Goal: Task Accomplishment & Management: Manage account settings

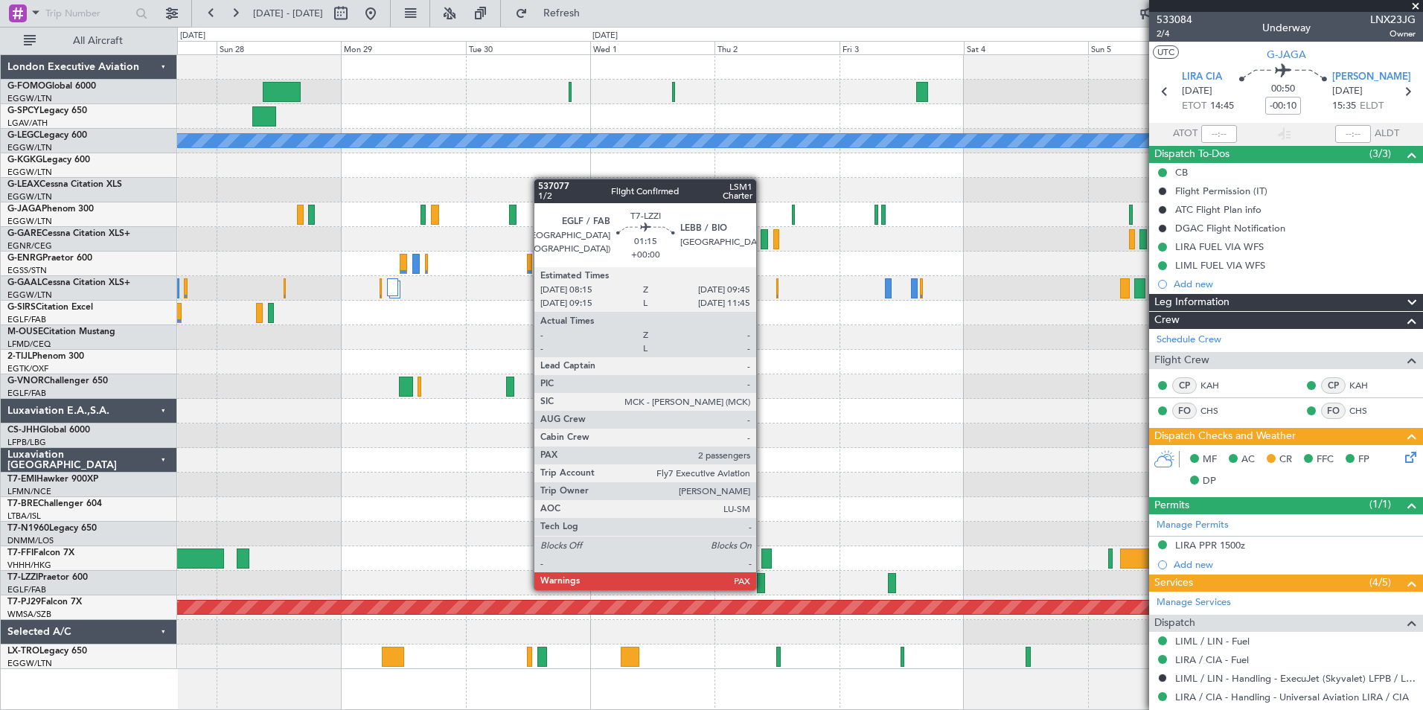
click at [763, 589] on div at bounding box center [761, 583] width 8 height 20
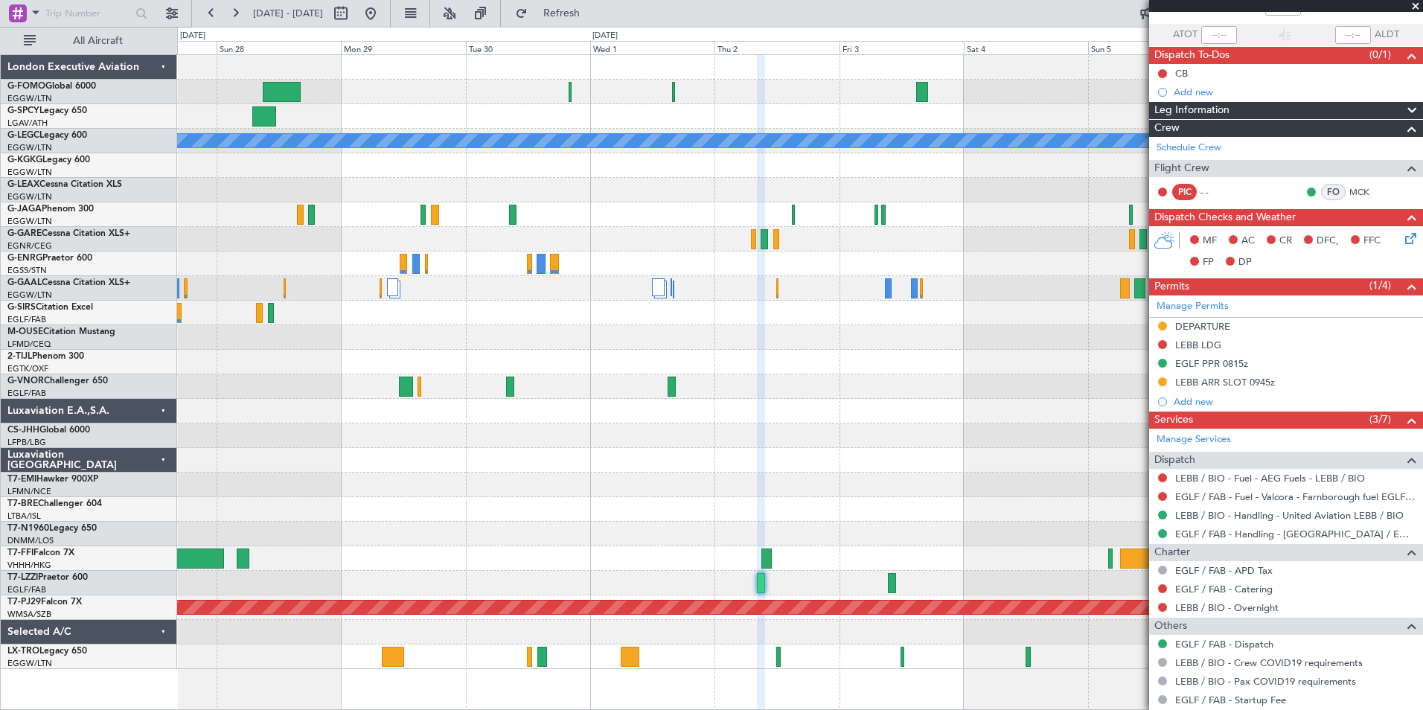
scroll to position [159, 0]
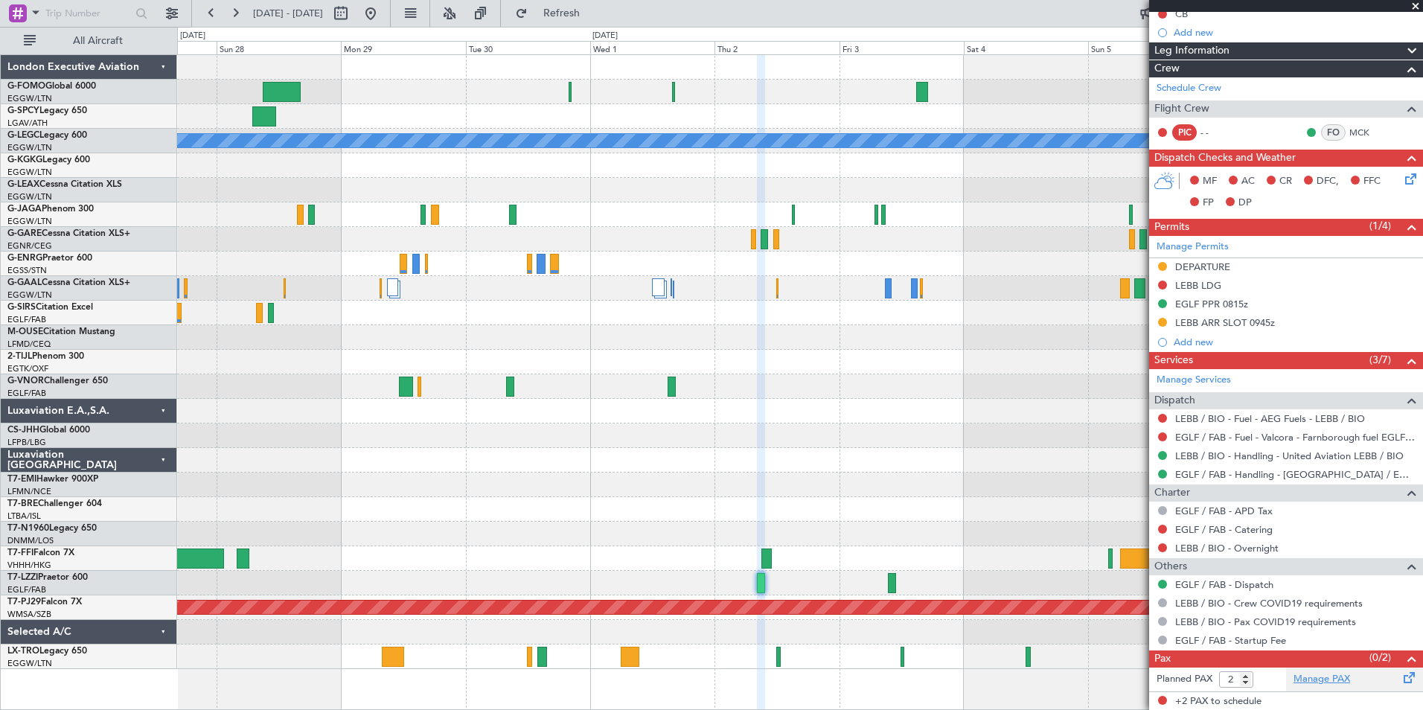
click at [1318, 677] on link "Manage PAX" at bounding box center [1322, 679] width 57 height 15
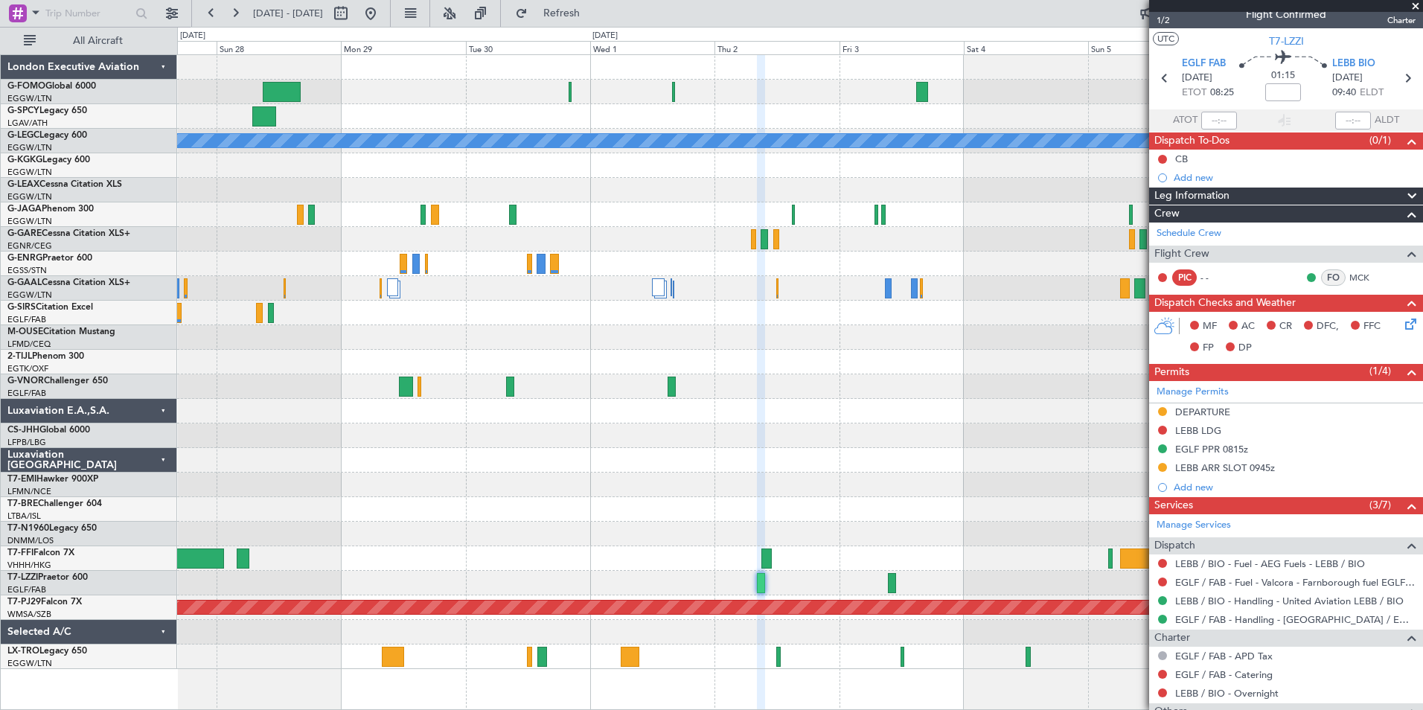
scroll to position [0, 0]
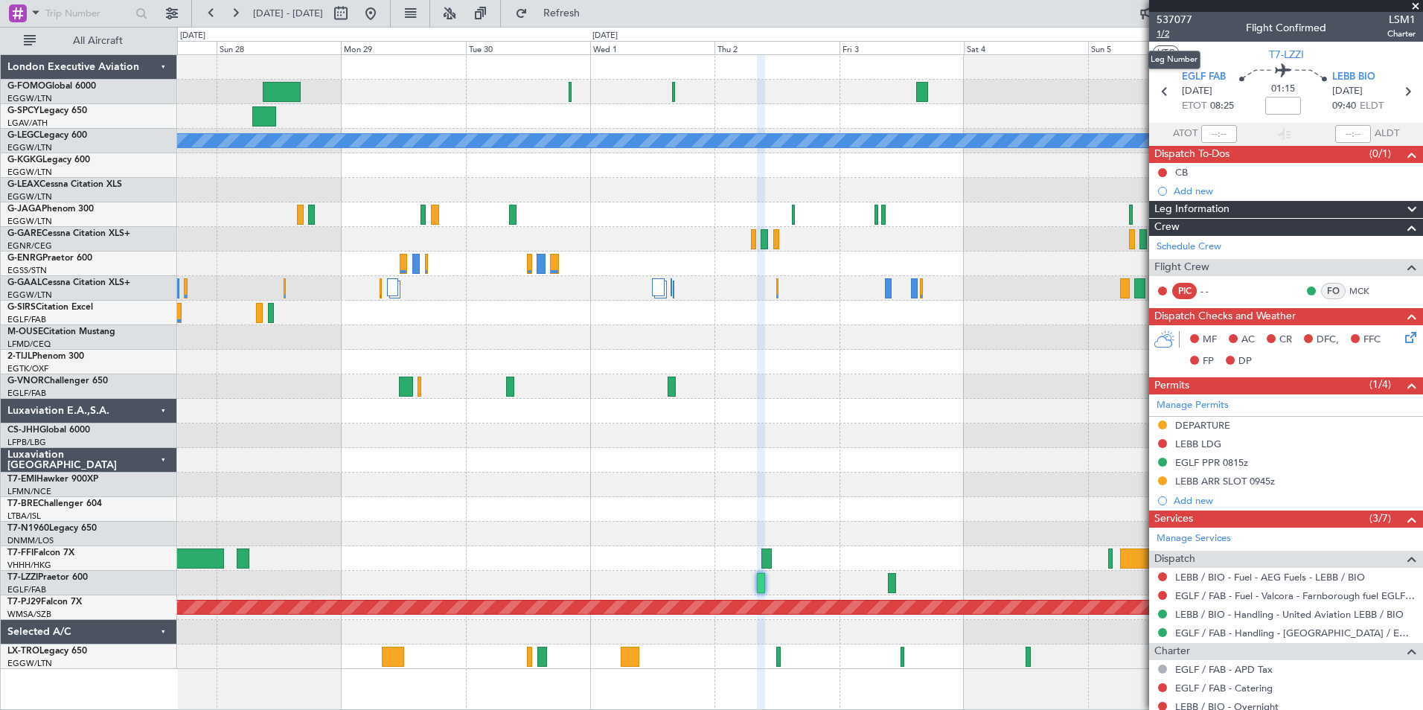
click at [1166, 37] on span "1/2" at bounding box center [1175, 34] width 36 height 13
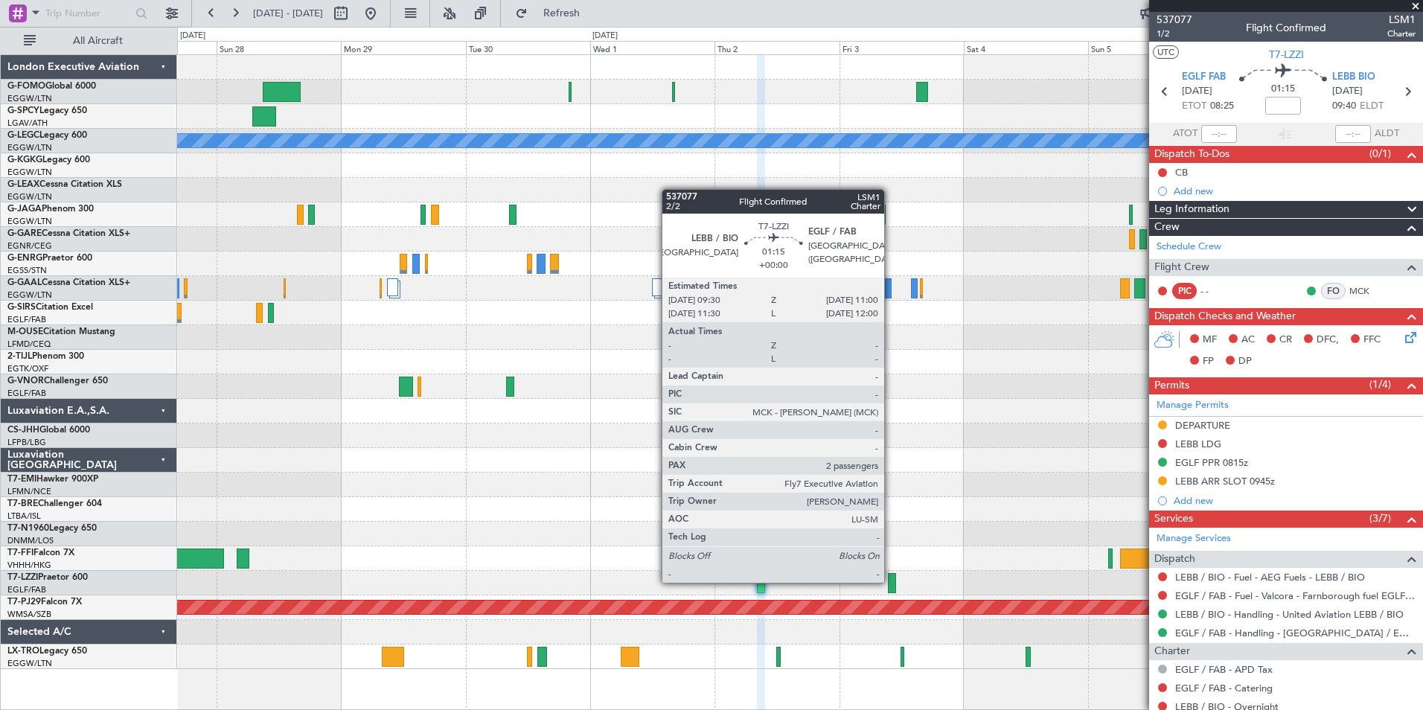
click at [891, 581] on div at bounding box center [892, 583] width 8 height 20
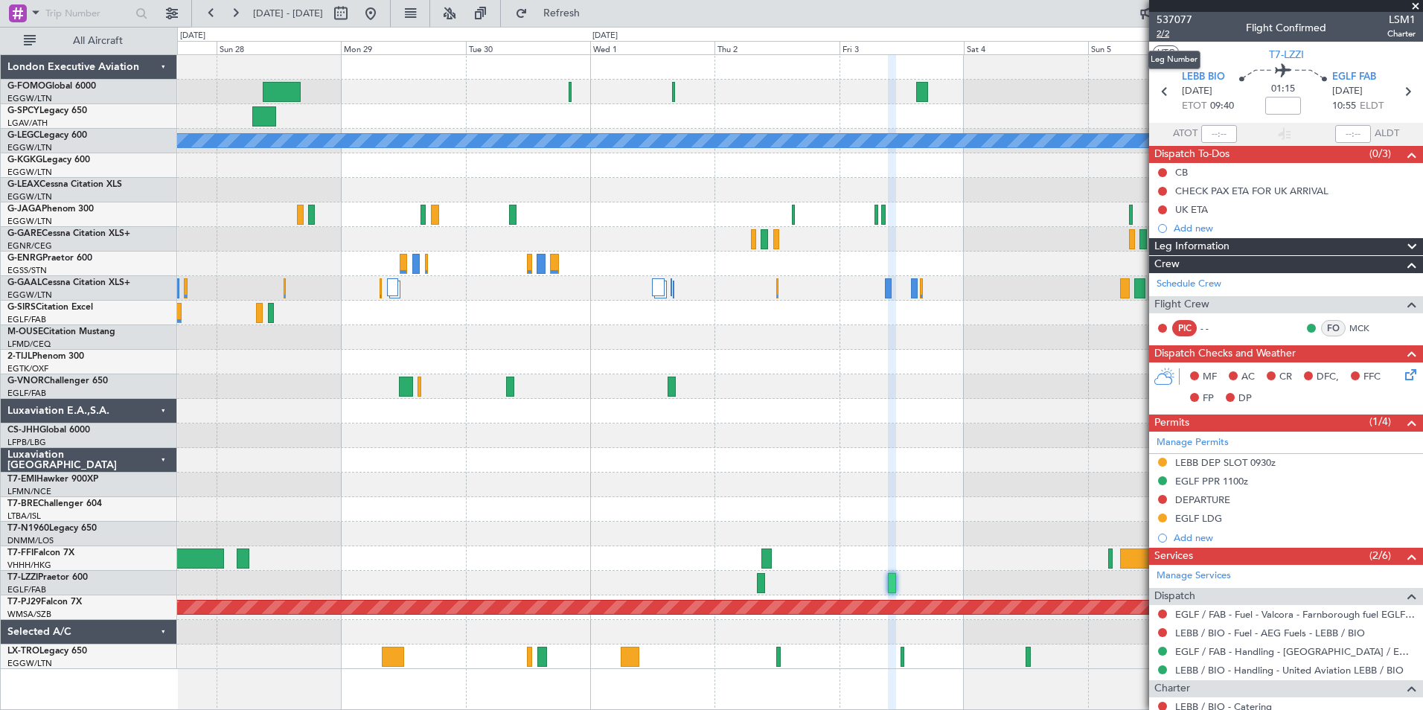
click at [1160, 33] on span "2/2" at bounding box center [1175, 34] width 36 height 13
click at [1174, 21] on span "537077" at bounding box center [1175, 20] width 36 height 16
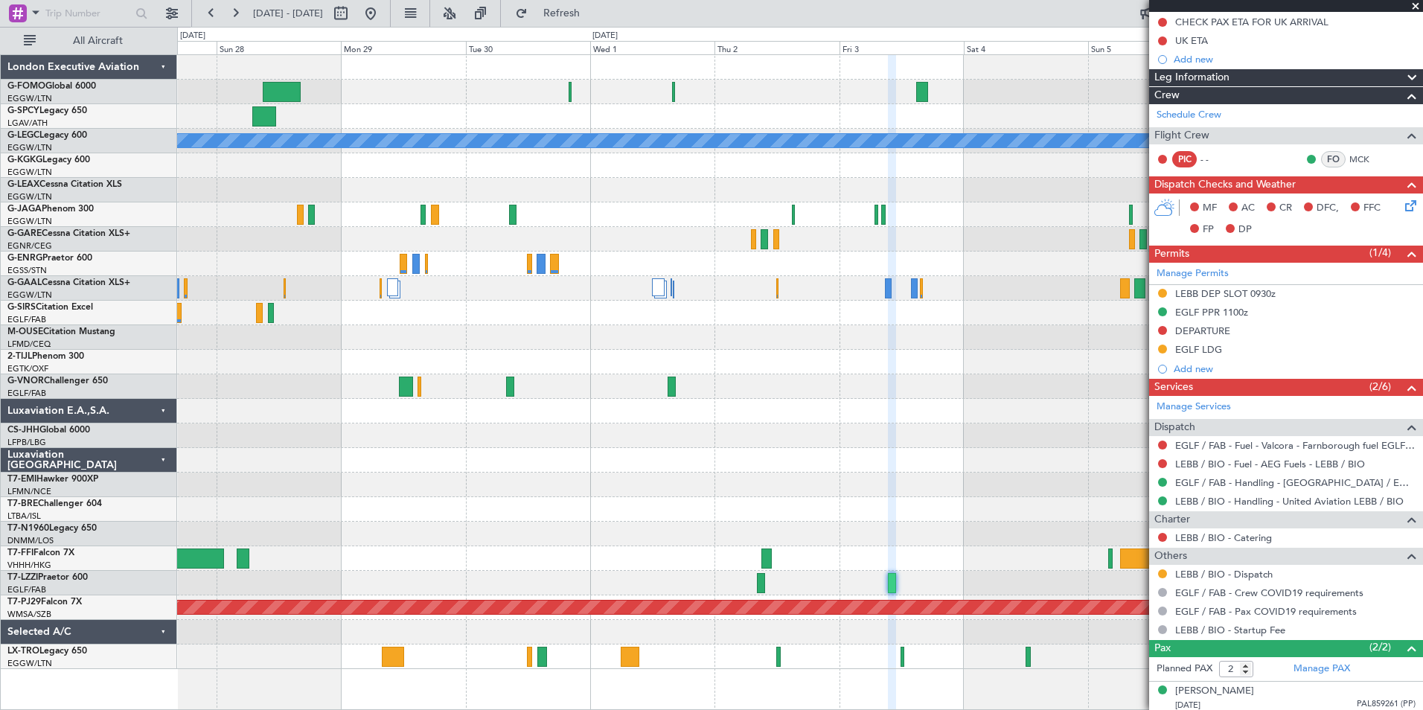
scroll to position [207, 0]
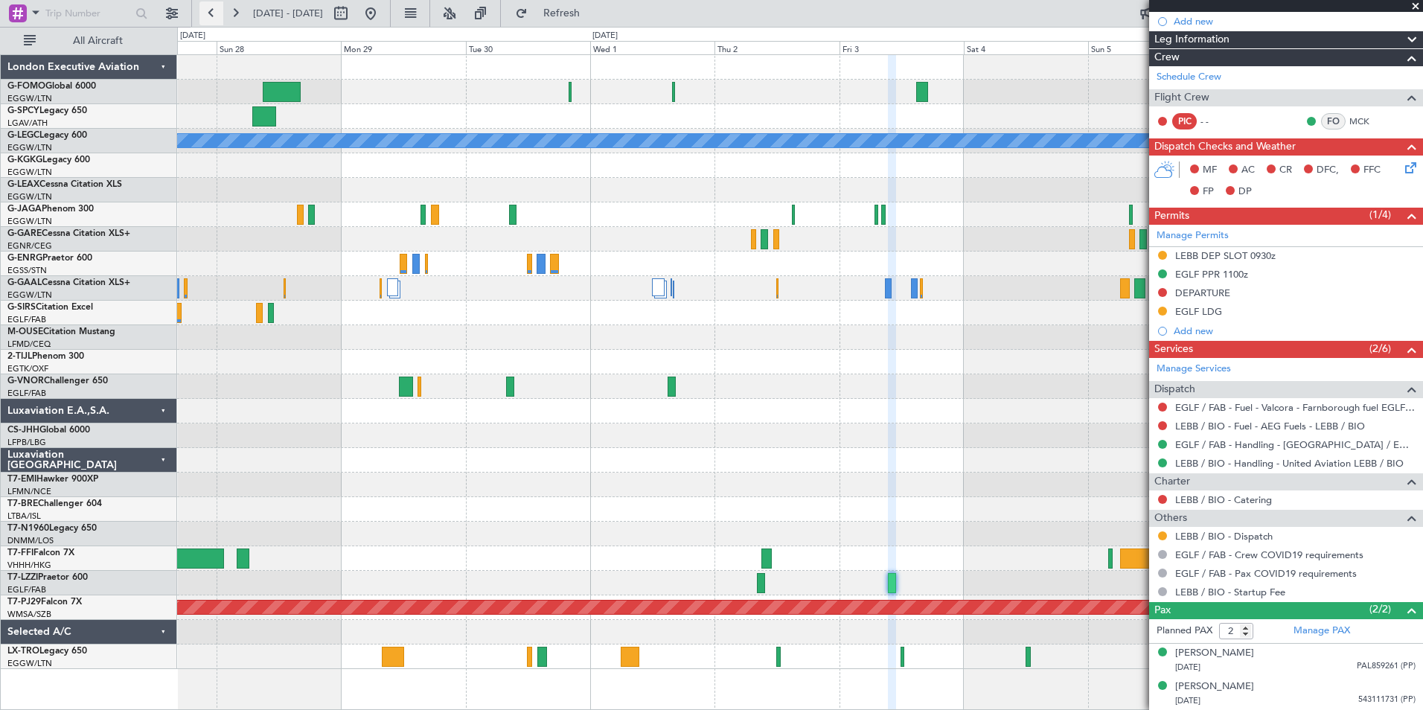
click at [216, 10] on button at bounding box center [211, 13] width 24 height 24
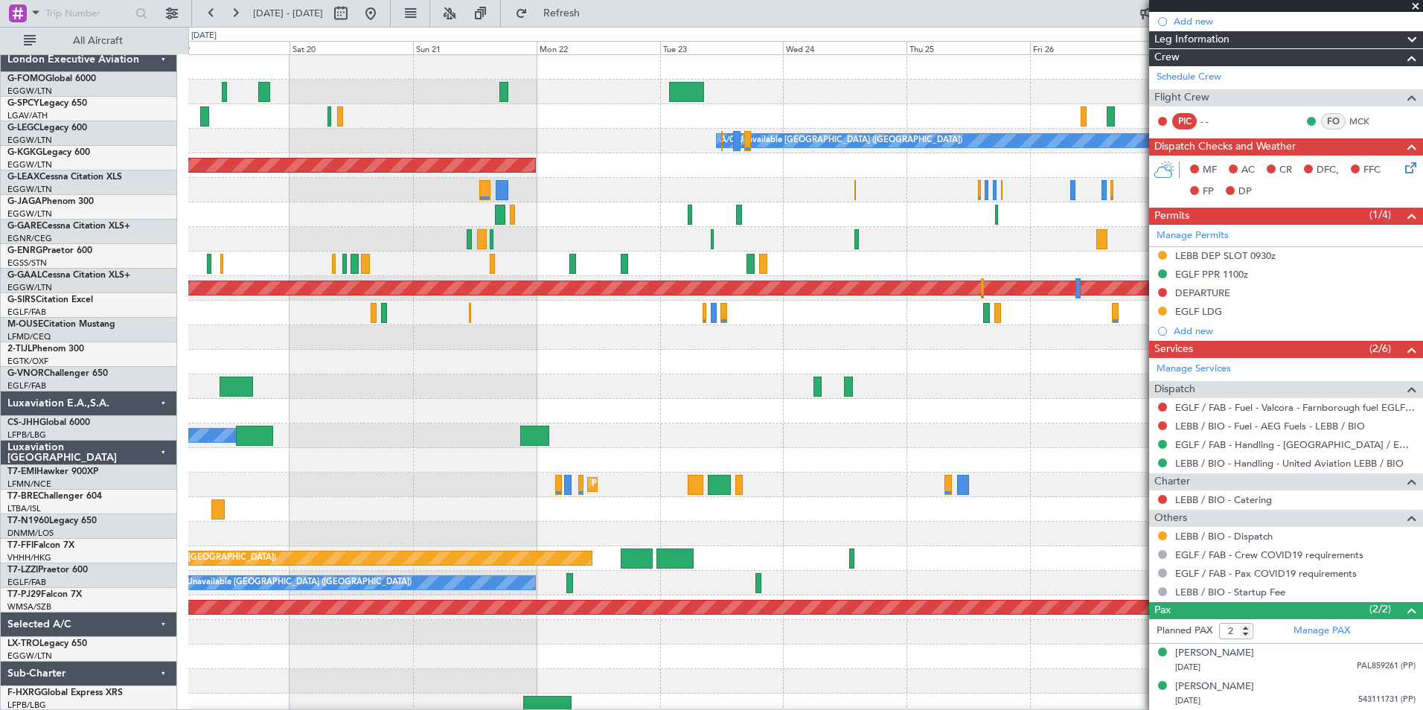
scroll to position [0, 0]
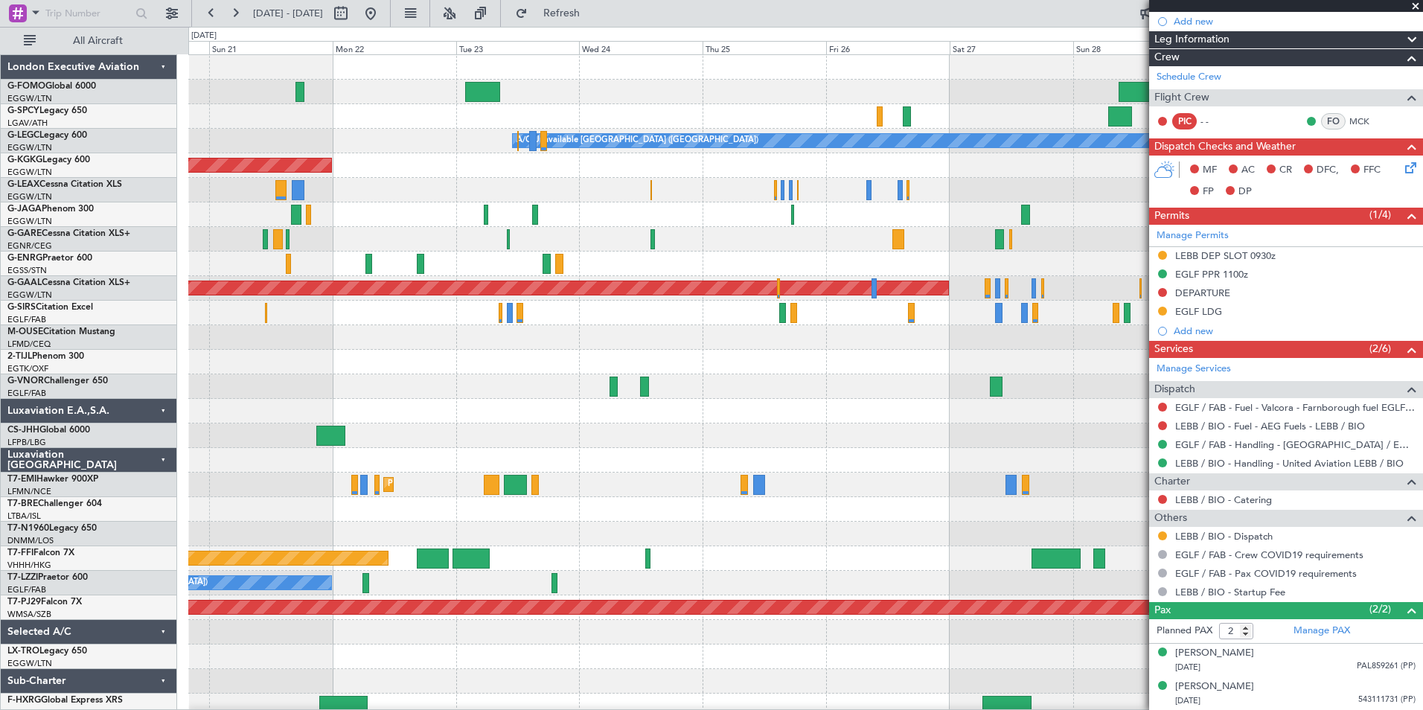
click at [303, 593] on div "A/C Unavailable London (Luton) AOG Maint Istanbul (Ataturk) Planned Maint Dusse…" at bounding box center [805, 386] width 1234 height 663
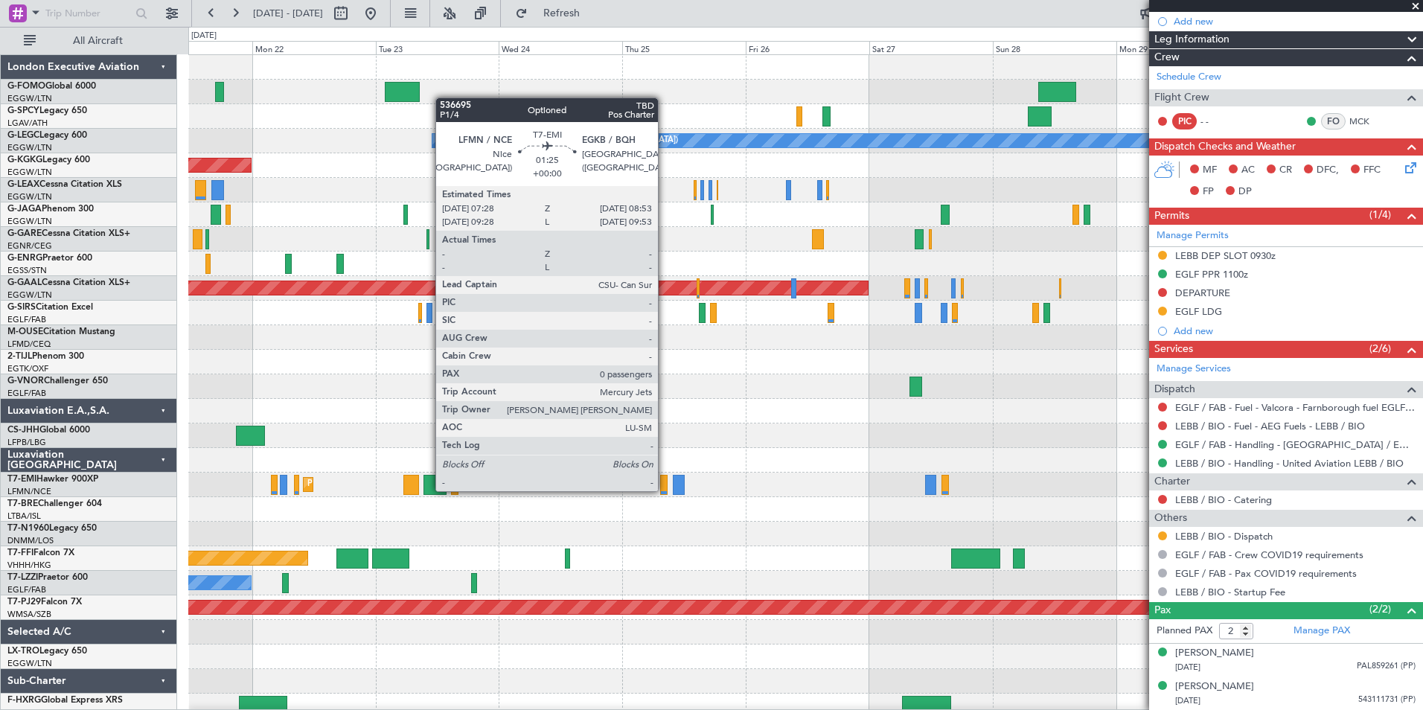
click at [665, 490] on div at bounding box center [663, 485] width 7 height 20
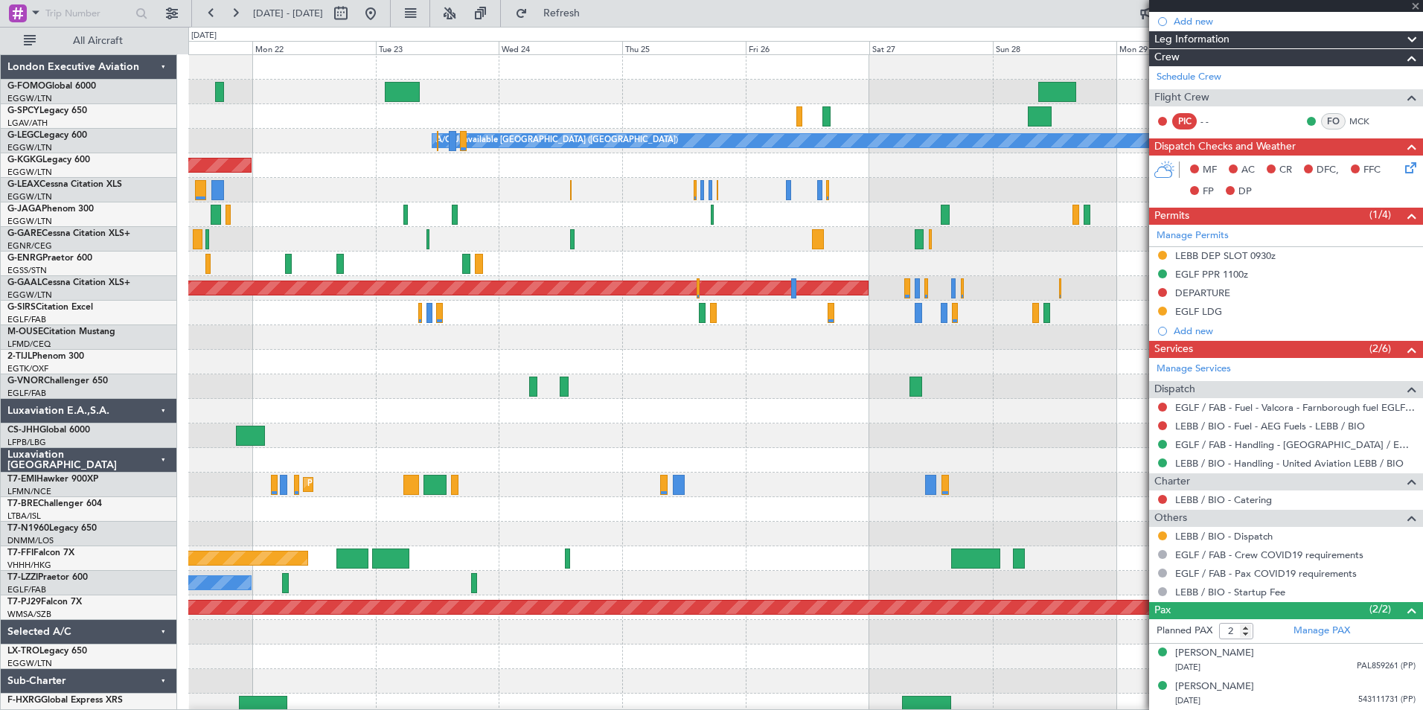
type input "0"
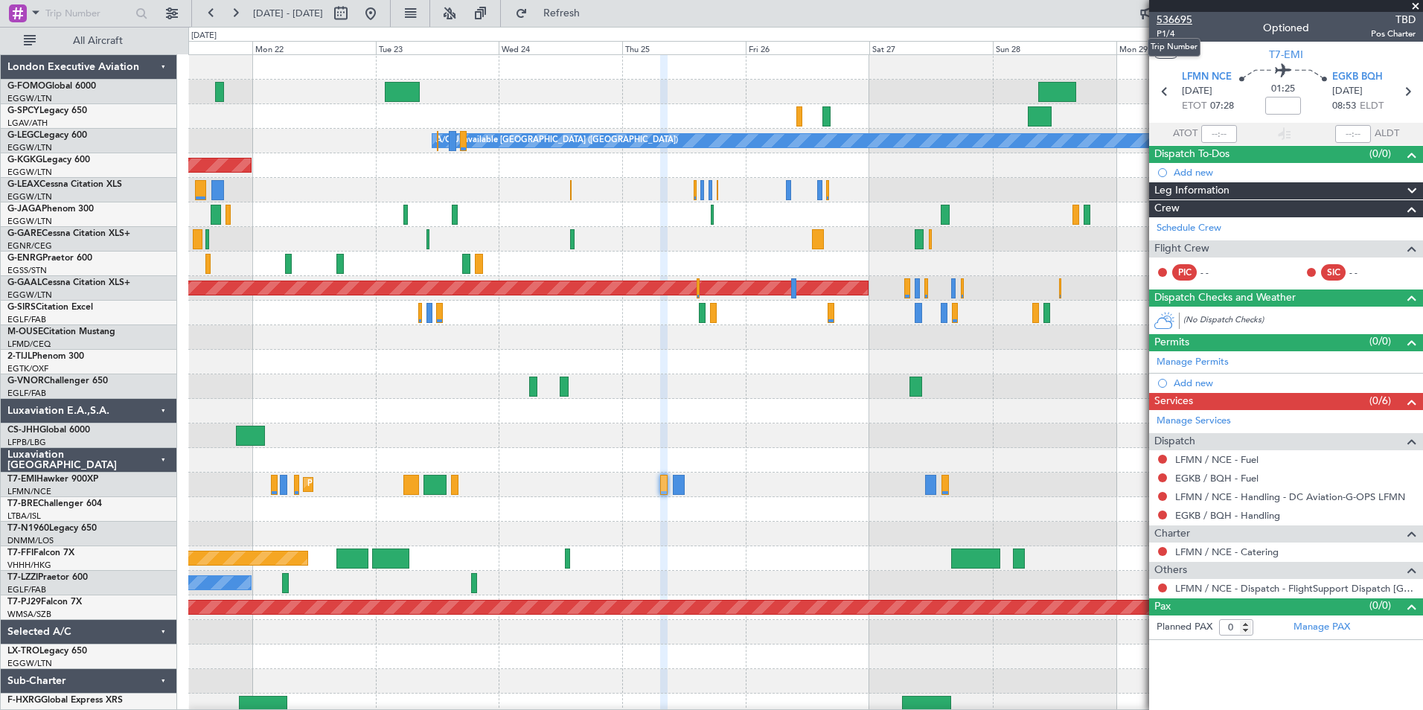
click at [1178, 23] on span "536695" at bounding box center [1175, 20] width 36 height 16
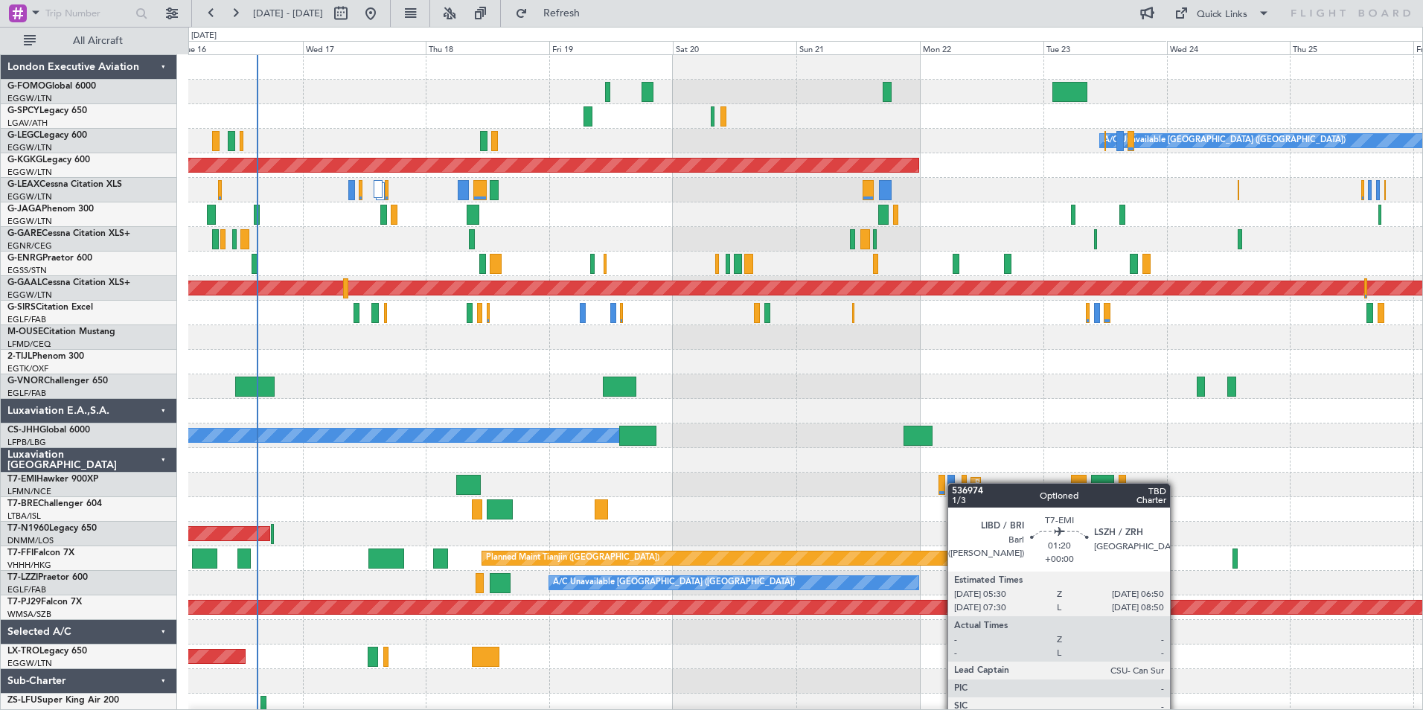
click at [953, 493] on div "A/C Unavailable London (Luton) Planned Maint London (Luton) AOG Maint Istanbul …" at bounding box center [805, 411] width 1234 height 712
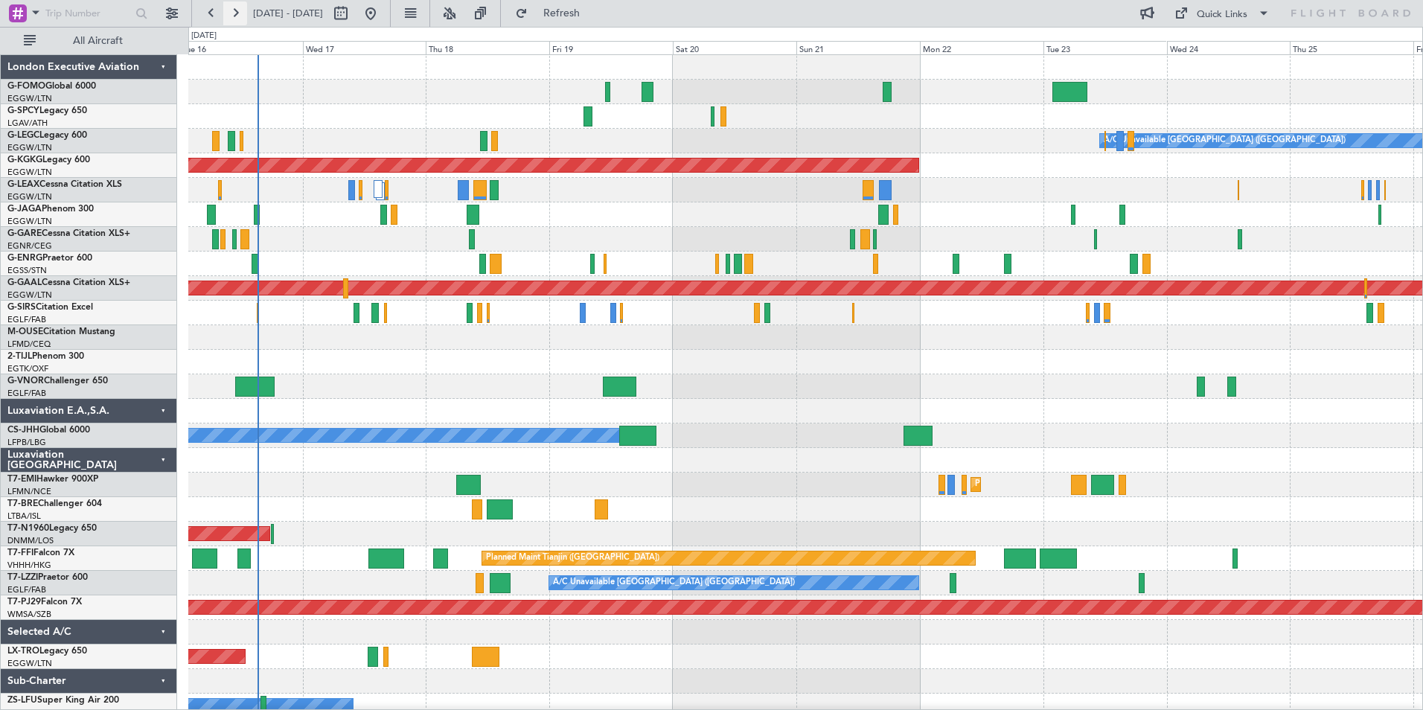
click at [229, 19] on button at bounding box center [235, 13] width 24 height 24
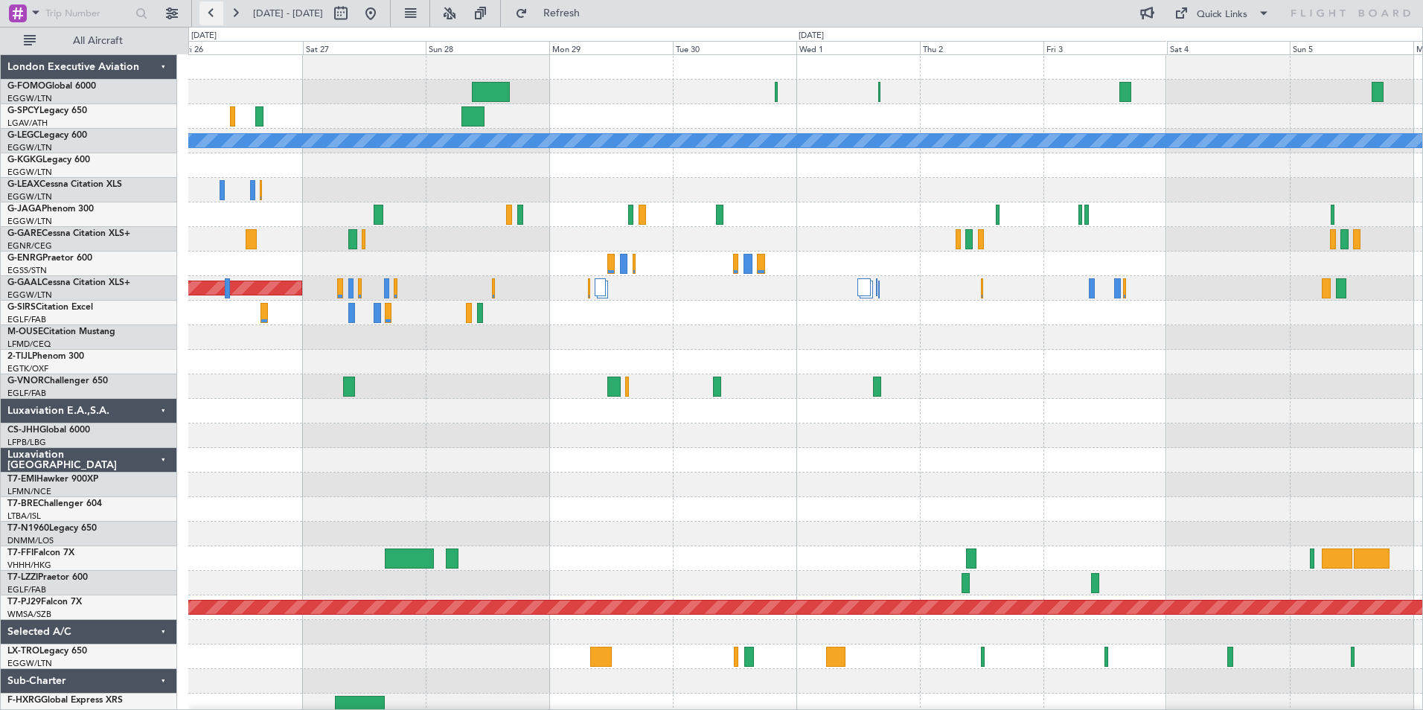
click at [211, 13] on button at bounding box center [211, 13] width 24 height 24
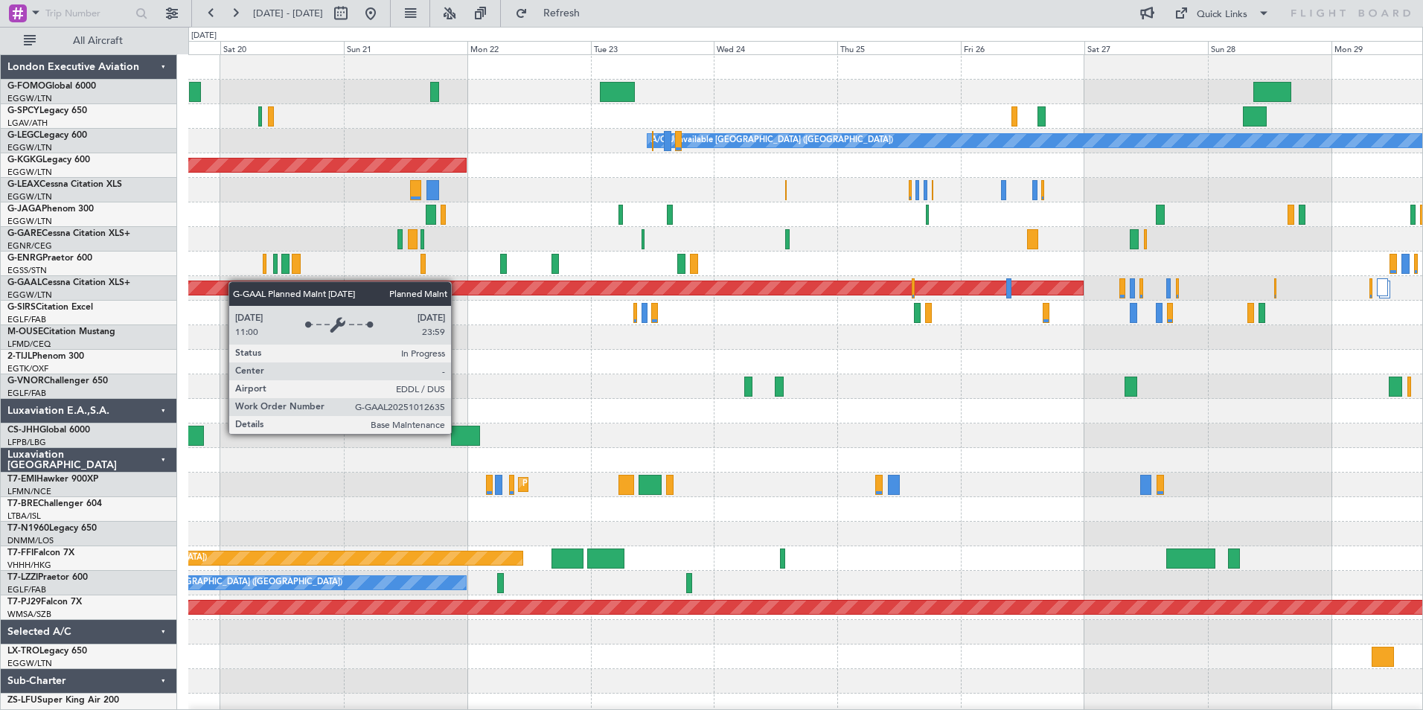
click at [227, 286] on div "A/C Unavailable London (Luton) AOG Maint Istanbul (Ataturk) Planned Maint Dusse…" at bounding box center [805, 399] width 1234 height 688
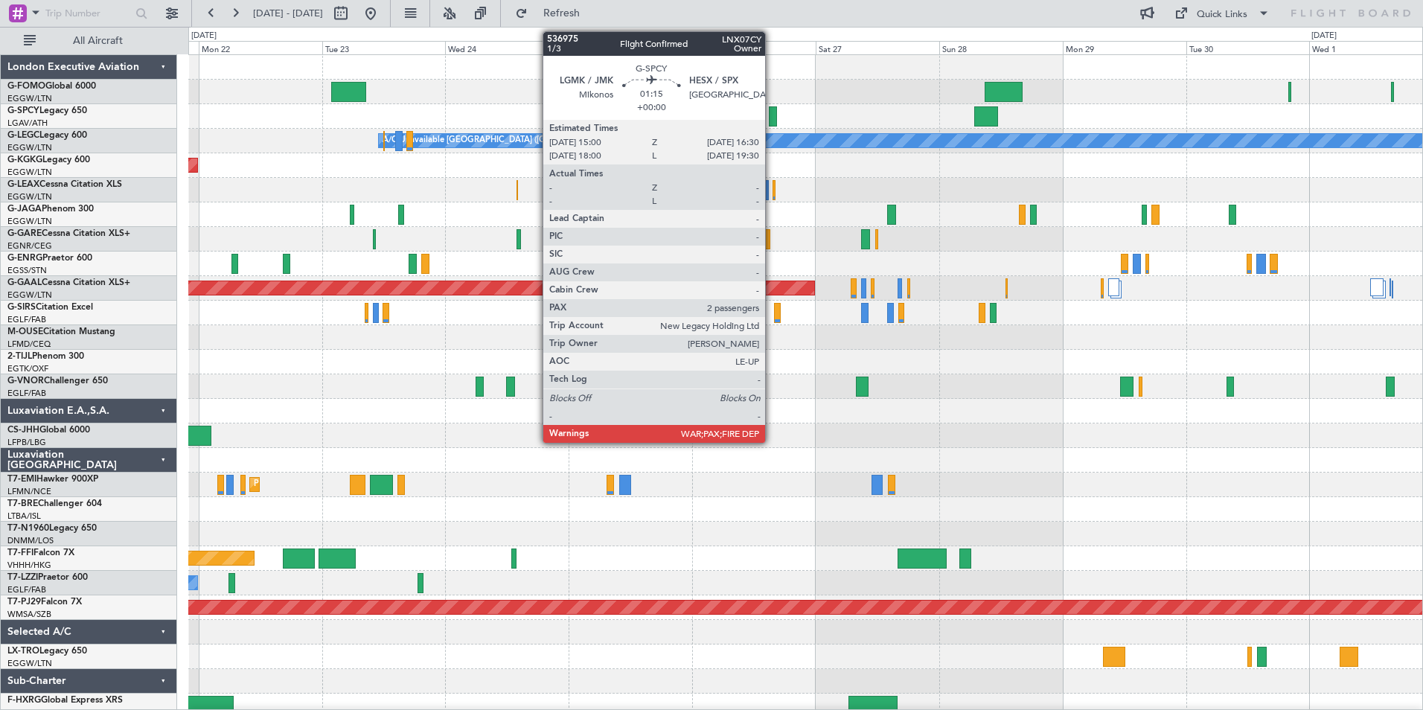
click at [772, 114] on div at bounding box center [773, 116] width 8 height 20
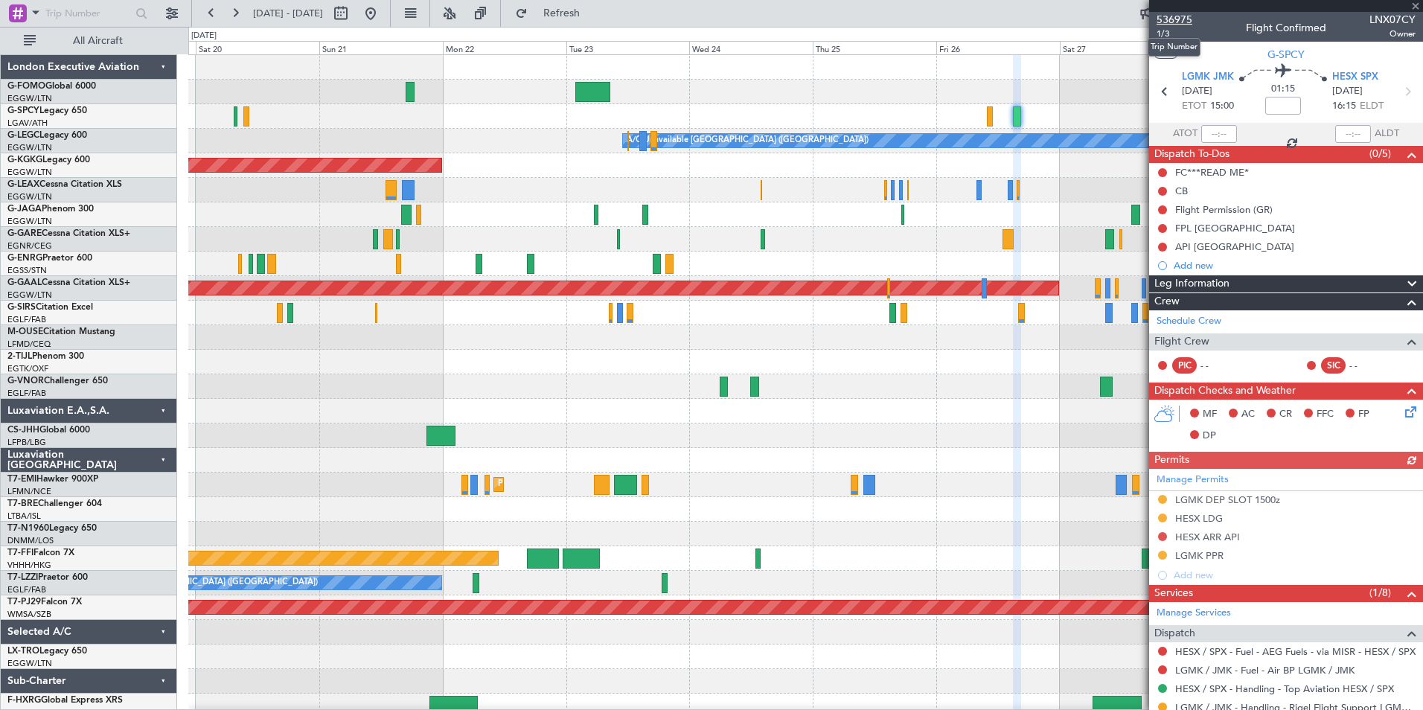
click at [1181, 20] on span "536975" at bounding box center [1175, 20] width 36 height 16
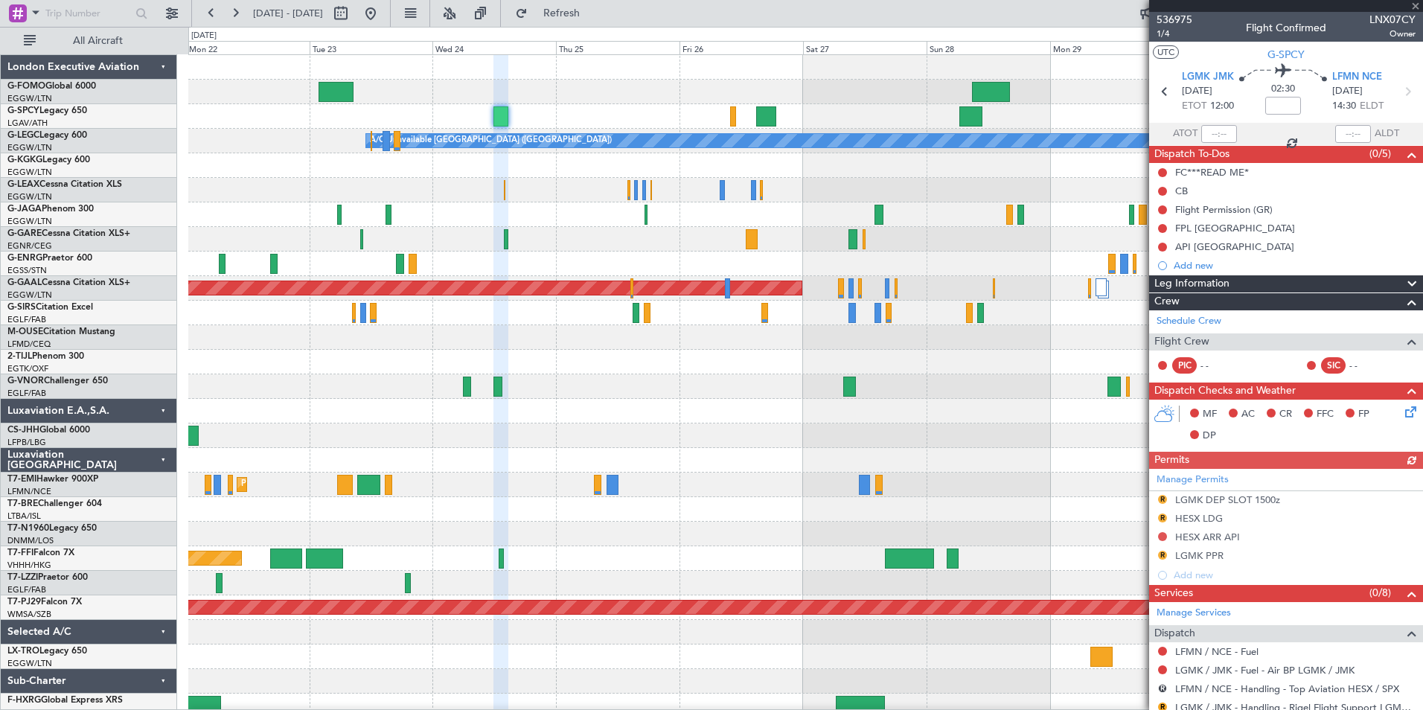
click at [511, 235] on div "A/C Unavailable London (Luton) AOG Maint Istanbul (Ataturk) Planned Maint Dusse…" at bounding box center [805, 386] width 1234 height 663
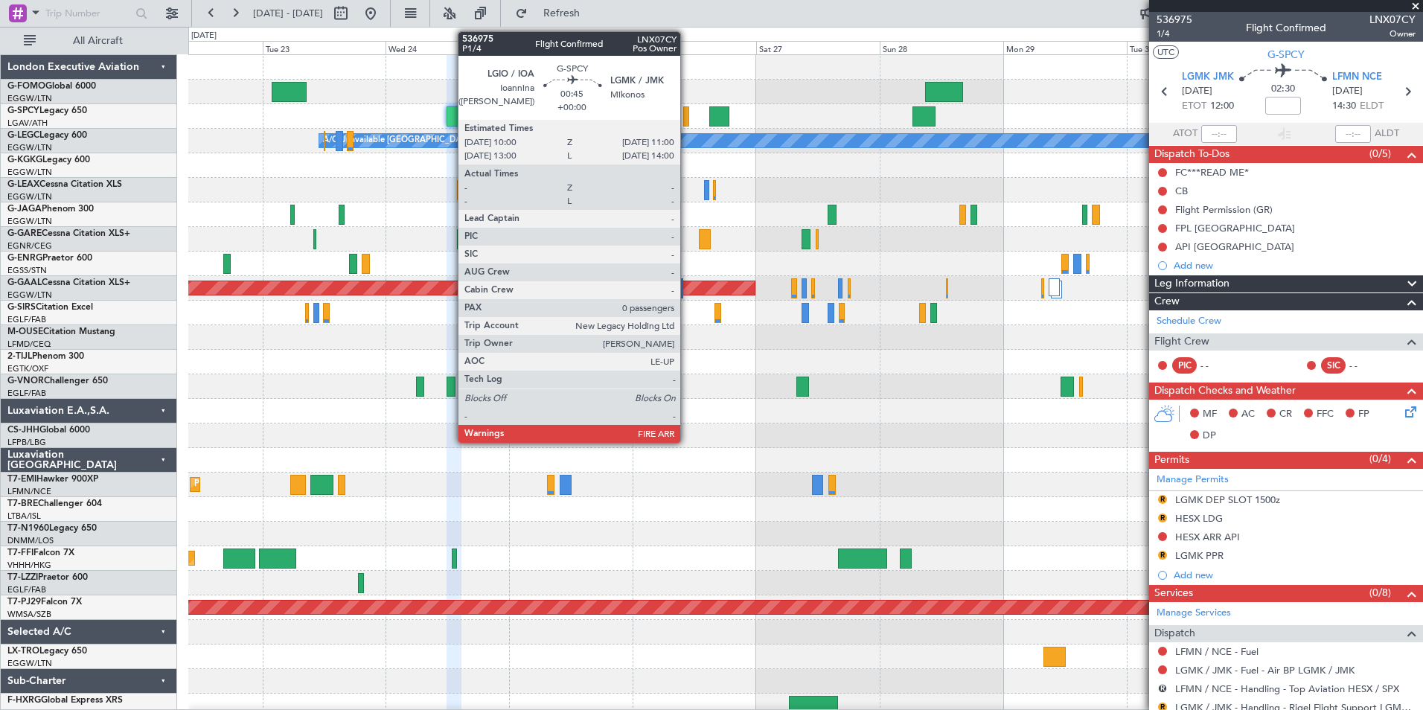
click at [687, 121] on div at bounding box center [685, 116] width 5 height 20
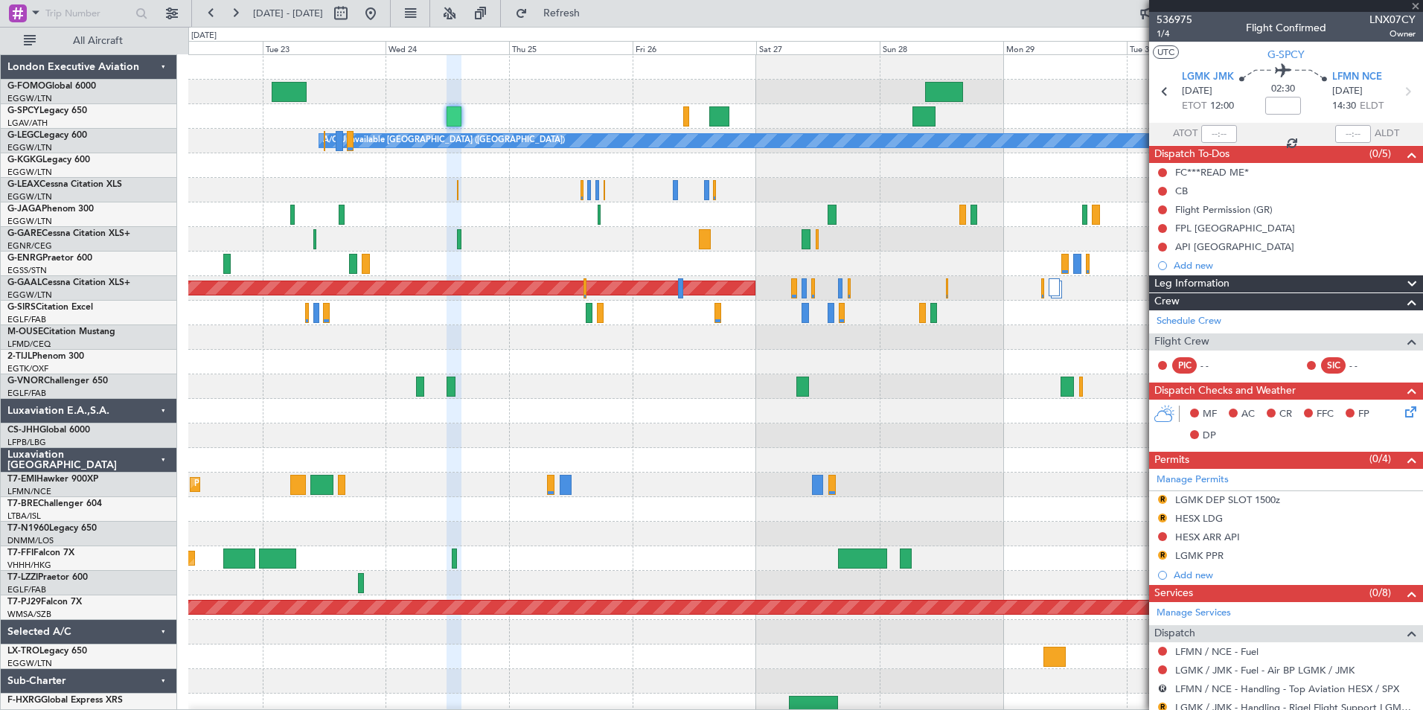
type input "0"
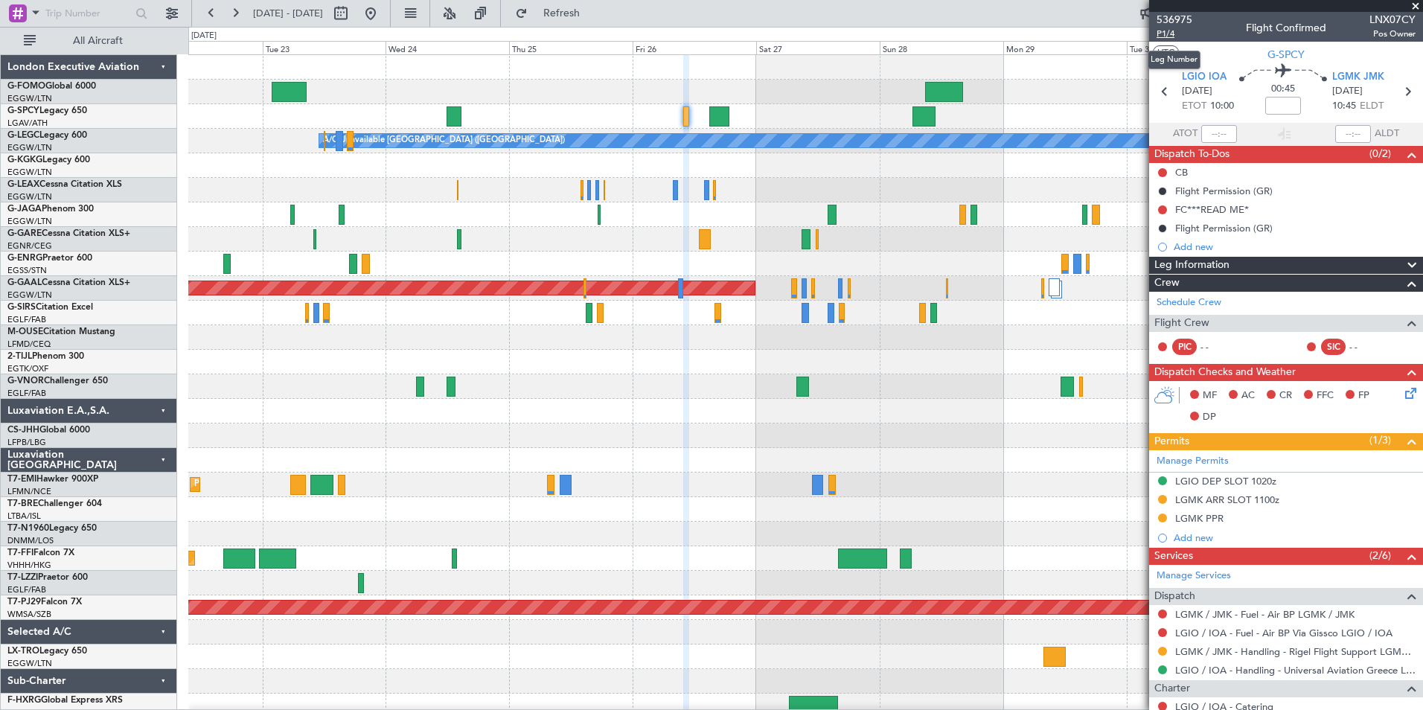
click at [1161, 36] on span "P1/4" at bounding box center [1175, 34] width 36 height 13
click at [588, 19] on button "Refresh" at bounding box center [552, 13] width 89 height 24
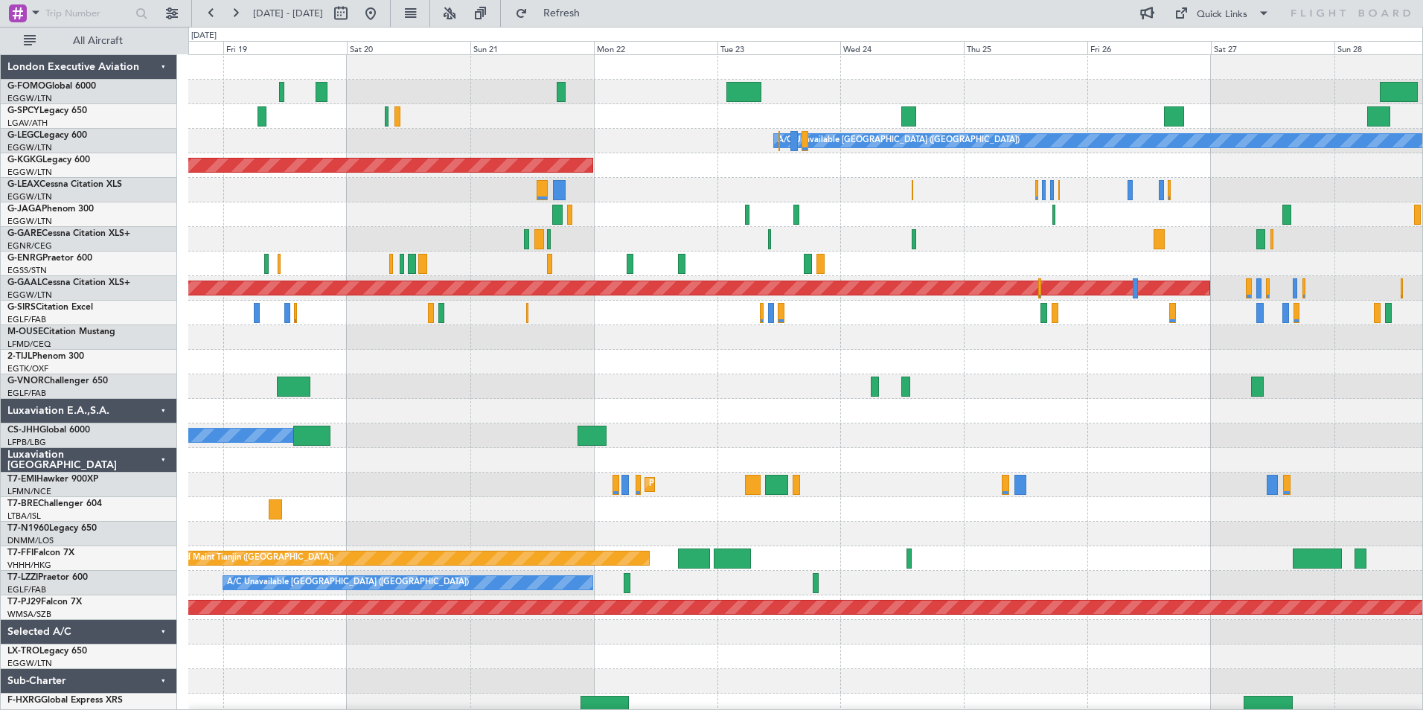
click at [767, 252] on div "A/C Unavailable London (Luton) AOG Maint Istanbul (Ataturk) Planned Maint Dusse…" at bounding box center [805, 386] width 1234 height 663
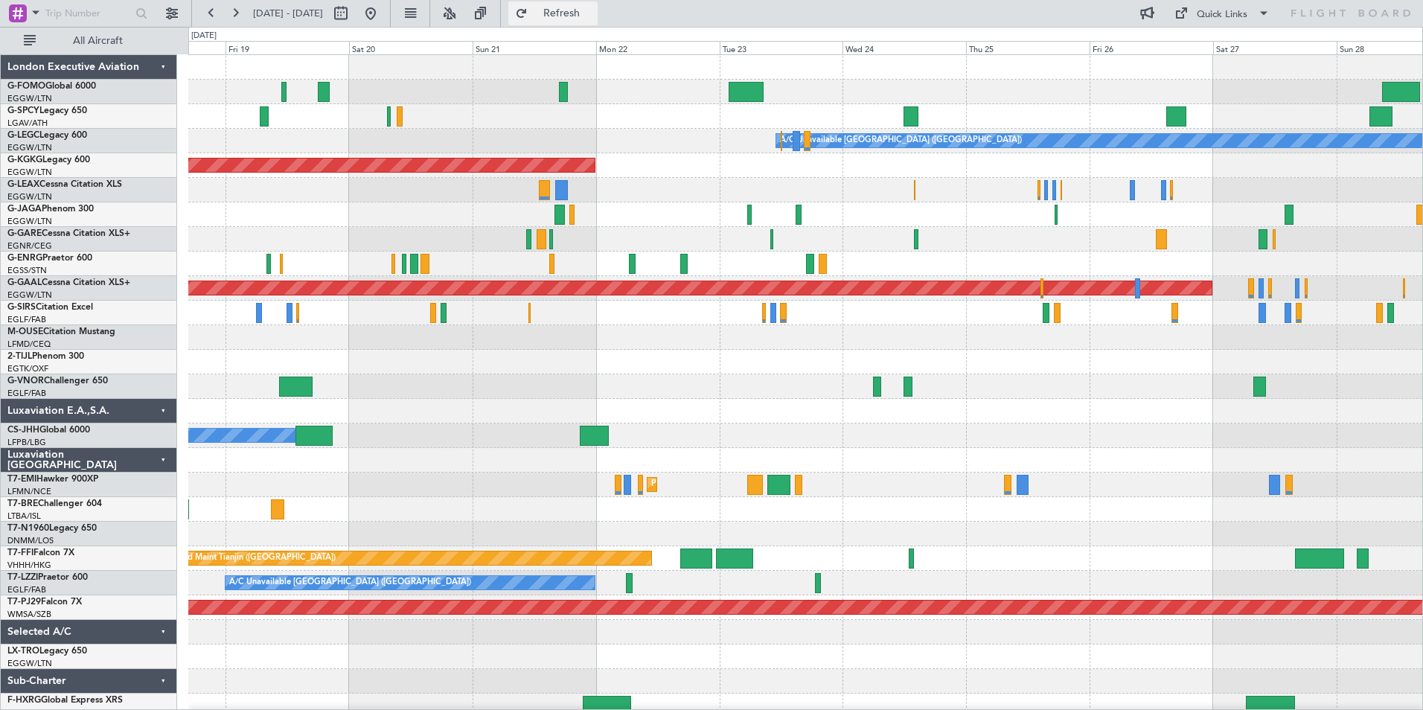
click at [593, 19] on span "Refresh" at bounding box center [562, 13] width 63 height 10
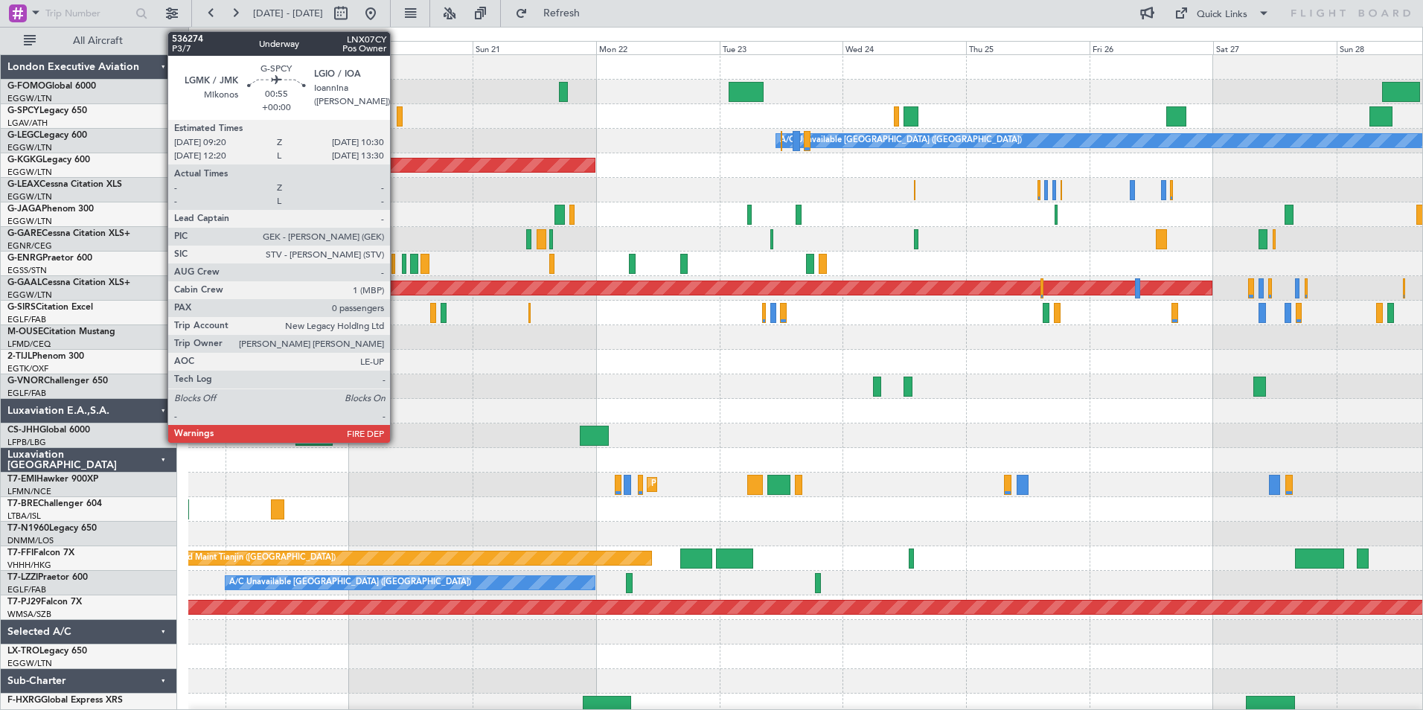
click at [397, 121] on div at bounding box center [400, 116] width 7 height 20
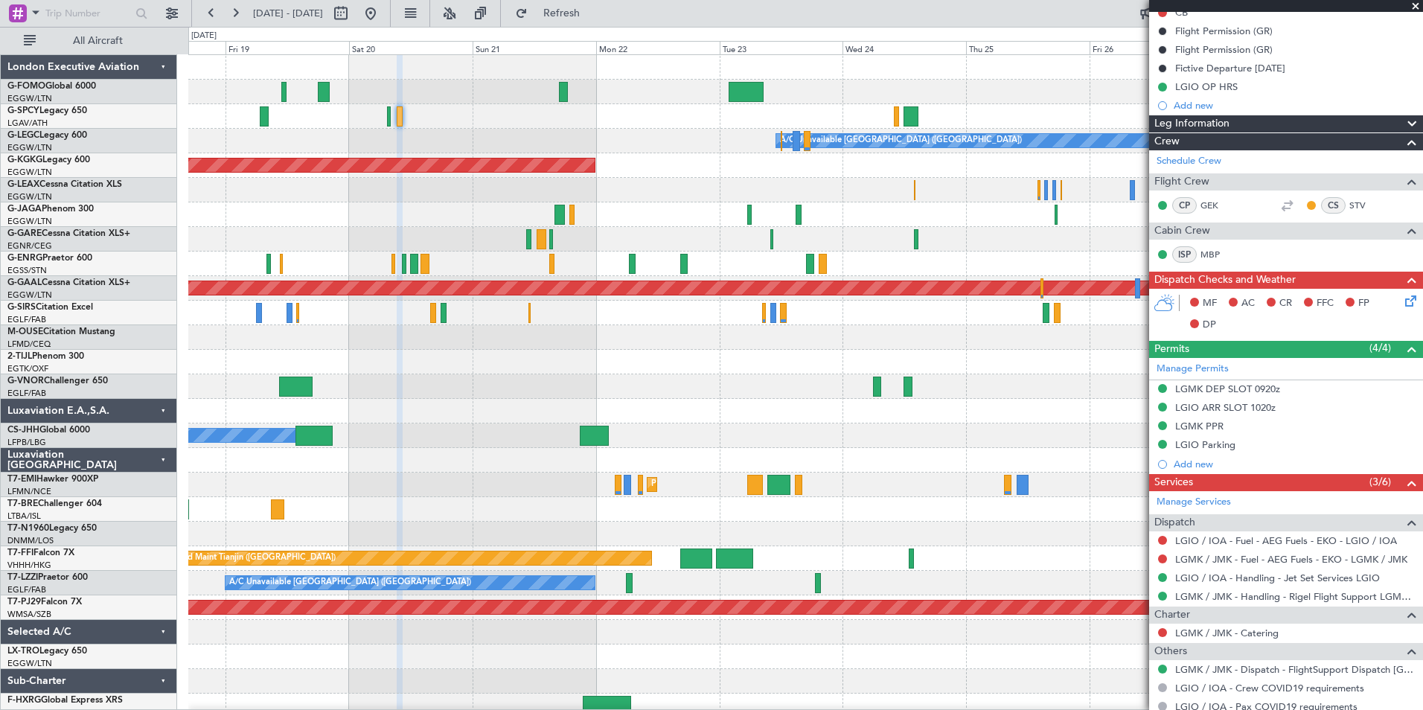
scroll to position [226, 0]
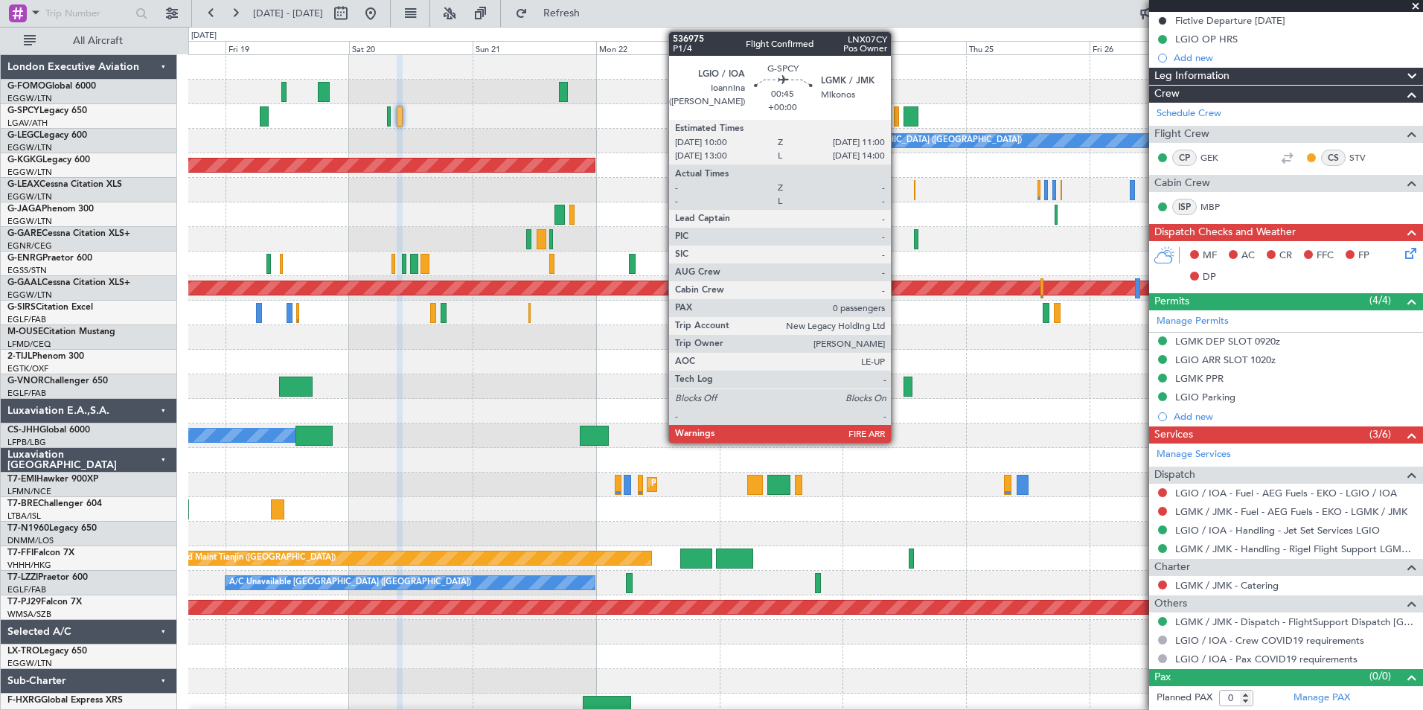
click at [898, 121] on div at bounding box center [896, 116] width 5 height 20
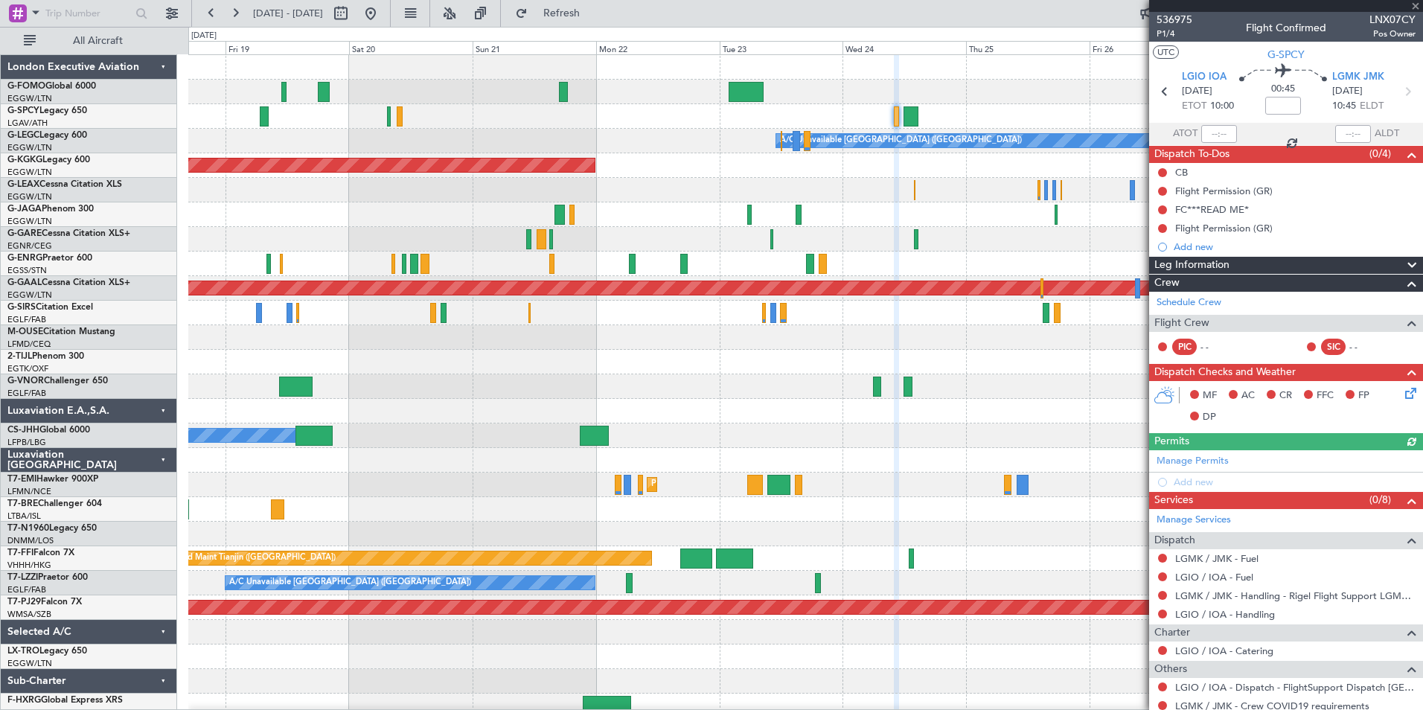
scroll to position [66, 0]
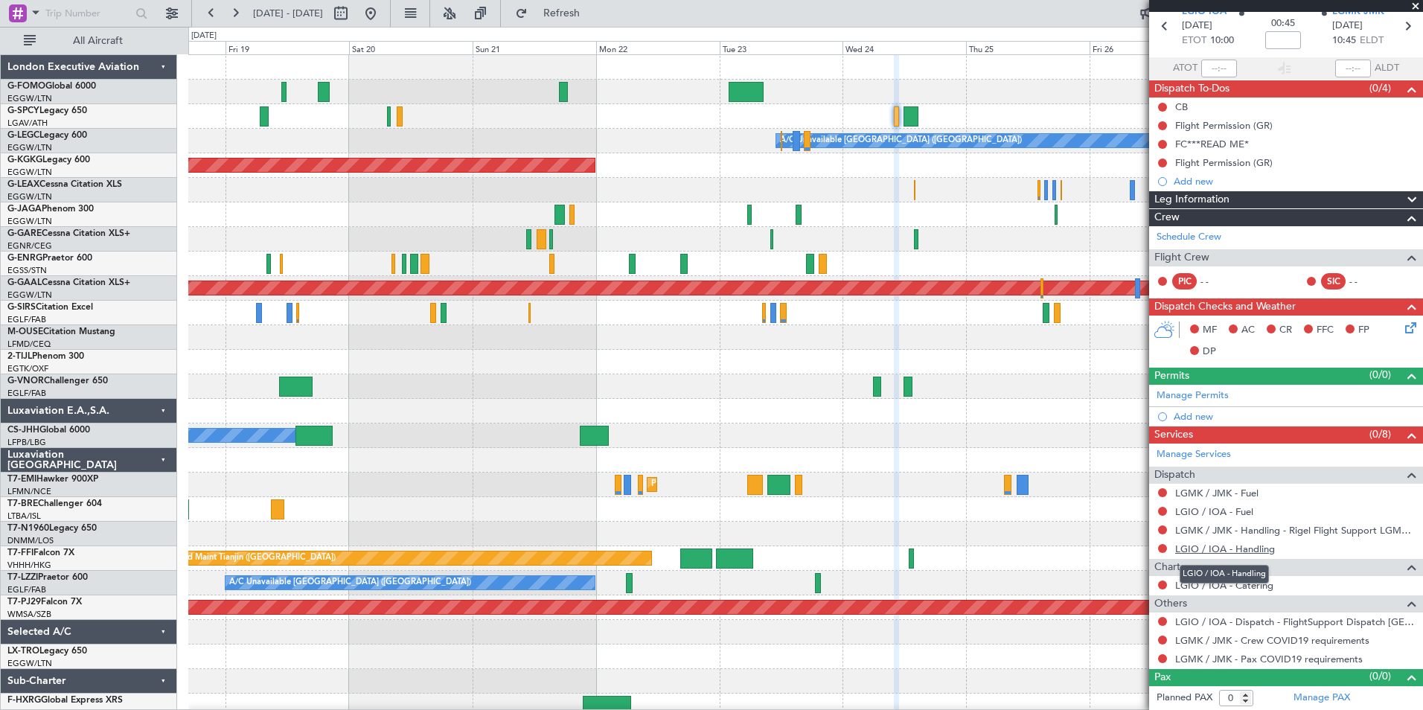
click at [1227, 550] on link "LGIO / IOA - Handling" at bounding box center [1225, 549] width 100 height 13
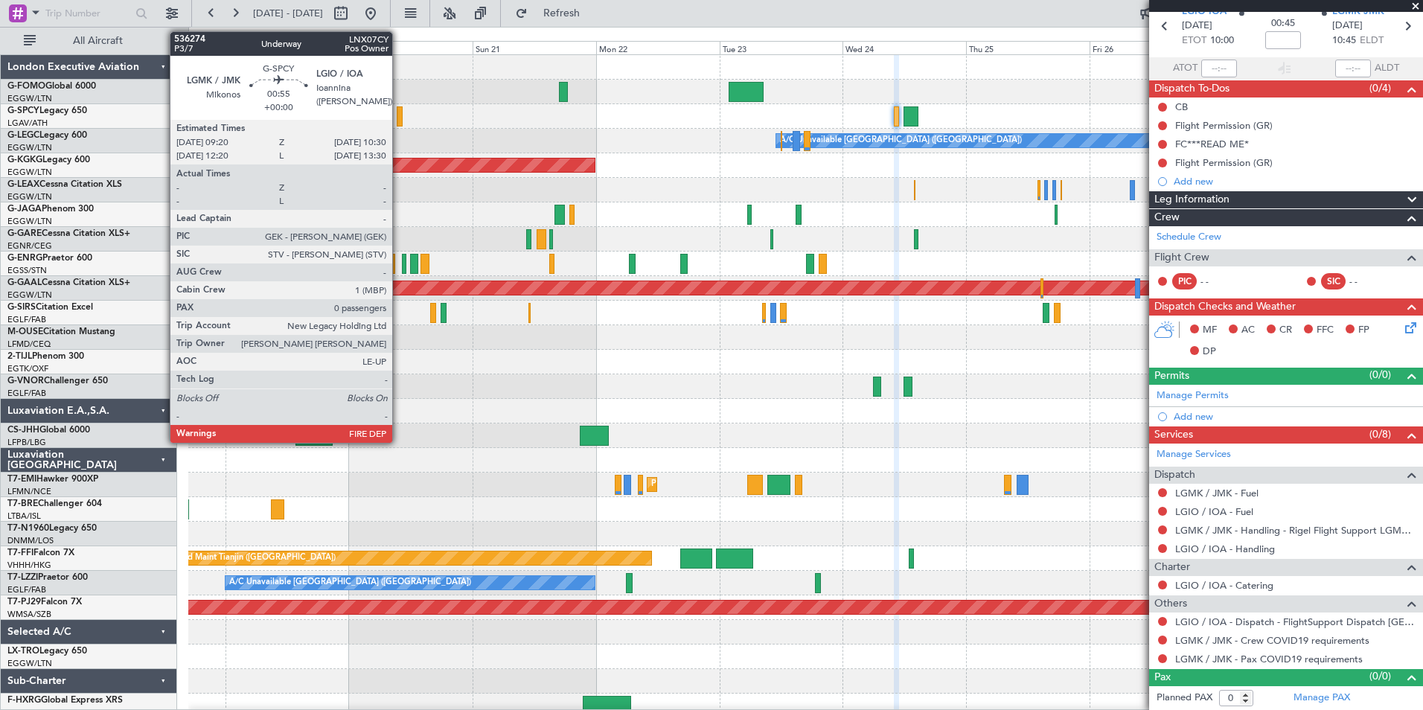
click at [399, 123] on div at bounding box center [400, 116] width 7 height 20
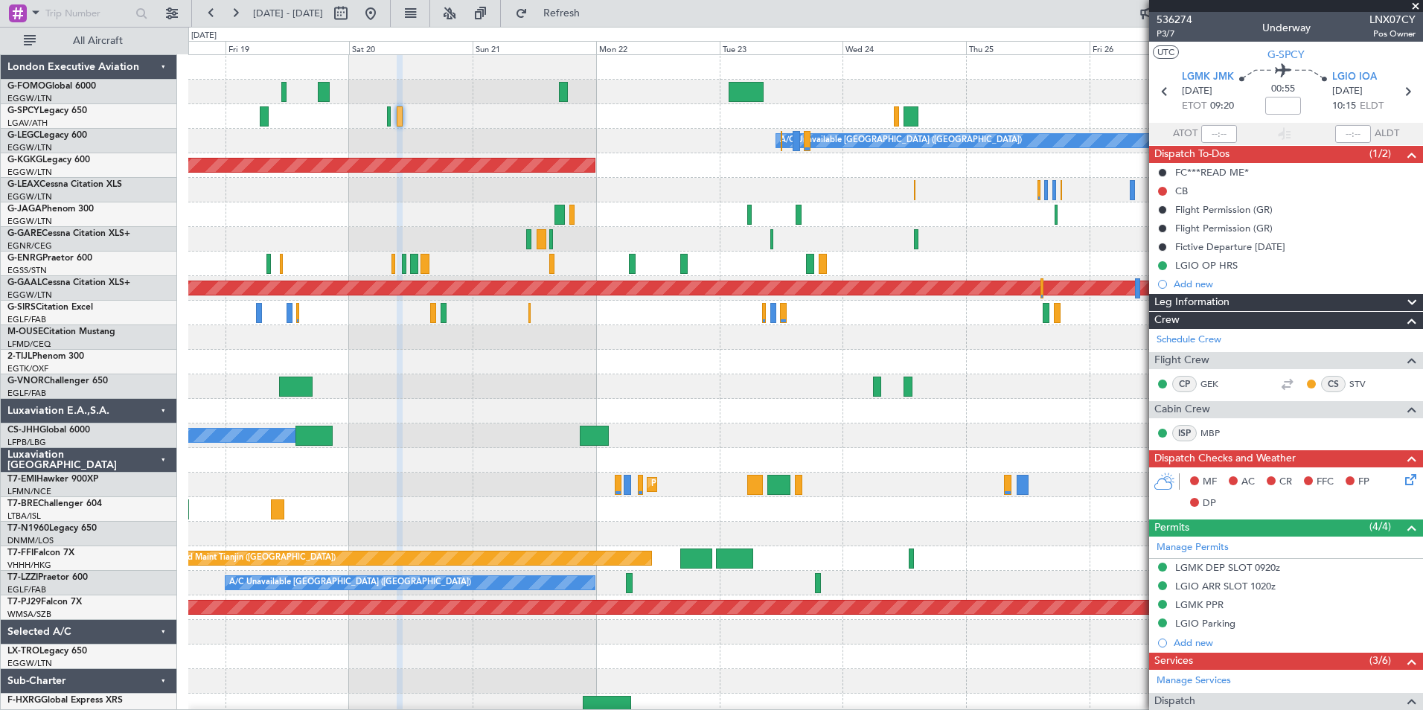
scroll to position [226, 0]
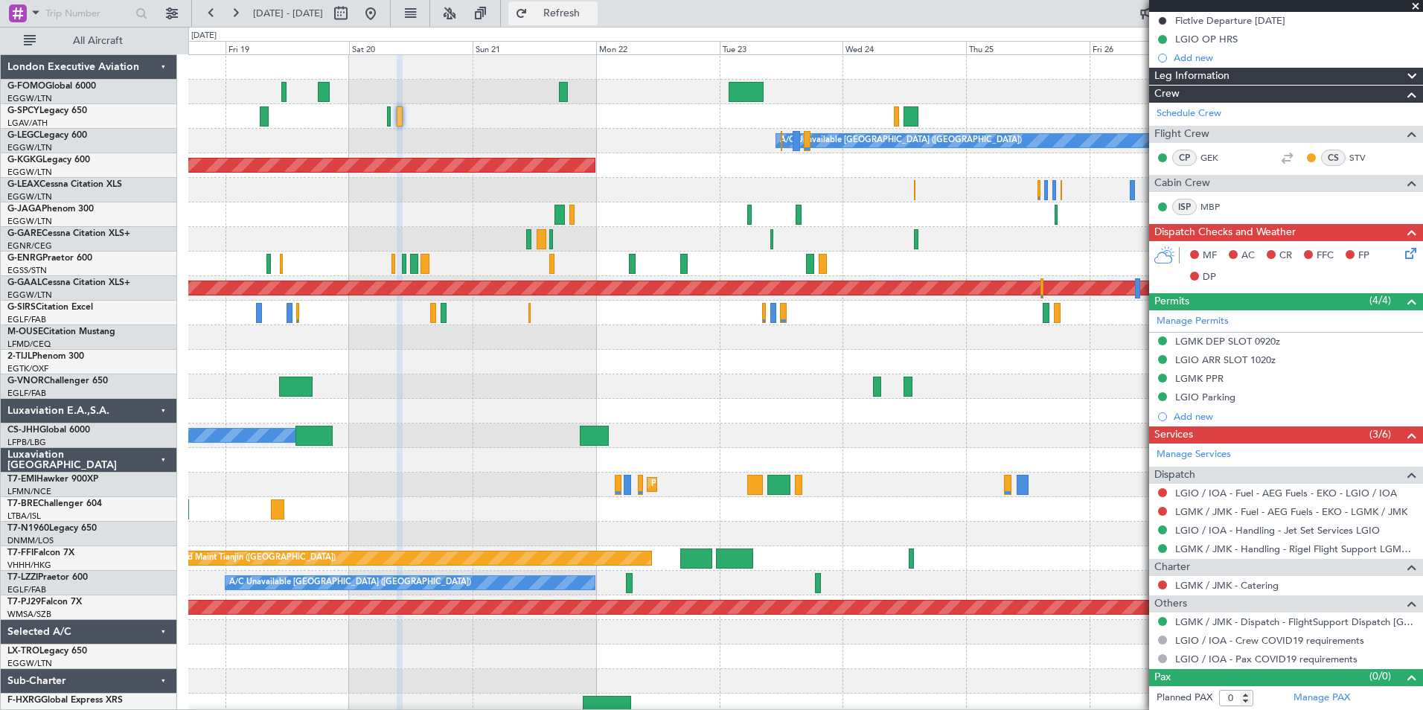
click at [588, 16] on span "Refresh" at bounding box center [562, 13] width 63 height 10
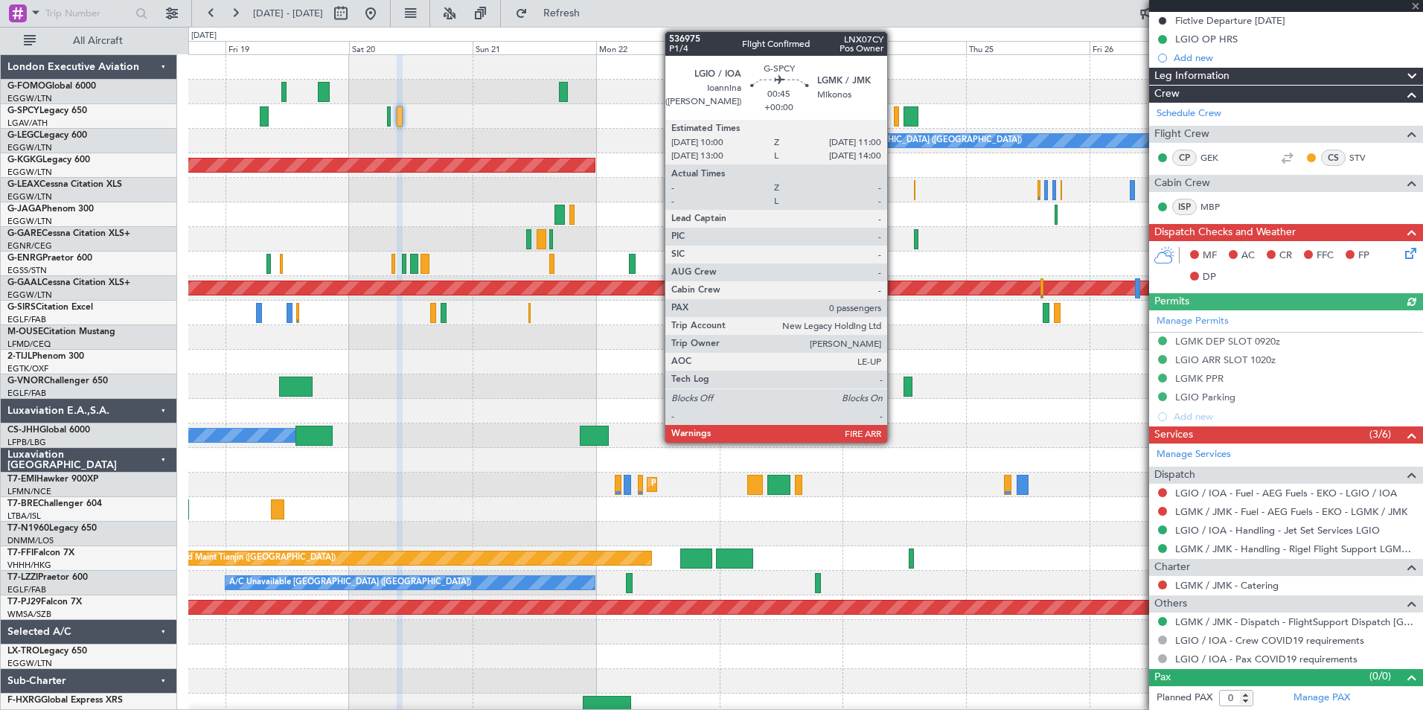
click at [894, 126] on div at bounding box center [896, 116] width 5 height 20
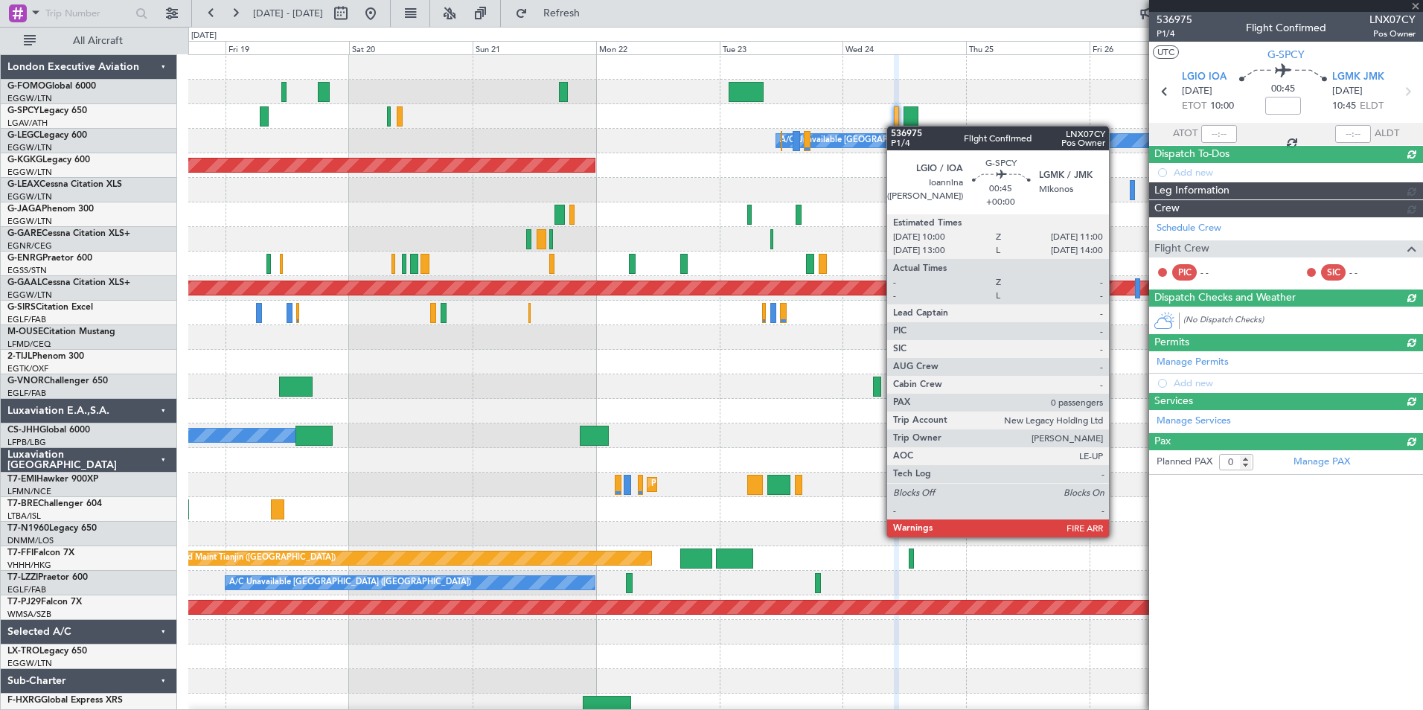
scroll to position [0, 0]
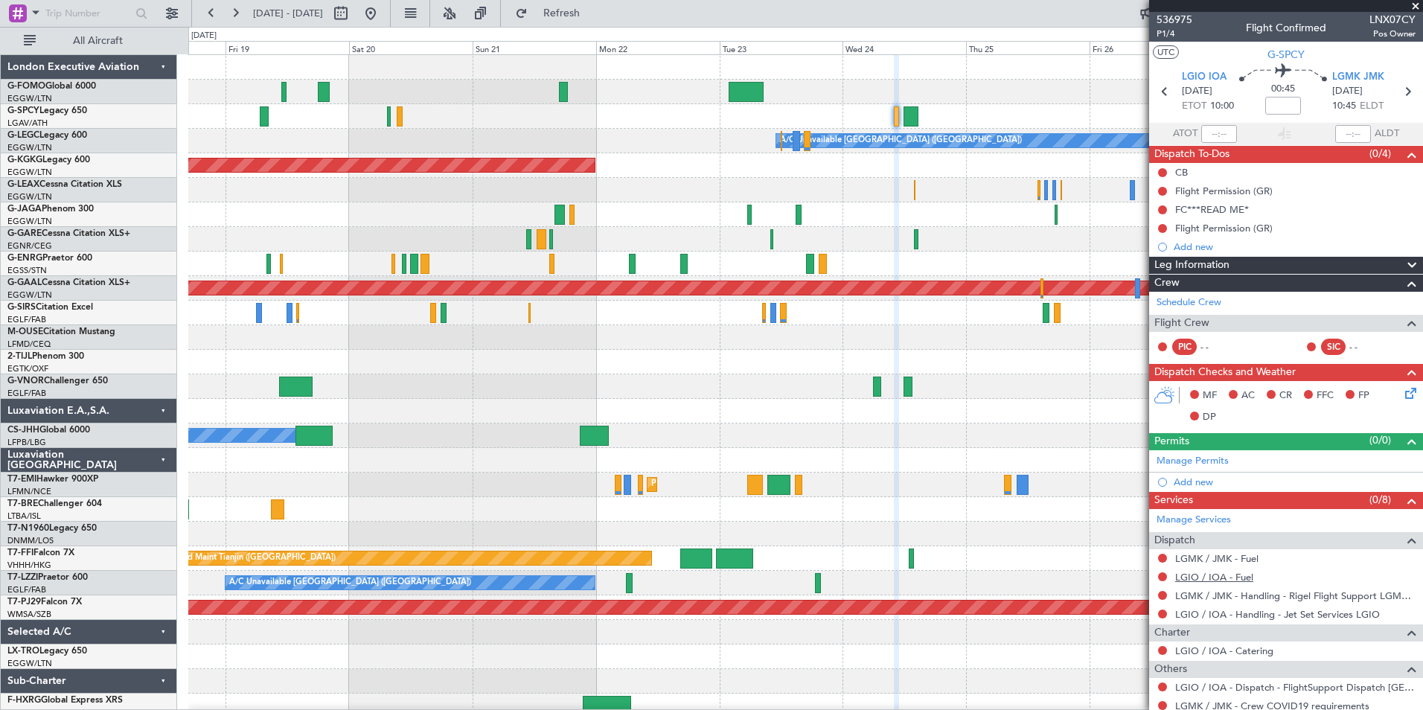
click at [1211, 581] on link "LGIO / IOA - Fuel" at bounding box center [1214, 577] width 78 height 13
click at [593, 15] on span "Refresh" at bounding box center [562, 13] width 63 height 10
click at [1228, 564] on mat-tooltip-component "LGMK / JMK - Fuel" at bounding box center [1217, 583] width 97 height 39
click at [1217, 561] on link "LGMK / JMK - Fuel" at bounding box center [1216, 558] width 83 height 13
click at [584, 15] on span "Refresh" at bounding box center [562, 13] width 63 height 10
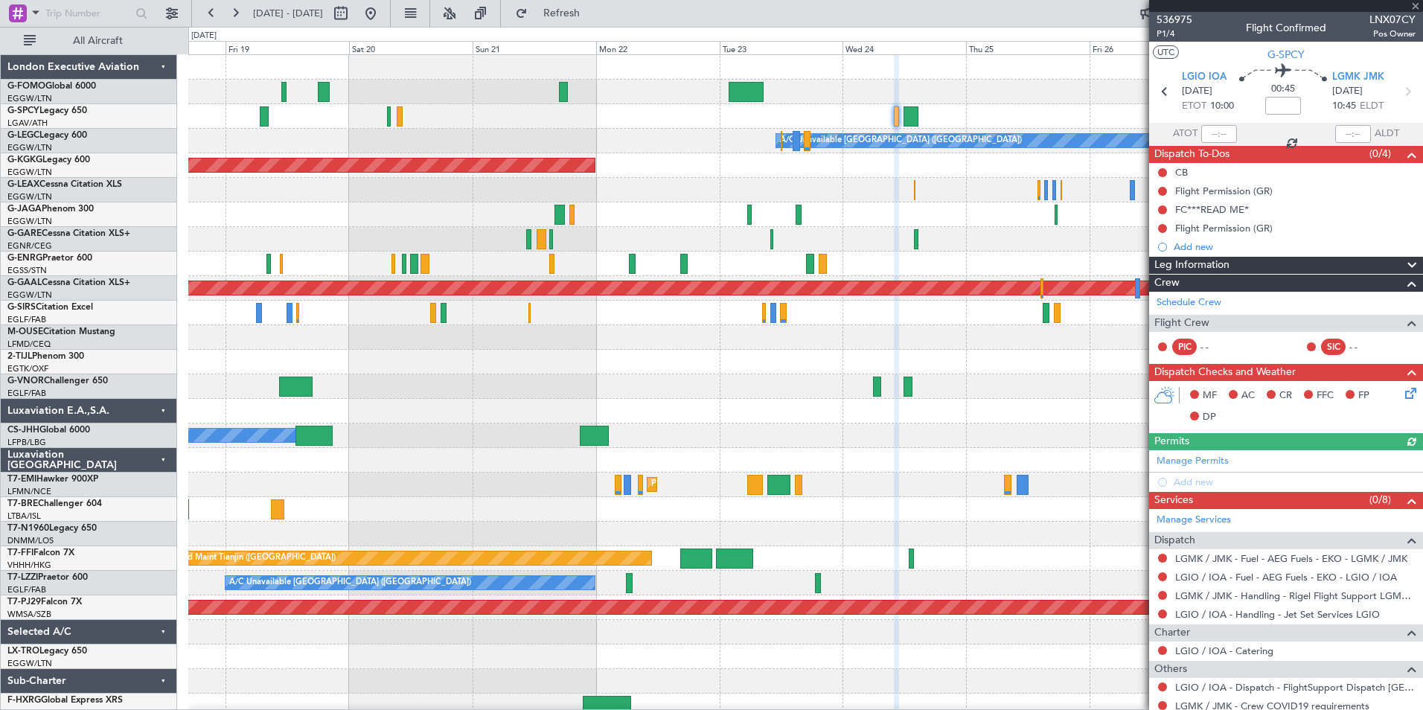
click at [903, 118] on div at bounding box center [805, 116] width 1234 height 25
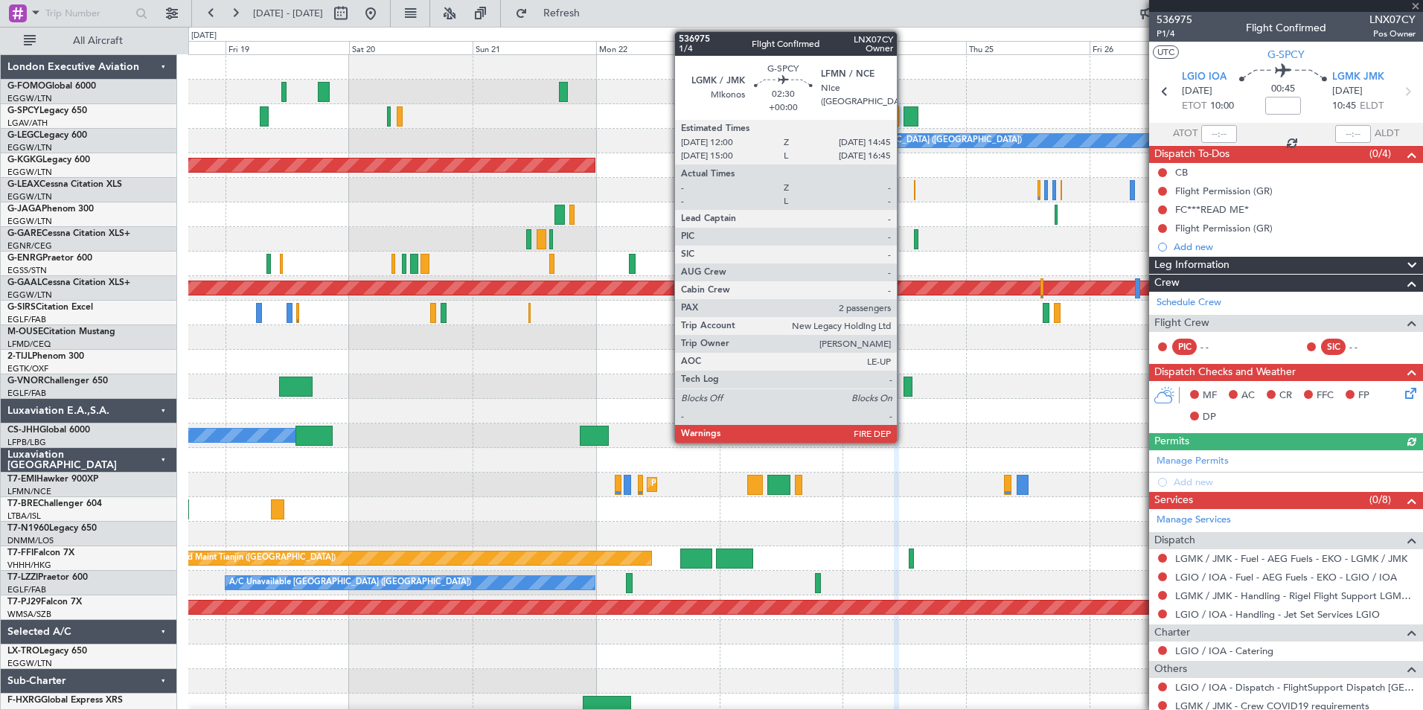
click at [904, 118] on div at bounding box center [911, 116] width 15 height 20
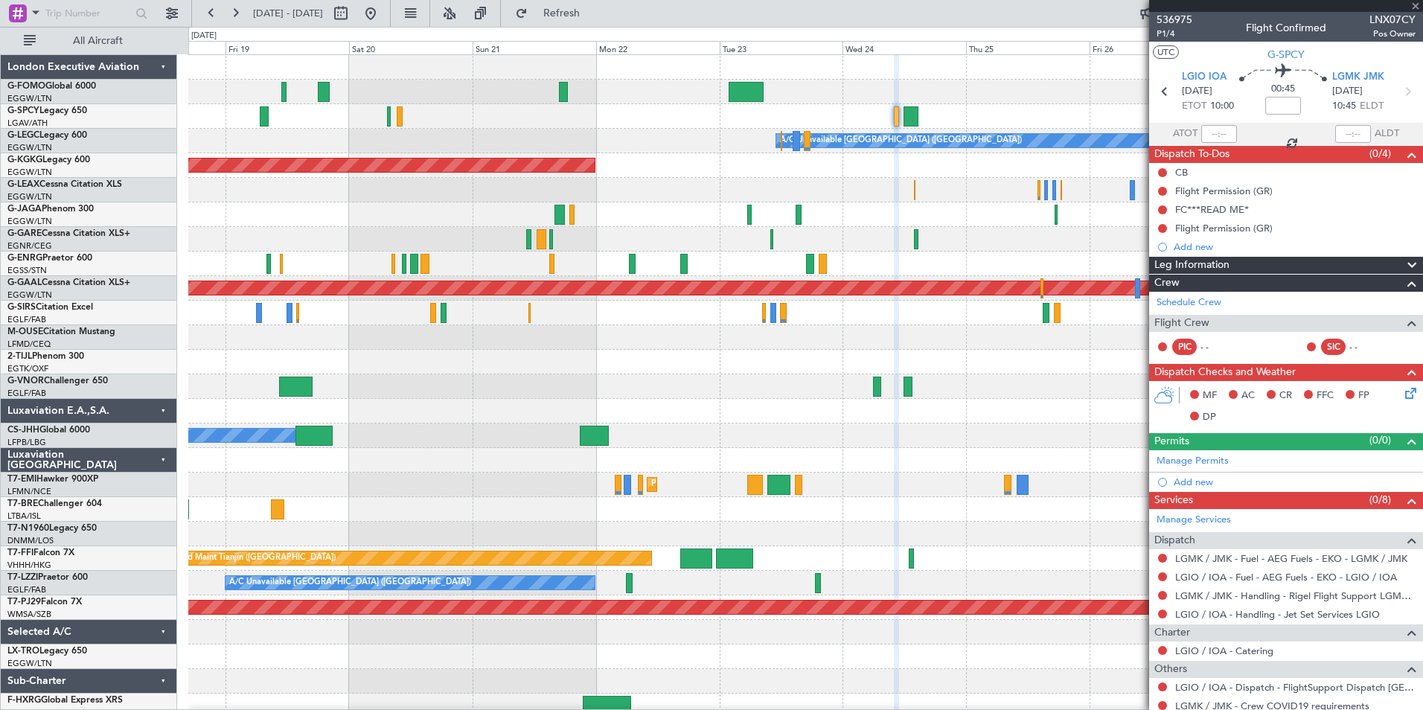
type input "2"
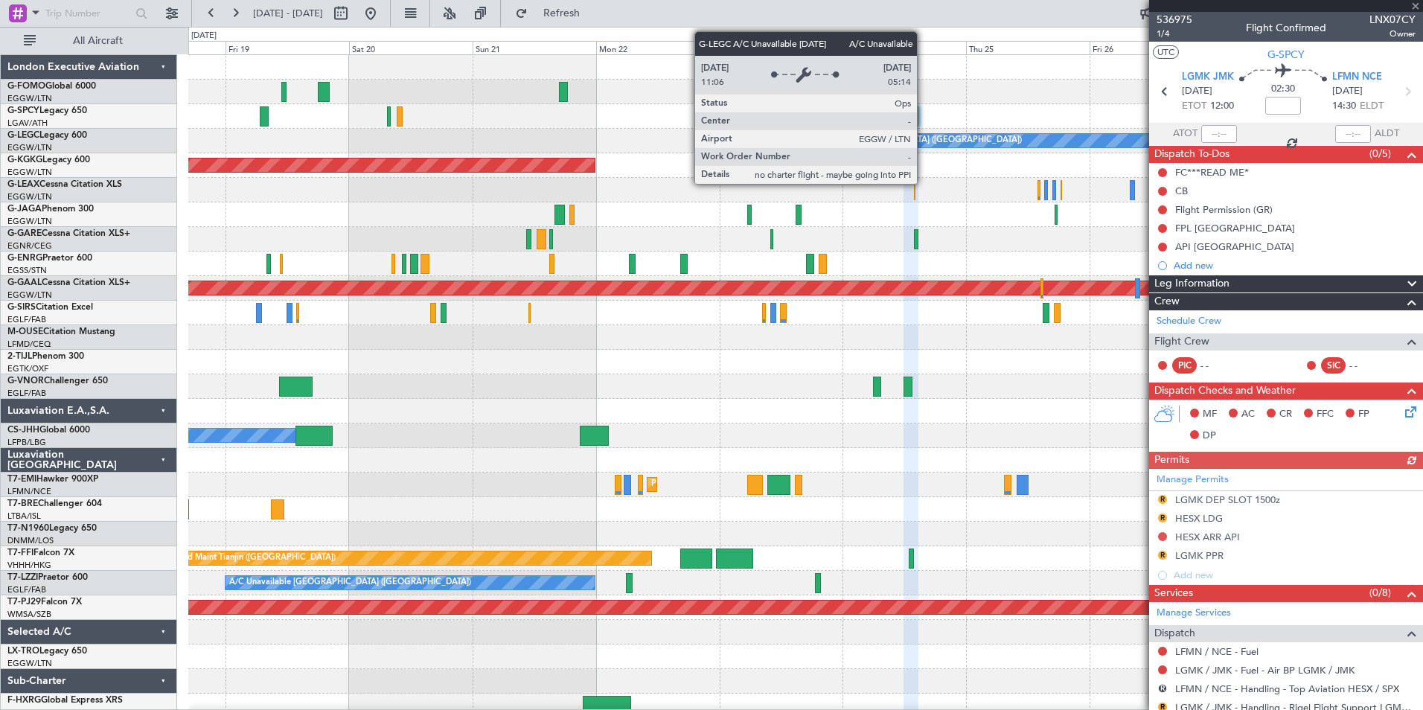
scroll to position [244, 0]
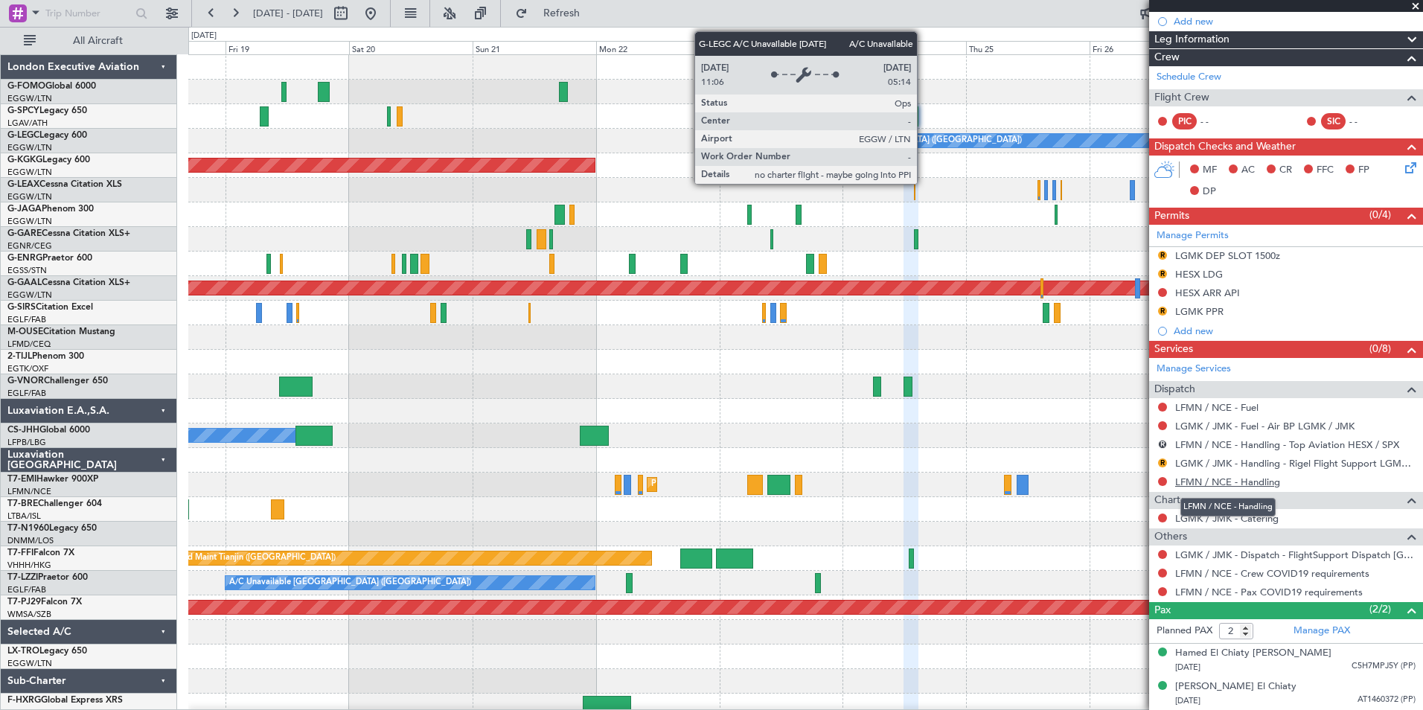
click at [1224, 479] on link "LFMN / NCE - Handling" at bounding box center [1227, 482] width 105 height 13
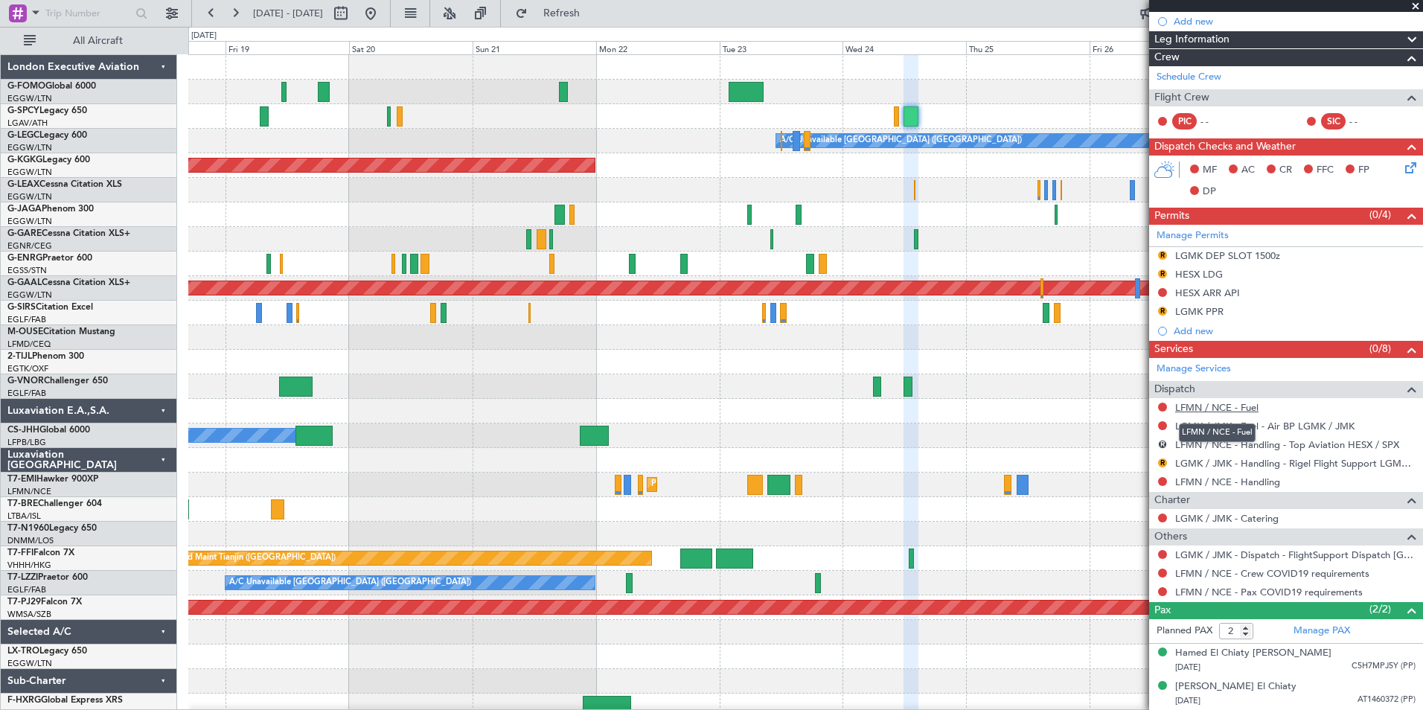
click at [1217, 411] on link "LFMN / NCE - Fuel" at bounding box center [1216, 407] width 83 height 13
click at [591, 13] on span "Refresh" at bounding box center [562, 13] width 63 height 10
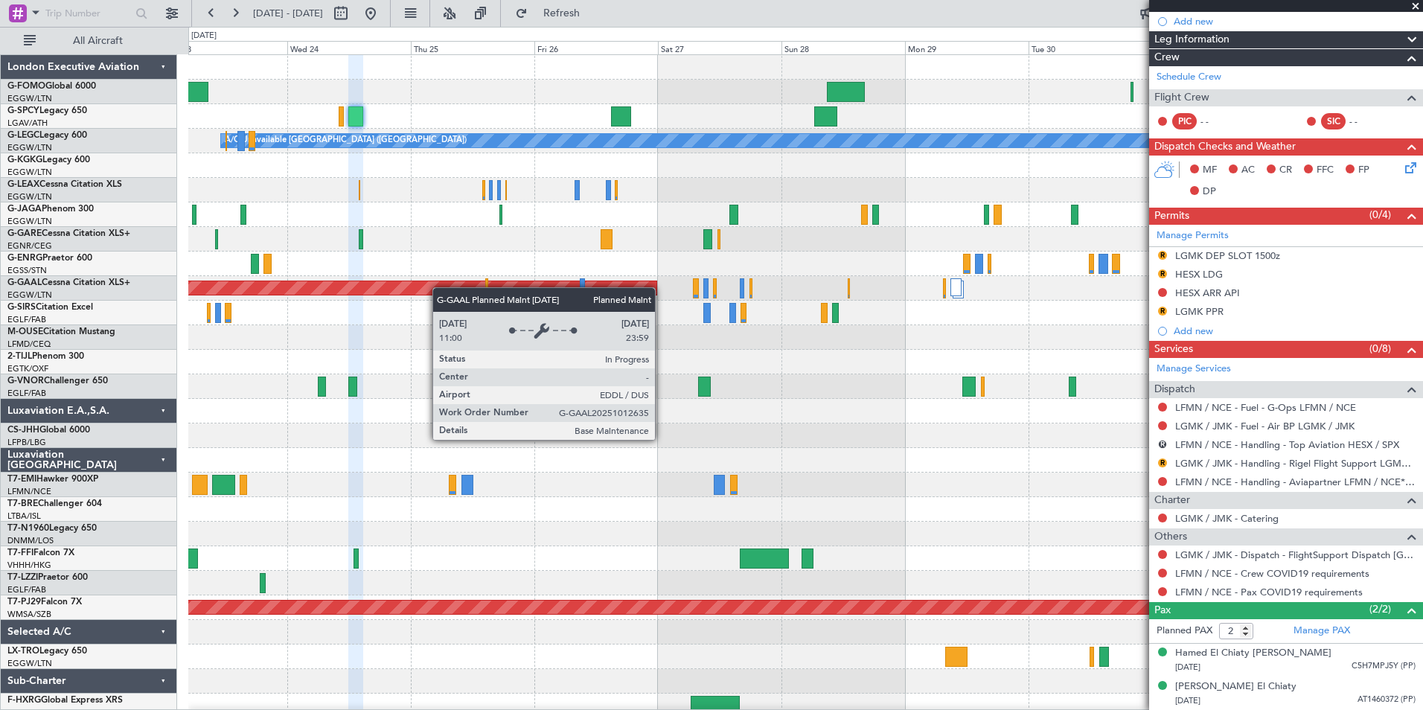
click at [384, 298] on div "A/C Unavailable London (Luton) AOG Maint Istanbul (Ataturk) Planned Maint Dusse…" at bounding box center [805, 386] width 1234 height 663
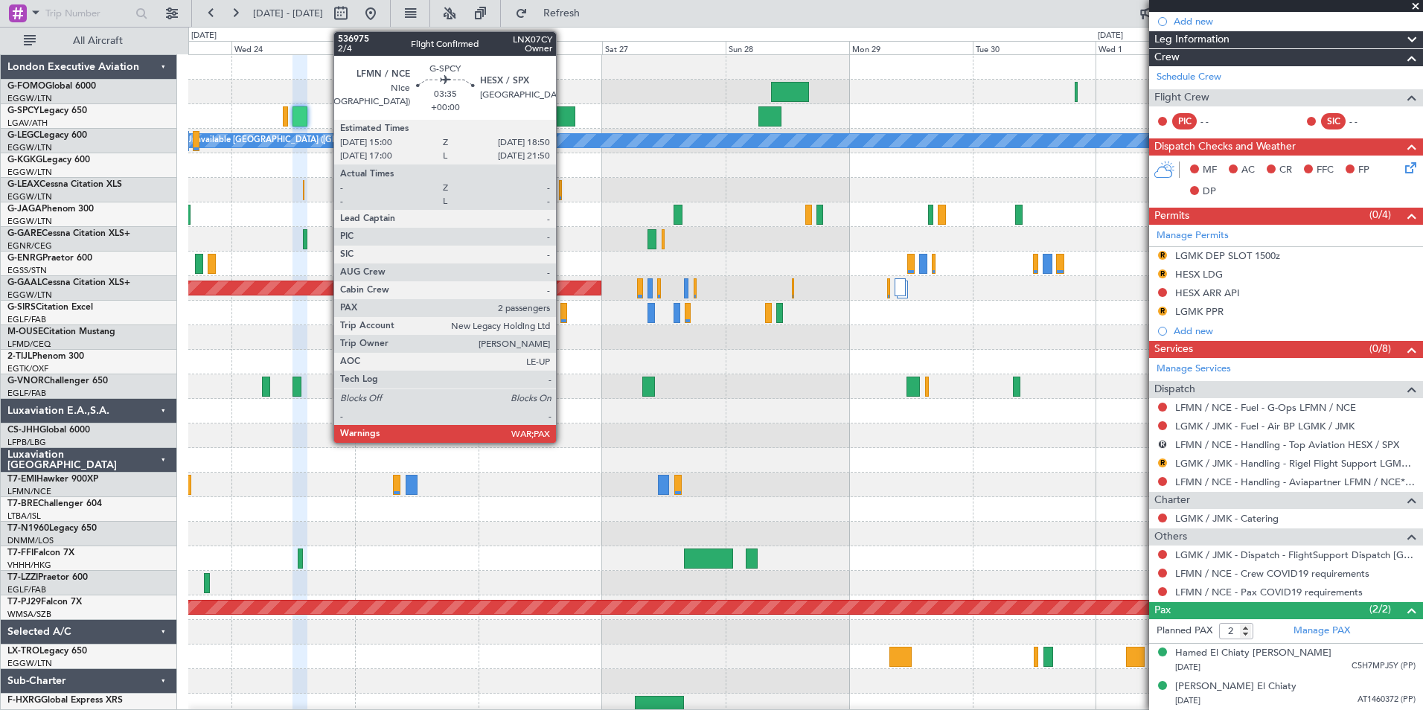
click at [563, 120] on div at bounding box center [565, 116] width 20 height 20
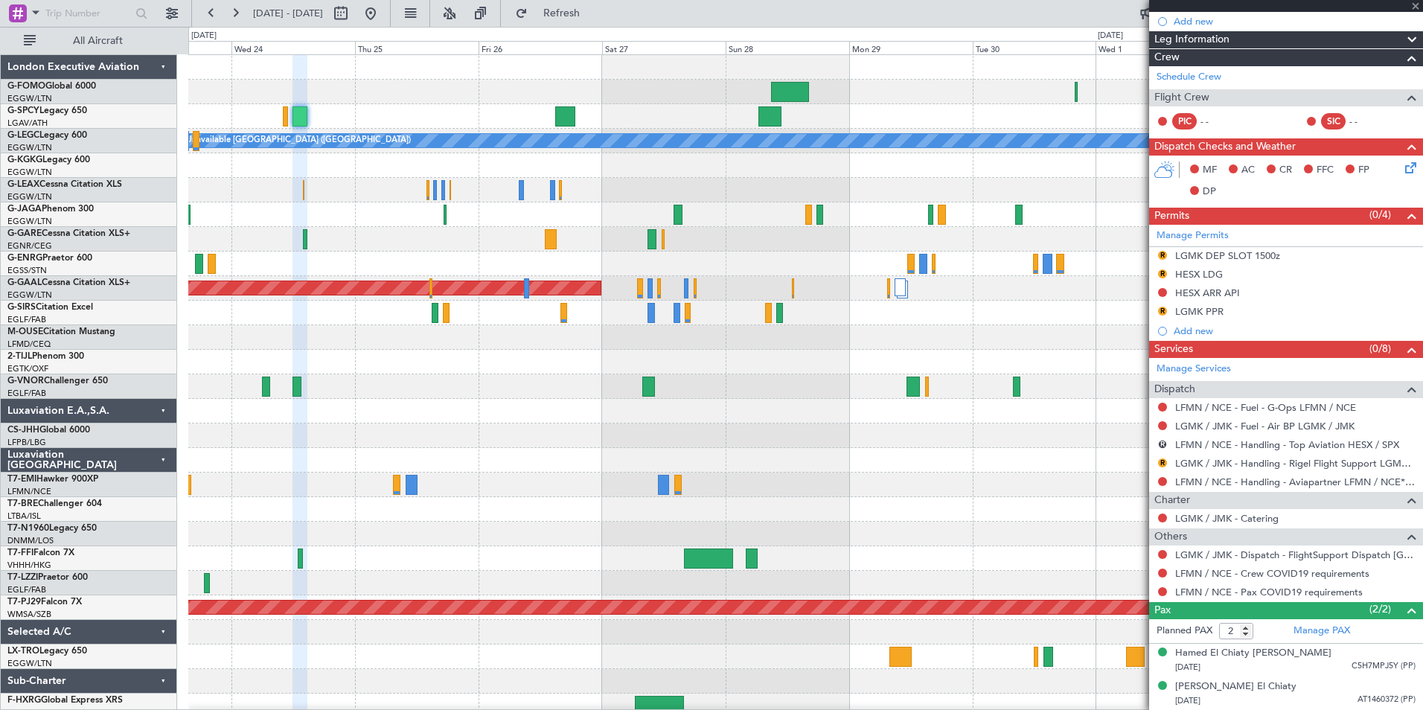
scroll to position [0, 0]
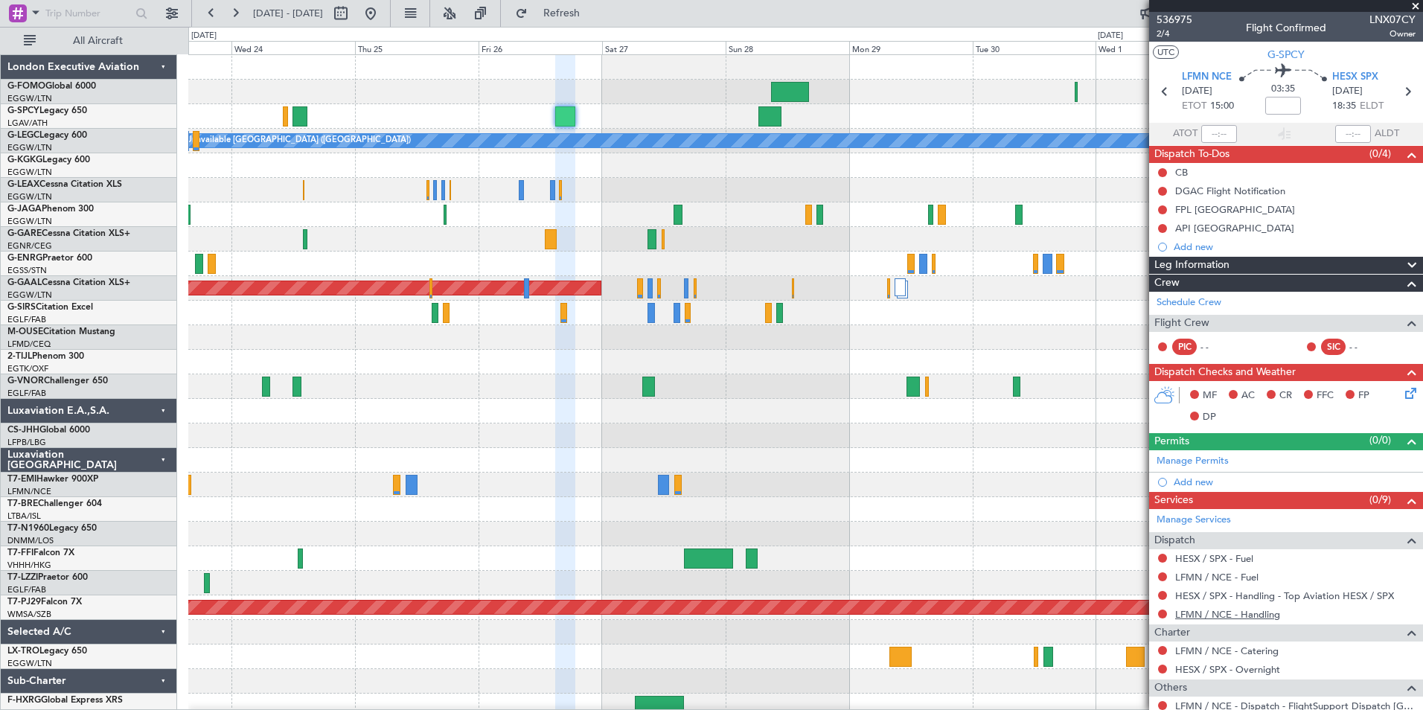
click at [1188, 616] on link "LFMN / NCE - Handling" at bounding box center [1227, 614] width 105 height 13
click at [1254, 576] on link "LFMN / NCE - Fuel" at bounding box center [1216, 577] width 83 height 13
click at [598, 22] on button "Refresh" at bounding box center [552, 13] width 89 height 24
click at [1231, 558] on link "HESX / SPX - Fuel" at bounding box center [1214, 558] width 78 height 13
click at [593, 8] on span "Refresh" at bounding box center [562, 13] width 63 height 10
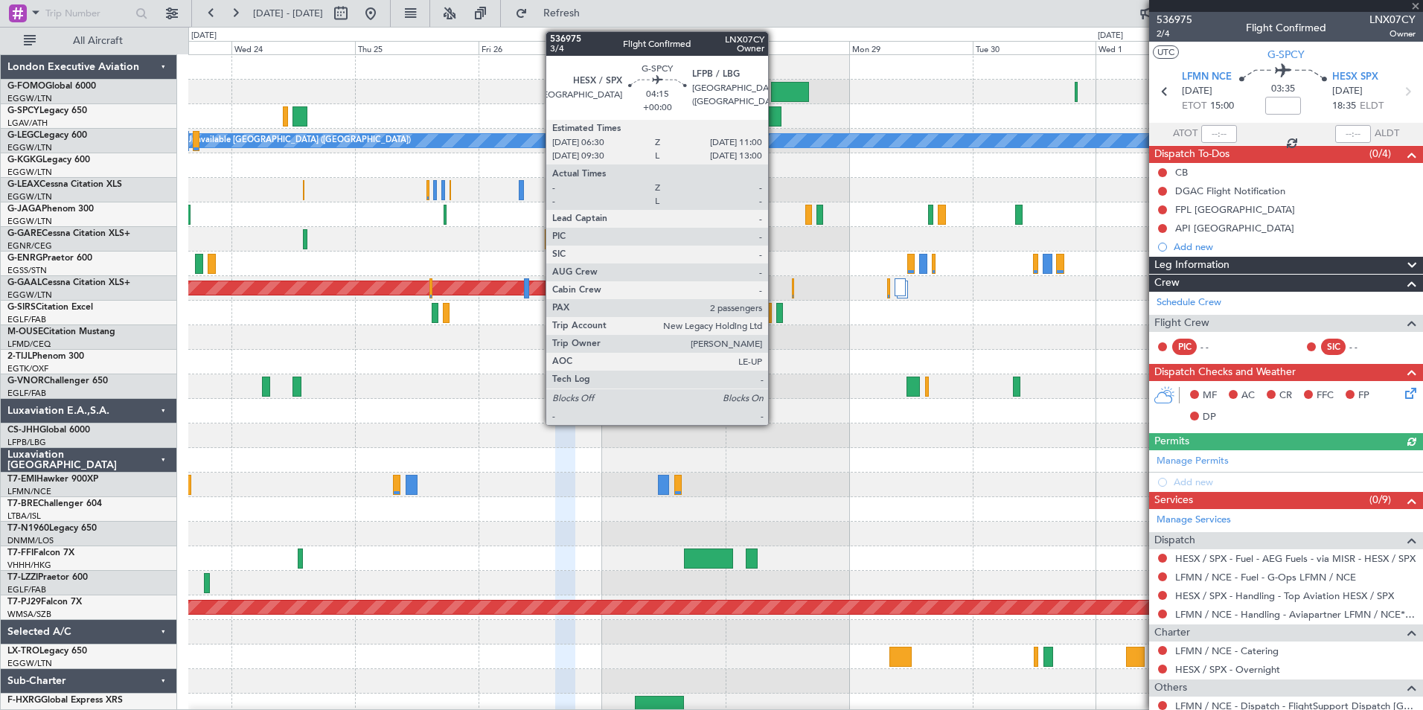
click at [775, 118] on div at bounding box center [771, 116] width 24 height 20
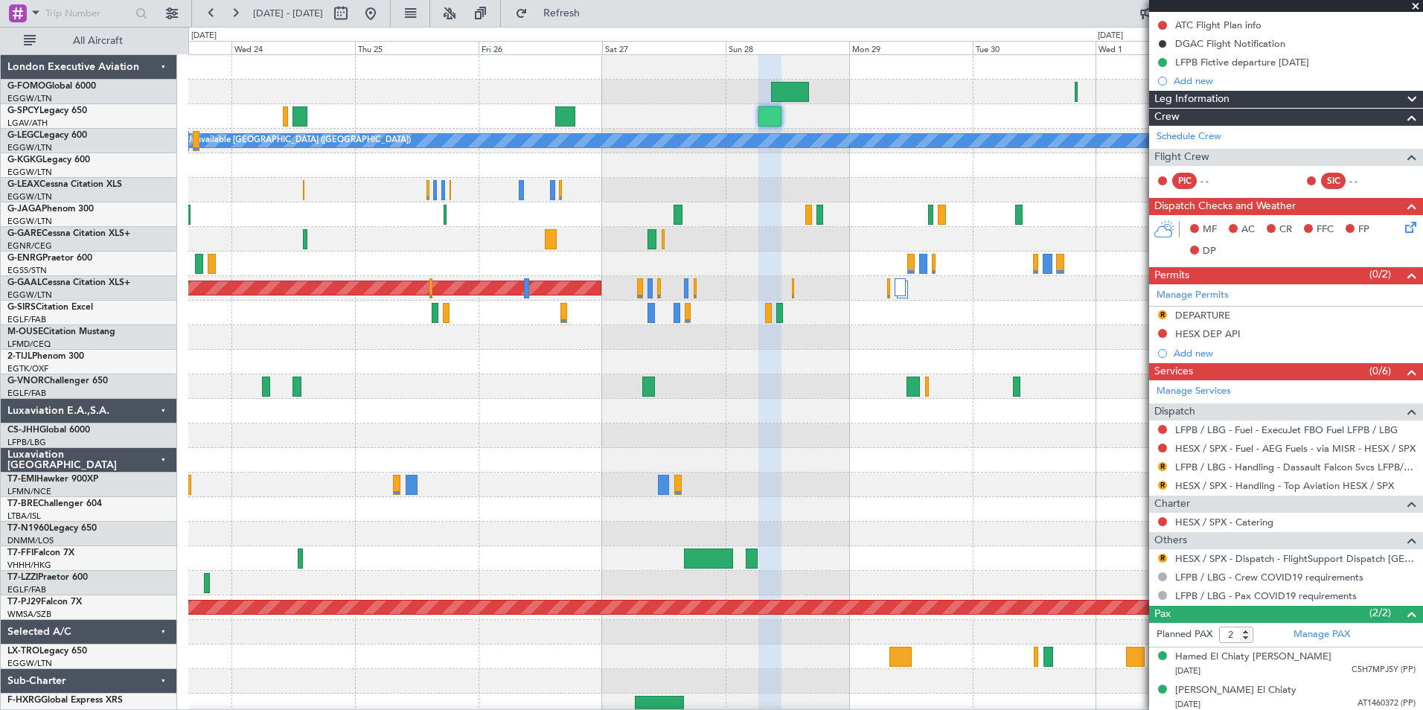
scroll to position [207, 0]
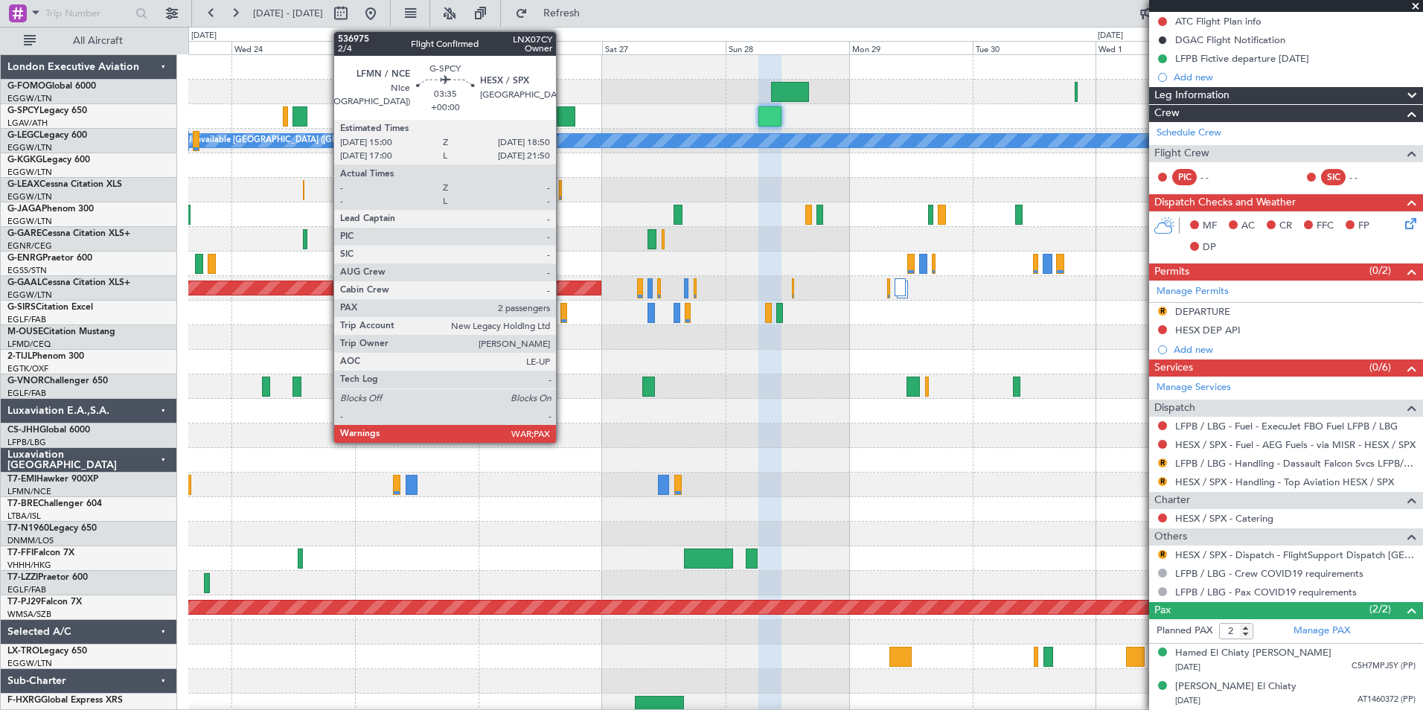
click at [563, 115] on div at bounding box center [565, 116] width 20 height 20
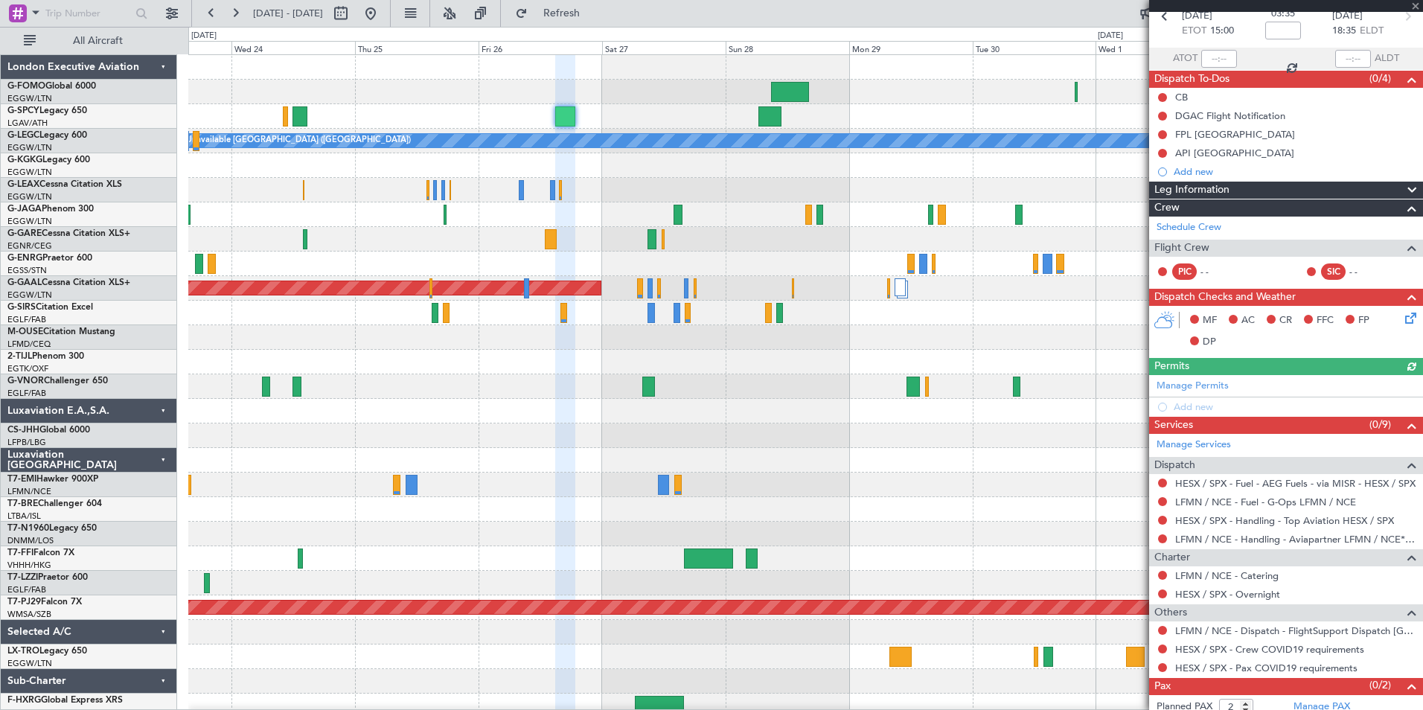
scroll to position [103, 0]
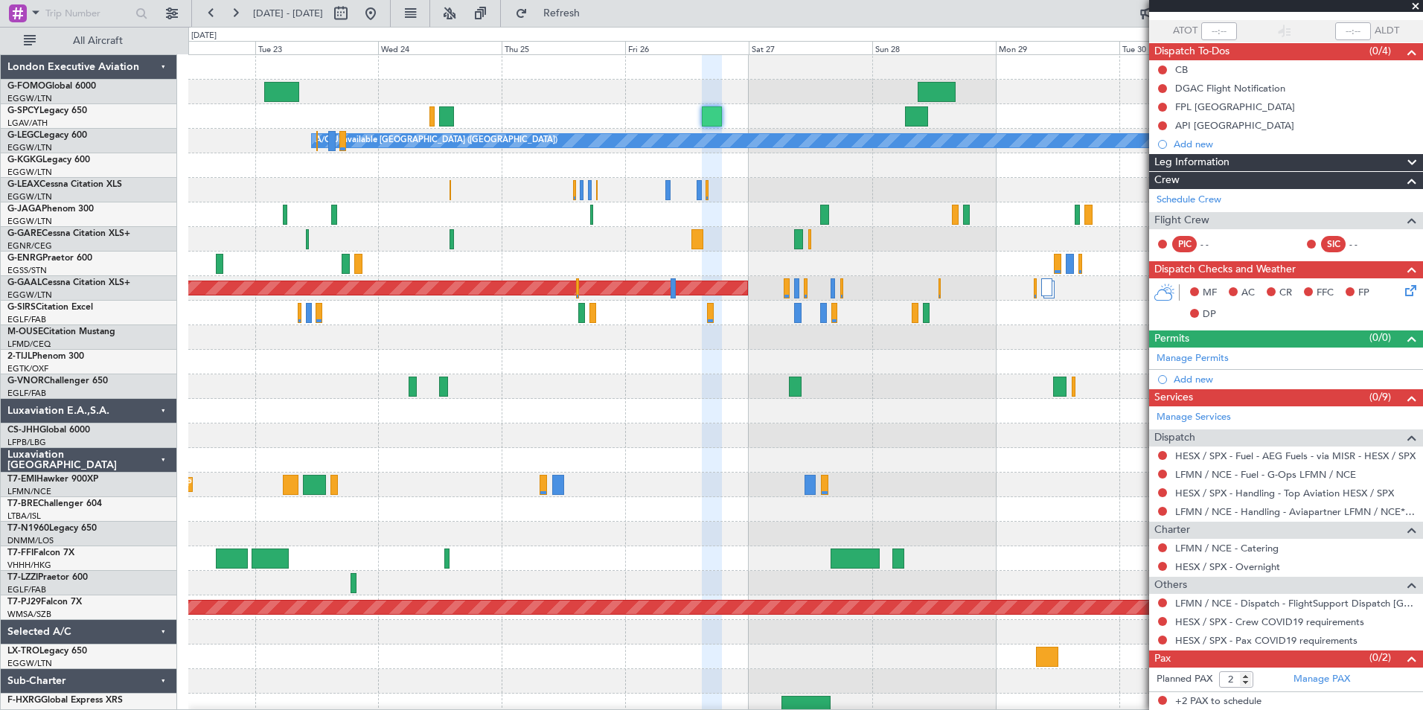
click at [625, 134] on div "A/C Unavailable London (Luton) AOG Maint Istanbul (Ataturk) Planned Maint Dusse…" at bounding box center [805, 386] width 1234 height 663
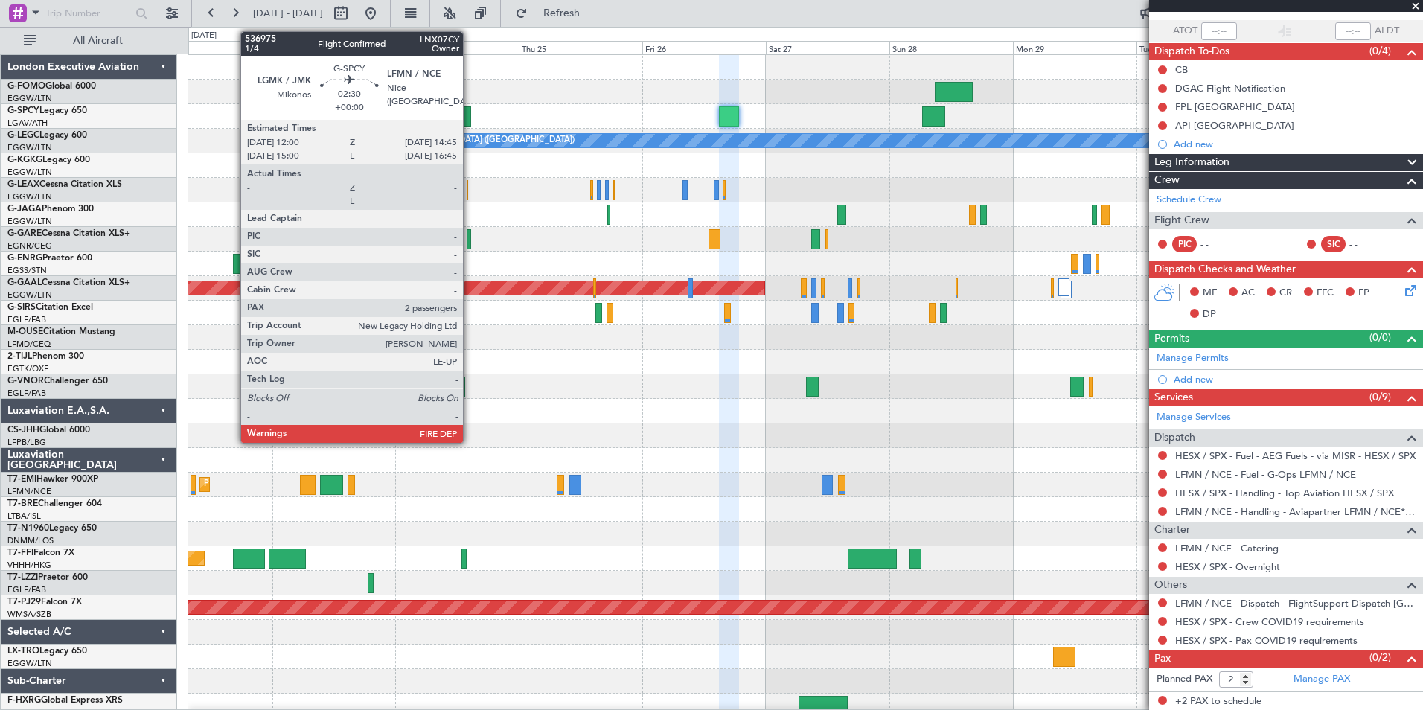
click at [470, 115] on div at bounding box center [463, 116] width 15 height 20
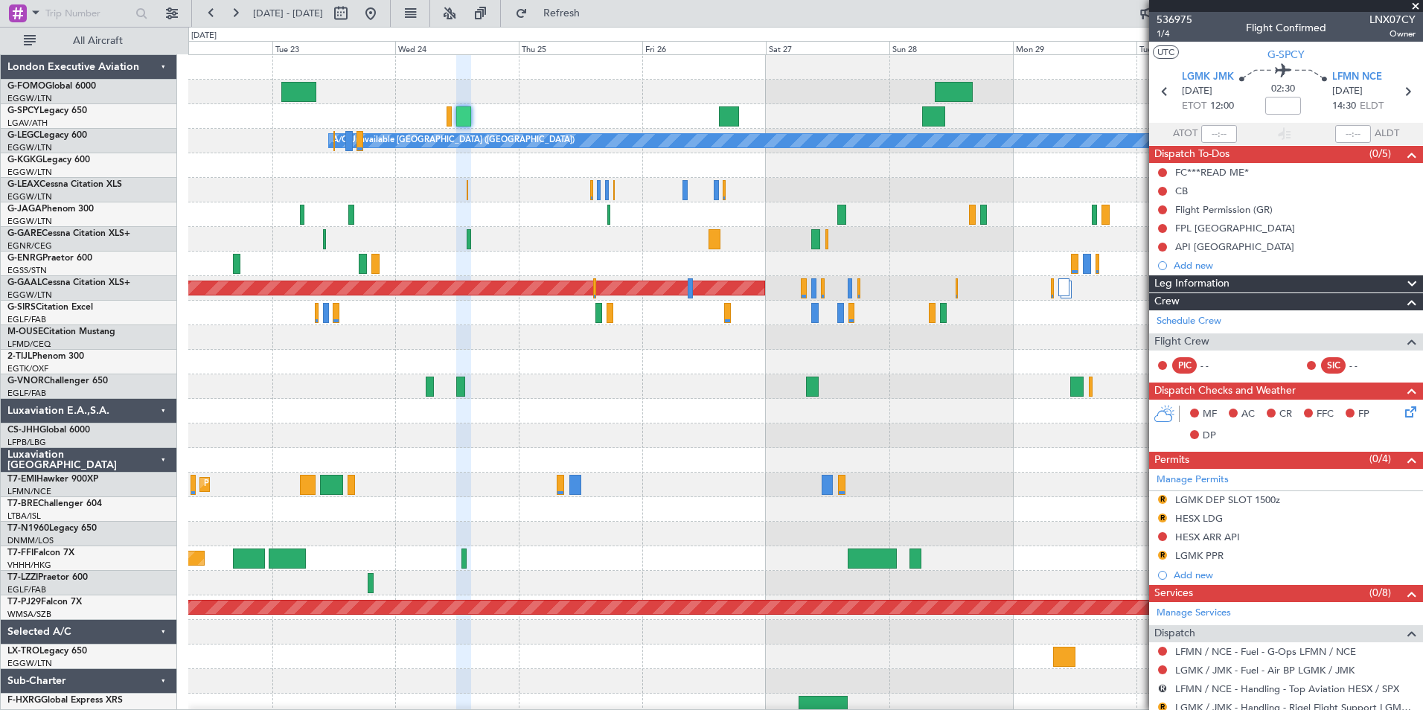
scroll to position [244, 0]
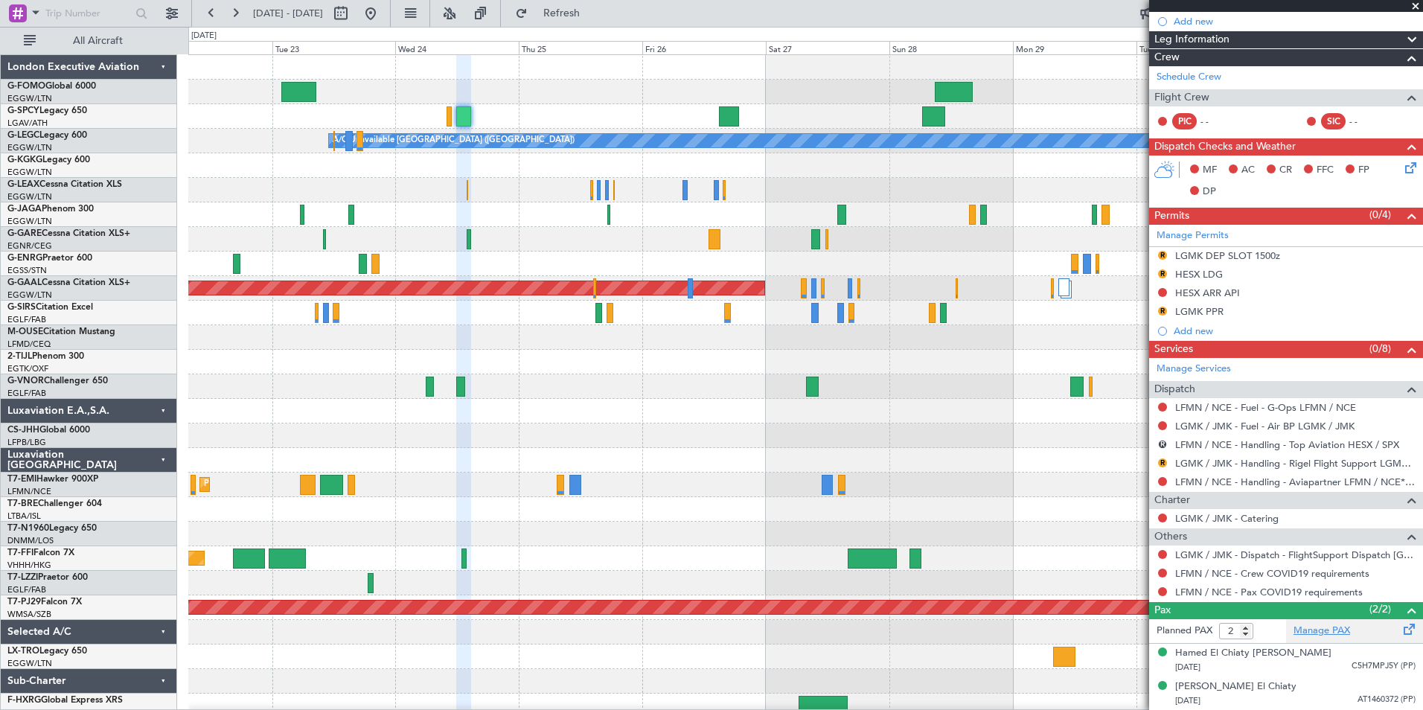
click at [1303, 635] on link "Manage PAX" at bounding box center [1322, 631] width 57 height 15
click at [593, 16] on span "Refresh" at bounding box center [562, 13] width 63 height 10
click at [1204, 78] on link "Schedule Crew" at bounding box center [1189, 77] width 65 height 15
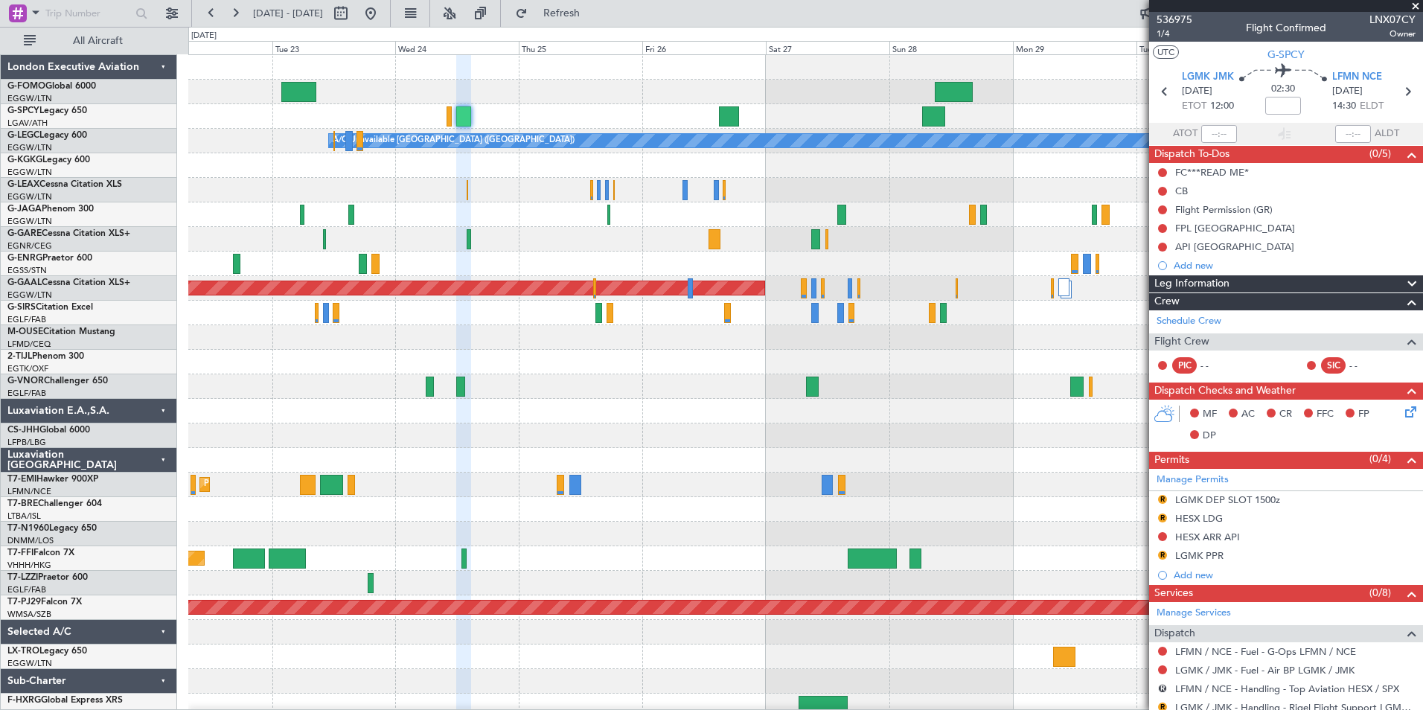
scroll to position [244, 0]
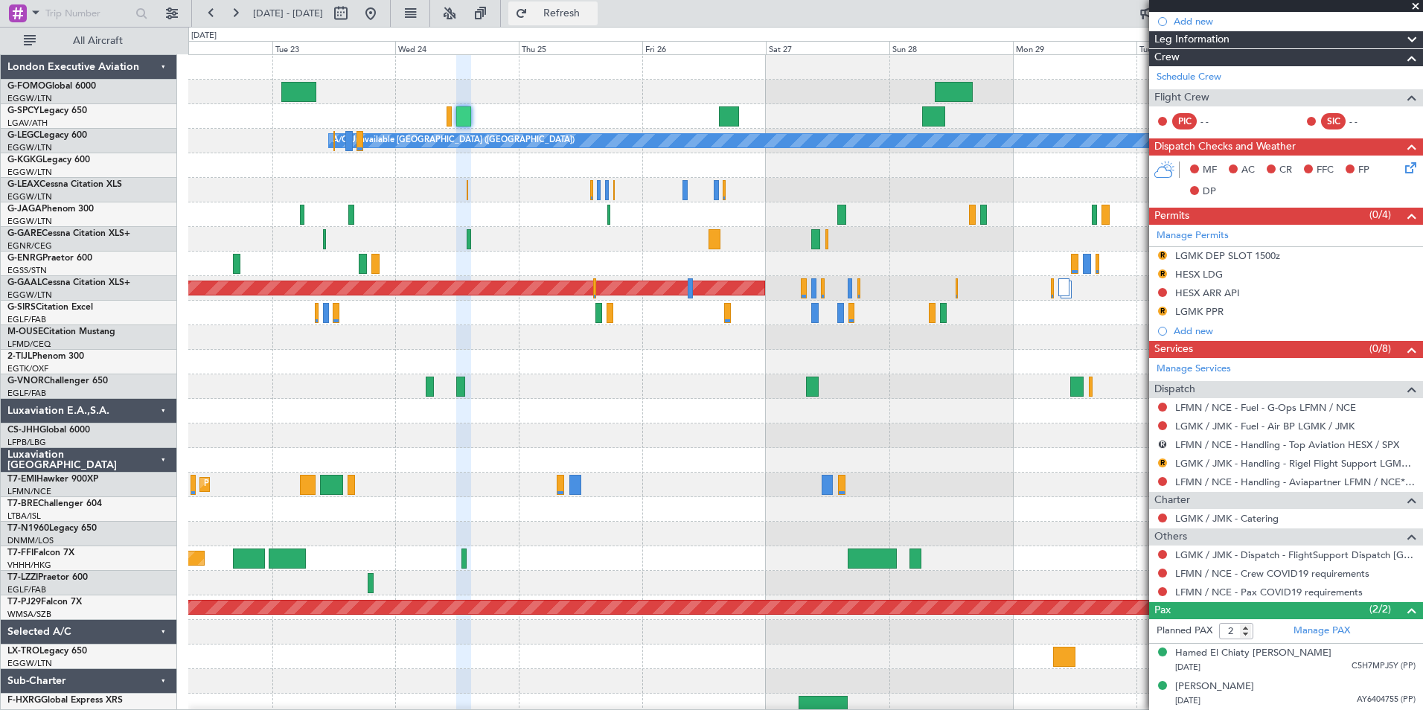
click at [577, 16] on button "Refresh" at bounding box center [552, 13] width 89 height 24
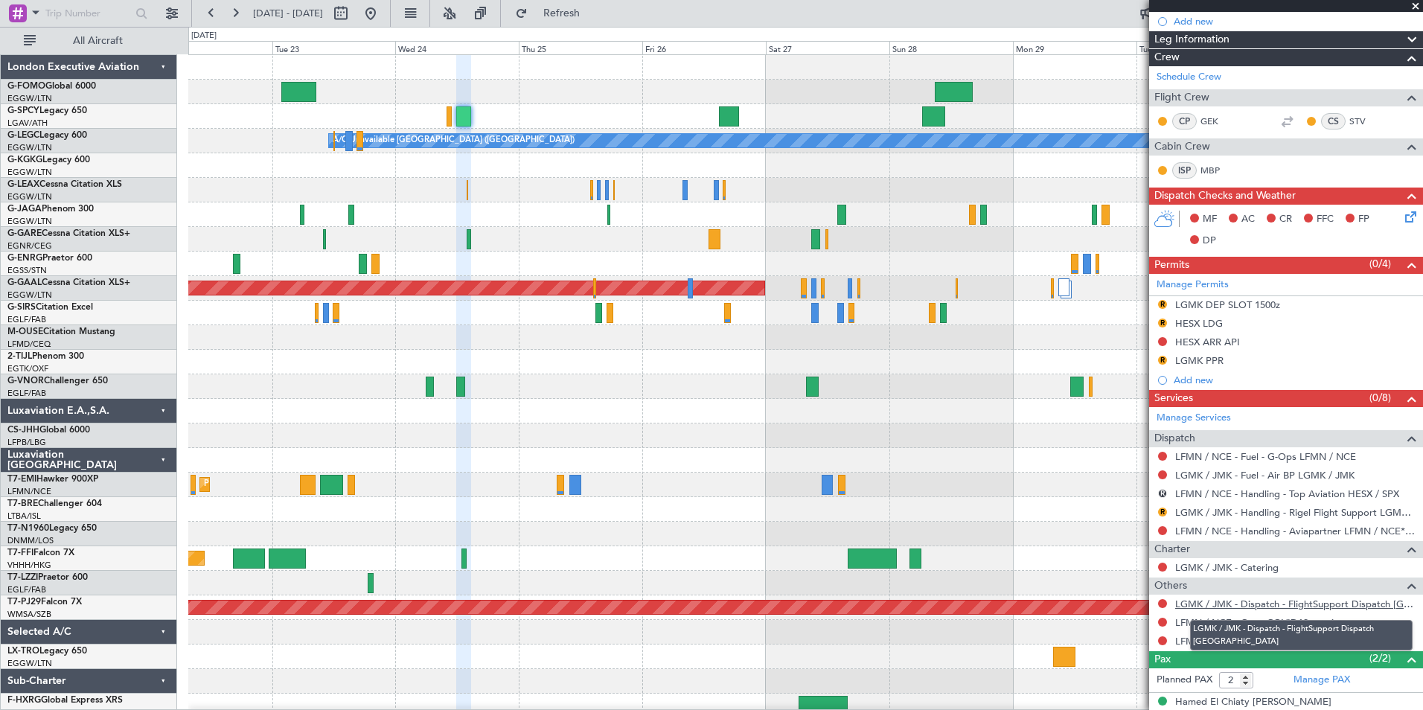
click at [1378, 608] on link "LGMK / JMK - Dispatch - FlightSupport Dispatch [GEOGRAPHIC_DATA]" at bounding box center [1295, 604] width 240 height 13
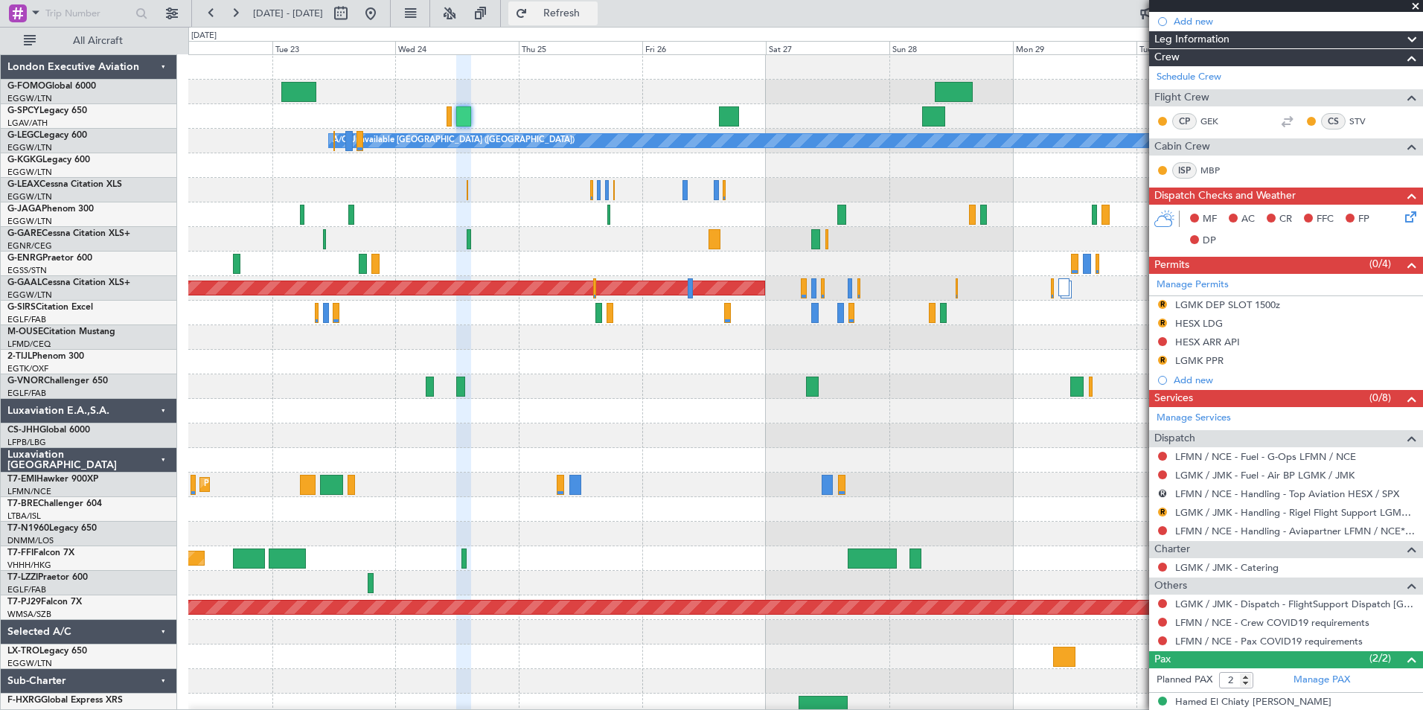
click at [598, 21] on button "Refresh" at bounding box center [552, 13] width 89 height 24
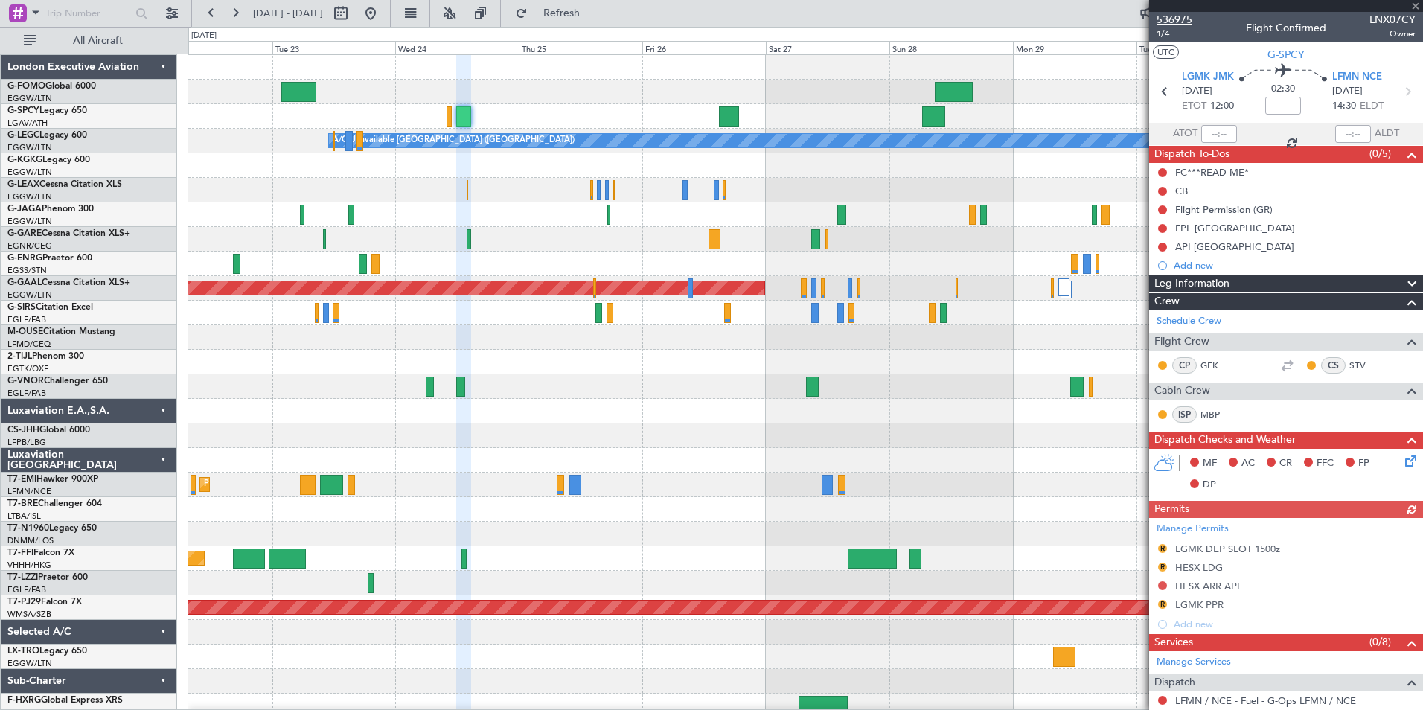
click at [1184, 22] on span "536975" at bounding box center [1175, 20] width 36 height 16
click at [216, 19] on button at bounding box center [211, 13] width 24 height 24
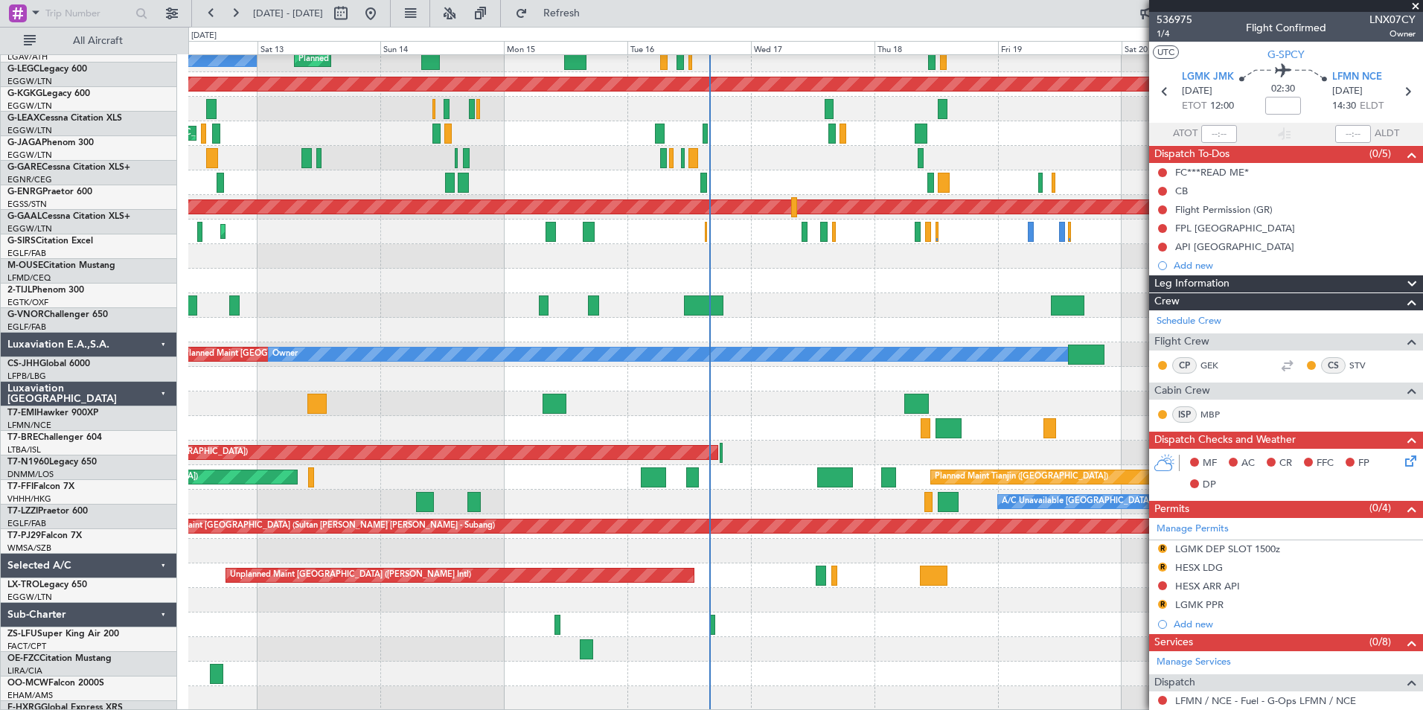
scroll to position [81, 0]
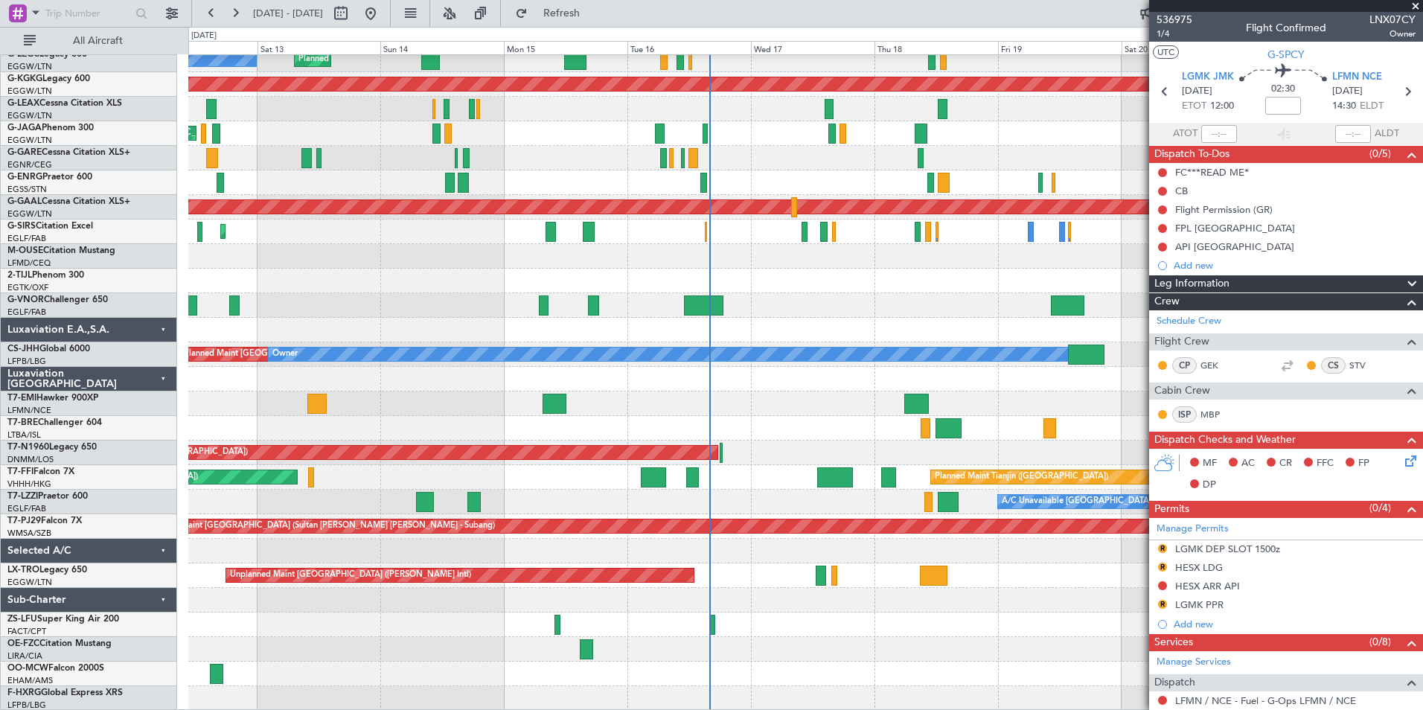
click at [744, 569] on div "Unplanned Maint [GEOGRAPHIC_DATA] ([PERSON_NAME] Intl)" at bounding box center [805, 576] width 1234 height 25
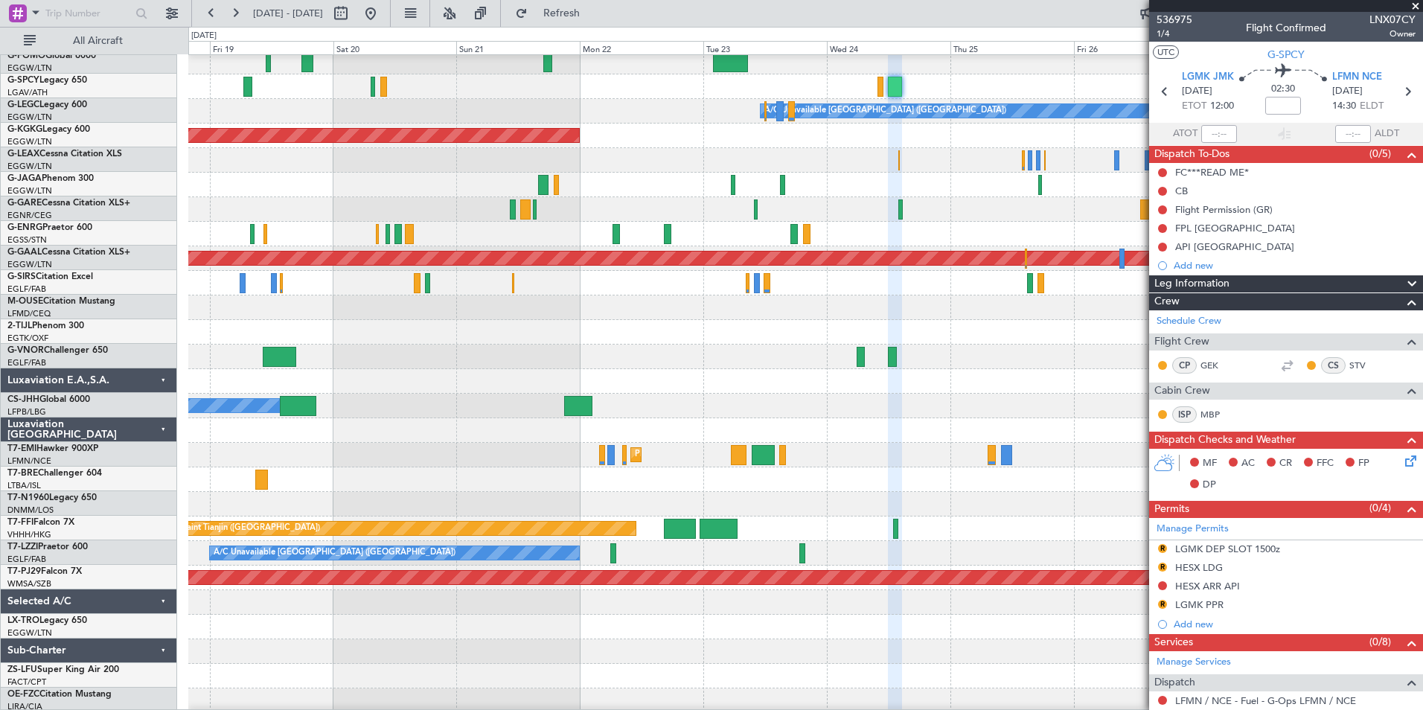
click at [0, 569] on html "12 Sep 2025 - 22 Sep 2025 Refresh Quick Links All Aircraft A/C Unavailable Lond…" at bounding box center [711, 355] width 1423 height 710
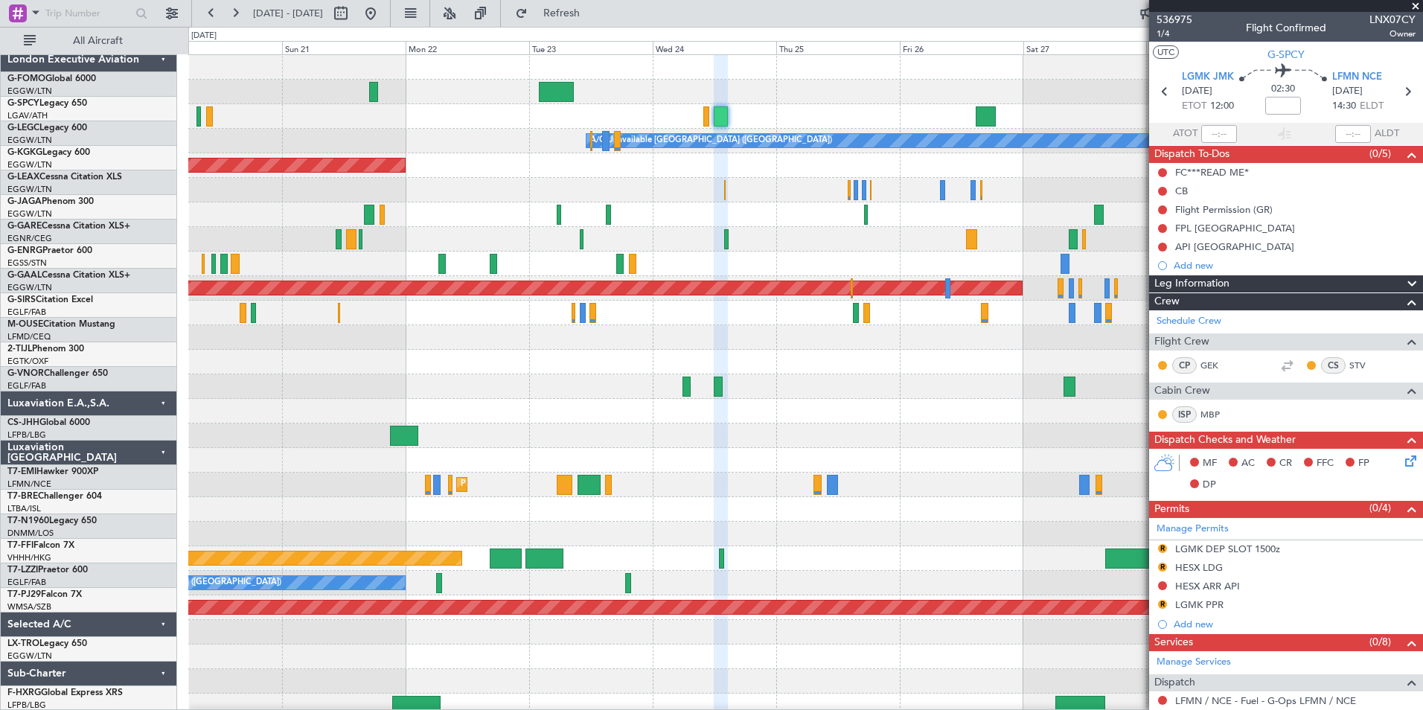
scroll to position [0, 0]
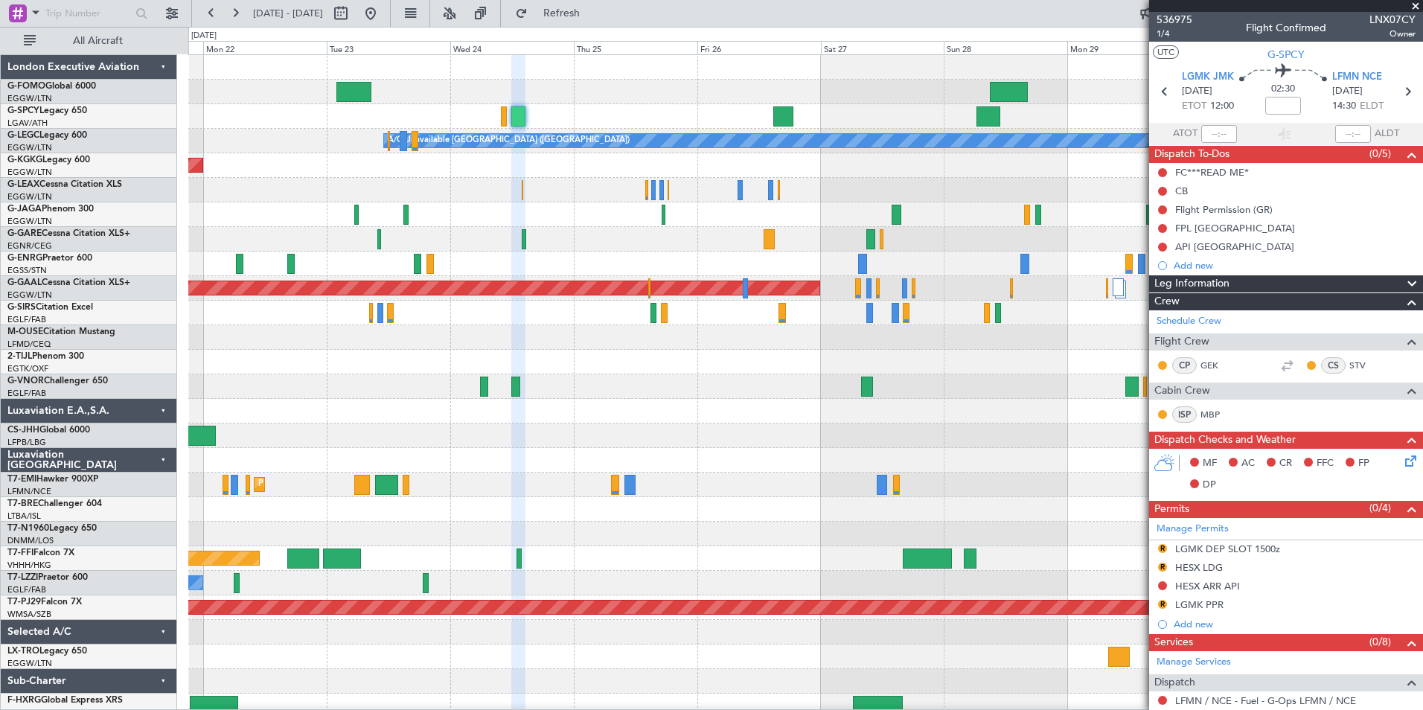
click at [459, 549] on div "A/C Unavailable London (Luton) AOG Maint Istanbul (Ataturk) Planned Maint Dusse…" at bounding box center [805, 386] width 1234 height 663
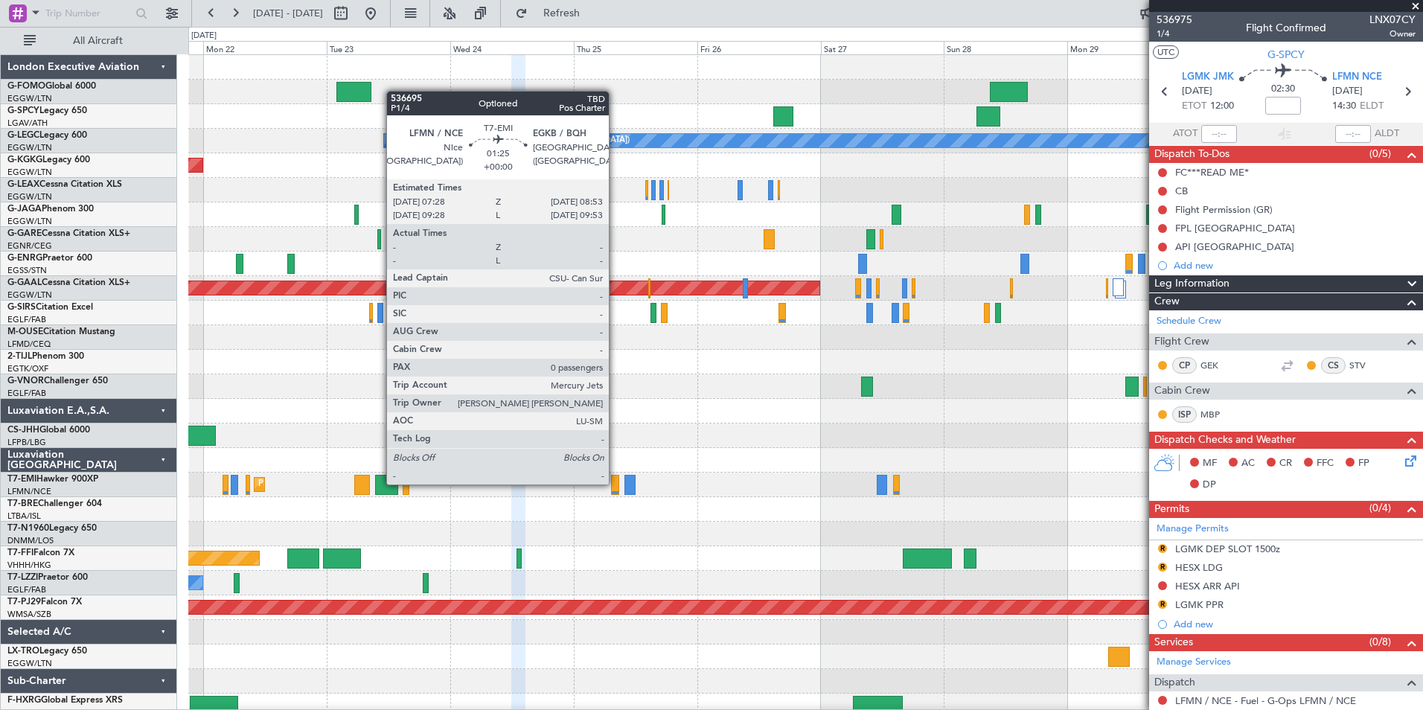
click at [616, 483] on div at bounding box center [614, 485] width 7 height 20
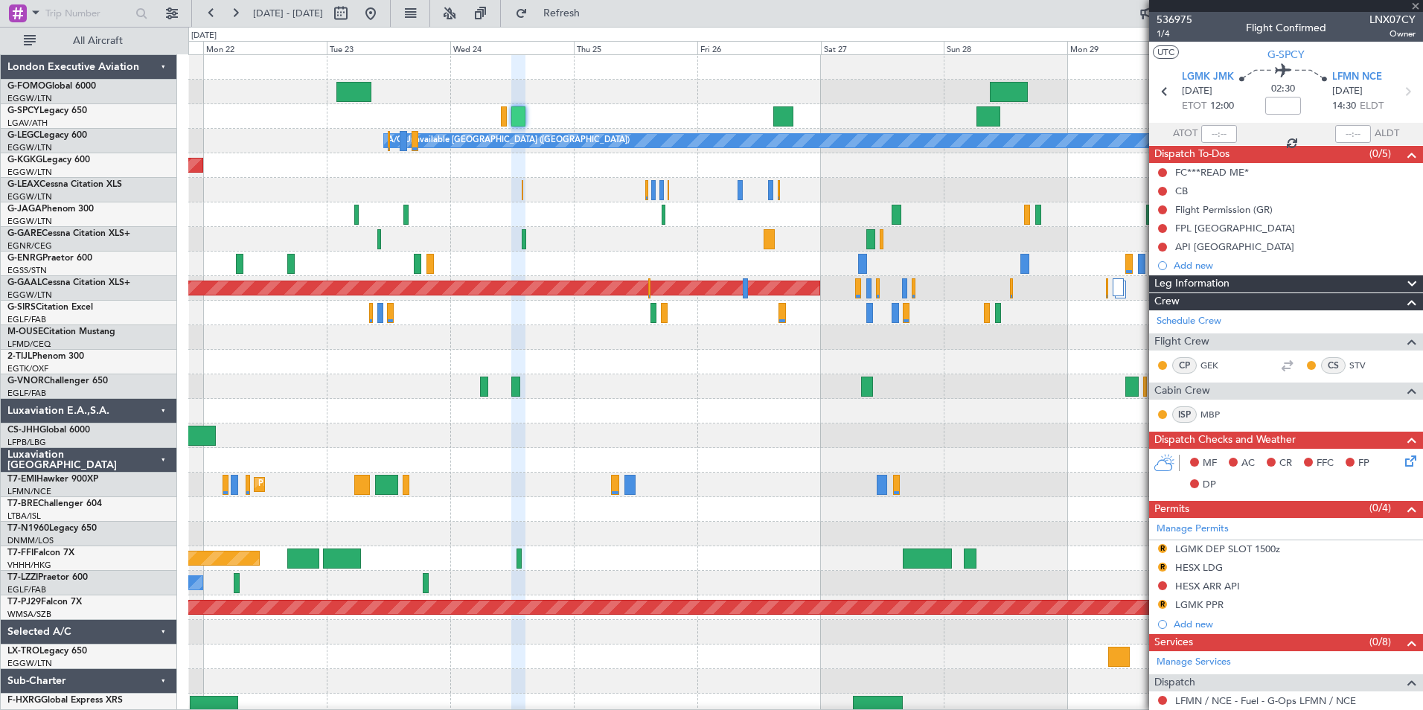
type input "0"
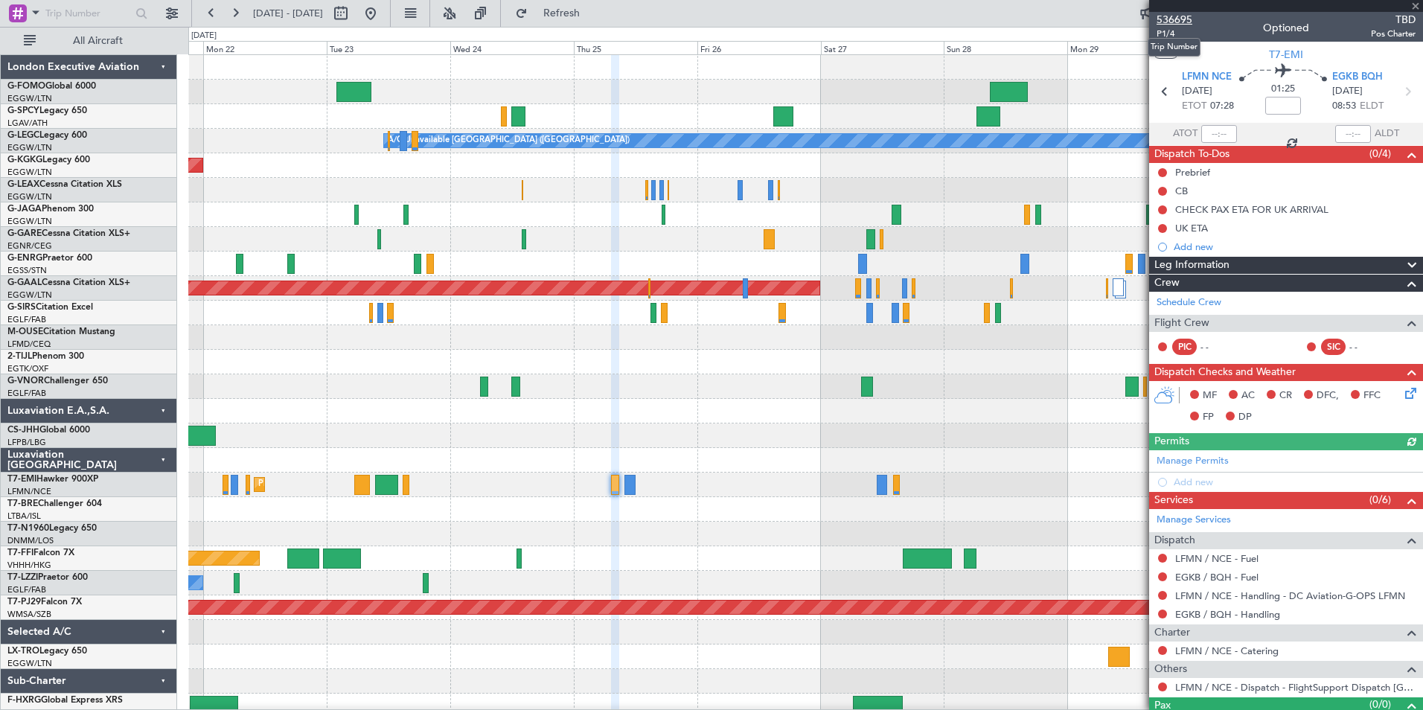
click at [1179, 18] on span "536695" at bounding box center [1175, 20] width 36 height 16
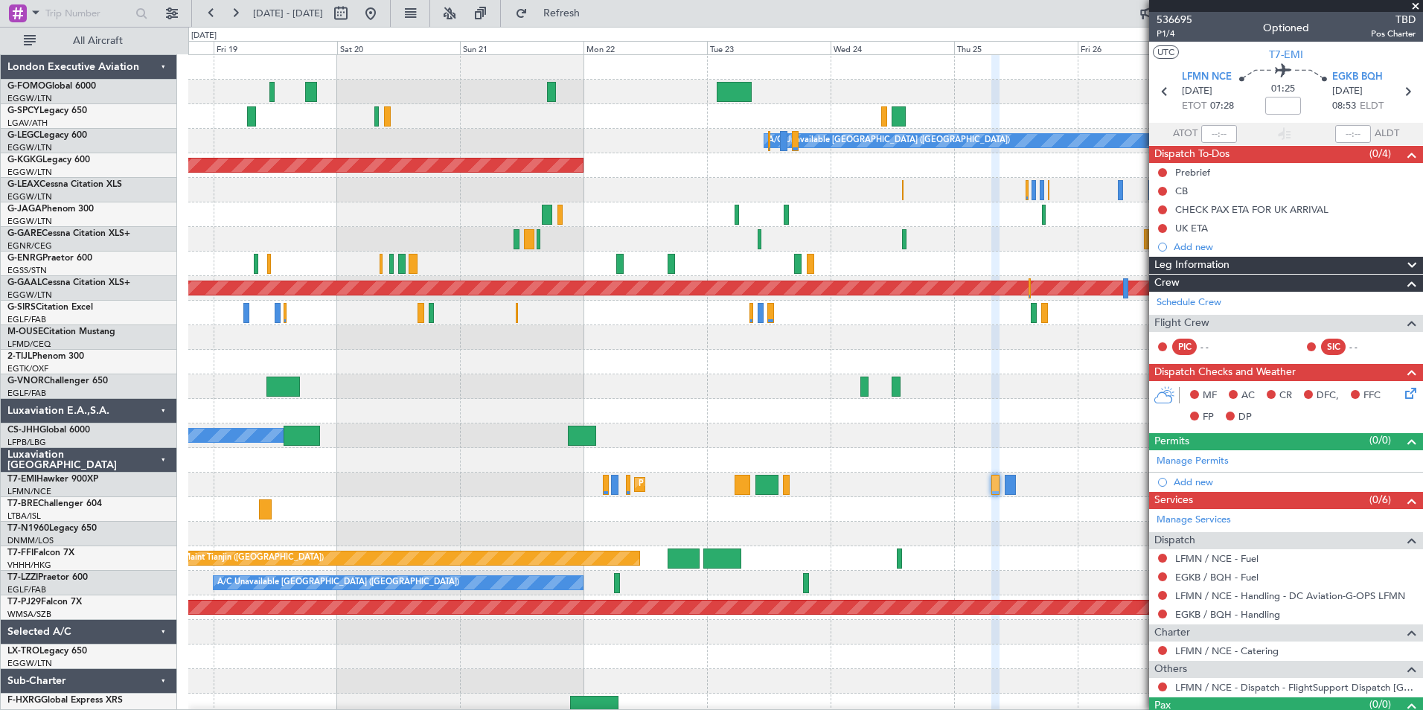
click at [809, 483] on div "A/C Unavailable London (Luton) AOG Maint Istanbul (Ataturk) Planned Maint Dusse…" at bounding box center [805, 386] width 1234 height 663
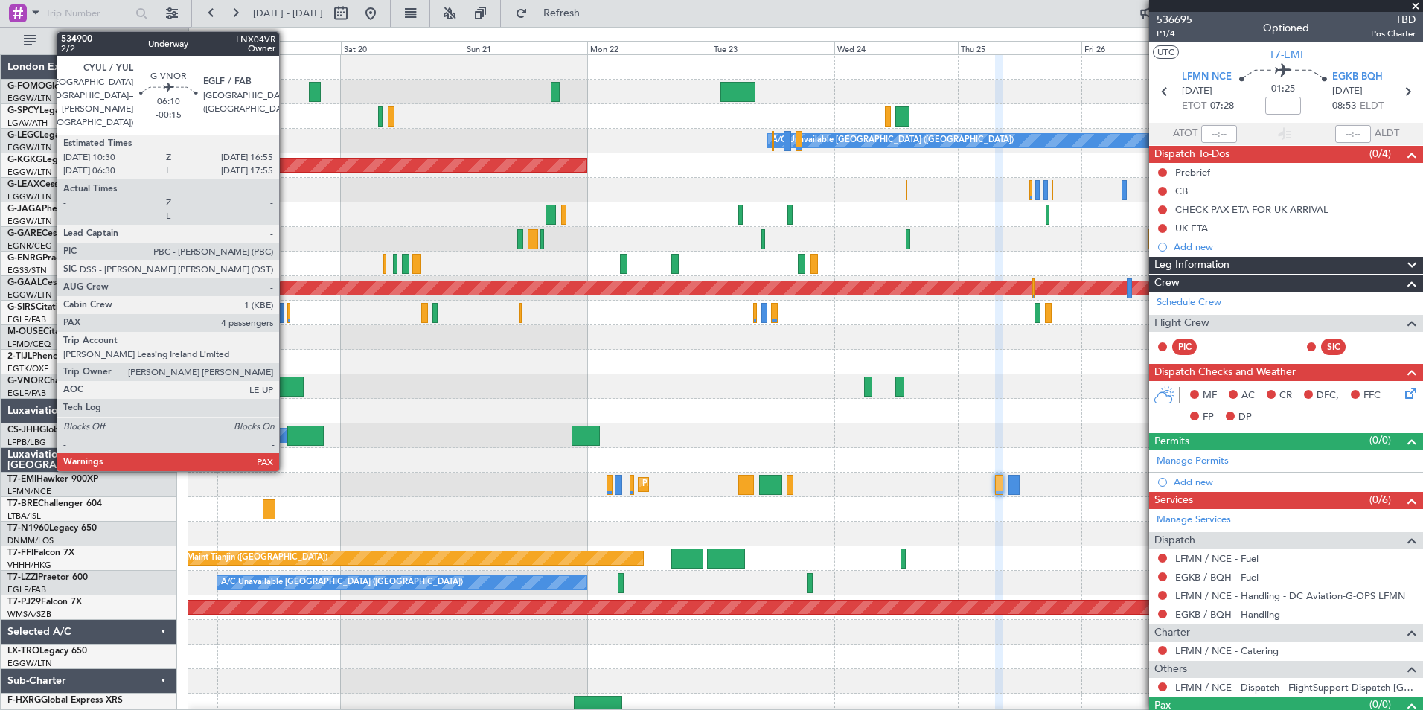
click at [286, 385] on div at bounding box center [286, 387] width 33 height 20
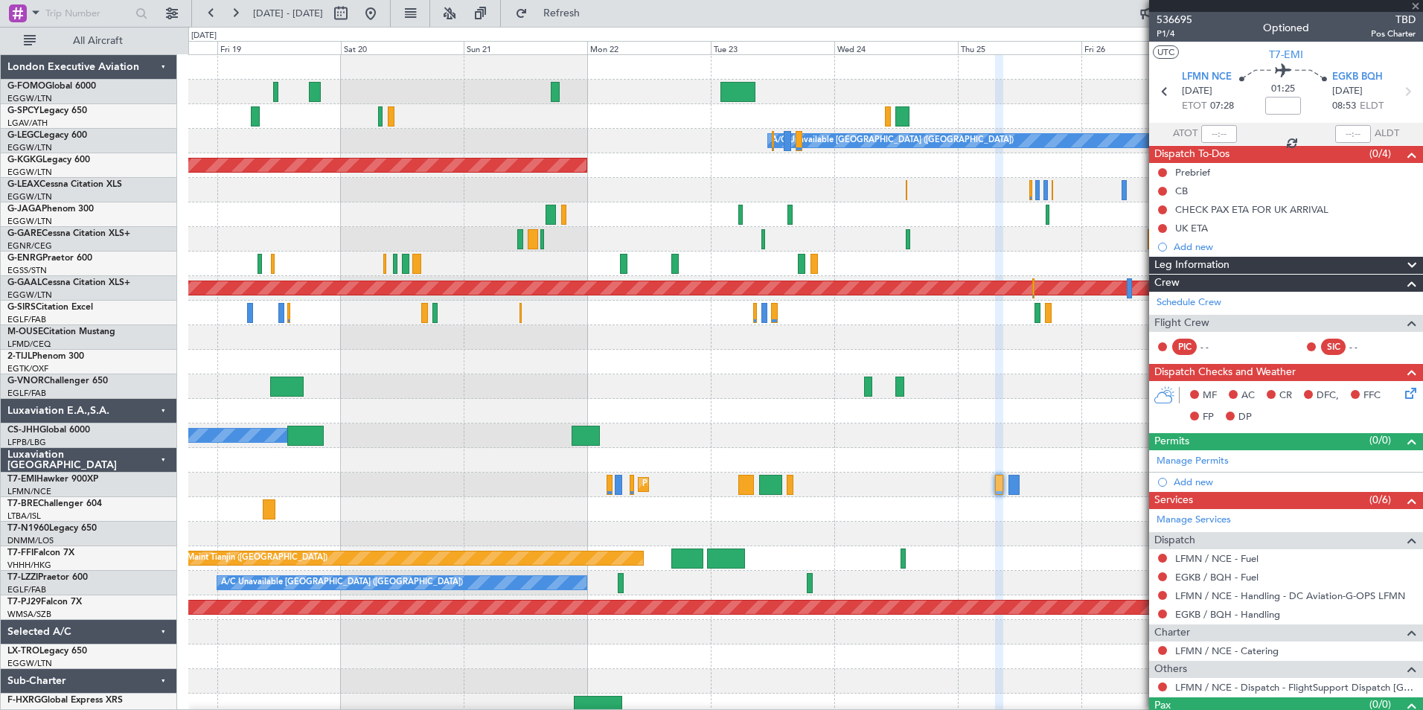
type input "-00:15"
type input "4"
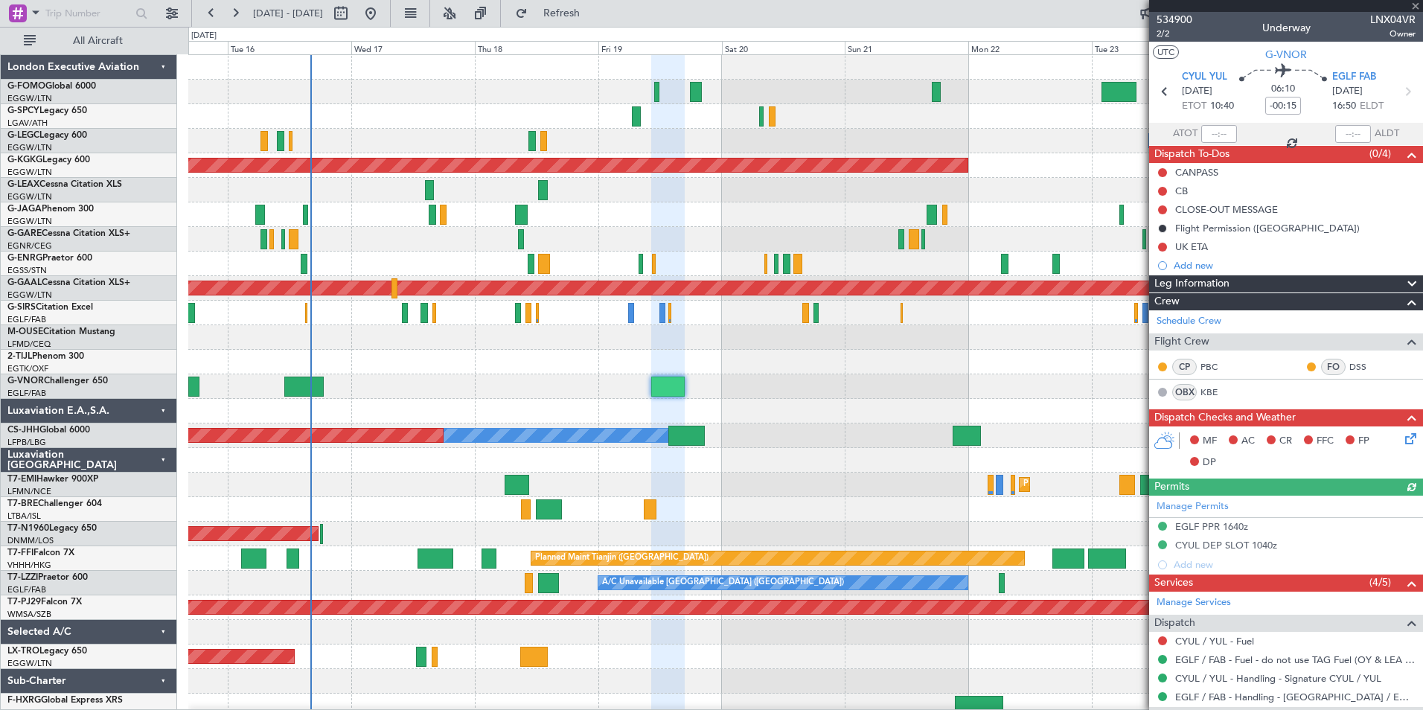
scroll to position [2, 0]
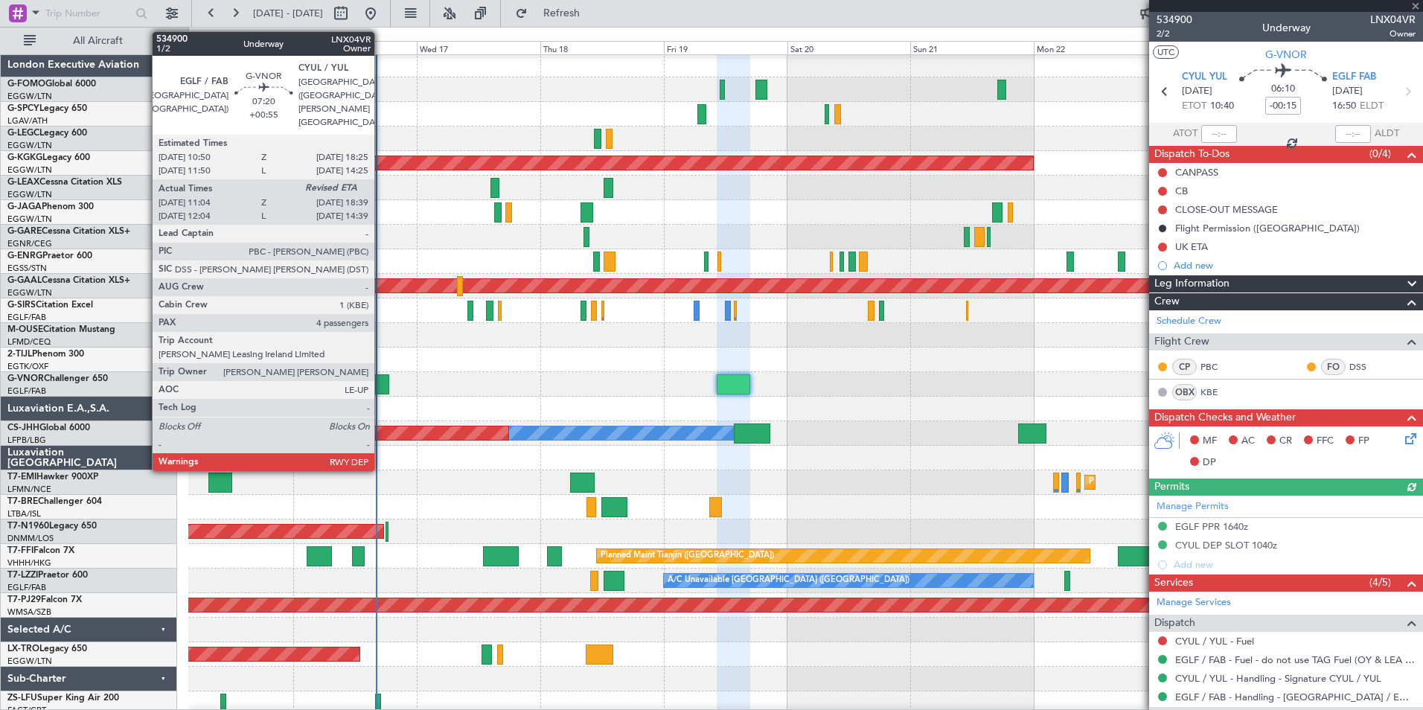
click at [381, 383] on div at bounding box center [369, 384] width 39 height 20
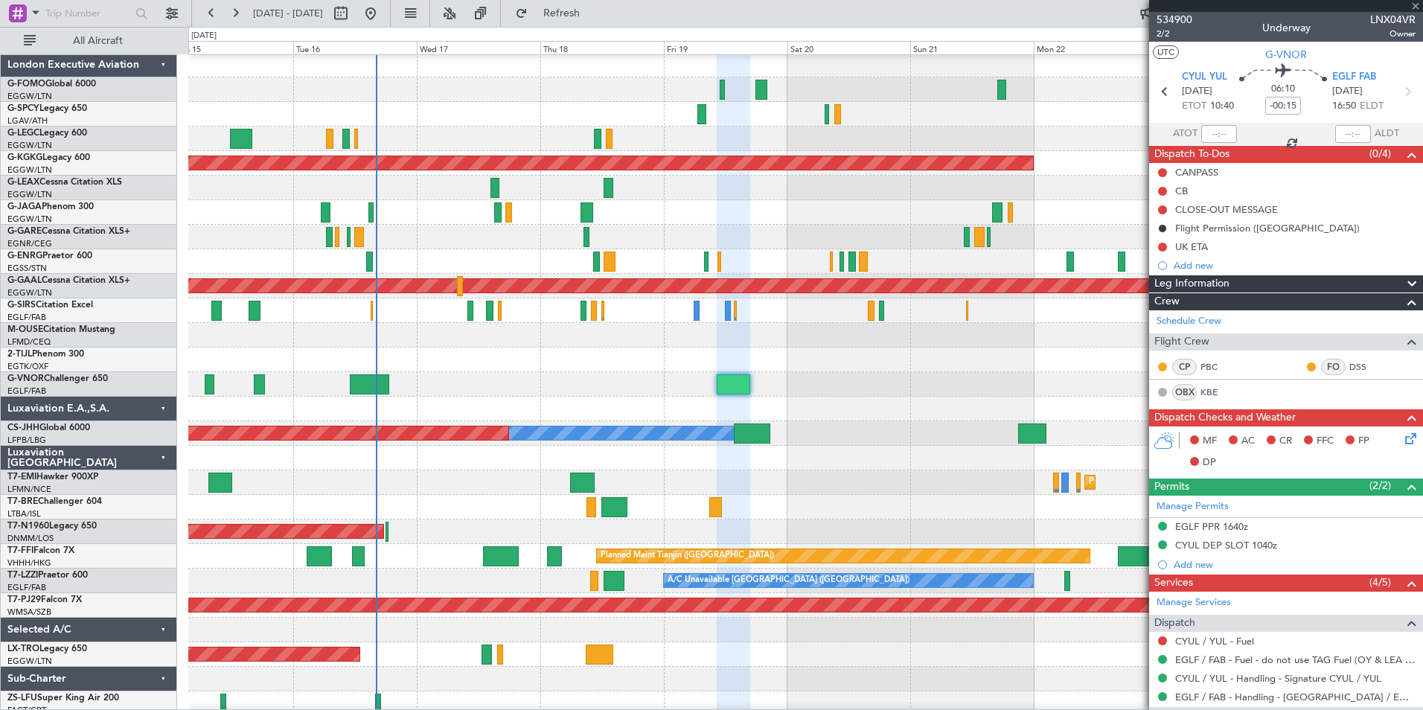
type input "+00:55"
type input "11:14"
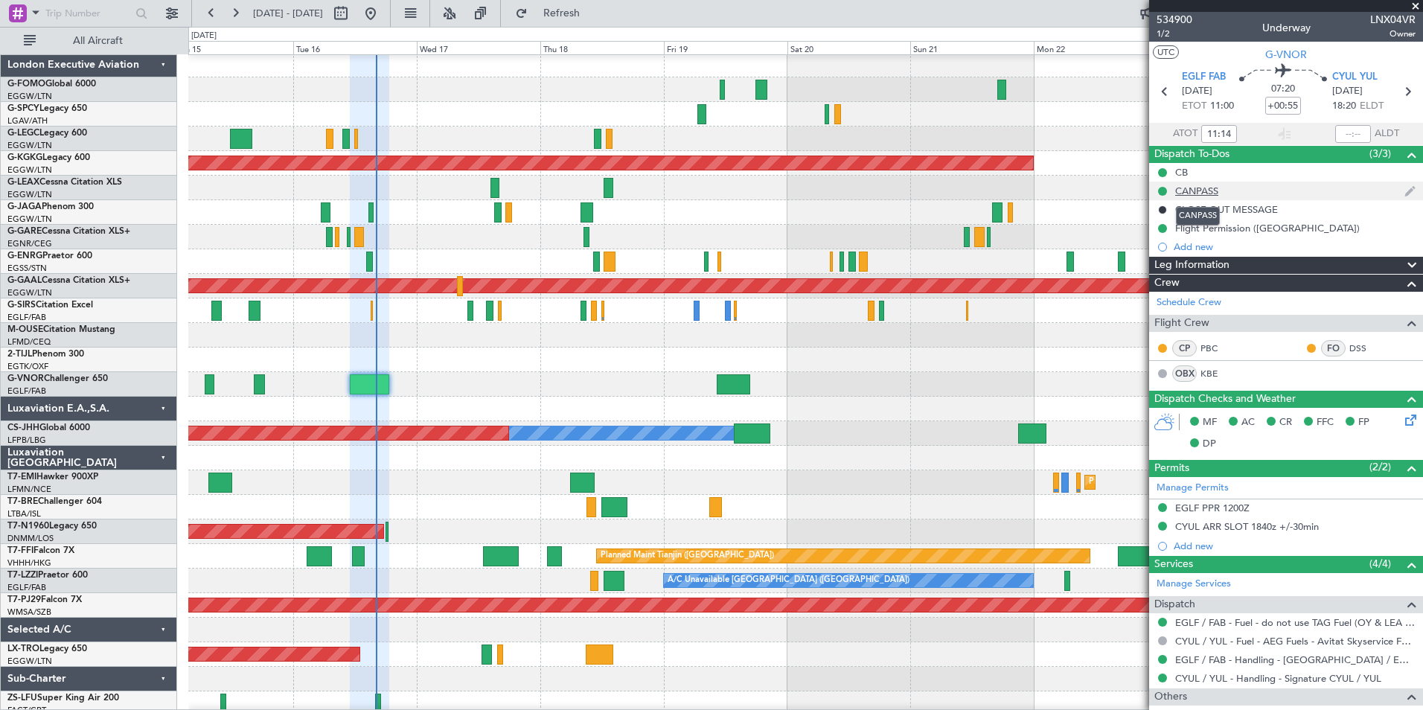
click at [1213, 191] on div "CANPASS" at bounding box center [1196, 191] width 43 height 13
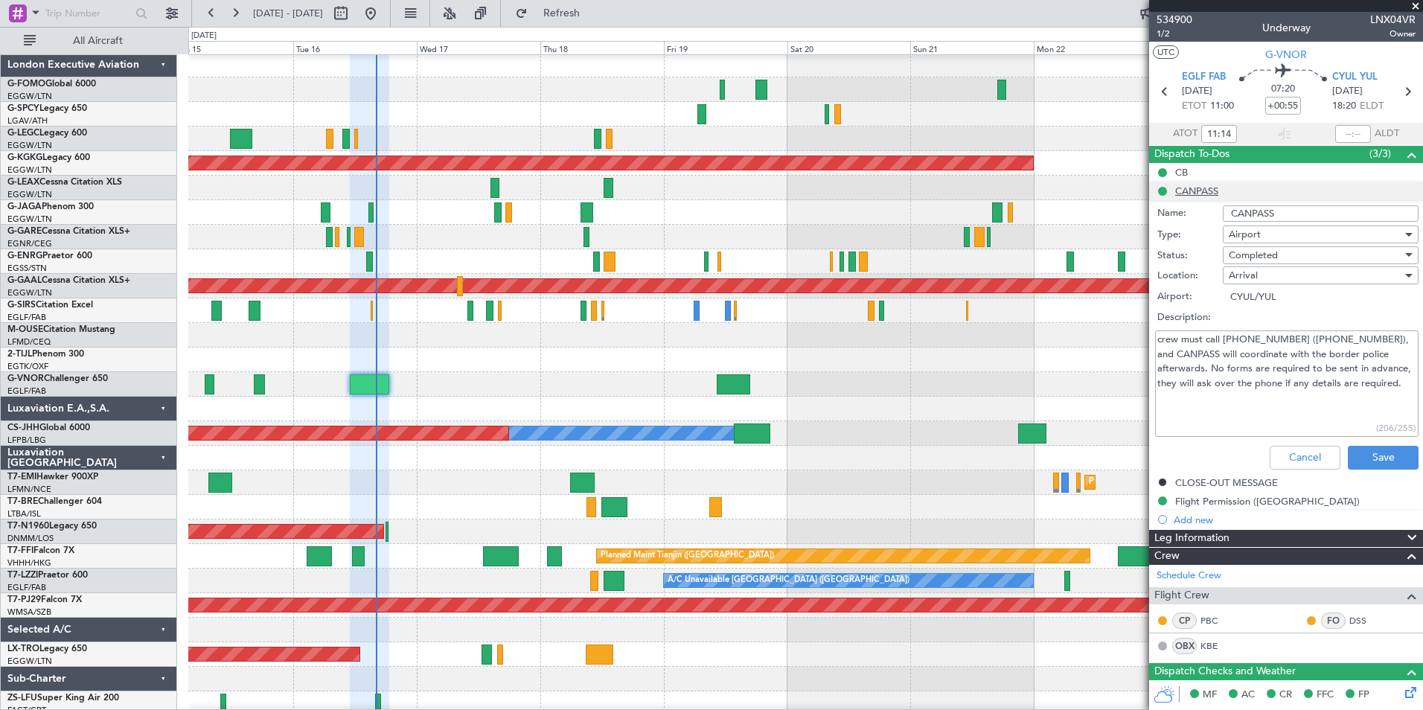
click at [1213, 191] on li "CANPASS Name: CANPASS Type: Airport Status: Completed Location: Arrival Airport…" at bounding box center [1286, 329] width 274 height 294
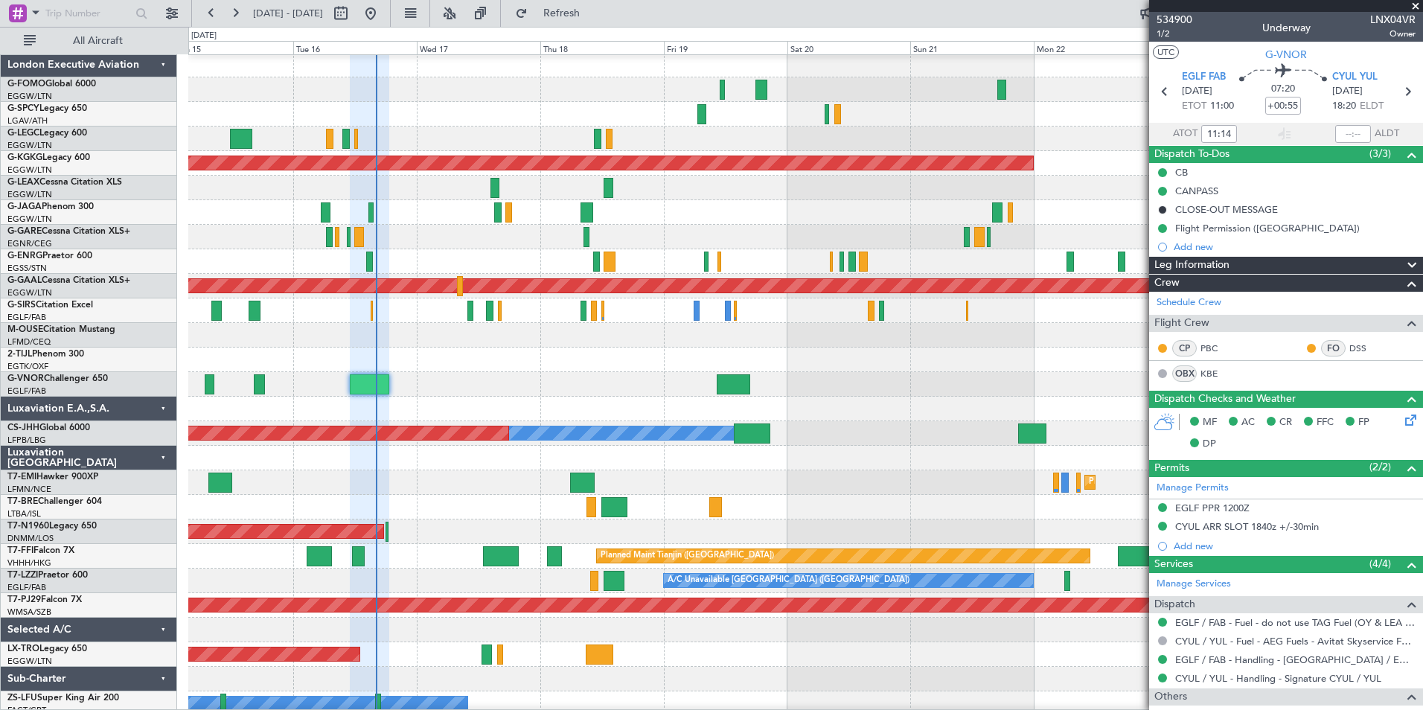
scroll to position [227, 0]
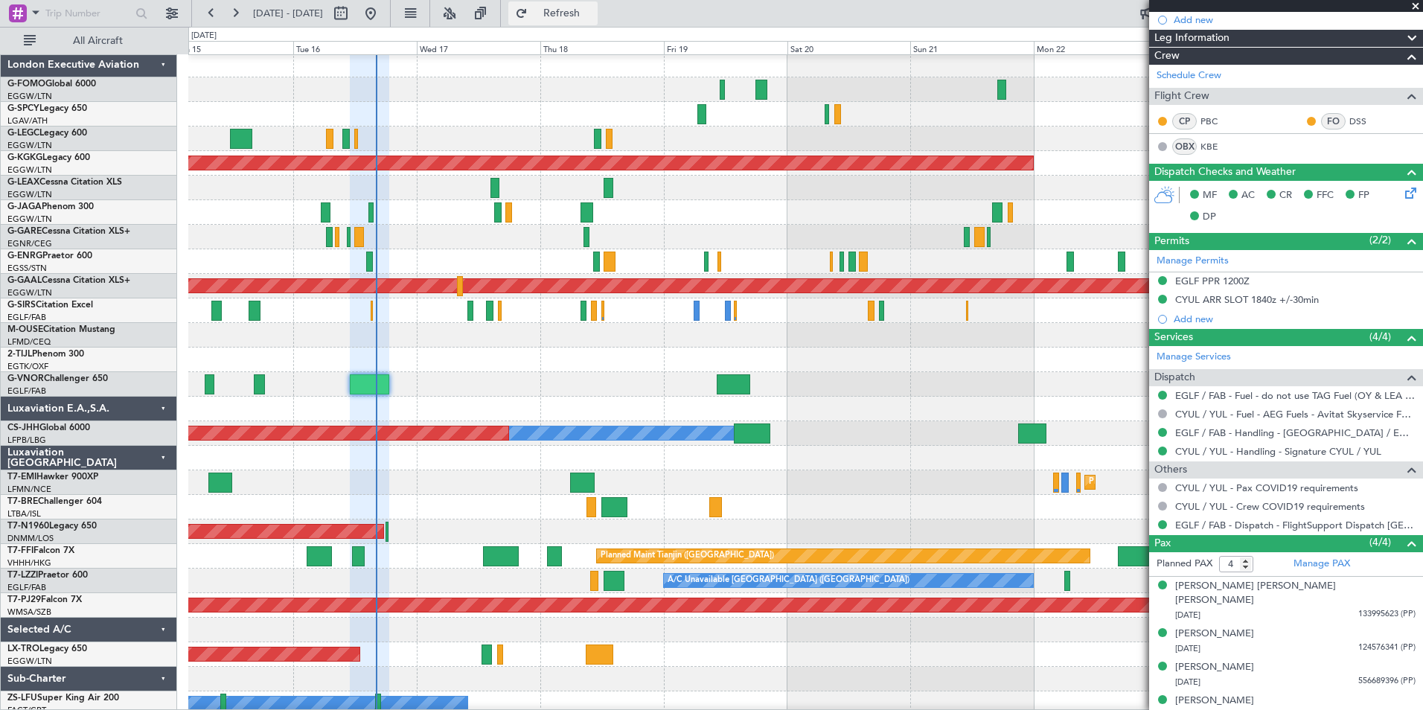
click at [568, 20] on button "Refresh" at bounding box center [552, 13] width 89 height 24
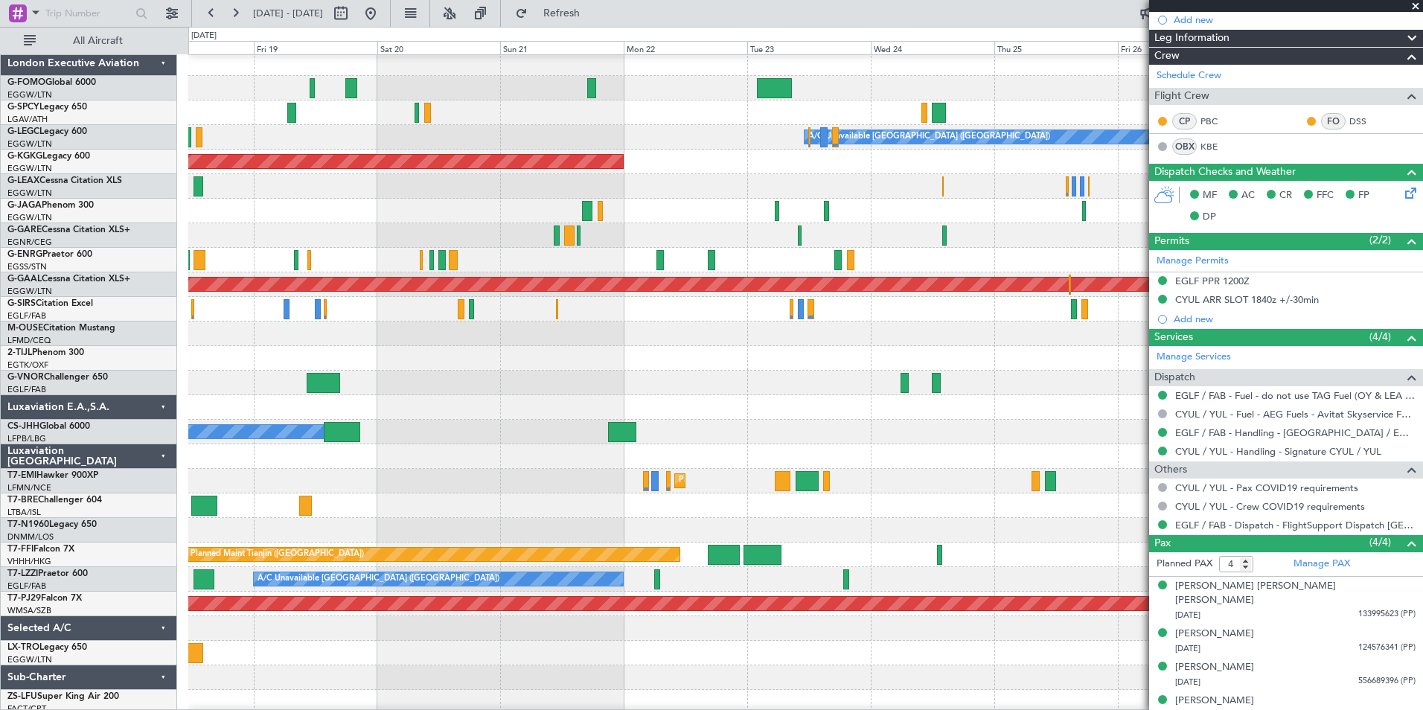
scroll to position [0, 0]
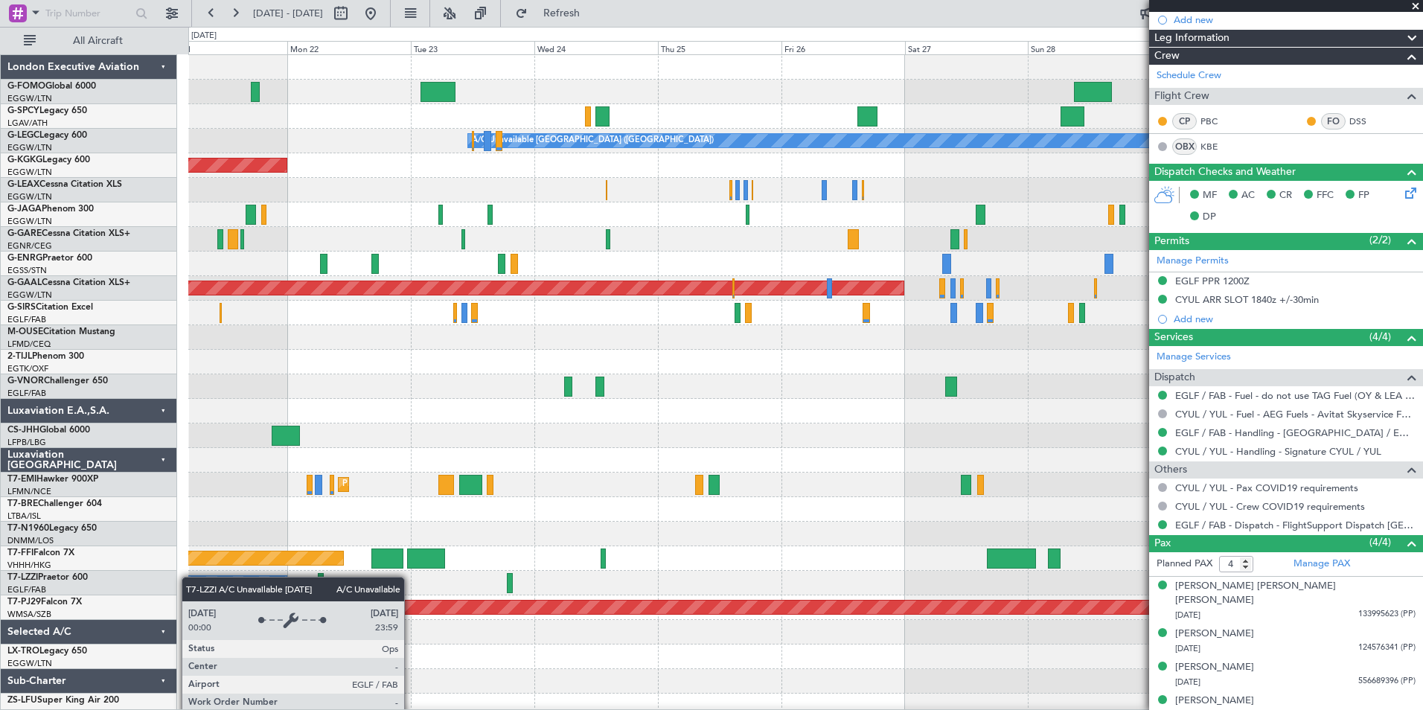
click at [189, 577] on div "A/C Unavailable London (Luton) AOG Maint Istanbul (Ataturk) Planned Maint Dusse…" at bounding box center [805, 411] width 1234 height 712
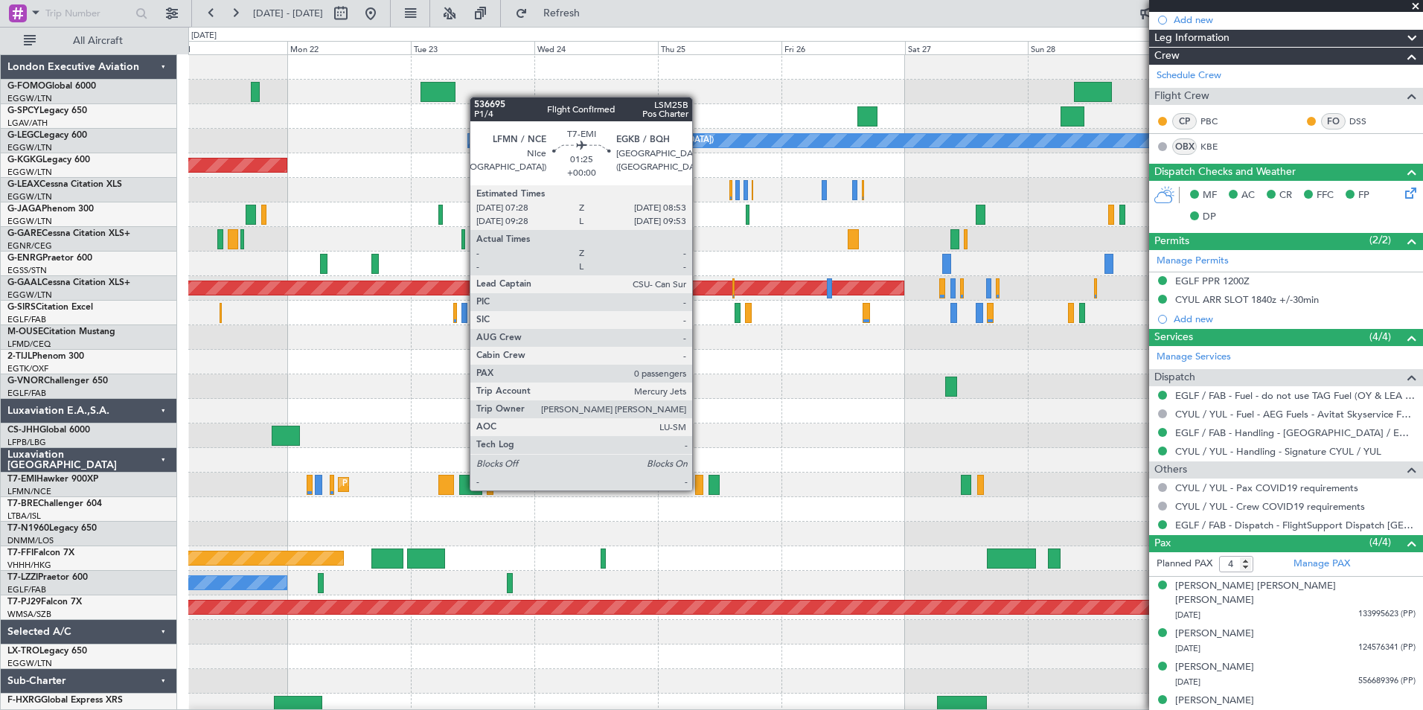
click at [699, 489] on div at bounding box center [698, 485] width 7 height 20
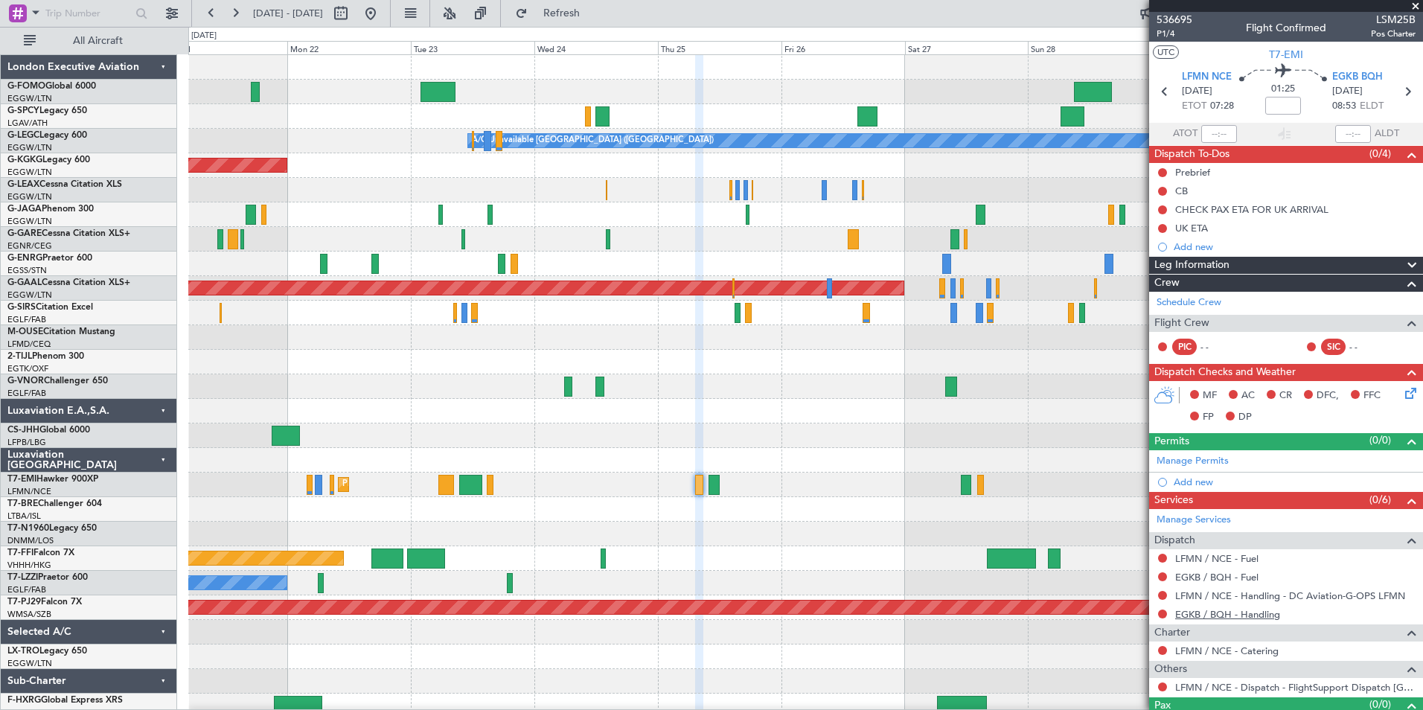
click at [1254, 613] on link "EGKB / BQH - Handling" at bounding box center [1227, 614] width 105 height 13
click at [593, 13] on span "Refresh" at bounding box center [562, 13] width 63 height 10
click at [1228, 572] on link "EGKB / BQH - Fuel" at bounding box center [1216, 577] width 83 height 13
click at [1208, 552] on link "LFMN / NCE - Fuel" at bounding box center [1216, 558] width 83 height 13
click at [587, 9] on span "Refresh" at bounding box center [562, 13] width 63 height 10
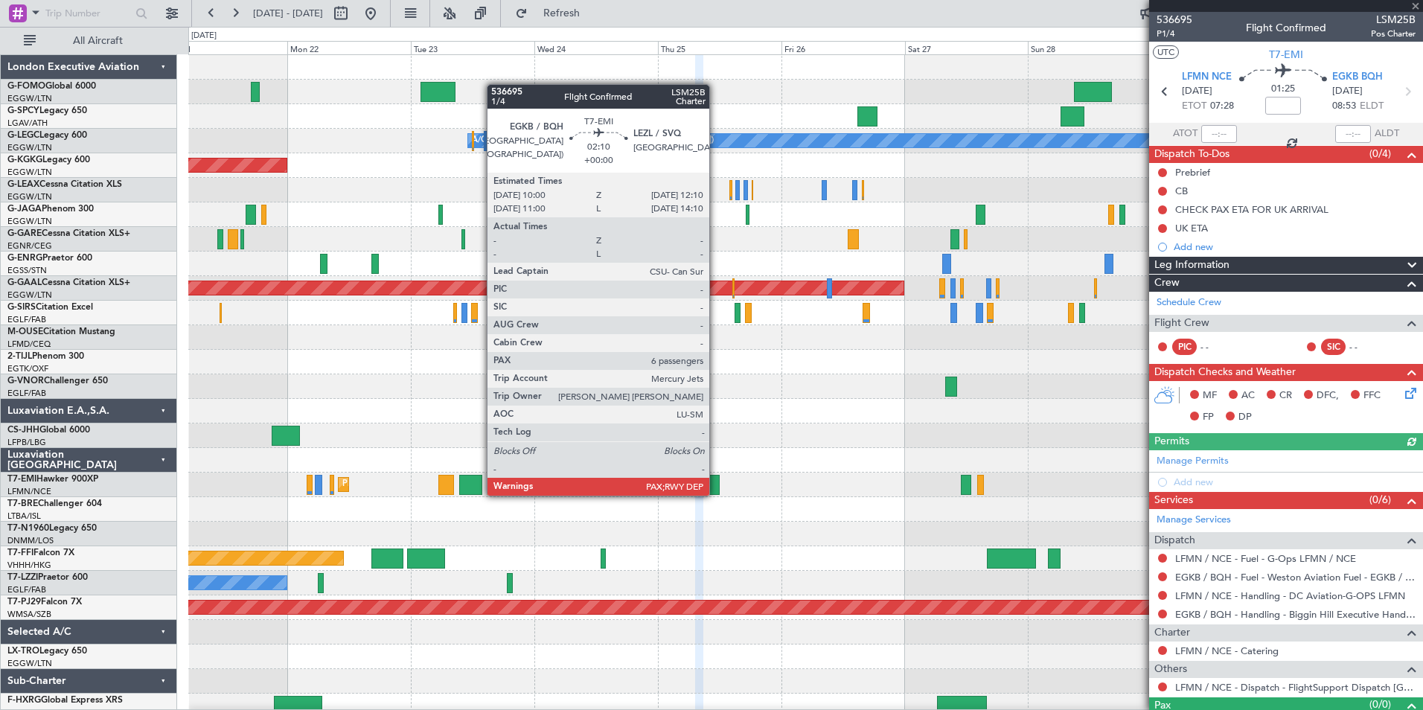
click at [716, 494] on div at bounding box center [714, 485] width 11 height 20
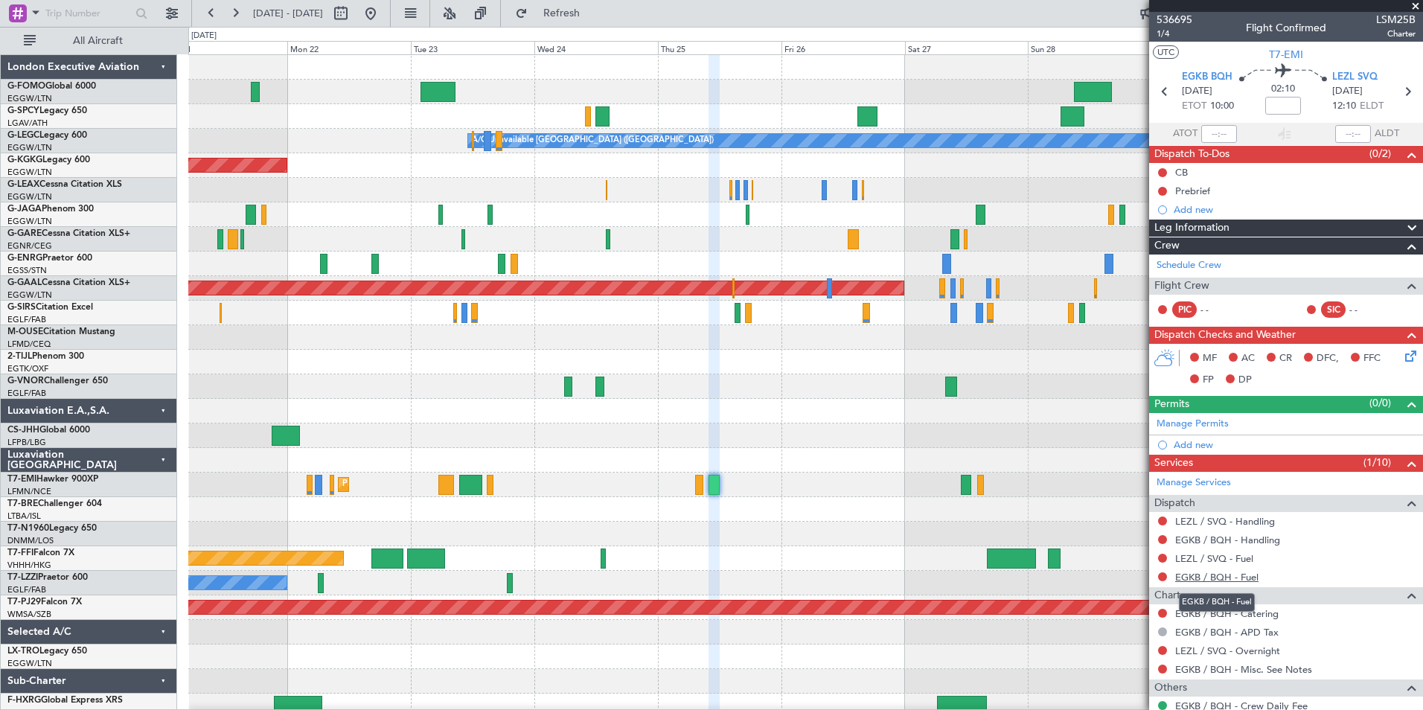
click at [1233, 580] on link "EGKB / BQH - Fuel" at bounding box center [1216, 577] width 83 height 13
click at [1210, 561] on link "LEZL / SVQ - Fuel" at bounding box center [1214, 558] width 78 height 13
click at [591, 11] on span "Refresh" at bounding box center [562, 13] width 63 height 10
click at [1254, 537] on link "EGKB / BQH - Handling" at bounding box center [1227, 540] width 105 height 13
click at [569, 11] on button "Refresh" at bounding box center [552, 13] width 89 height 24
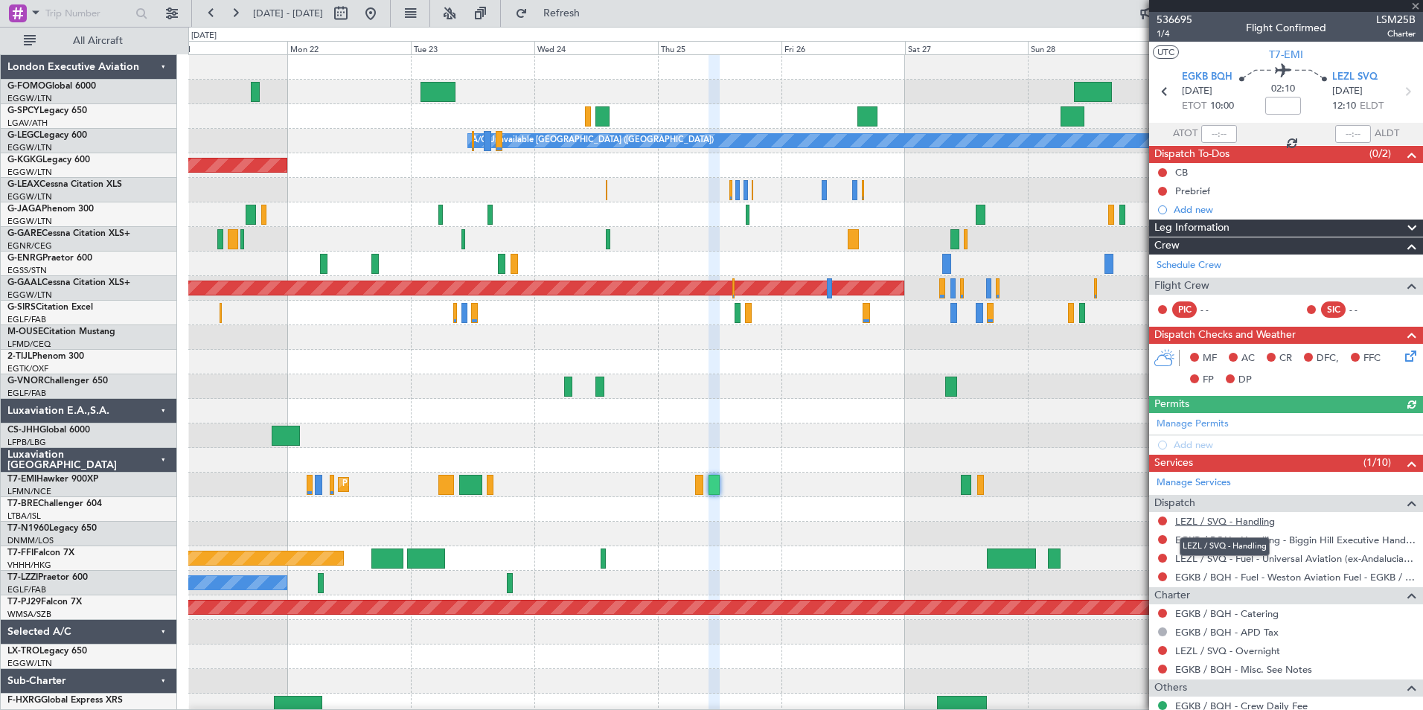
click at [1254, 520] on link "LEZL / SVQ - Handling" at bounding box center [1225, 521] width 100 height 13
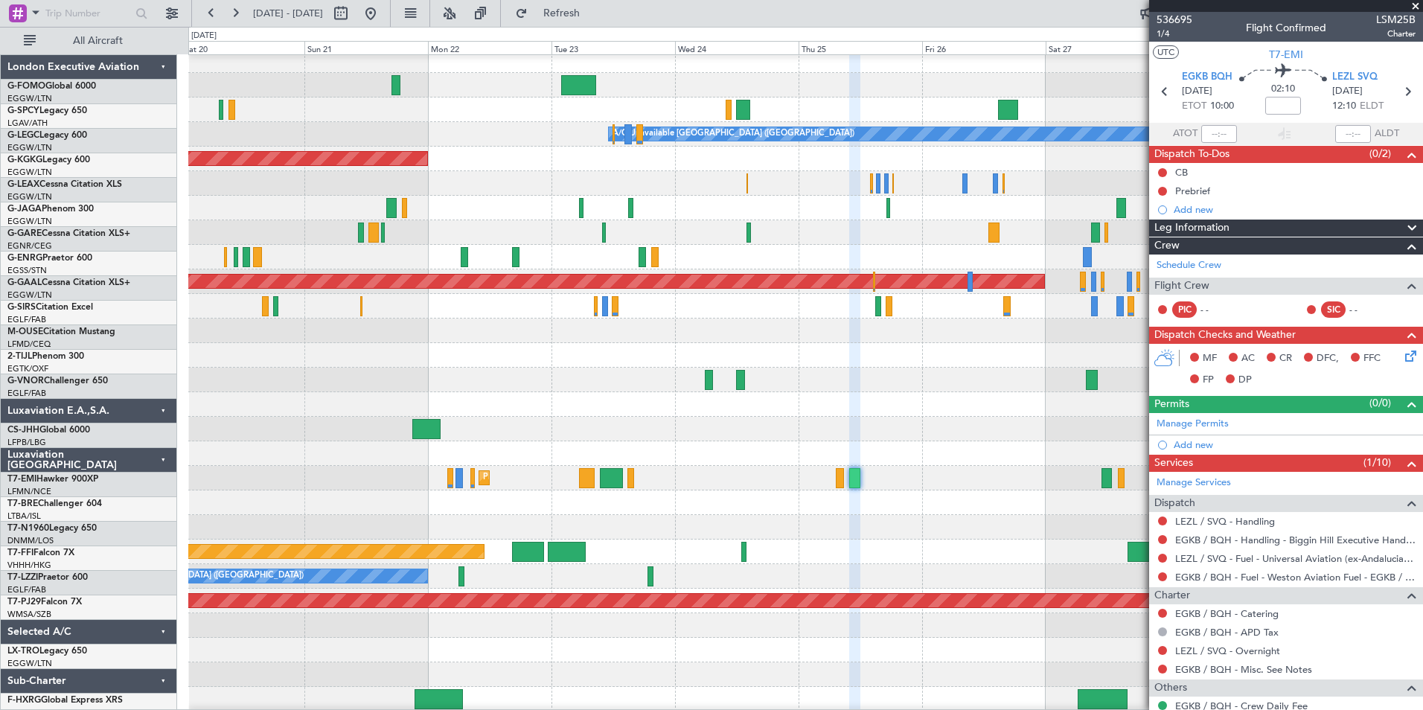
scroll to position [7, 0]
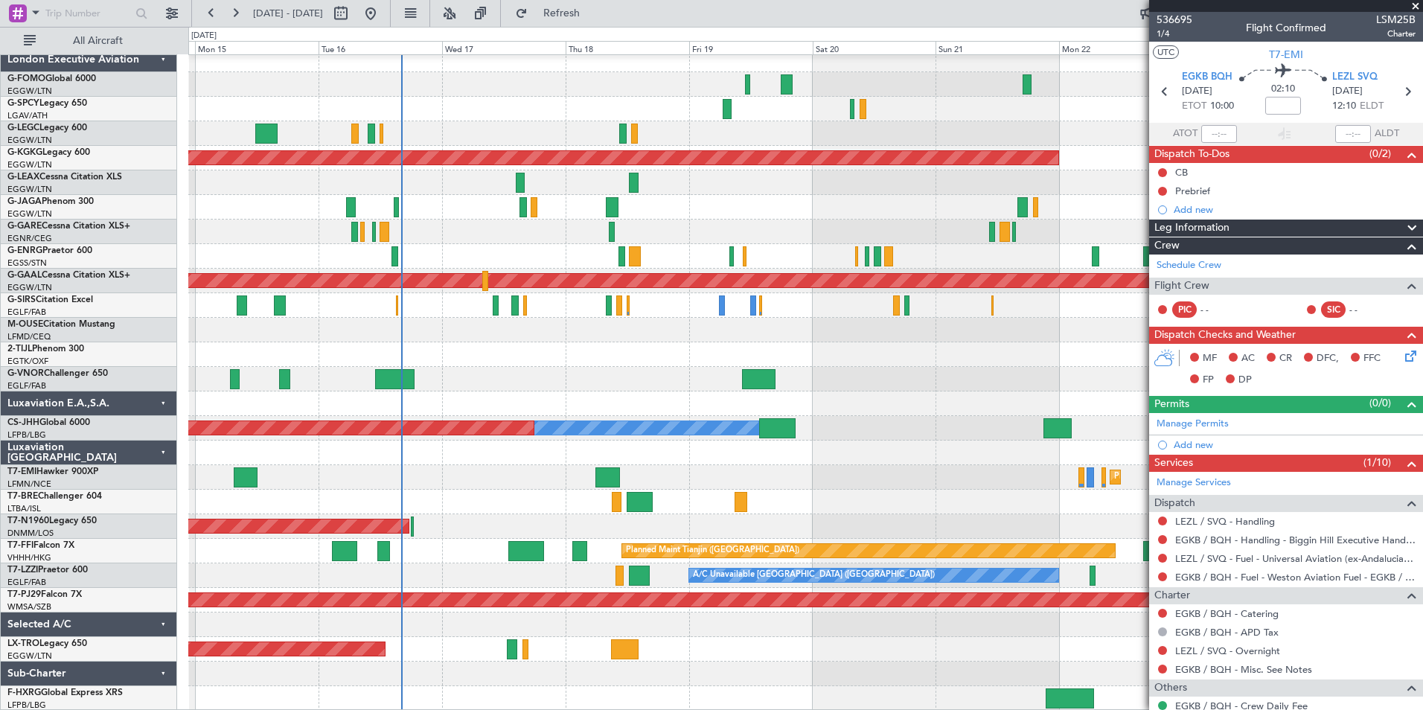
click at [1202, 517] on fb-app "21 Sep 2025 - 01 Oct 2025 Refresh Quick Links All Aircraft A/C Unavailable Lond…" at bounding box center [711, 360] width 1423 height 699
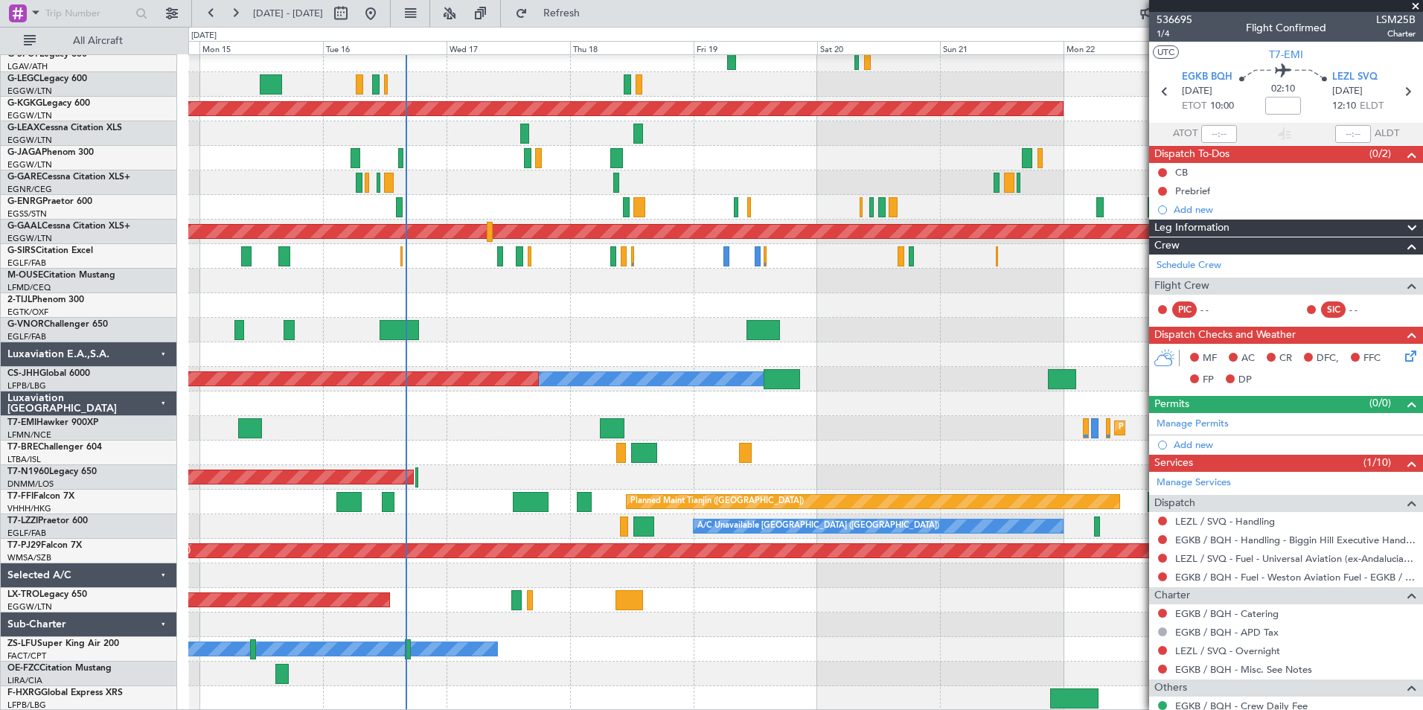
click at [347, 516] on div "A/C Unavailable London (Luton) Planned Maint London (Luton) Owner AOG Maint Ist…" at bounding box center [805, 355] width 1234 height 712
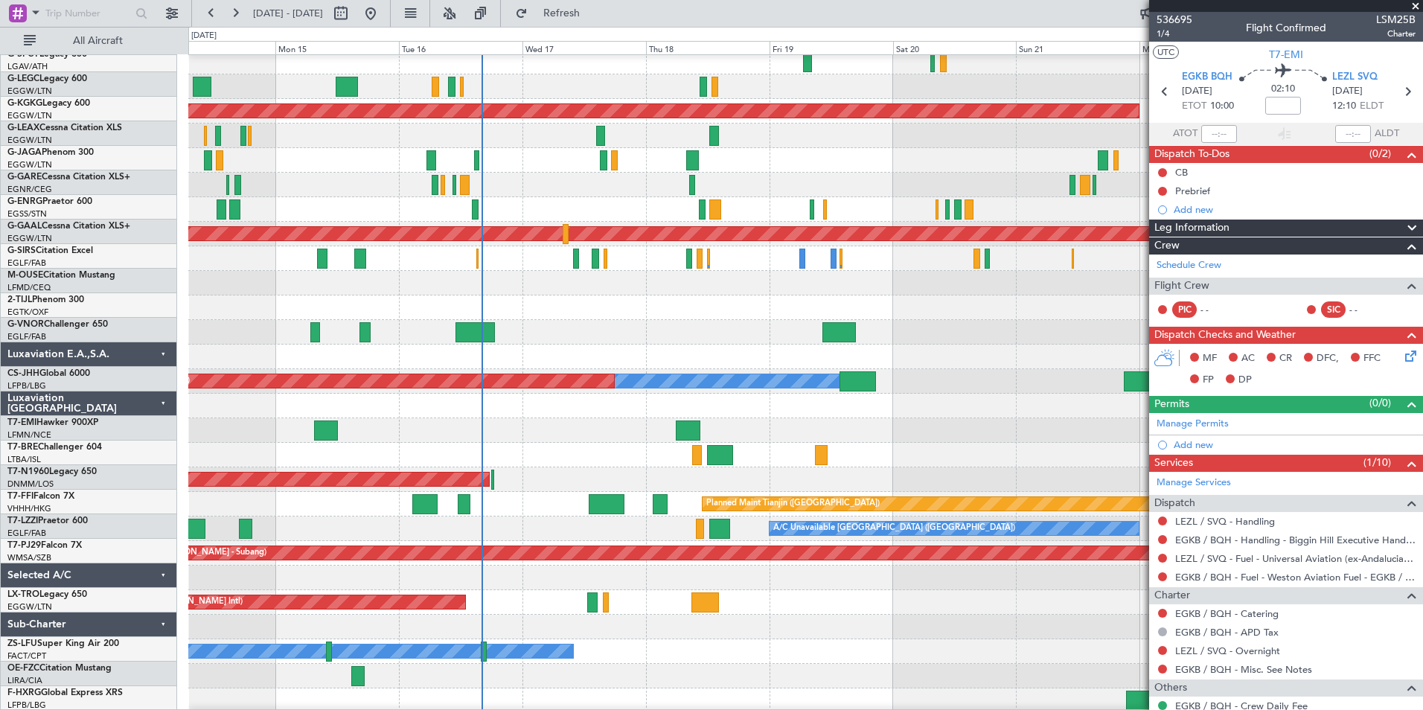
click at [499, 665] on div "A/C Unavailable London (Luton) Planned Maint London (Luton) Owner AOG Maint Ist…" at bounding box center [805, 357] width 1234 height 712
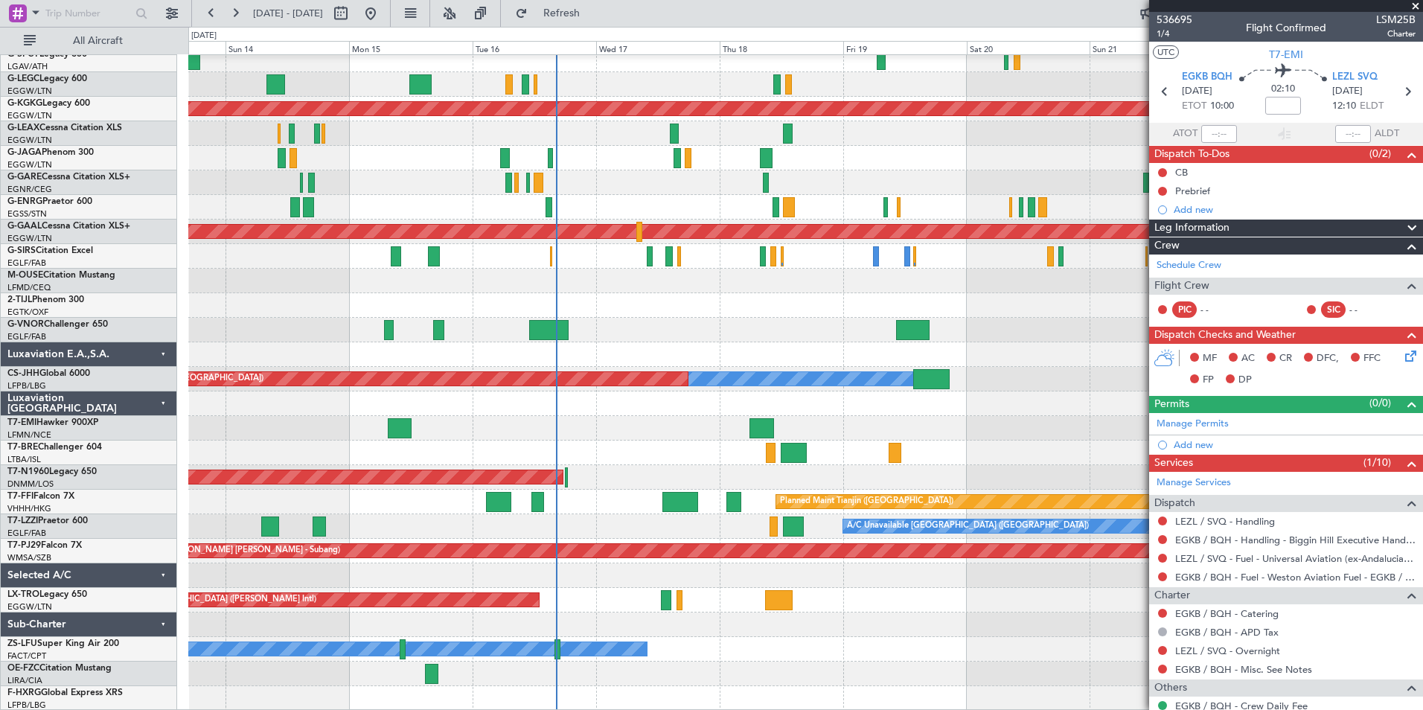
scroll to position [0, 0]
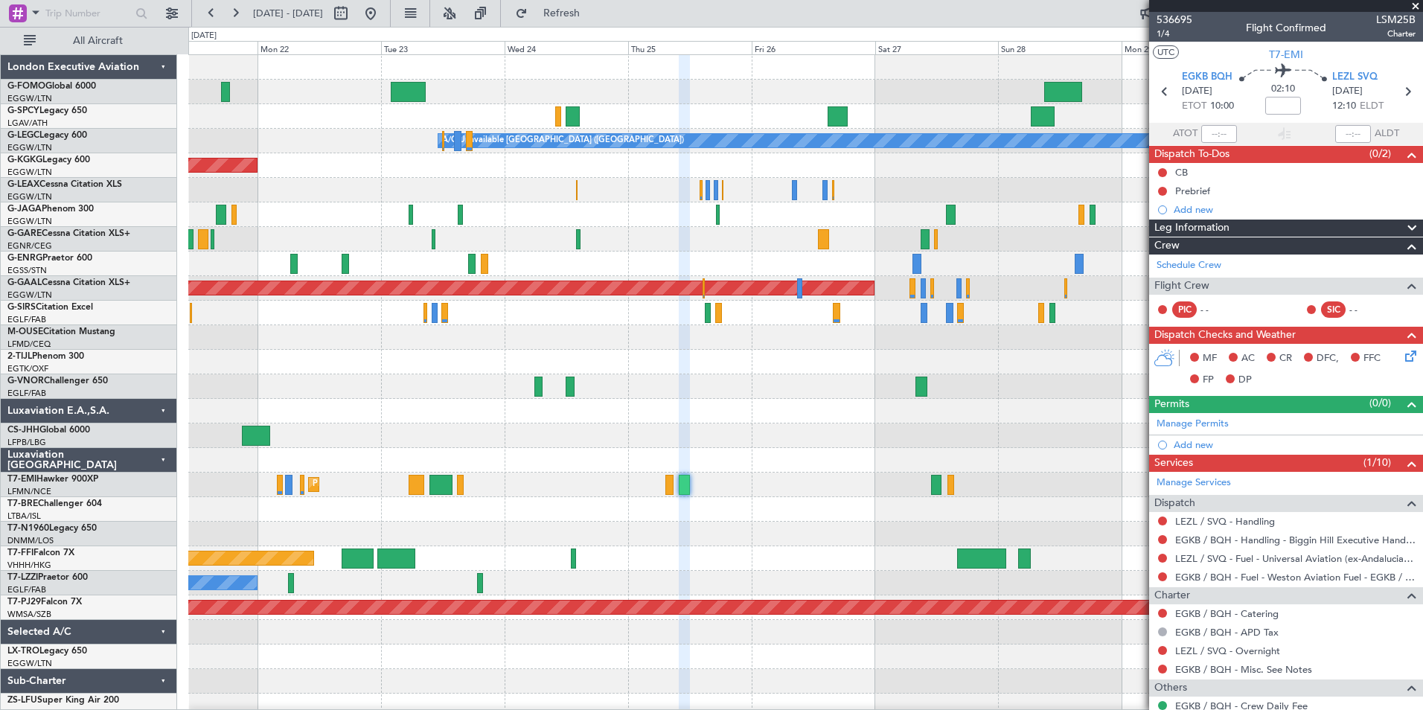
click at [0, 645] on html "13 Sep 2025 - 23 Sep 2025 Refresh Quick Links All Aircraft A/C Unavailable Lond…" at bounding box center [711, 355] width 1423 height 710
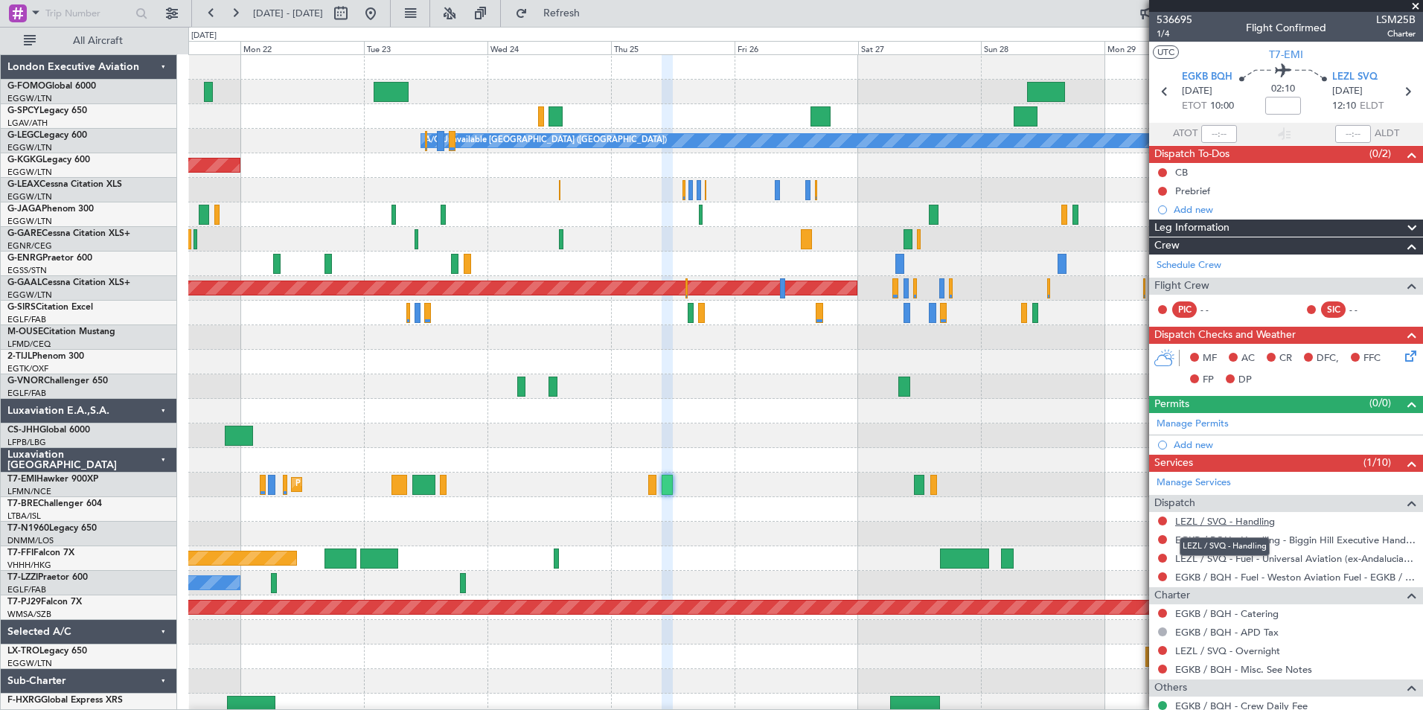
click at [1253, 522] on link "LEZL / SVQ - Handling" at bounding box center [1225, 521] width 100 height 13
click at [1230, 524] on link "LEZL / SVQ - Handling" at bounding box center [1225, 521] width 100 height 13
click at [593, 16] on span "Refresh" at bounding box center [562, 13] width 63 height 10
click at [1242, 523] on link "LEZL / SVQ - Handling - WFS LEZL / SVQ" at bounding box center [1266, 521] width 183 height 13
click at [585, 9] on span "Refresh" at bounding box center [562, 13] width 63 height 10
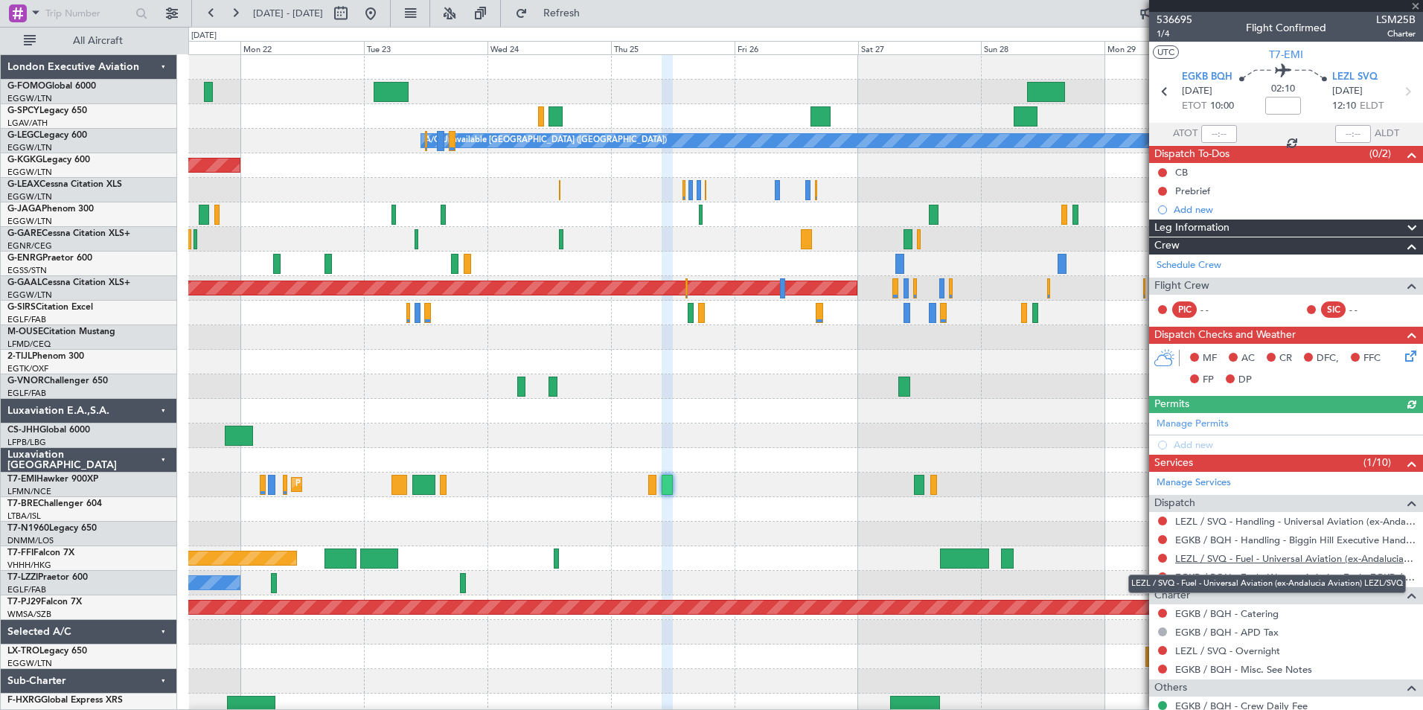
click at [1267, 561] on link "LEZL / SVQ - Fuel - Universal Aviation (ex-Andalucia Aviation) LEZL/SVQ" at bounding box center [1295, 558] width 240 height 13
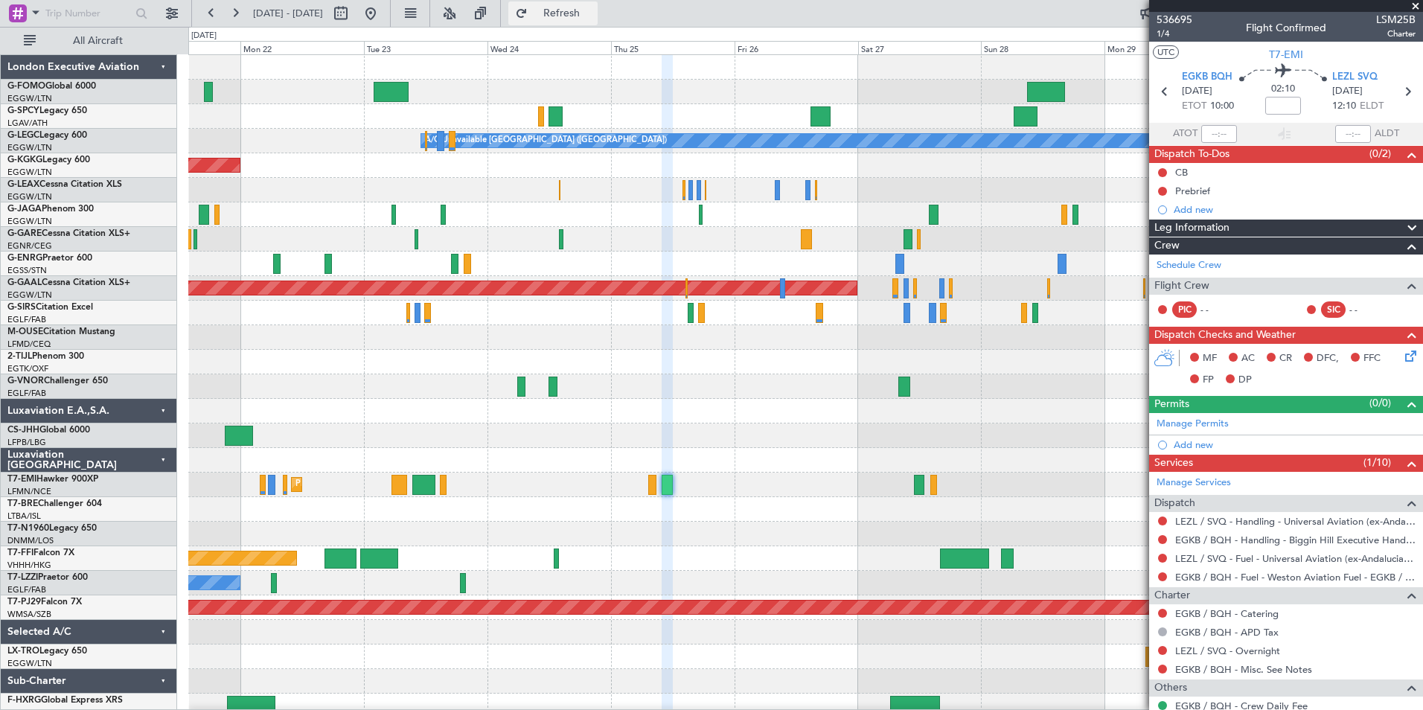
click at [582, 13] on span "Refresh" at bounding box center [562, 13] width 63 height 10
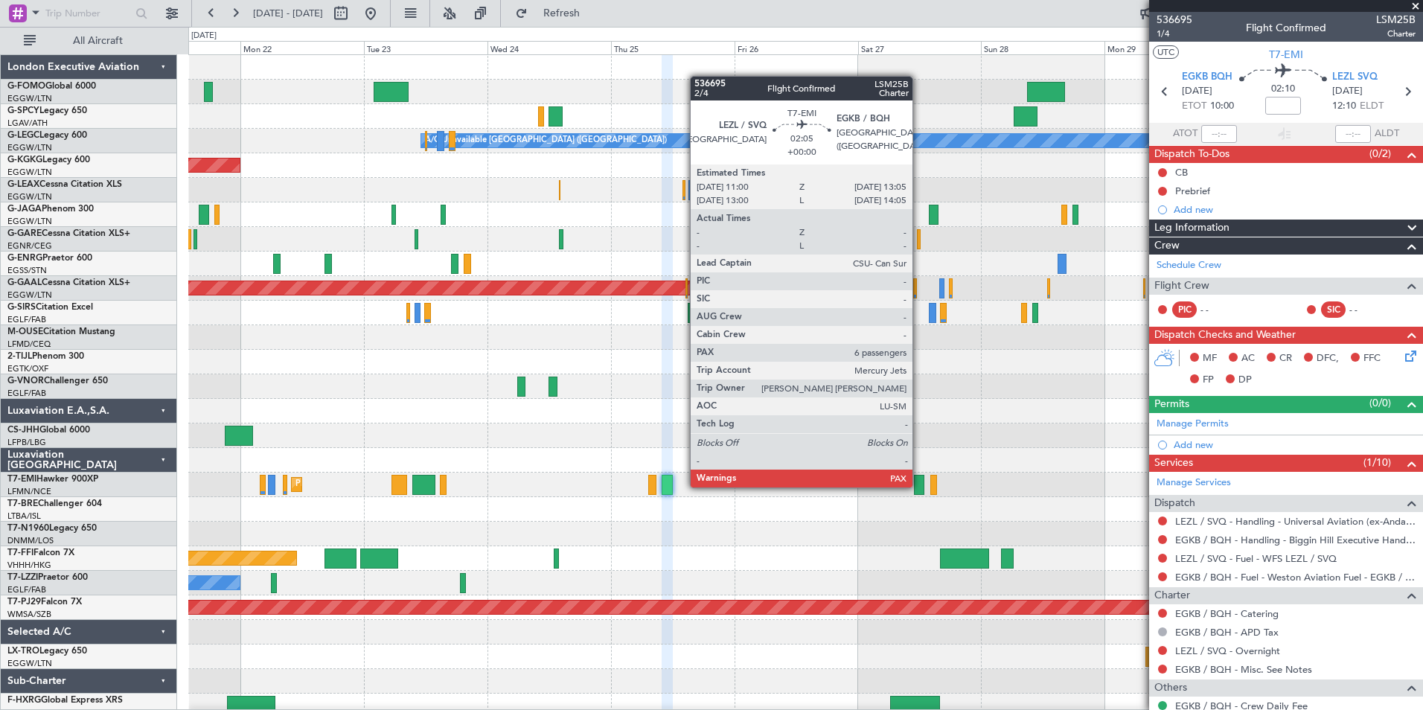
click at [919, 486] on div at bounding box center [919, 485] width 11 height 20
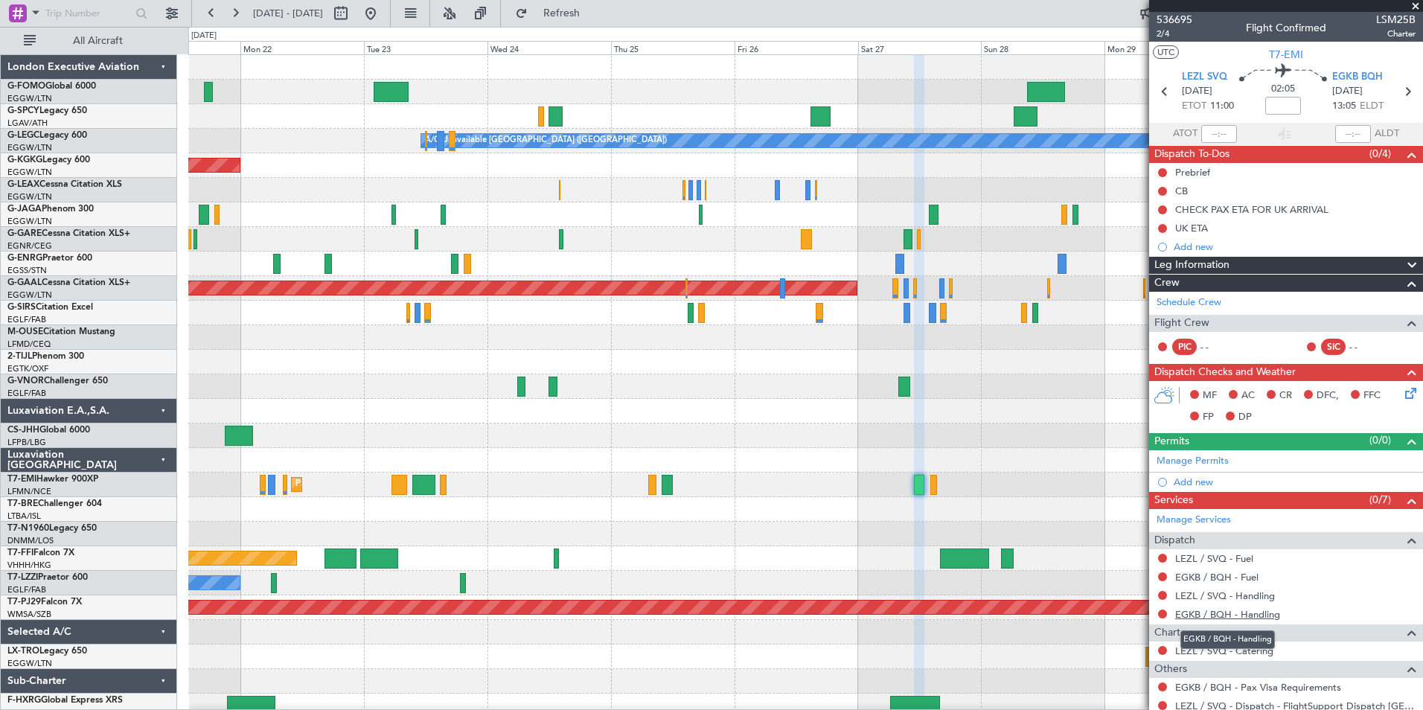
click at [1252, 615] on link "EGKB / BQH - Handling" at bounding box center [1227, 614] width 105 height 13
click at [587, 18] on span "Refresh" at bounding box center [562, 13] width 63 height 10
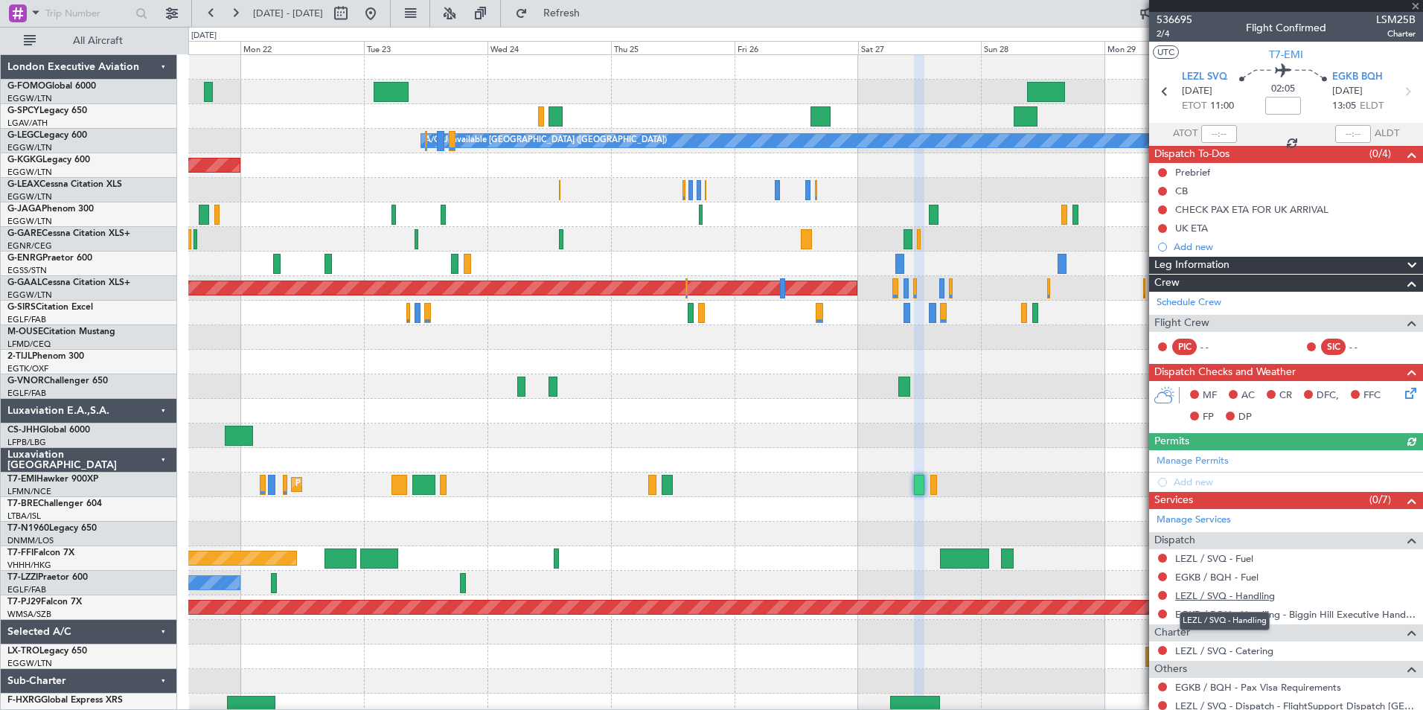
click at [1245, 596] on link "LEZL / SVQ - Handling" at bounding box center [1225, 596] width 100 height 13
click at [1214, 571] on link "EGKB / BQH - Fuel" at bounding box center [1216, 577] width 83 height 13
click at [1217, 560] on link "LEZL / SVQ - Fuel" at bounding box center [1214, 558] width 78 height 13
click at [593, 13] on span "Refresh" at bounding box center [562, 13] width 63 height 10
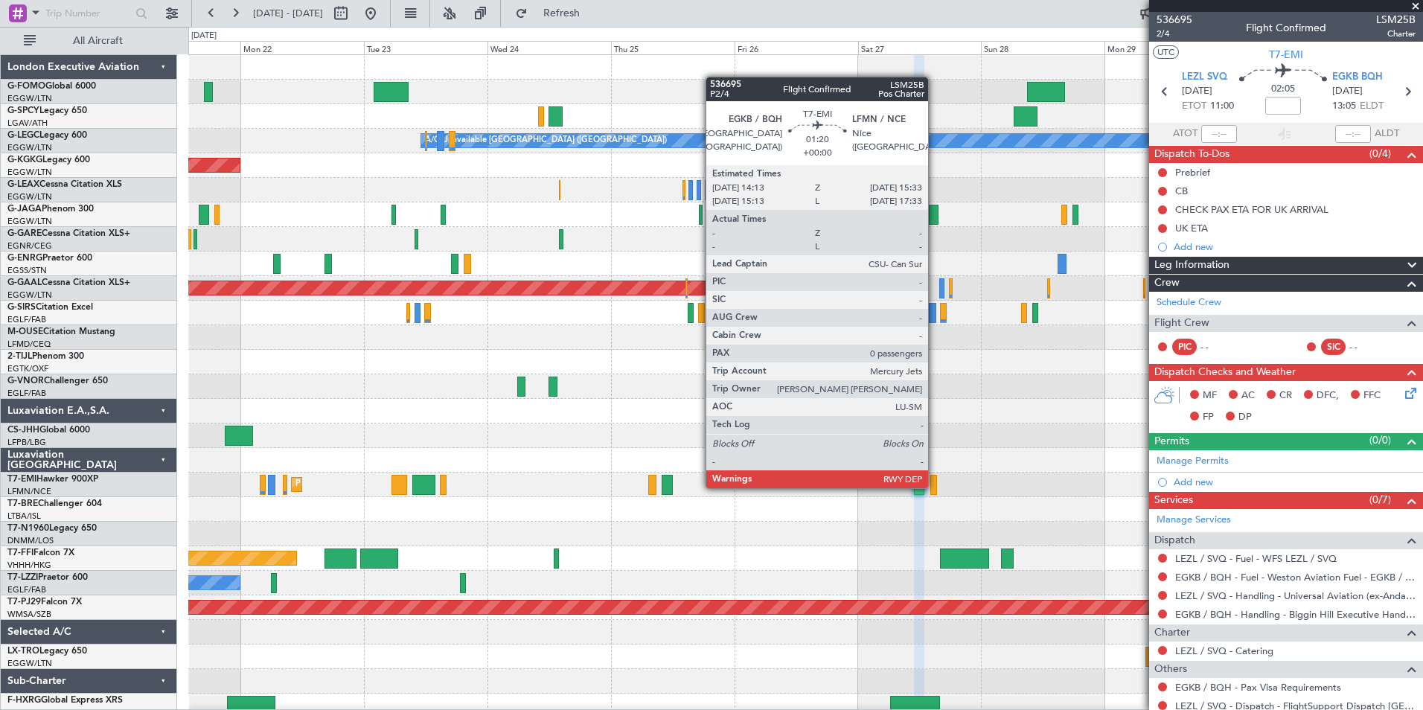
click at [935, 487] on div at bounding box center [933, 485] width 7 height 20
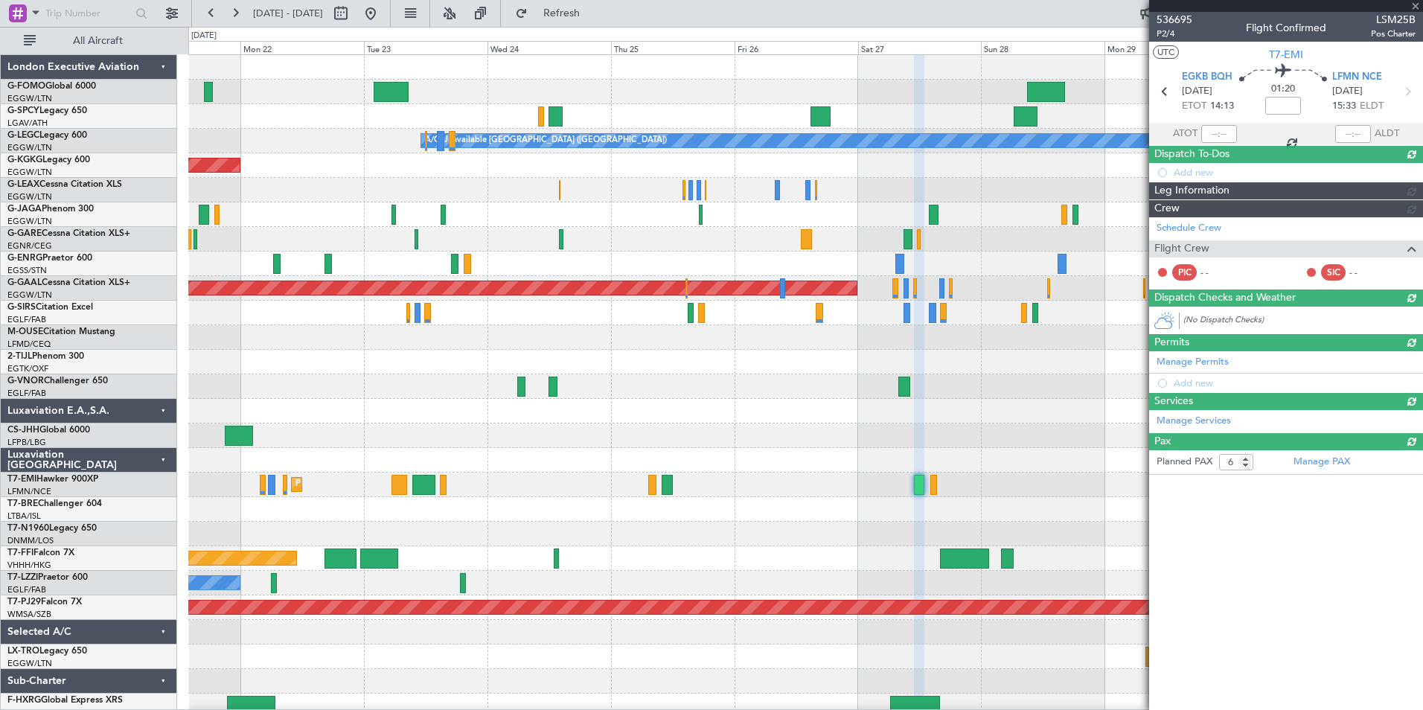
type input "0"
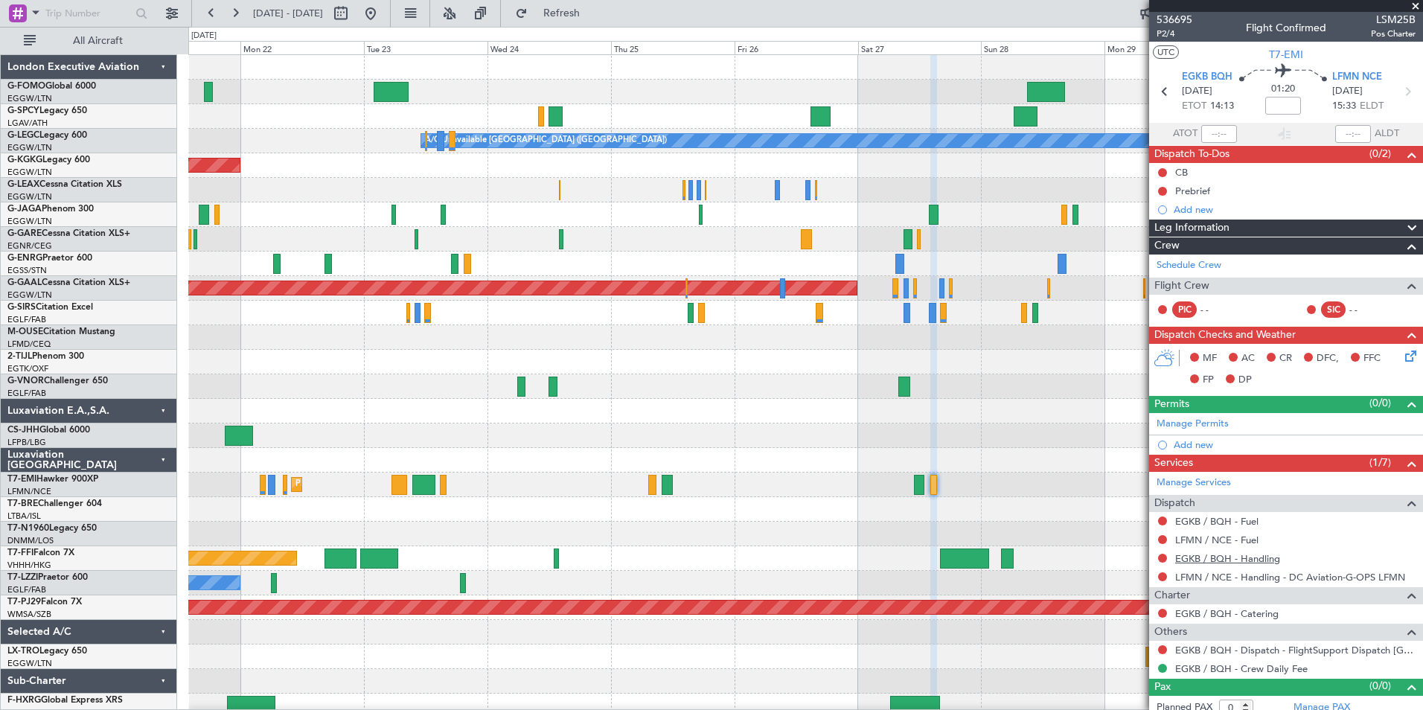
click at [1242, 560] on link "EGKB / BQH - Handling" at bounding box center [1227, 558] width 105 height 13
click at [1246, 535] on link "LFMN / NCE - Fuel" at bounding box center [1216, 540] width 83 height 13
click at [1219, 522] on link "EGKB / BQH - Fuel" at bounding box center [1216, 521] width 83 height 13
click at [582, 0] on fb-refresh-button "Refresh" at bounding box center [553, 13] width 104 height 27
click at [584, 12] on span "Refresh" at bounding box center [562, 13] width 63 height 10
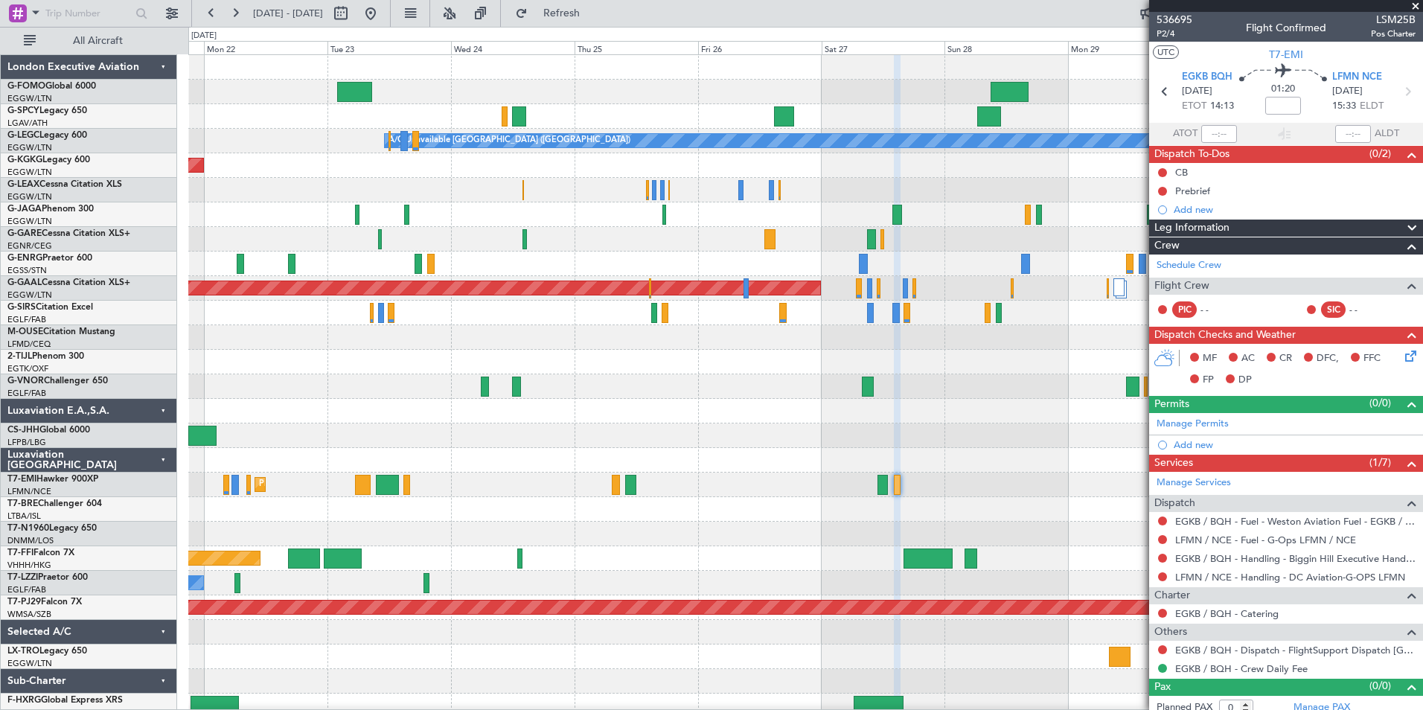
click at [284, 413] on div at bounding box center [805, 411] width 1234 height 25
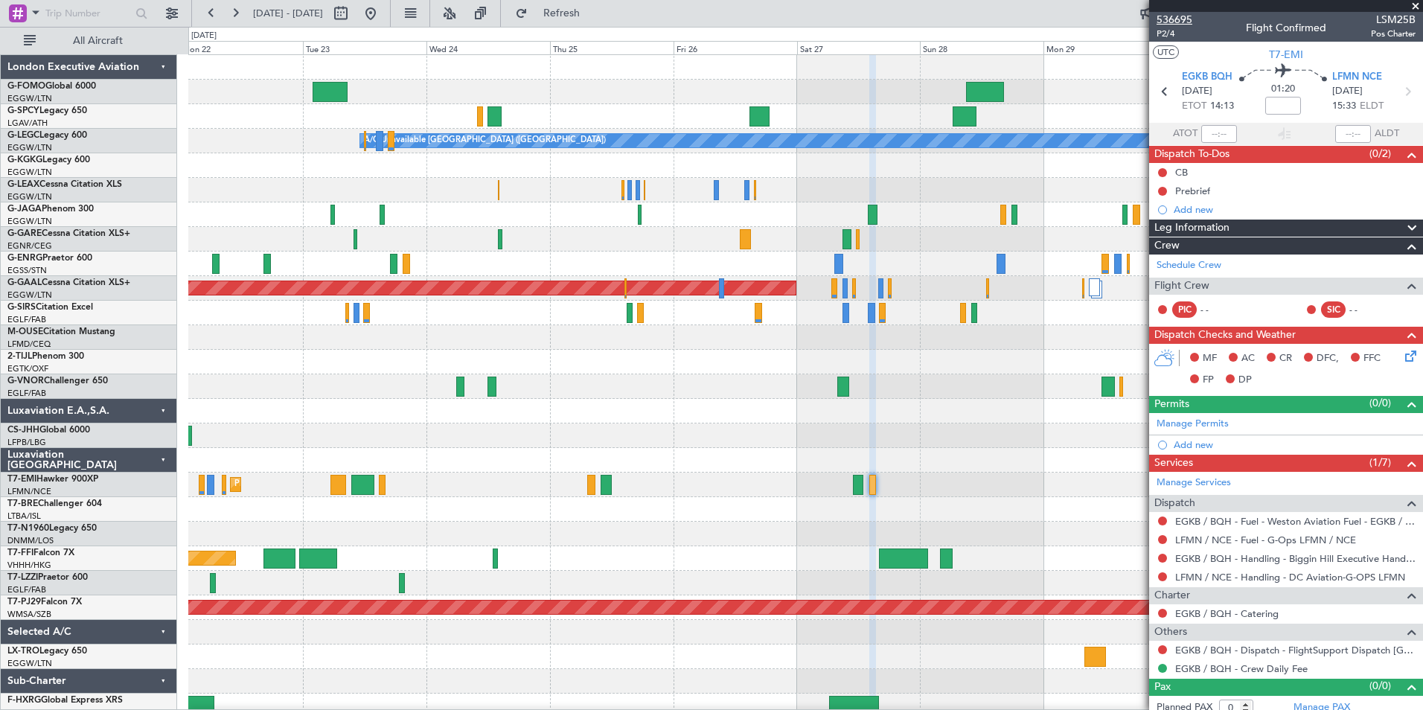
click at [1164, 17] on span "536695" at bounding box center [1175, 20] width 36 height 16
click at [1350, 654] on link "EGKB / BQH - Dispatch - FlightSupport Dispatch [GEOGRAPHIC_DATA]" at bounding box center [1295, 650] width 240 height 13
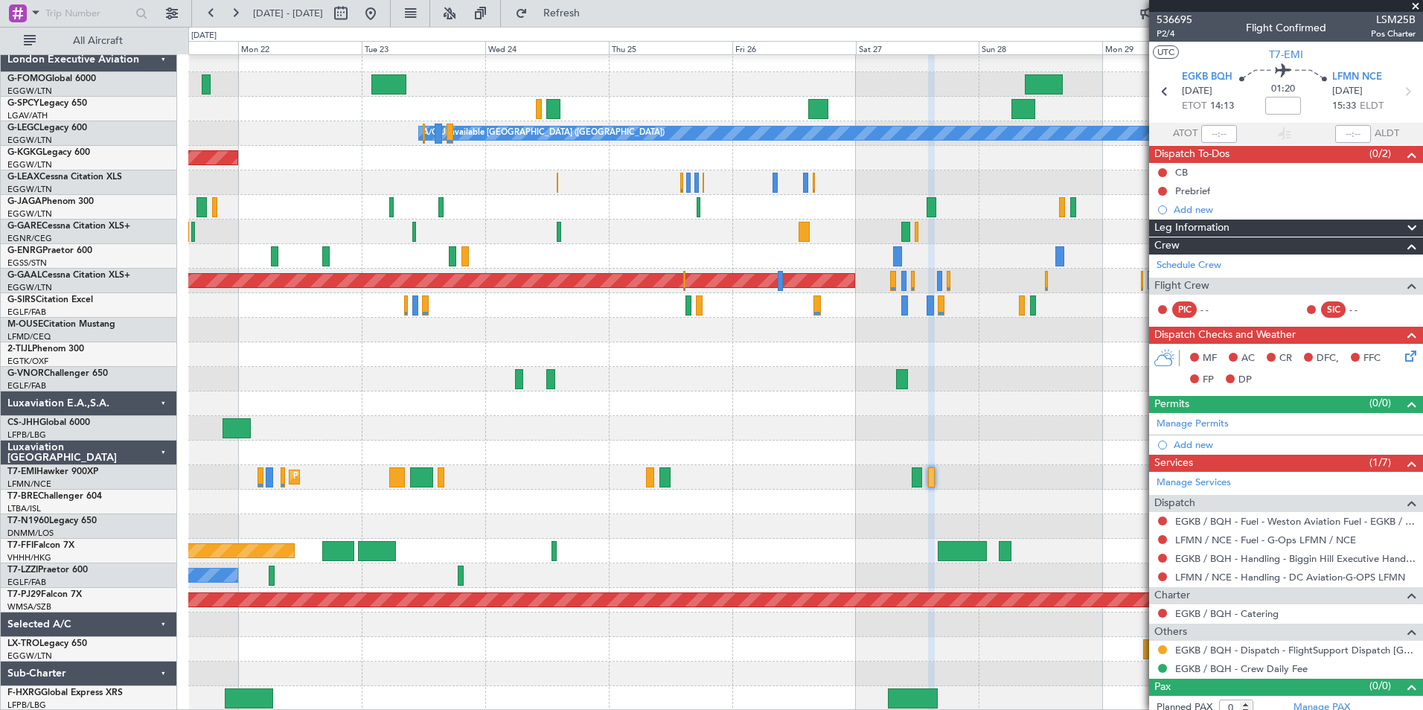
click at [409, 480] on div "A/C Unavailable London (Luton) AOG Maint Istanbul (Ataturk) Planned Maint Dusse…" at bounding box center [805, 379] width 1234 height 663
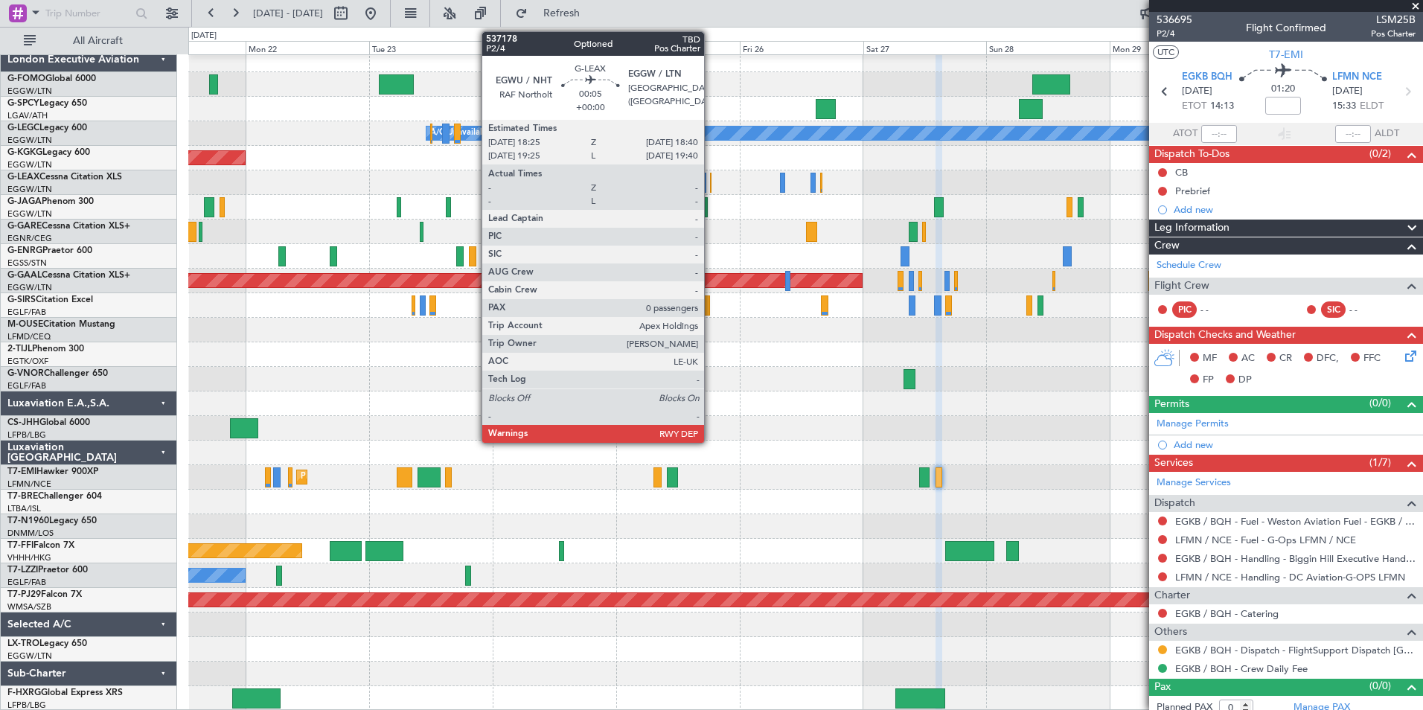
scroll to position [0, 0]
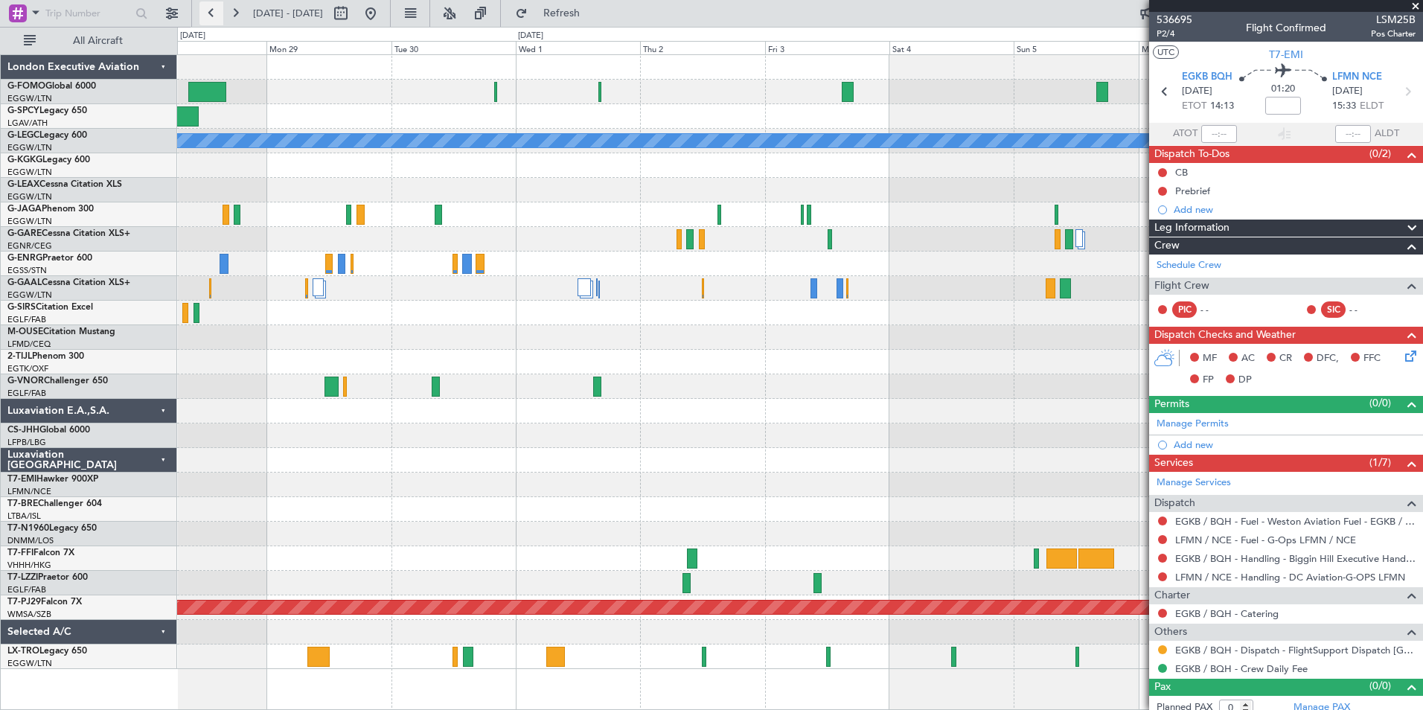
click at [222, 19] on button at bounding box center [211, 13] width 24 height 24
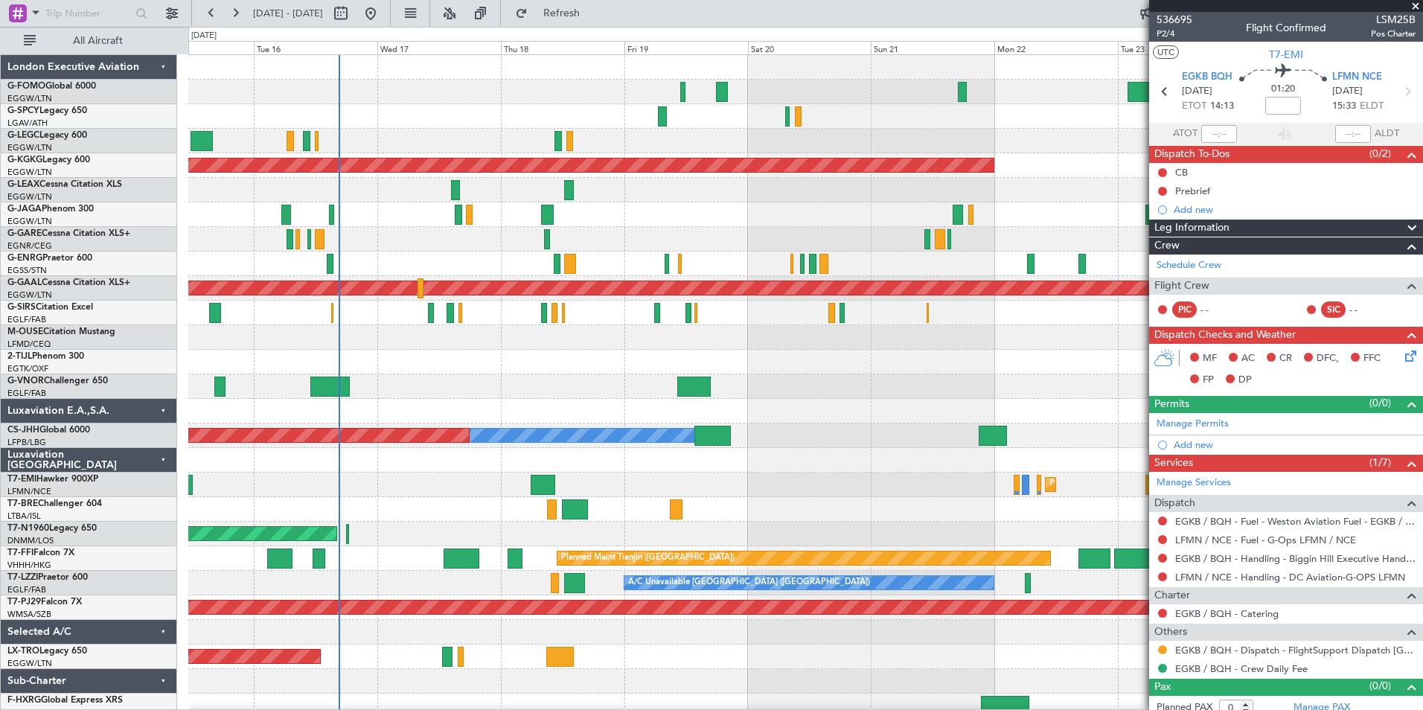
click at [1423, 636] on html "21 Sep 2025 - 01 Oct 2025 Refresh Quick Links All Aircraft A/C Unavailable Lond…" at bounding box center [711, 355] width 1423 height 710
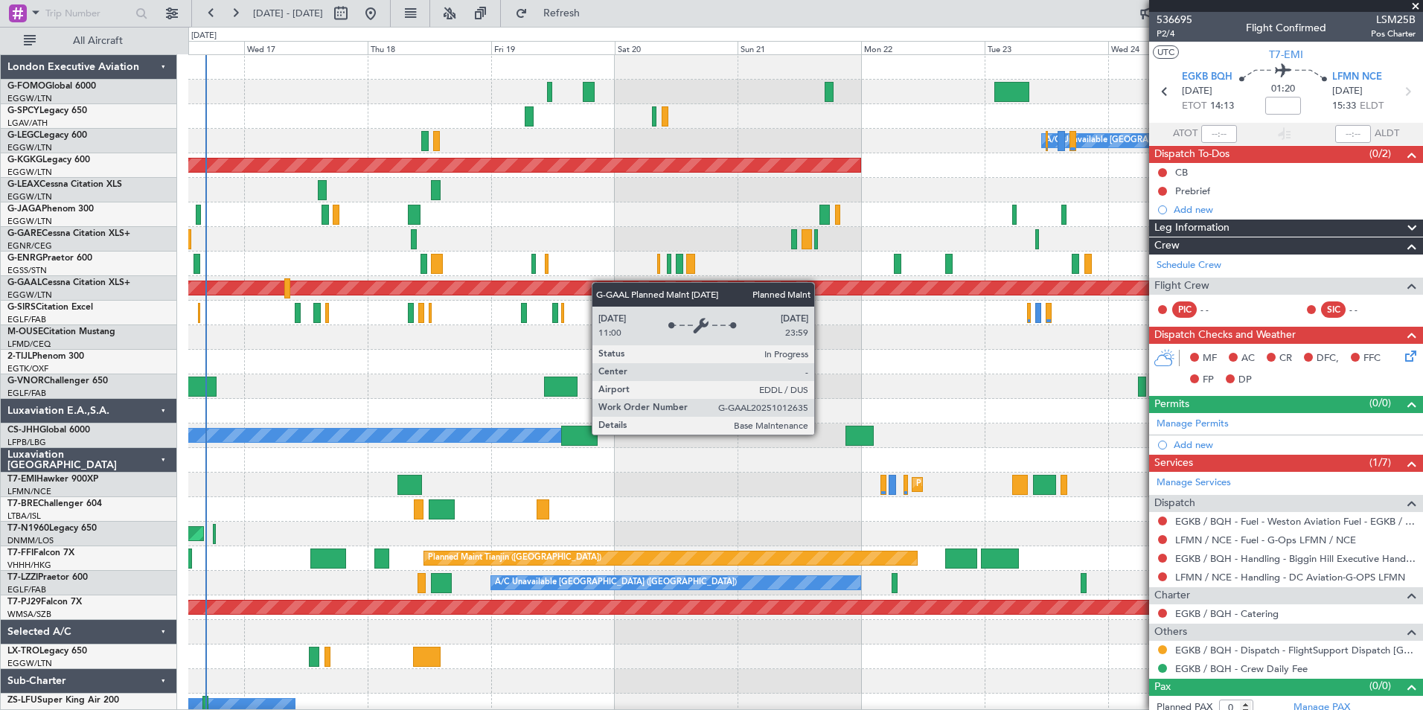
click at [572, 289] on div "A/C Unavailable [GEOGRAPHIC_DATA] ([GEOGRAPHIC_DATA]) AOG Maint [GEOGRAPHIC_DAT…" at bounding box center [805, 399] width 1234 height 688
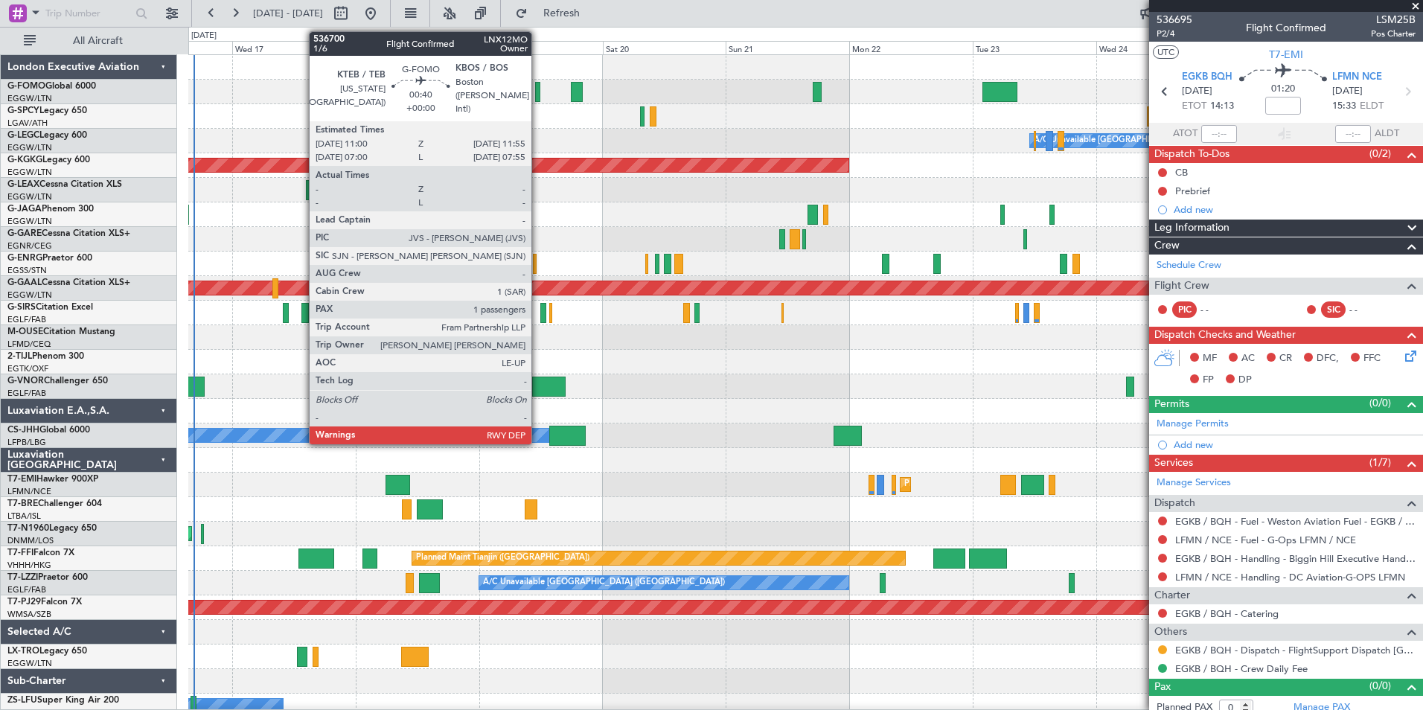
click at [538, 100] on div at bounding box center [537, 92] width 5 height 20
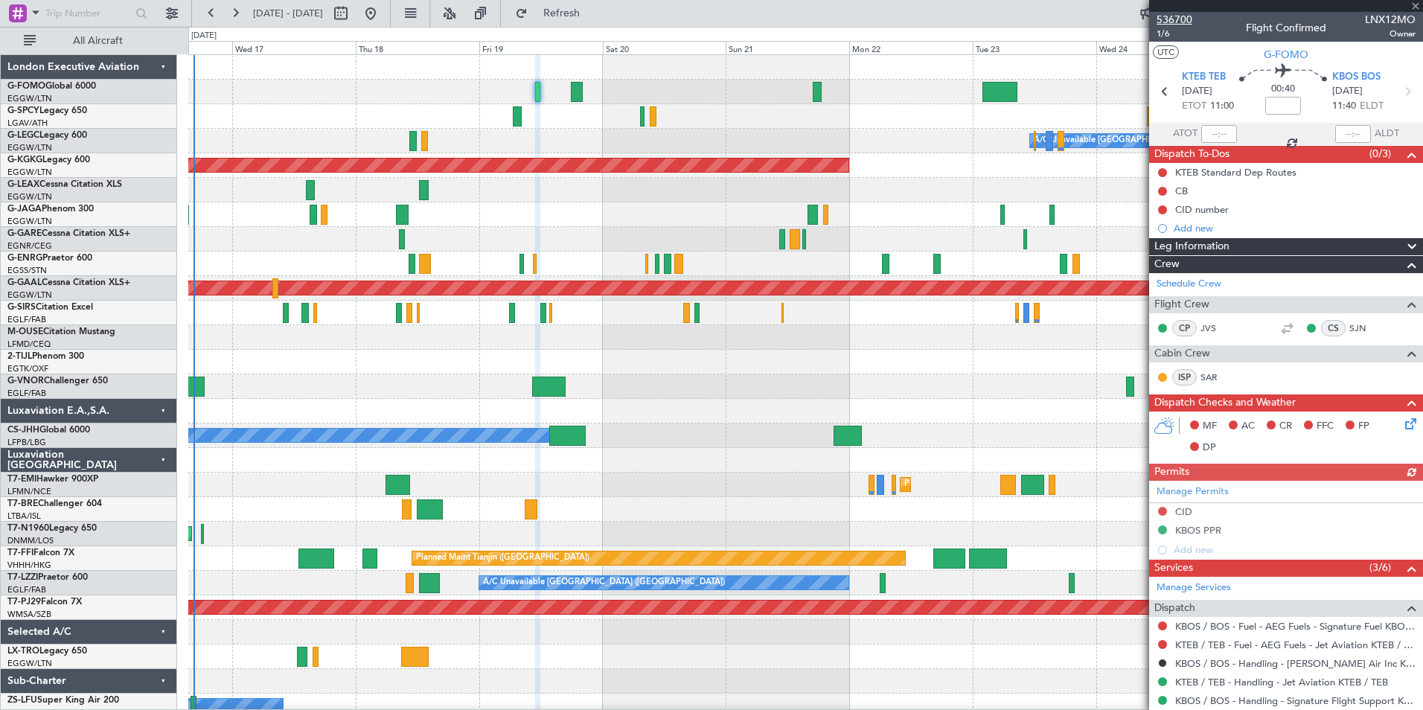
click at [1187, 22] on span "536700" at bounding box center [1175, 20] width 36 height 16
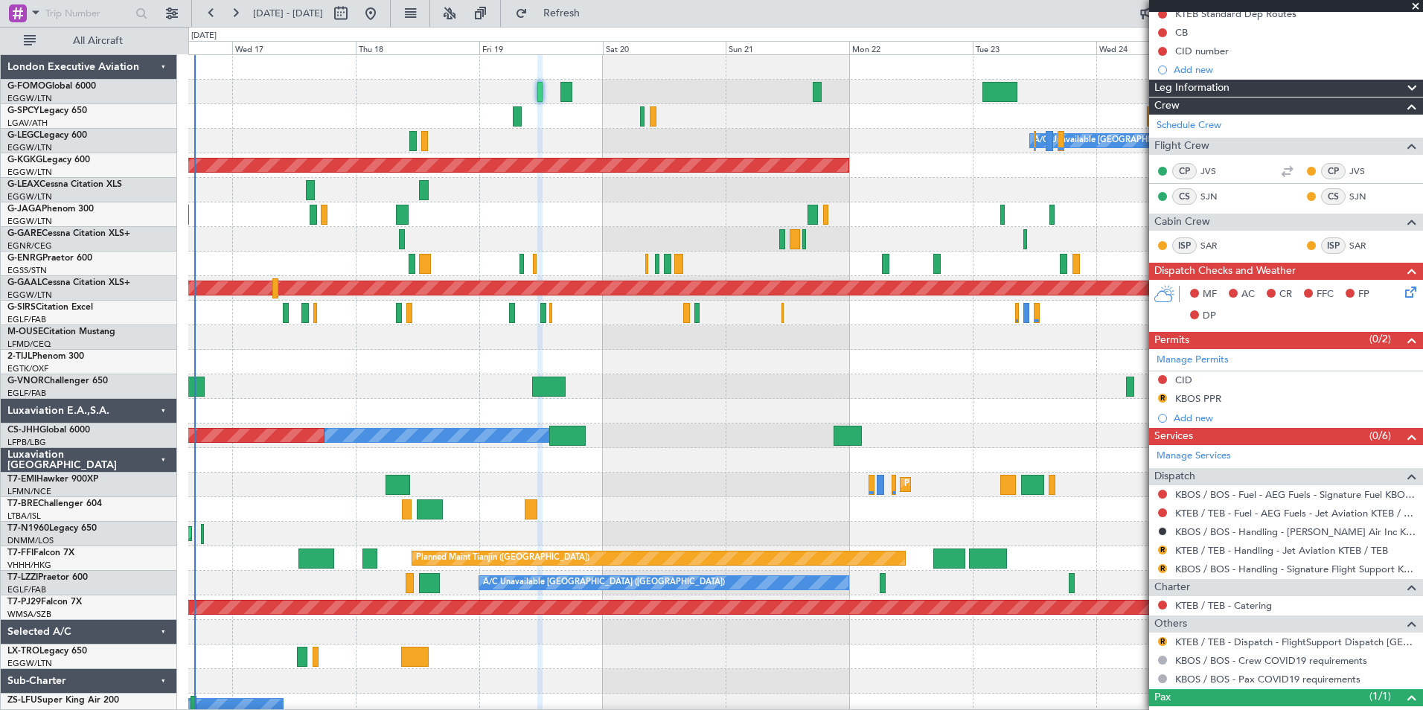
scroll to position [212, 0]
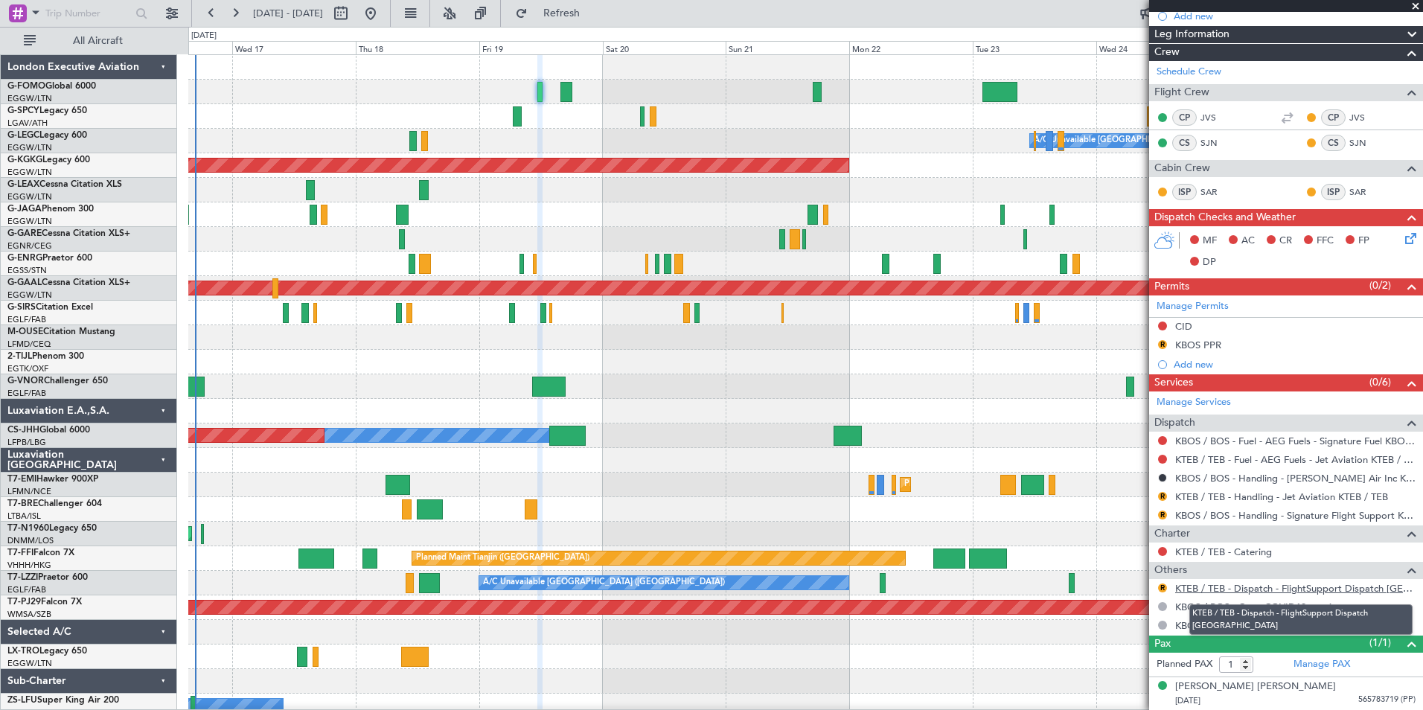
click at [1353, 583] on link "KTEB / TEB - Dispatch - FlightSupport Dispatch [GEOGRAPHIC_DATA]" at bounding box center [1295, 588] width 240 height 13
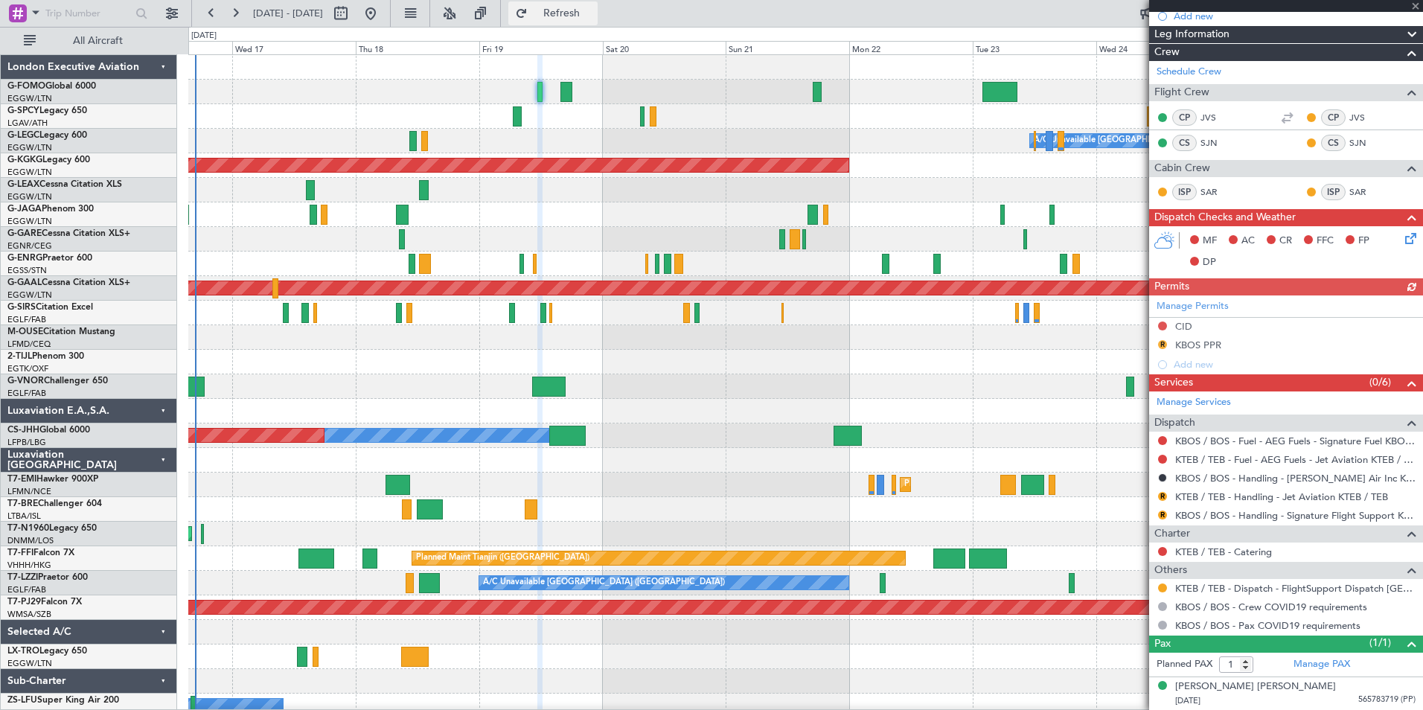
click at [598, 22] on button "Refresh" at bounding box center [552, 13] width 89 height 24
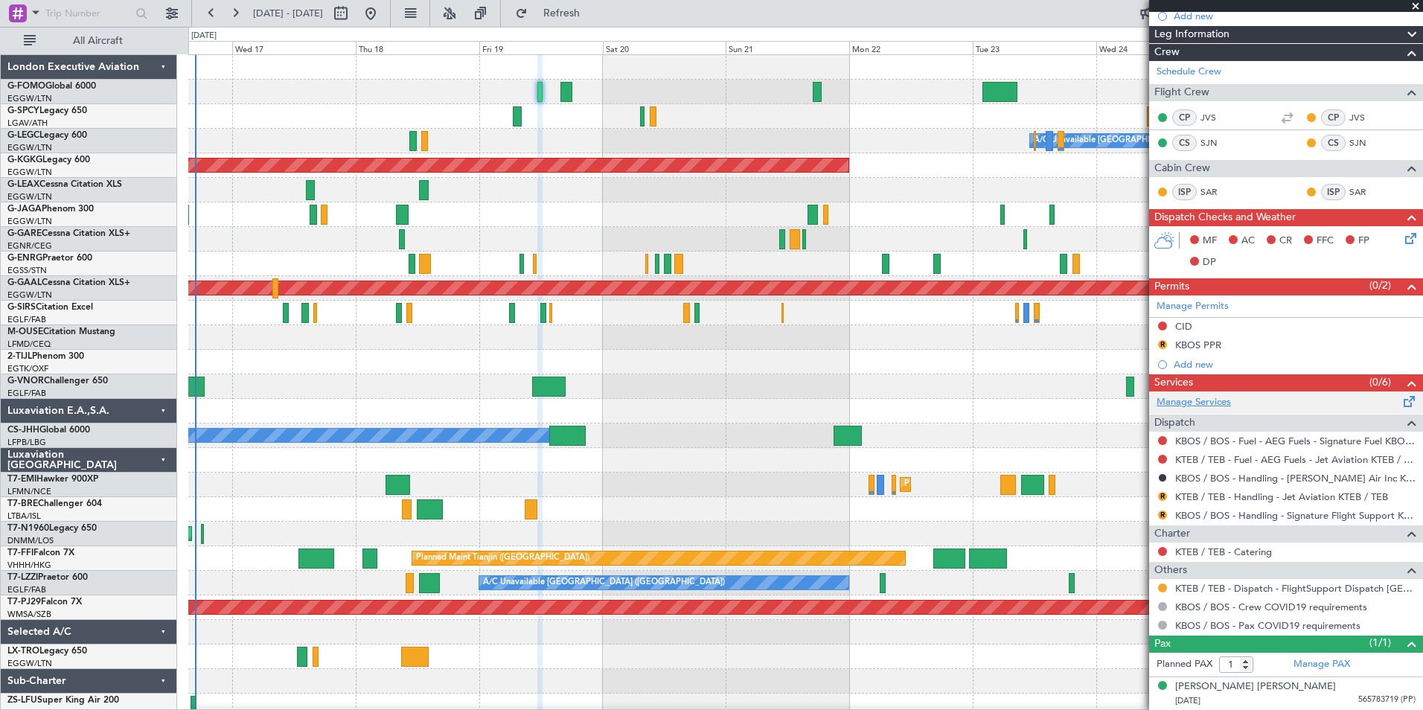
click at [1187, 401] on link "Manage Services" at bounding box center [1194, 402] width 74 height 15
click at [568, 17] on button "Refresh" at bounding box center [552, 13] width 89 height 24
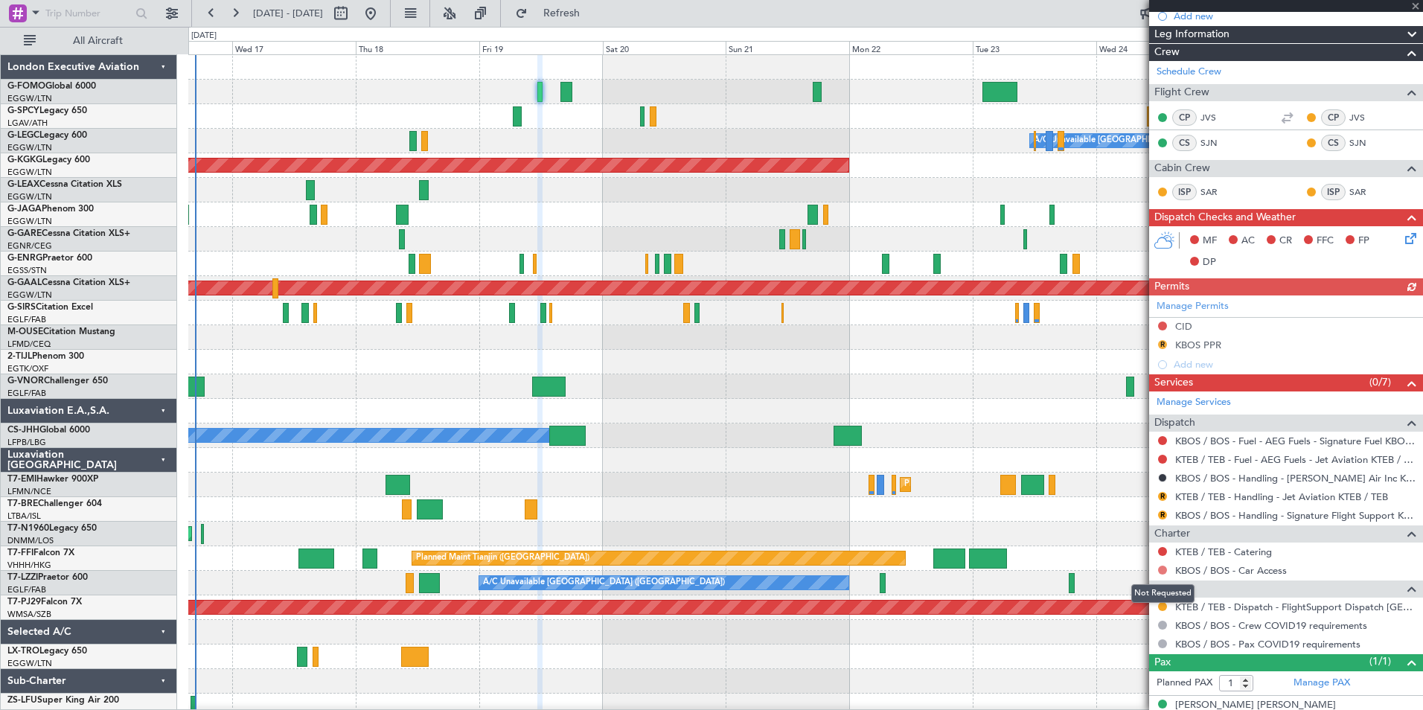
click at [1163, 572] on button at bounding box center [1162, 570] width 9 height 9
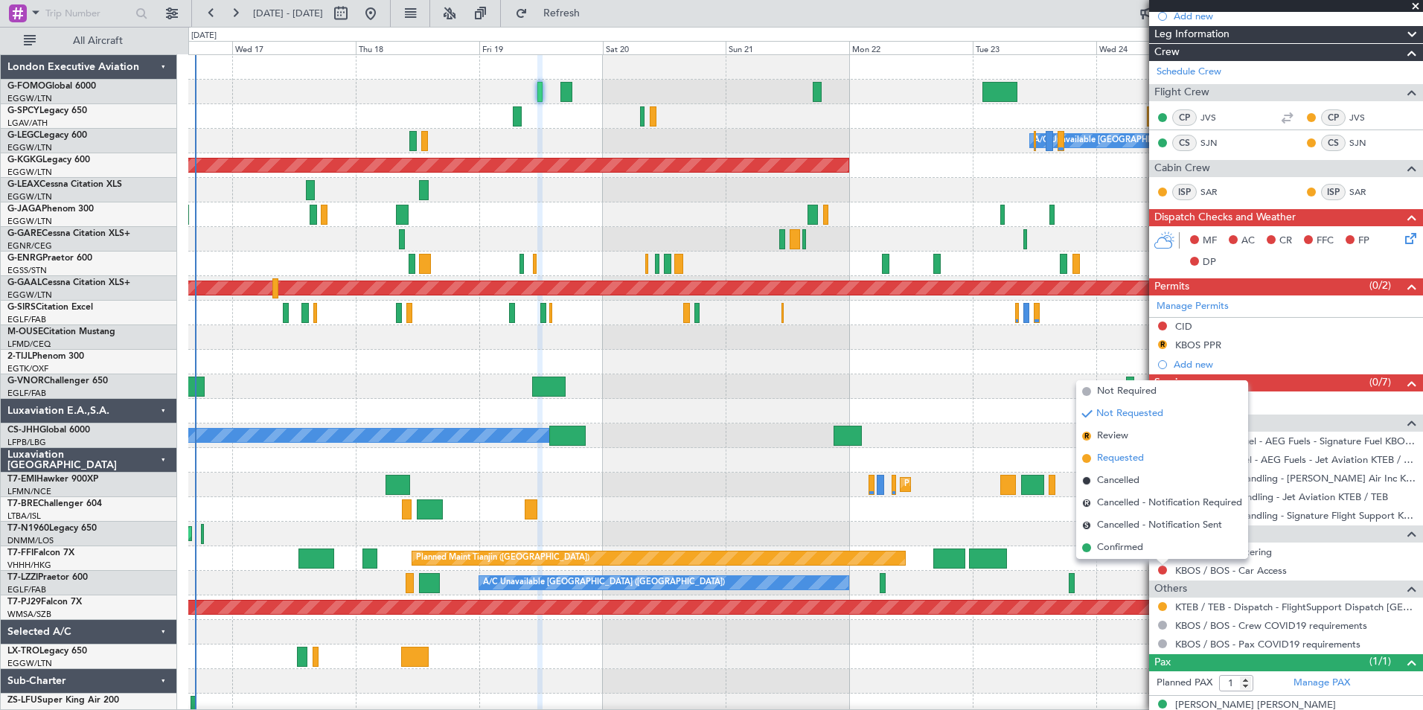
click at [1137, 458] on span "Requested" at bounding box center [1120, 458] width 47 height 15
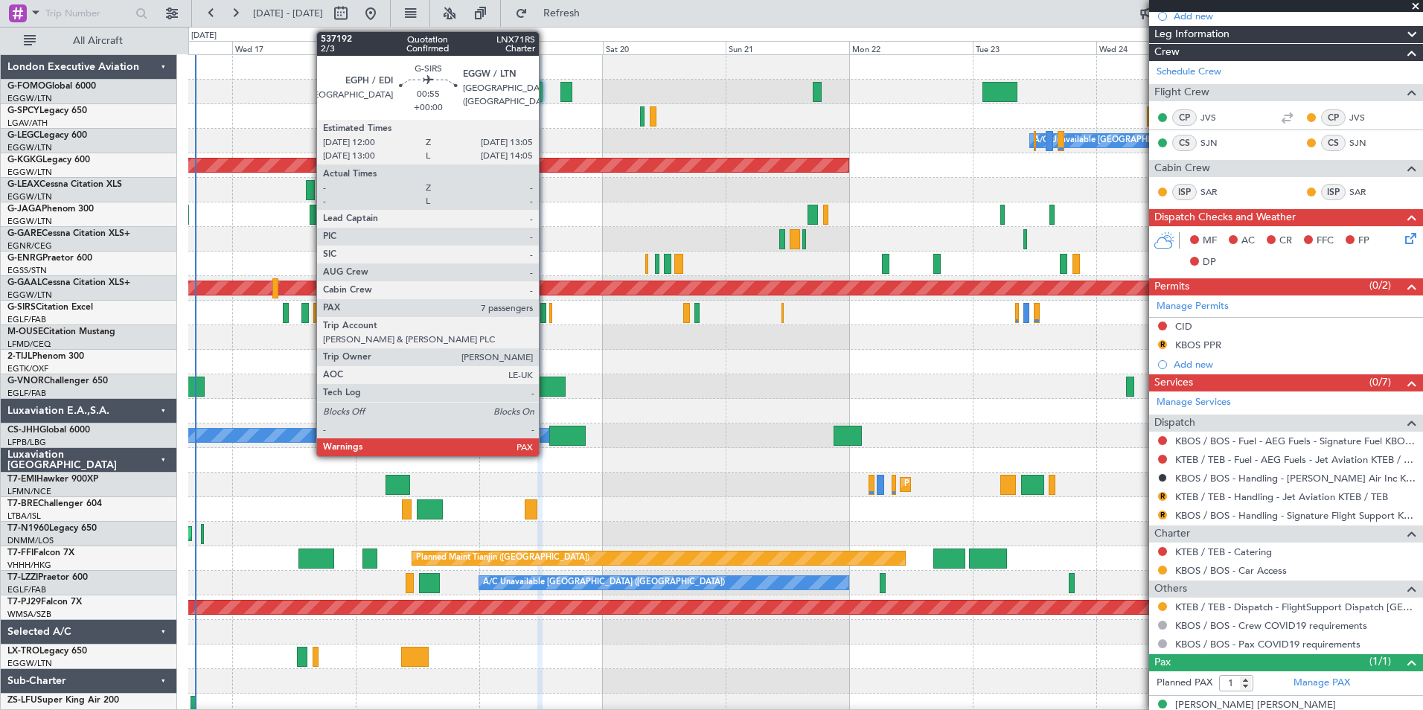
click at [546, 318] on div at bounding box center [543, 313] width 6 height 20
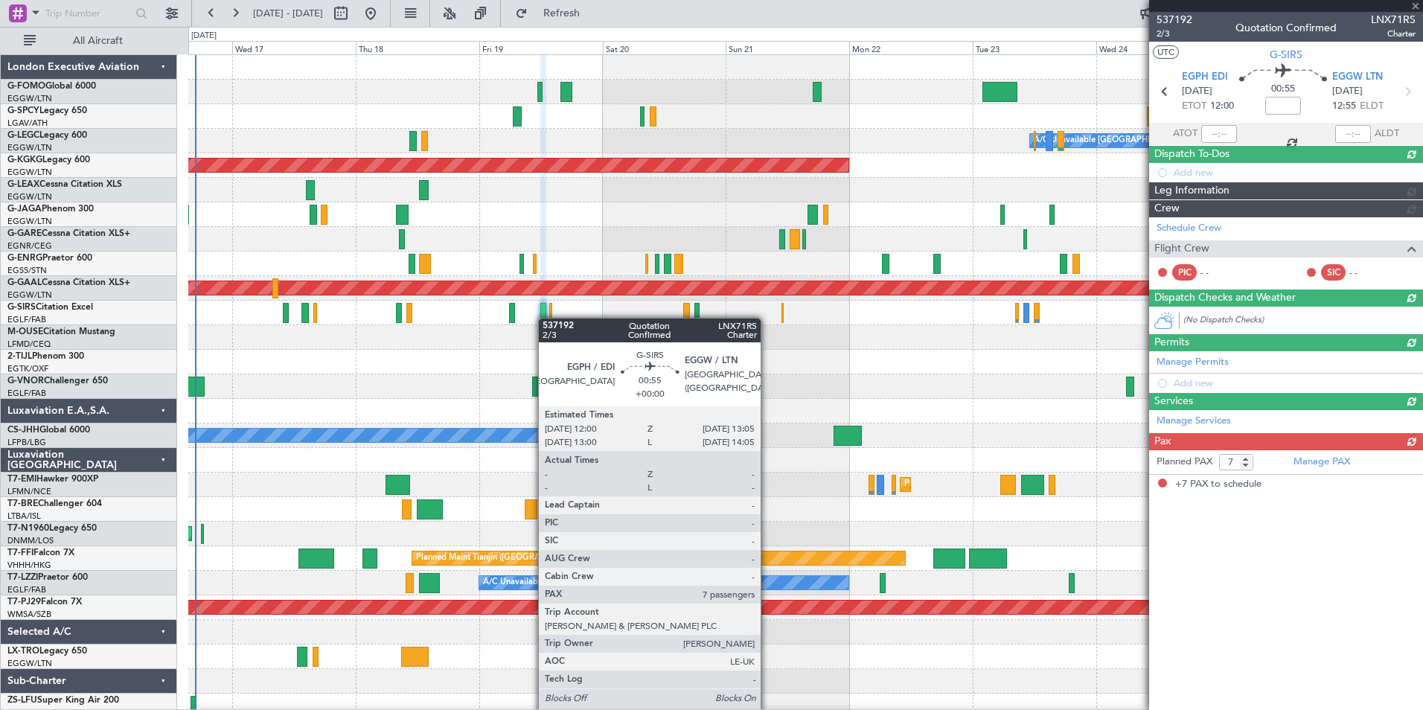
scroll to position [0, 0]
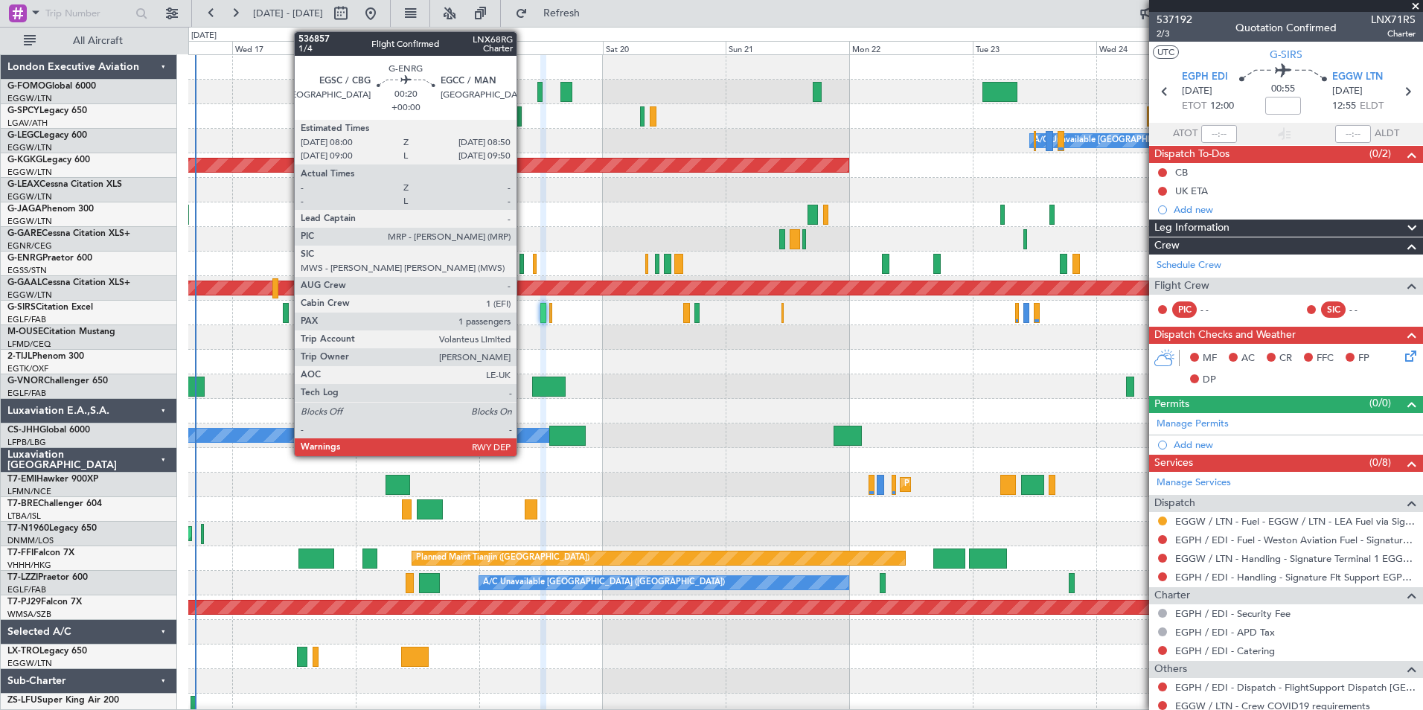
click at [523, 270] on div at bounding box center [522, 264] width 4 height 20
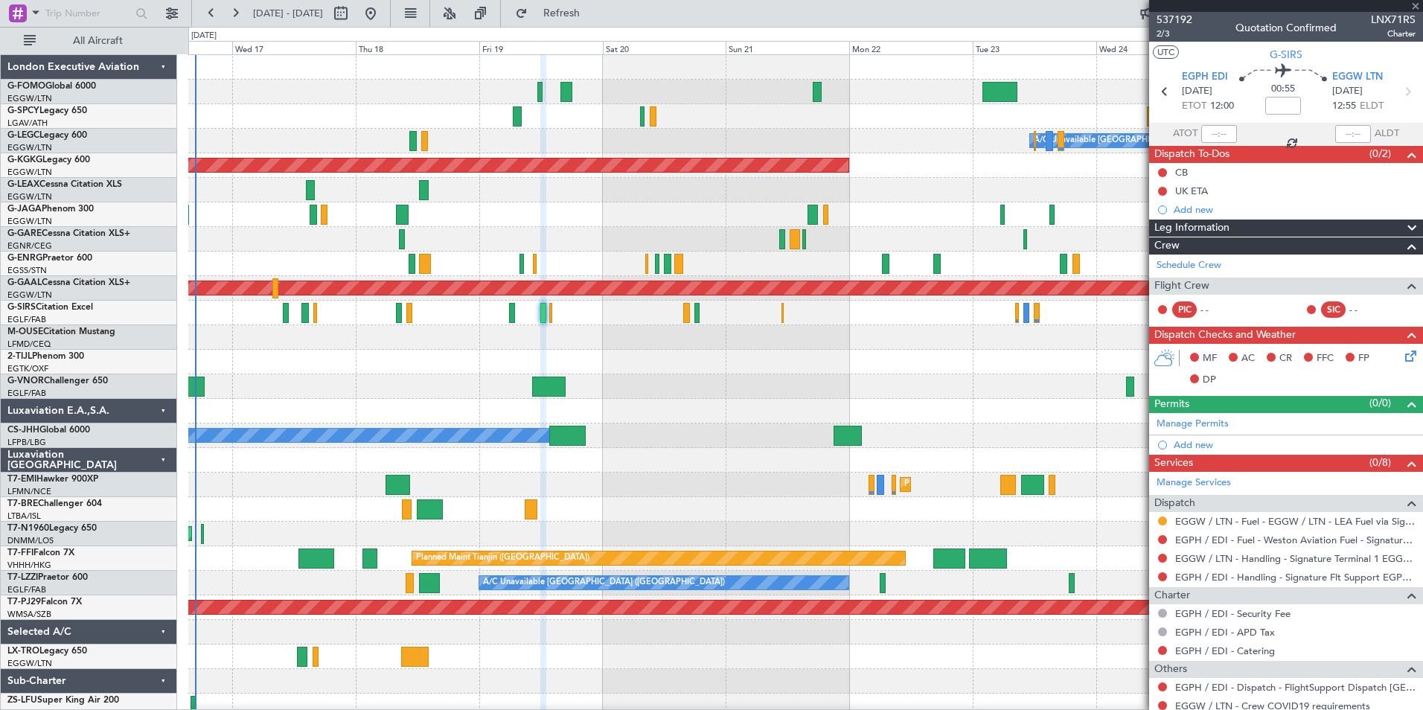
type input "1"
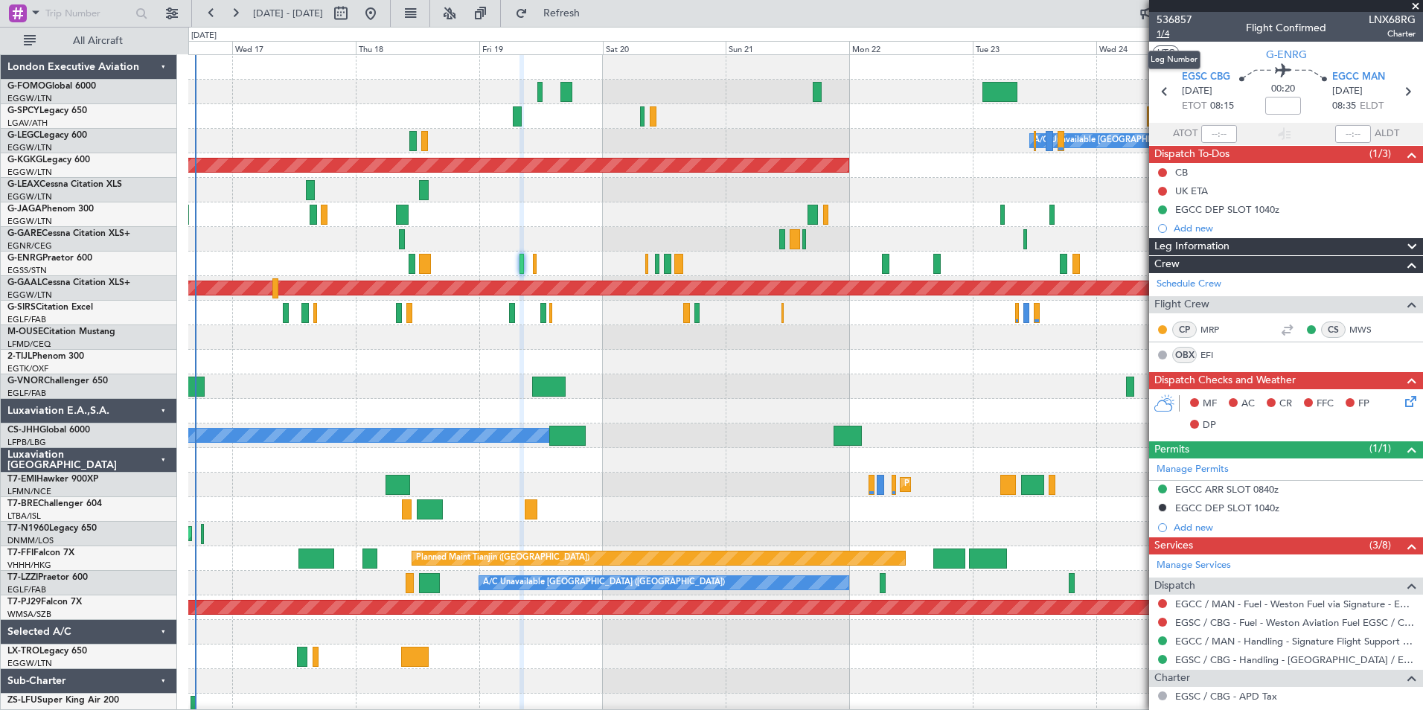
click at [1161, 33] on span "1/4" at bounding box center [1175, 34] width 36 height 13
click at [1166, 33] on span "1/4" at bounding box center [1175, 34] width 36 height 13
click at [233, 25] on button at bounding box center [235, 13] width 24 height 24
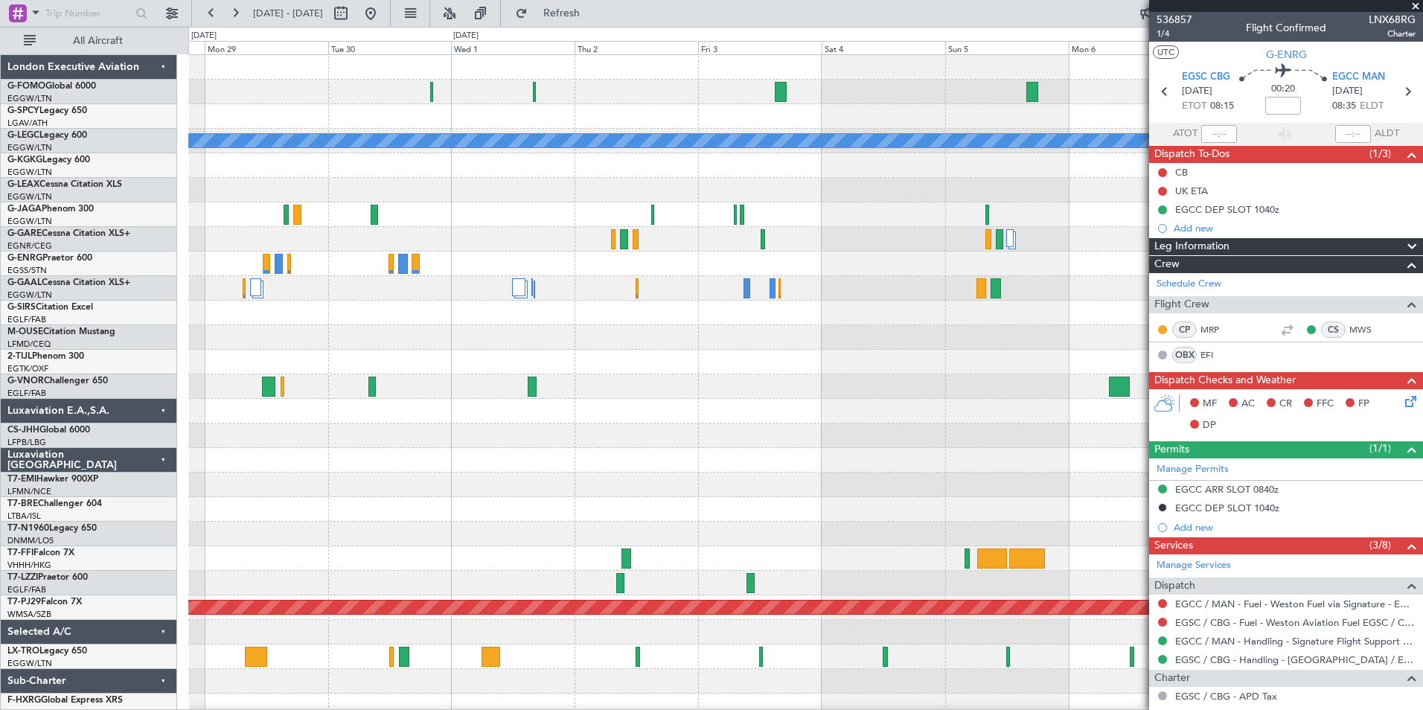
click at [110, 703] on div "A/C Unavailable [GEOGRAPHIC_DATA] ([GEOGRAPHIC_DATA]) Planned [GEOGRAPHIC_DATA]…" at bounding box center [711, 368] width 1423 height 683
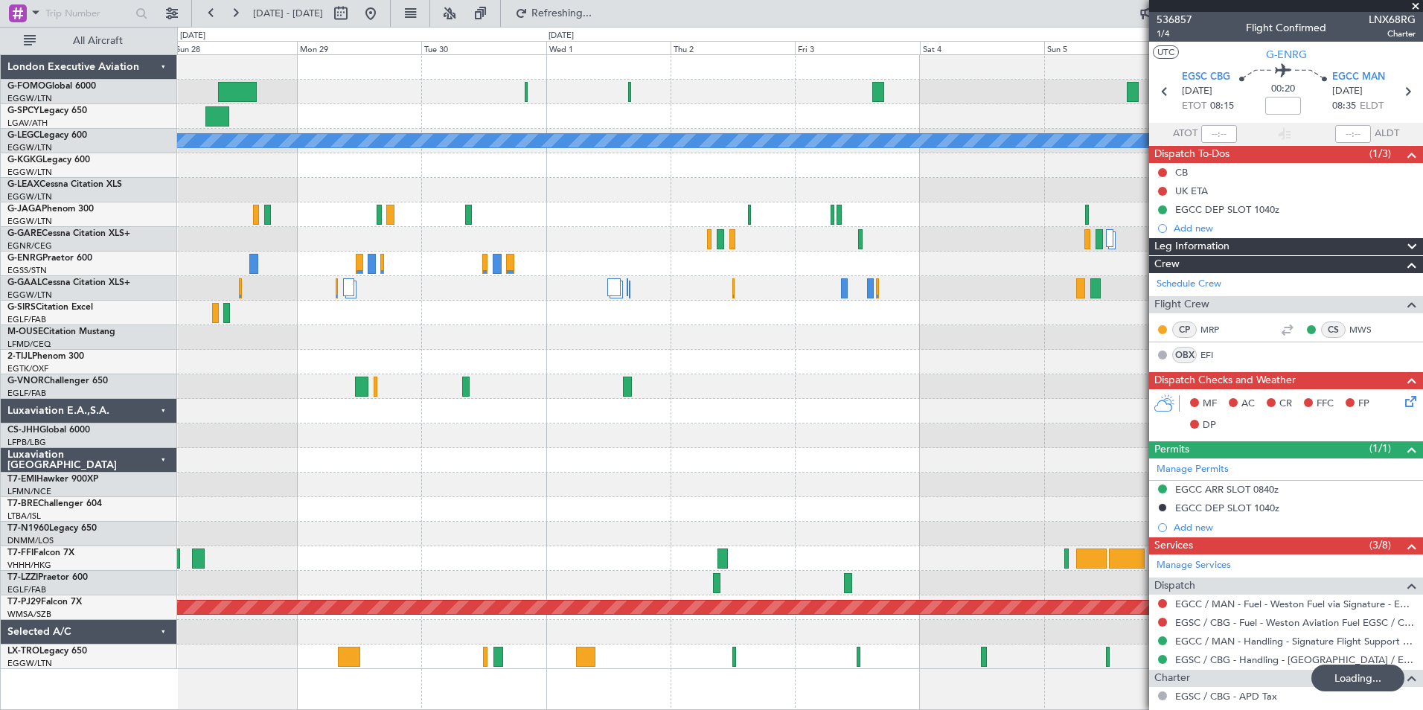
click at [480, 491] on div at bounding box center [799, 485] width 1245 height 25
click at [201, 14] on button at bounding box center [211, 13] width 24 height 24
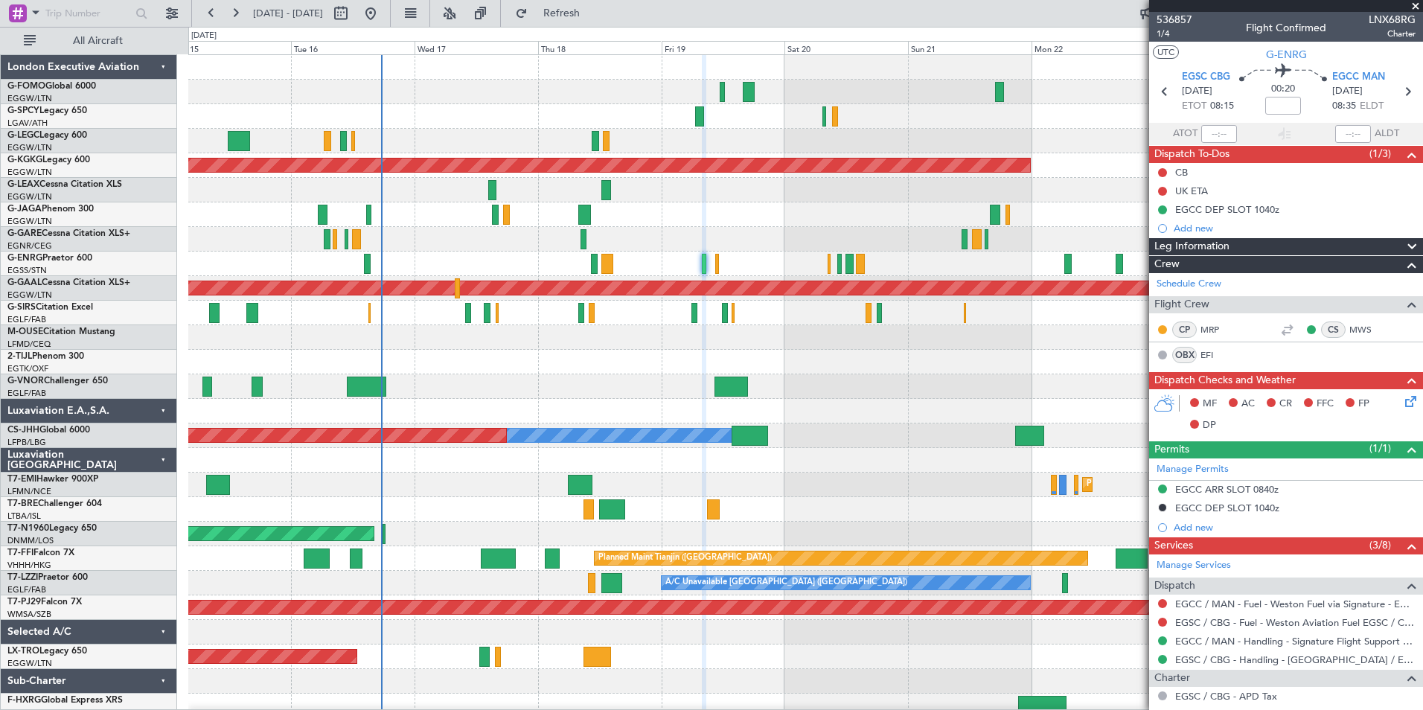
click at [639, 251] on div "A/C Unavailable [GEOGRAPHIC_DATA] ([GEOGRAPHIC_DATA]) Planned Maint [GEOGRAPHIC…" at bounding box center [805, 386] width 1234 height 663
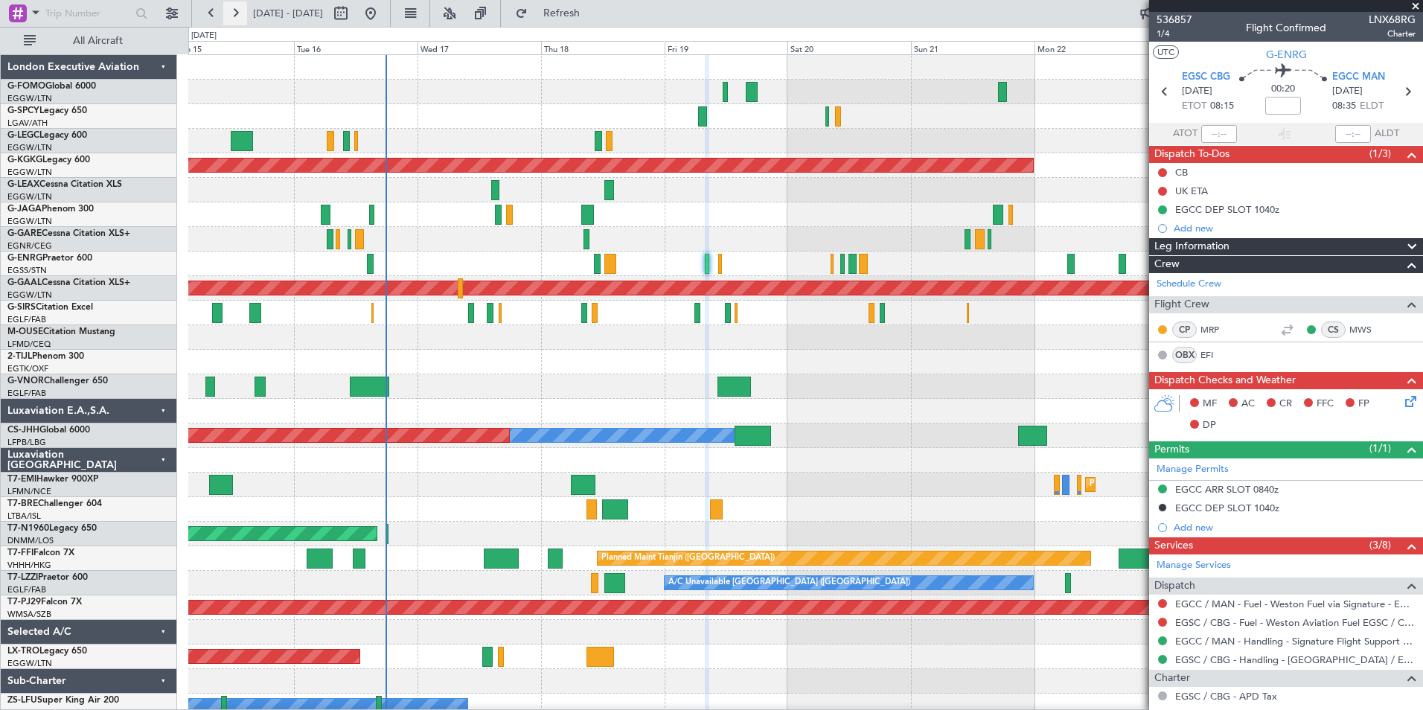
click at [231, 10] on button at bounding box center [235, 13] width 24 height 24
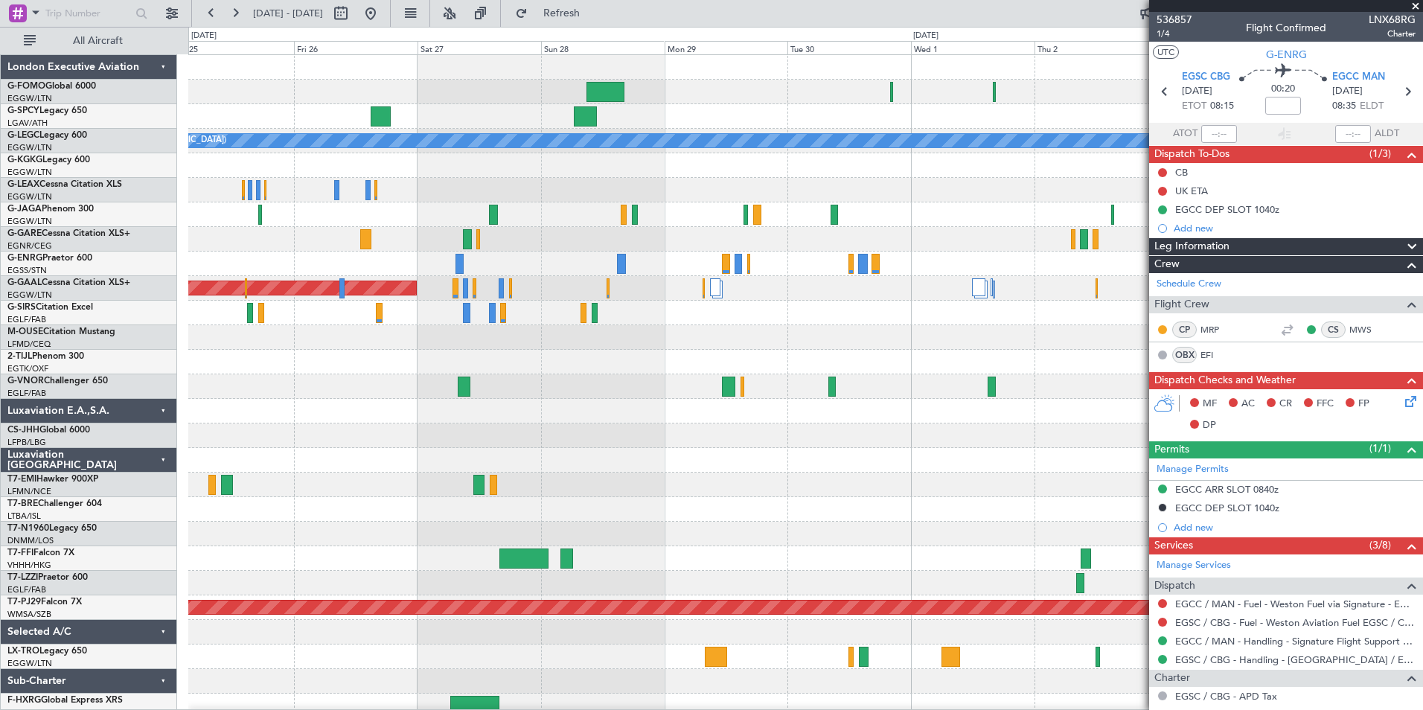
scroll to position [7, 0]
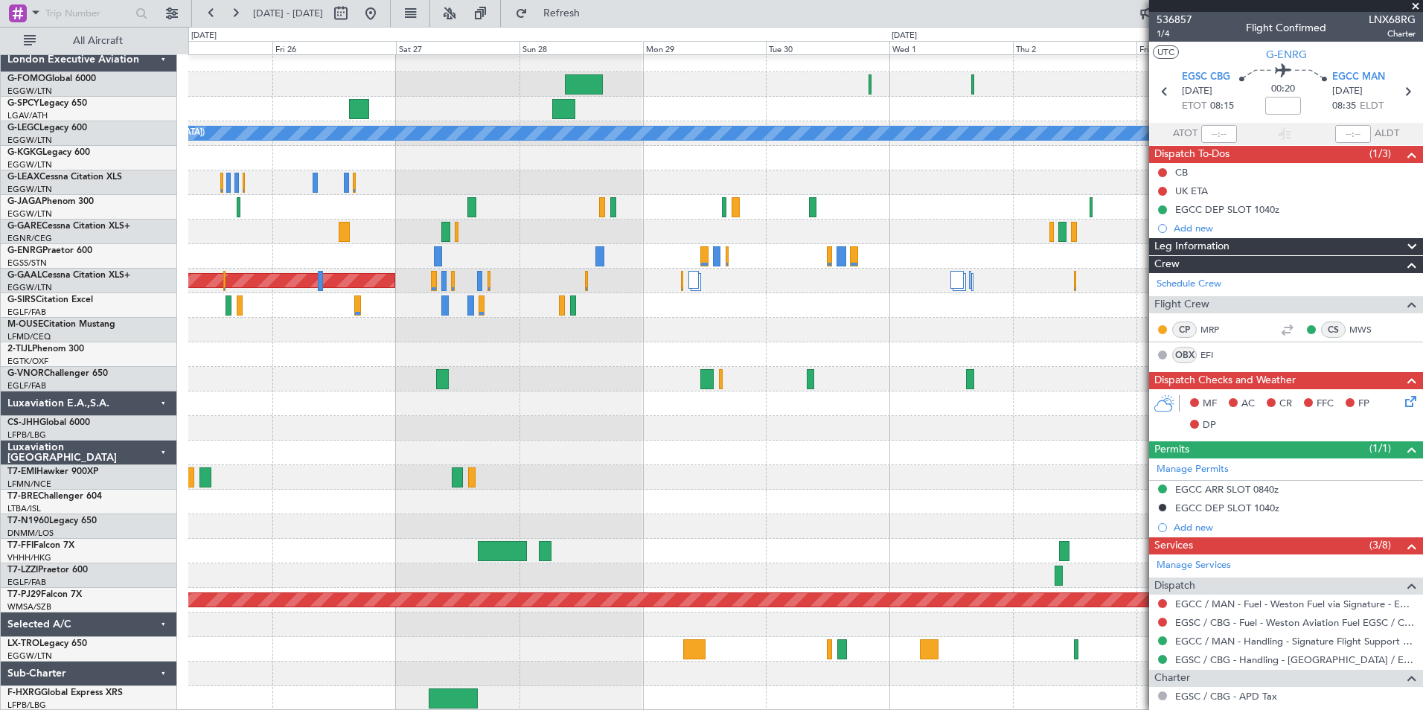
click at [717, 399] on div "A/C Unavailable [GEOGRAPHIC_DATA] ([GEOGRAPHIC_DATA]) Planned [GEOGRAPHIC_DATA]…" at bounding box center [805, 379] width 1234 height 663
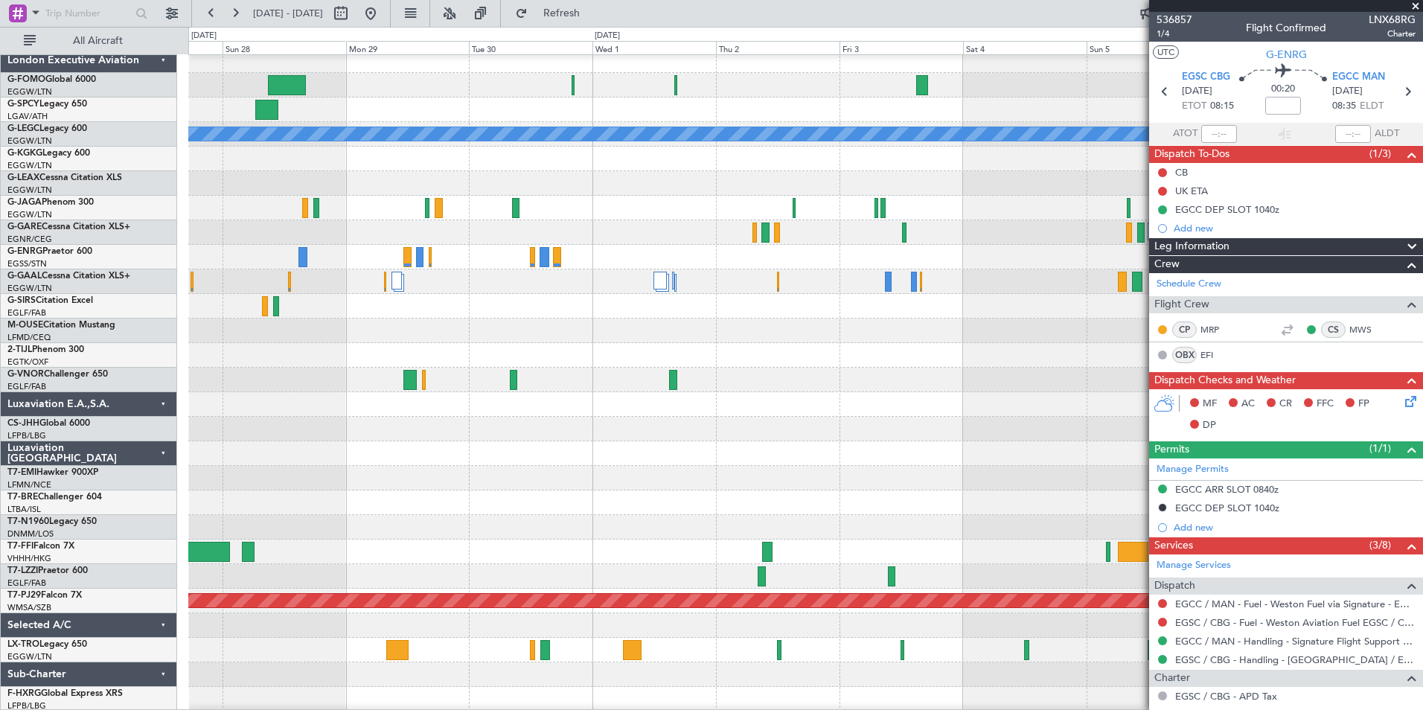
scroll to position [0, 0]
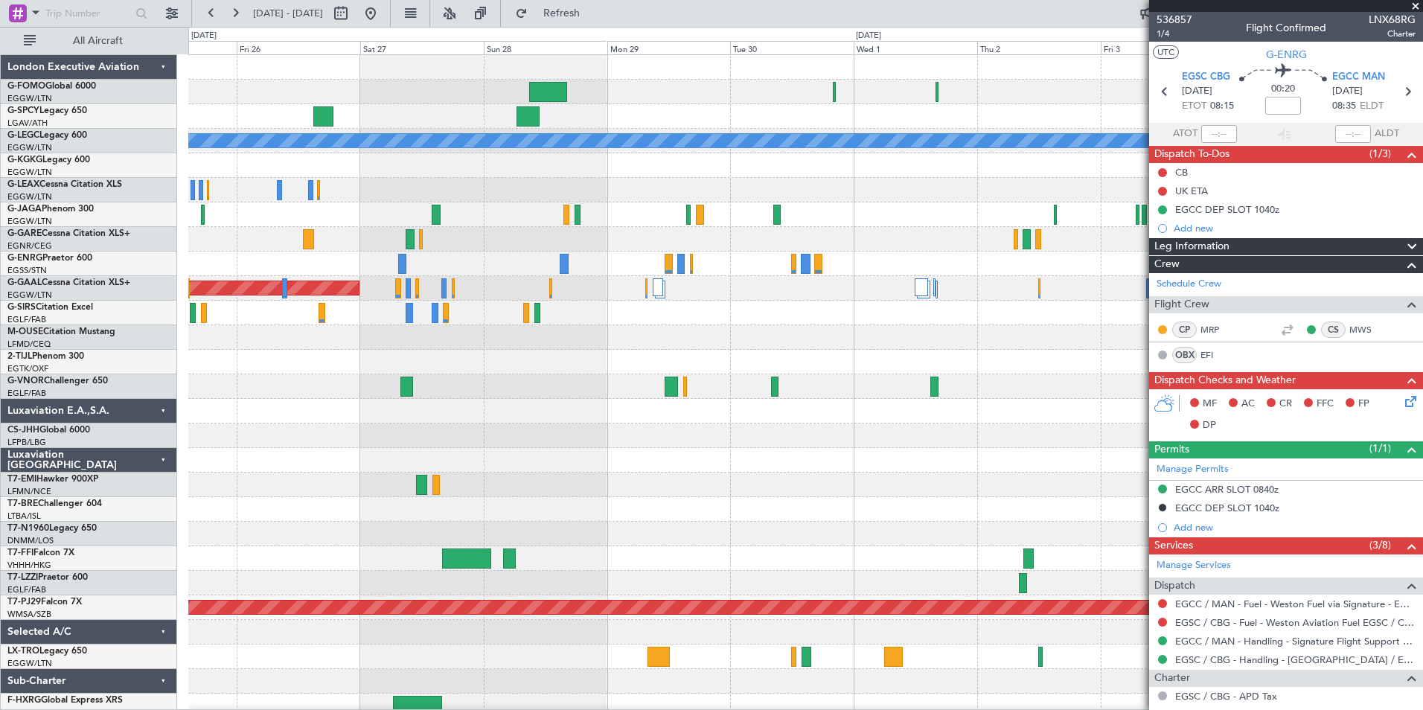
click at [832, 561] on div at bounding box center [805, 558] width 1234 height 25
click at [207, 12] on button at bounding box center [211, 13] width 24 height 24
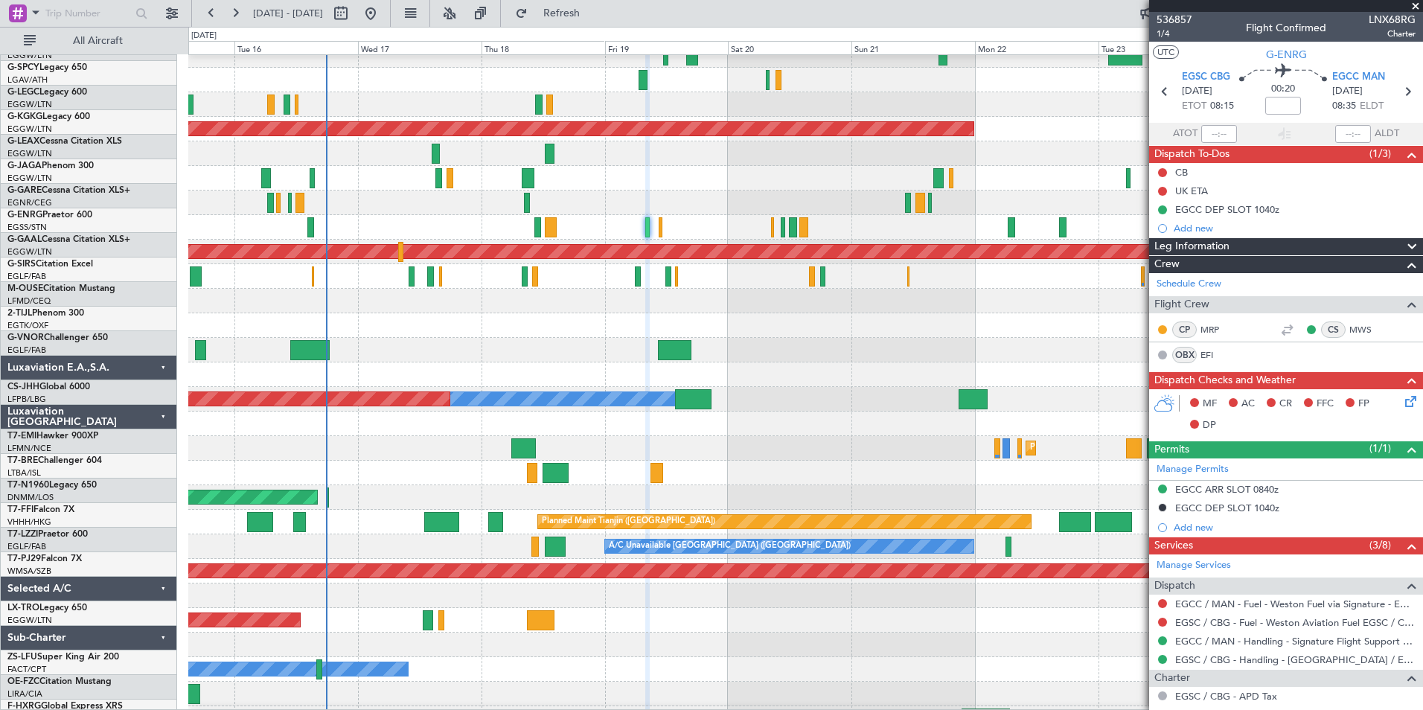
scroll to position [46, 0]
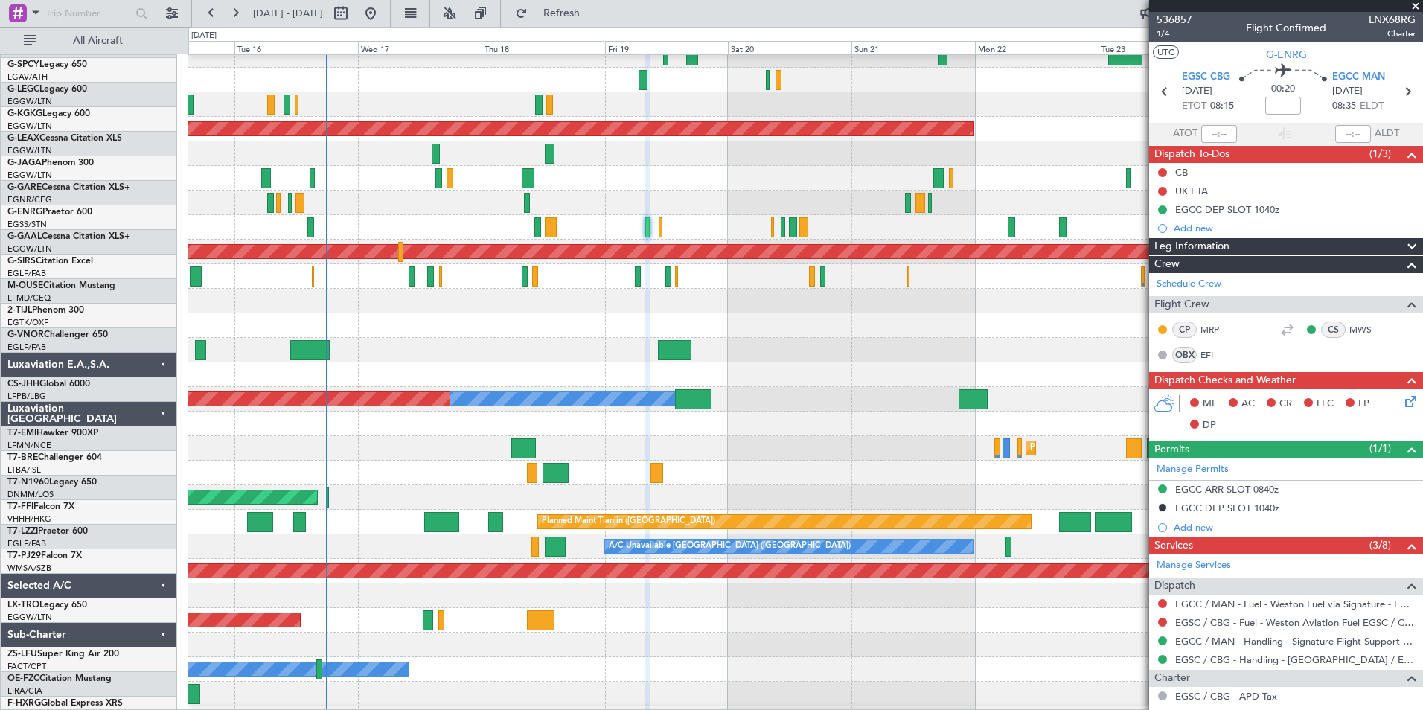
click at [357, 524] on div "Planned Maint Tianjin ([GEOGRAPHIC_DATA]) Planned Maint Tianjin ([GEOGRAPHIC_DA…" at bounding box center [805, 522] width 1234 height 25
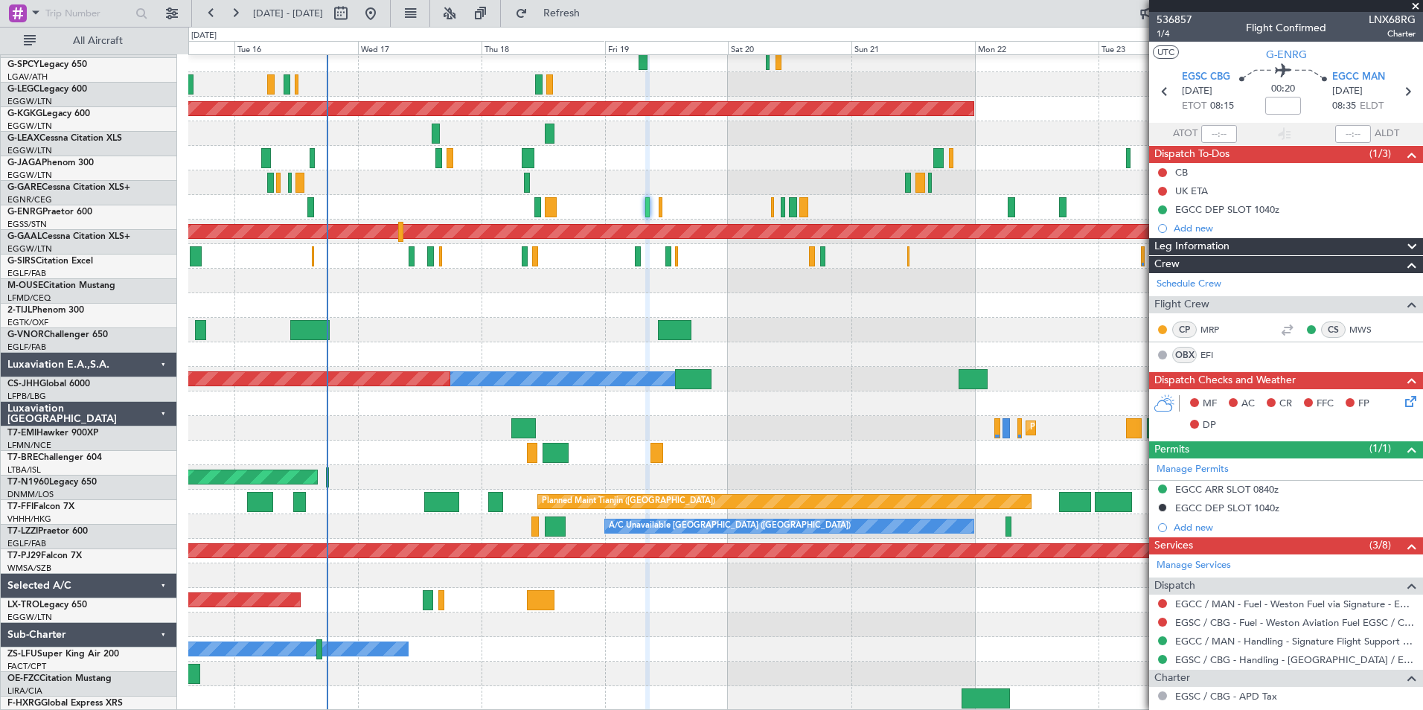
scroll to position [57, 0]
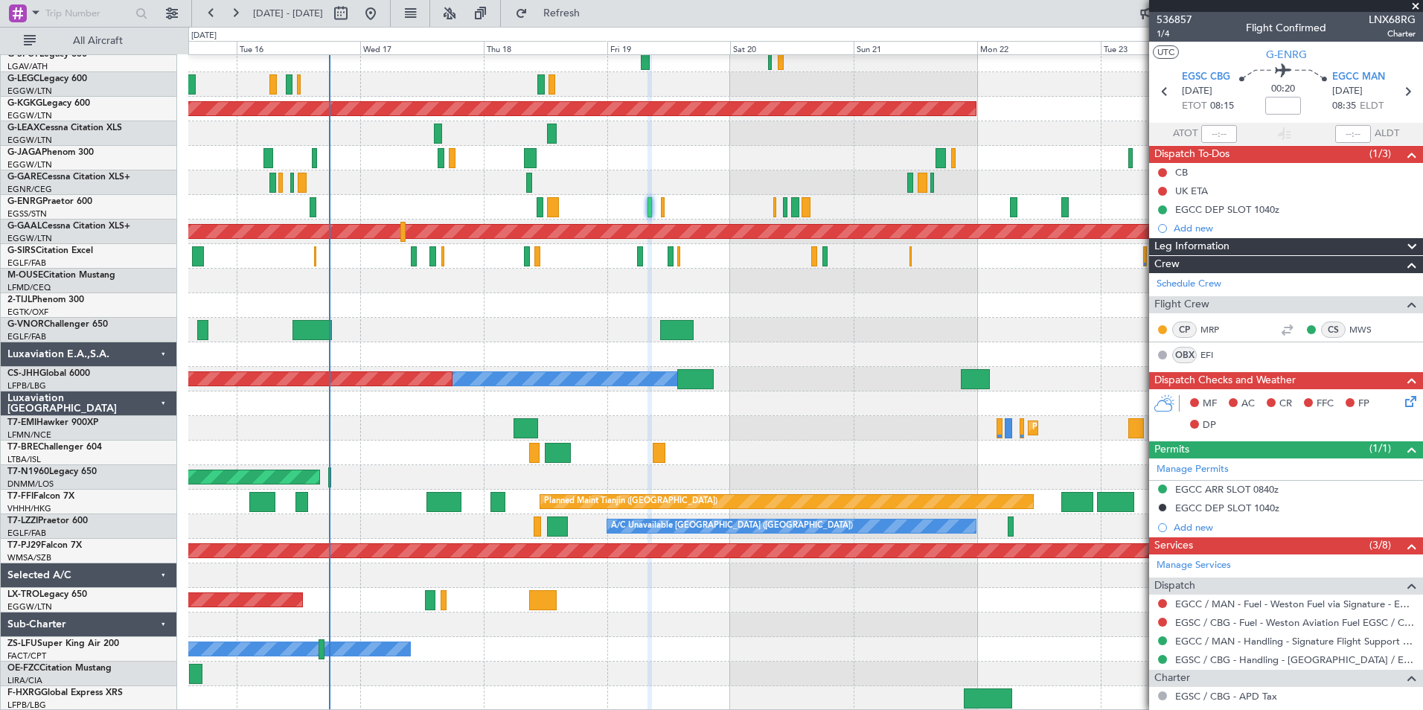
click at [339, 275] on div "A/C Unavailable [GEOGRAPHIC_DATA] ([GEOGRAPHIC_DATA]) Planned Maint [GEOGRAPHIC…" at bounding box center [805, 355] width 1234 height 712
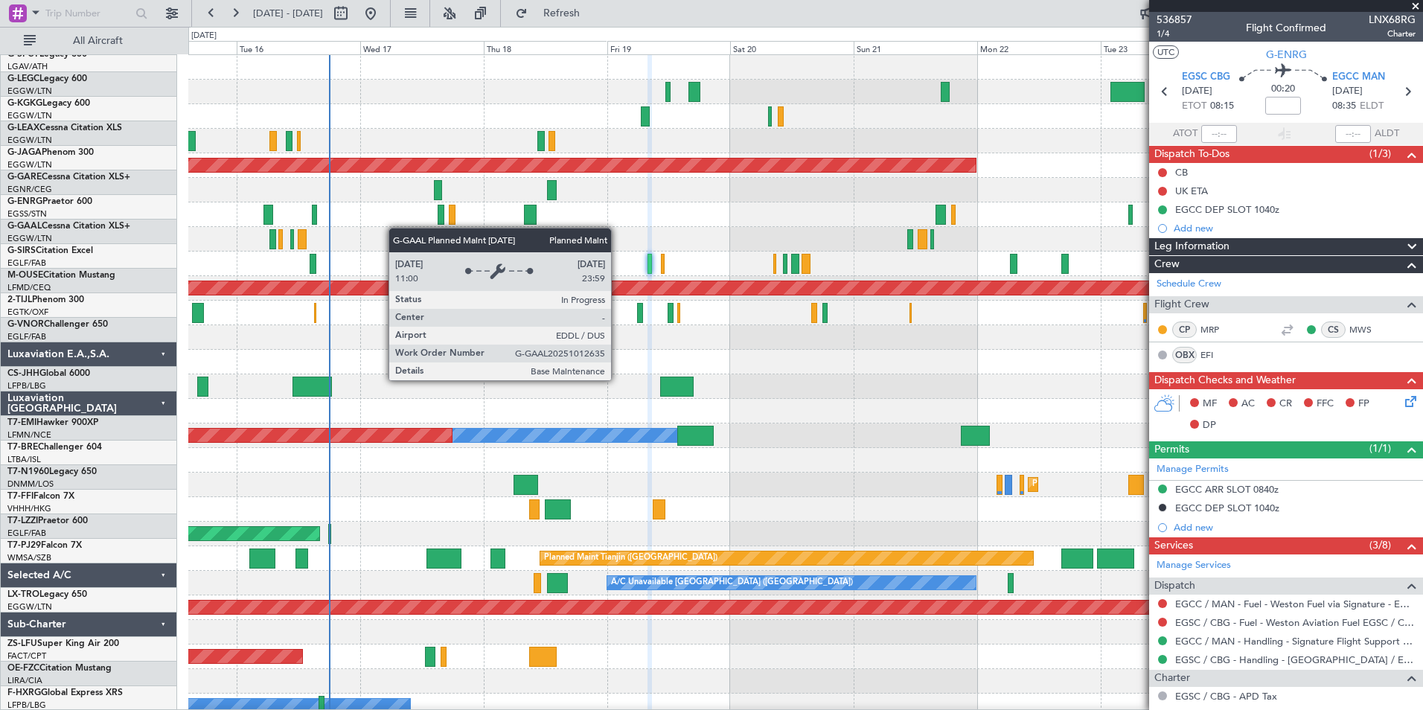
scroll to position [0, 0]
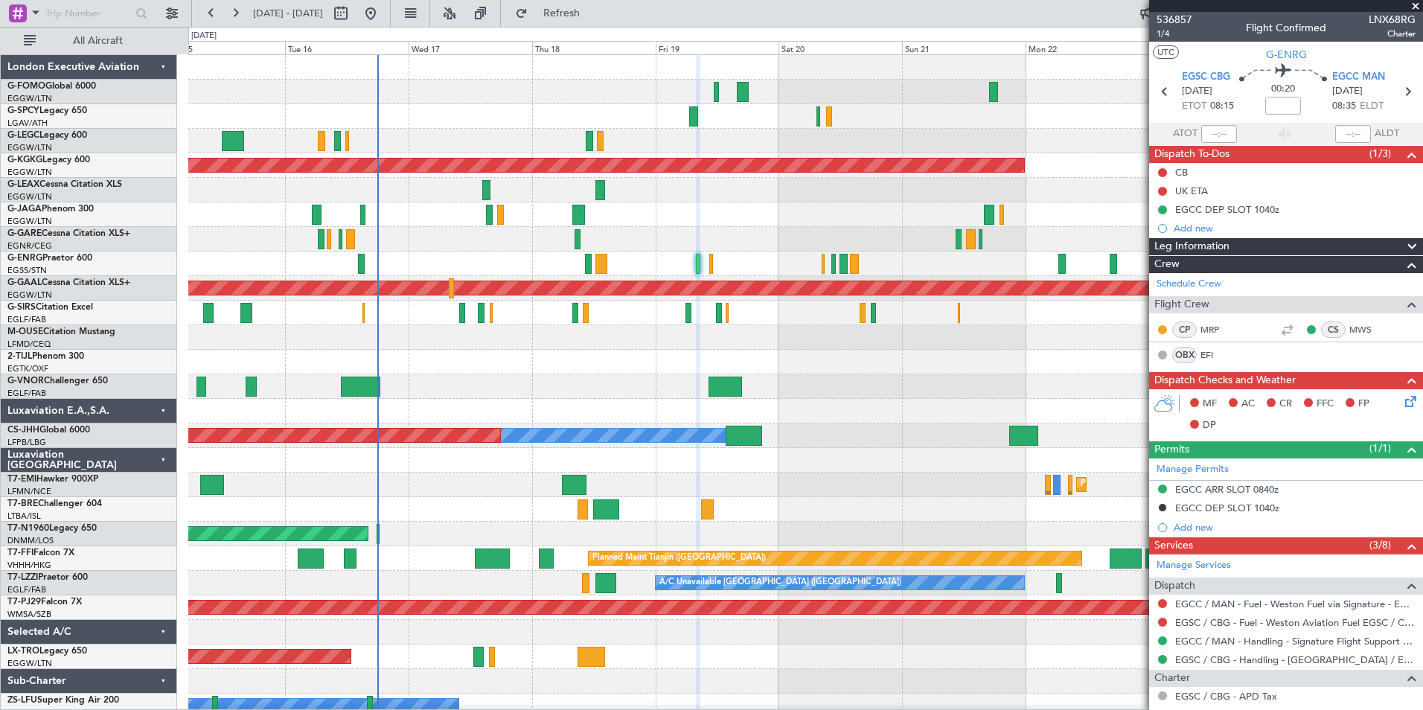
click at [432, 417] on div "A/C Unavailable [GEOGRAPHIC_DATA] ([GEOGRAPHIC_DATA]) Planned Maint [GEOGRAPHIC…" at bounding box center [805, 411] width 1234 height 712
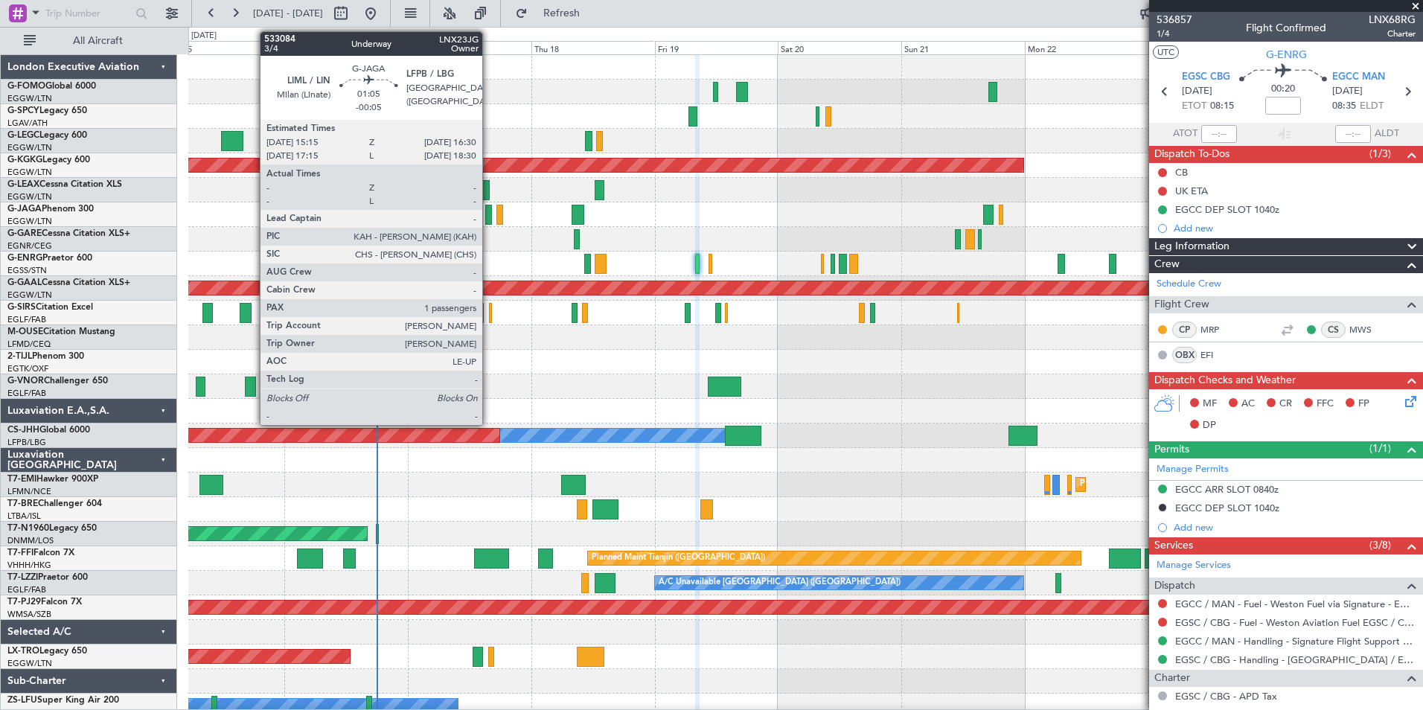
click at [489, 217] on div at bounding box center [488, 215] width 7 height 20
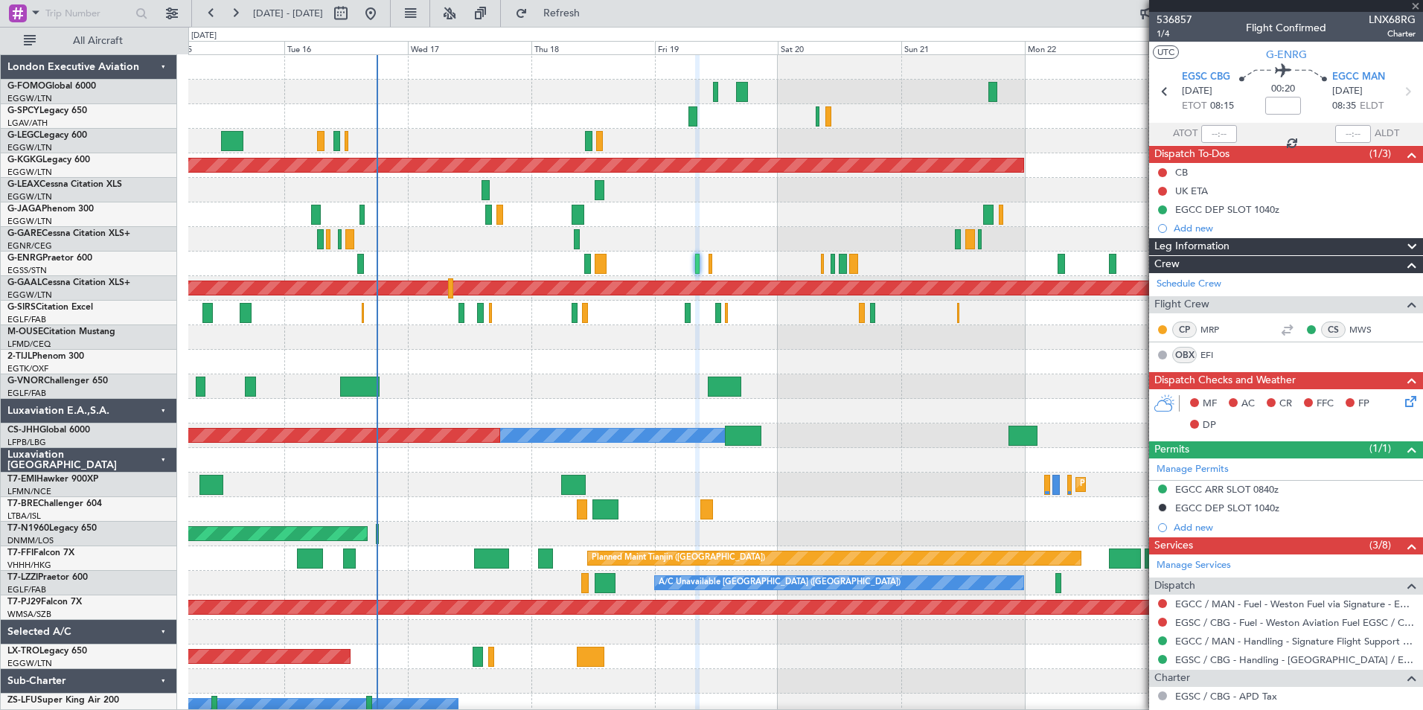
type input "-00:05"
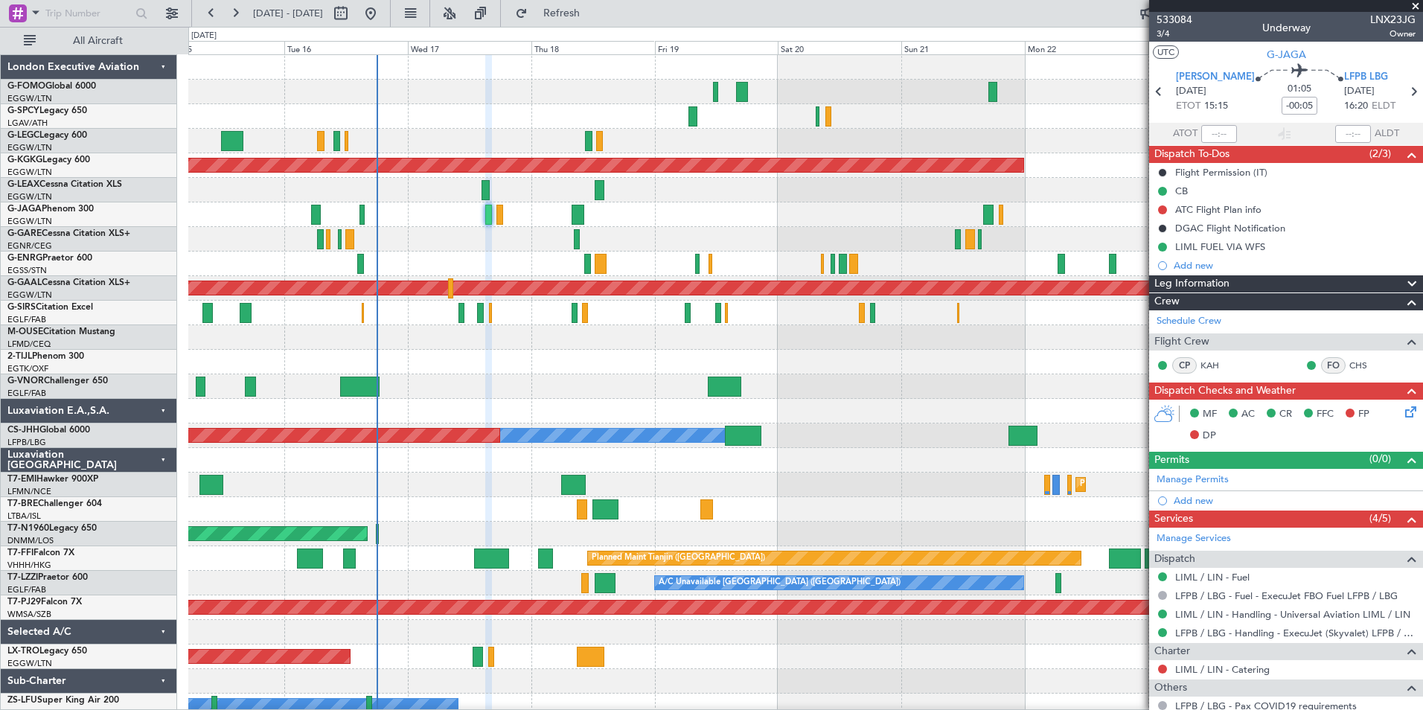
scroll to position [118, 0]
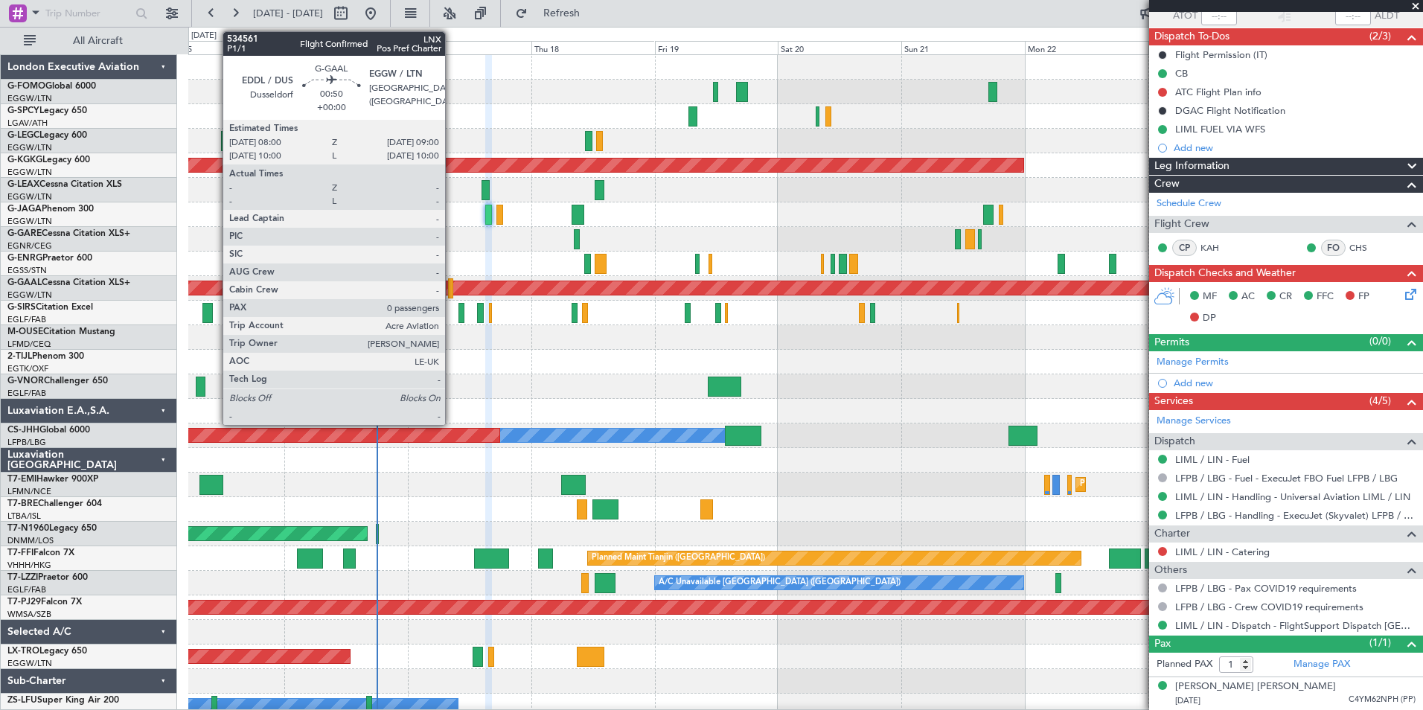
click at [452, 291] on div at bounding box center [450, 288] width 5 height 20
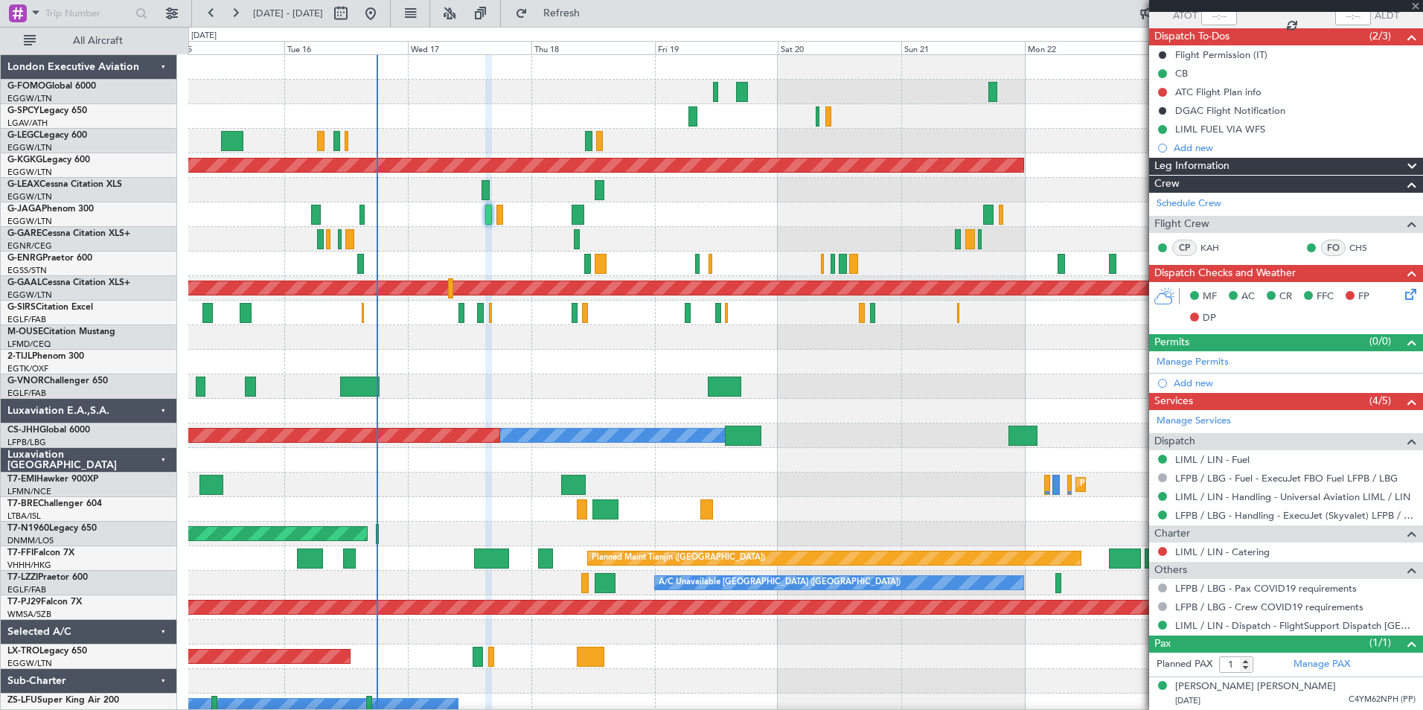
type input "0"
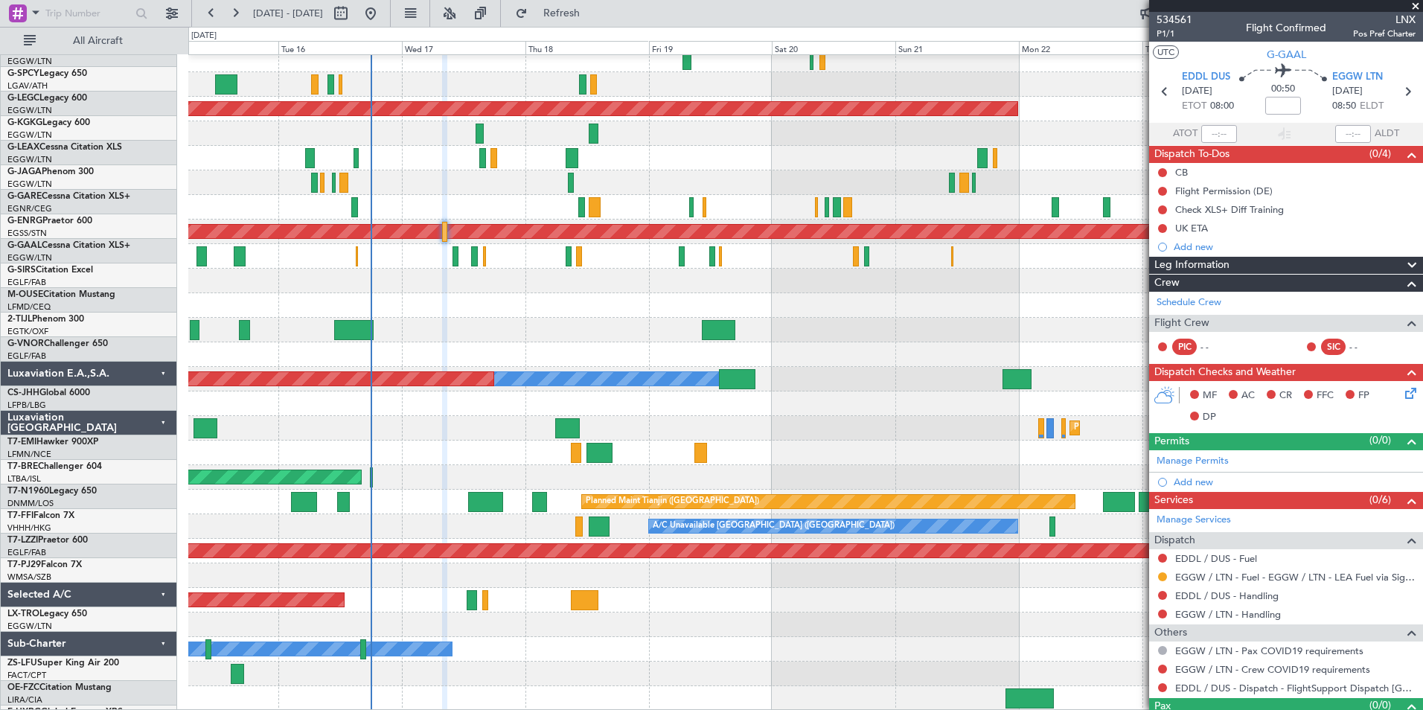
scroll to position [57, 0]
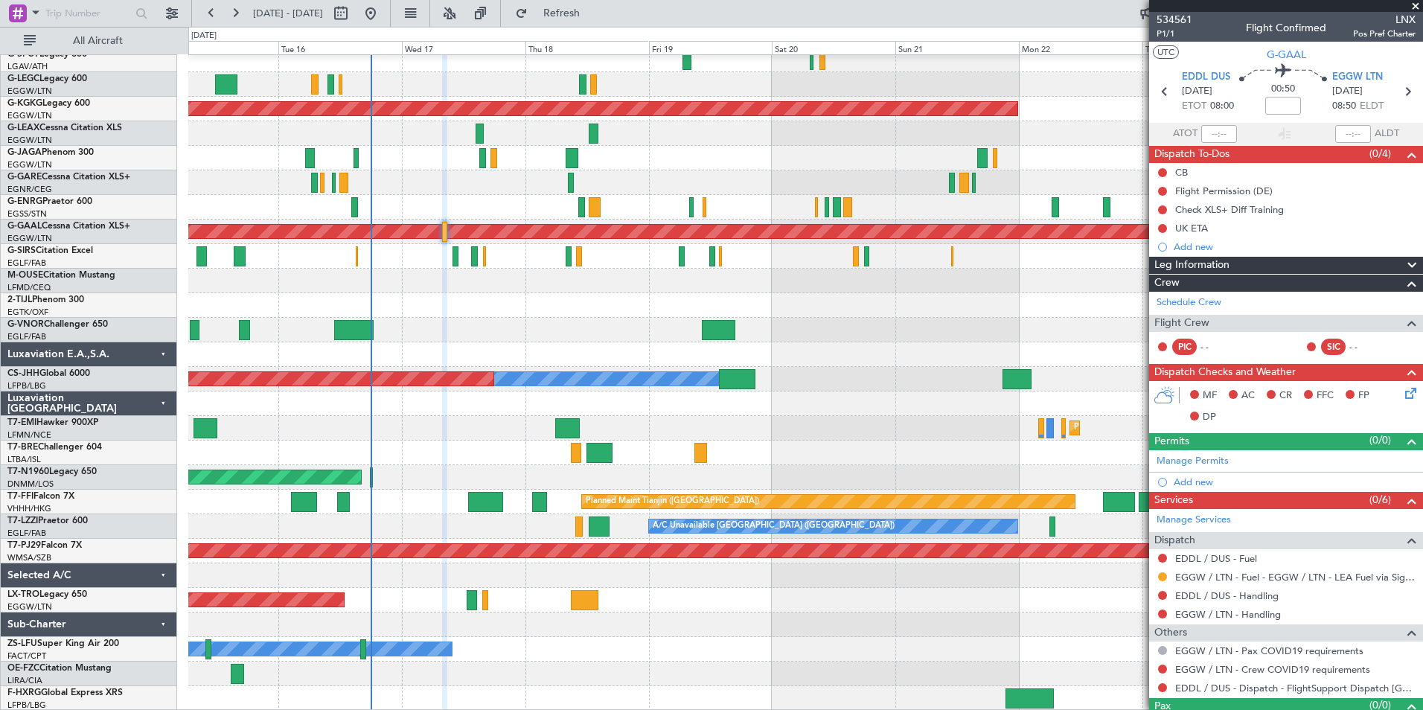
click at [421, 319] on div "A/C Unavailable [GEOGRAPHIC_DATA] ([GEOGRAPHIC_DATA]) Planned Maint [GEOGRAPHIC…" at bounding box center [805, 355] width 1234 height 712
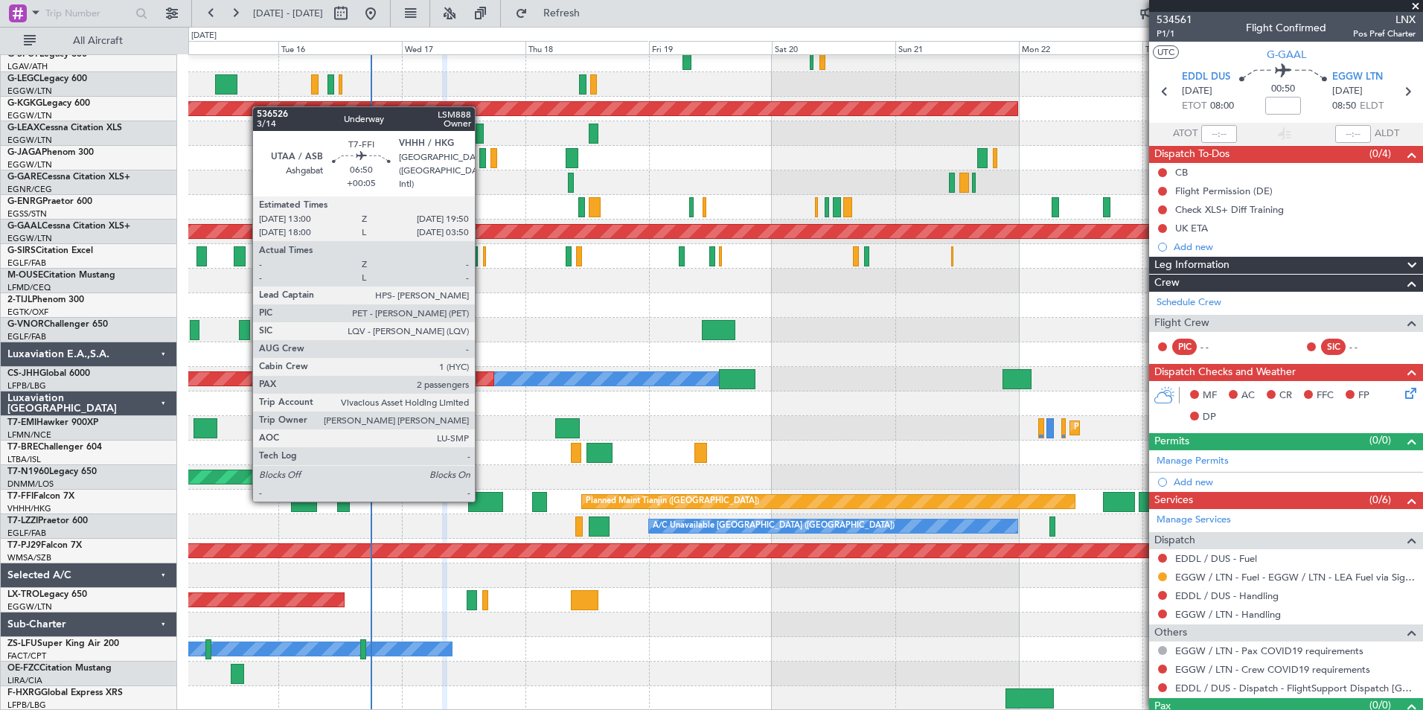
click at [482, 500] on div at bounding box center [486, 502] width 36 height 20
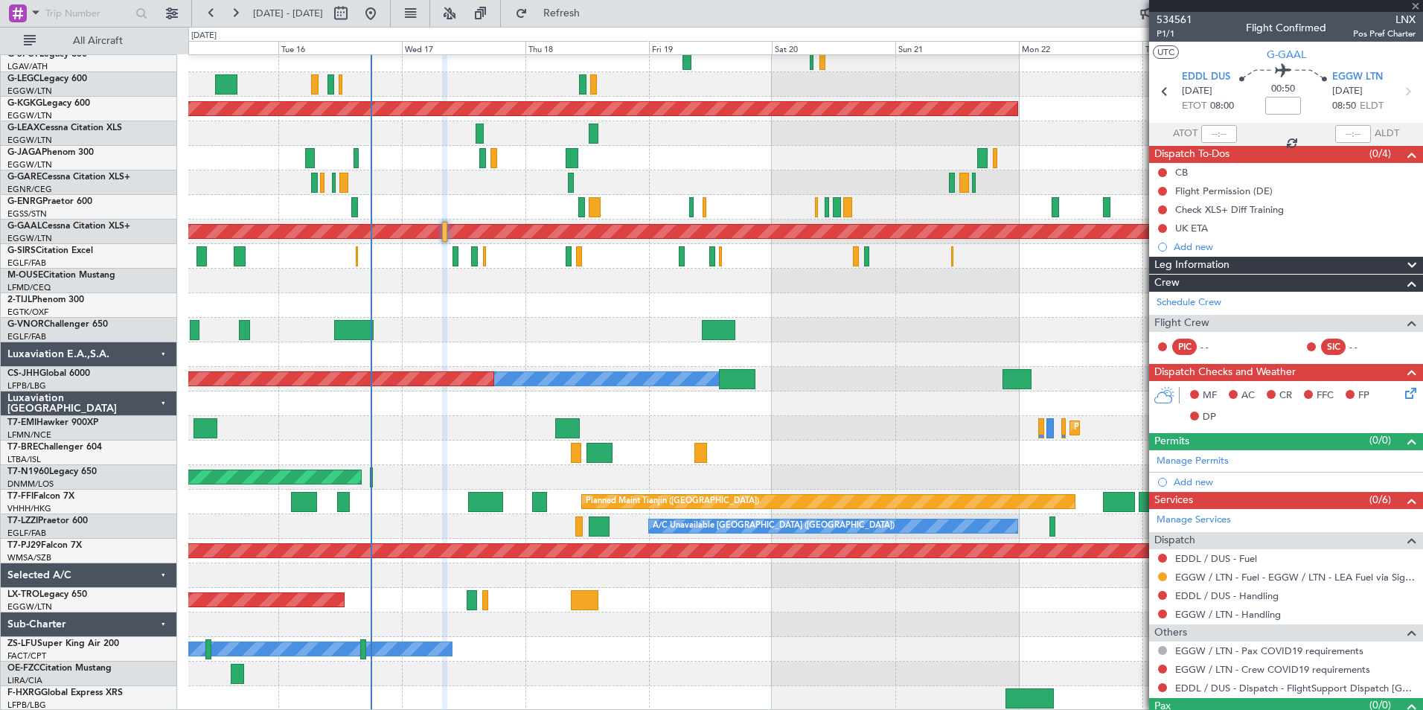
type input "+00:05"
type input "2"
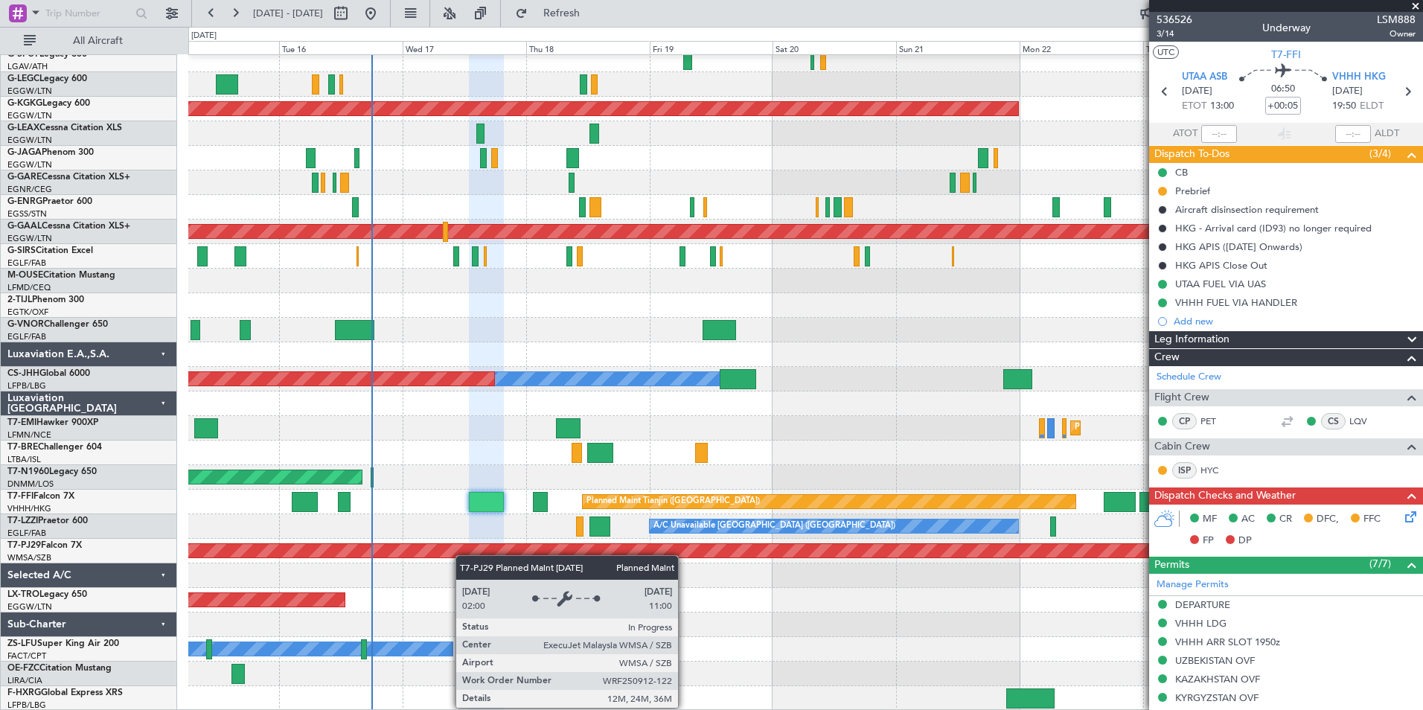
click at [464, 546] on div "A/C Unavailable [GEOGRAPHIC_DATA] ([GEOGRAPHIC_DATA]) Planned Maint [GEOGRAPHIC…" at bounding box center [805, 355] width 1234 height 712
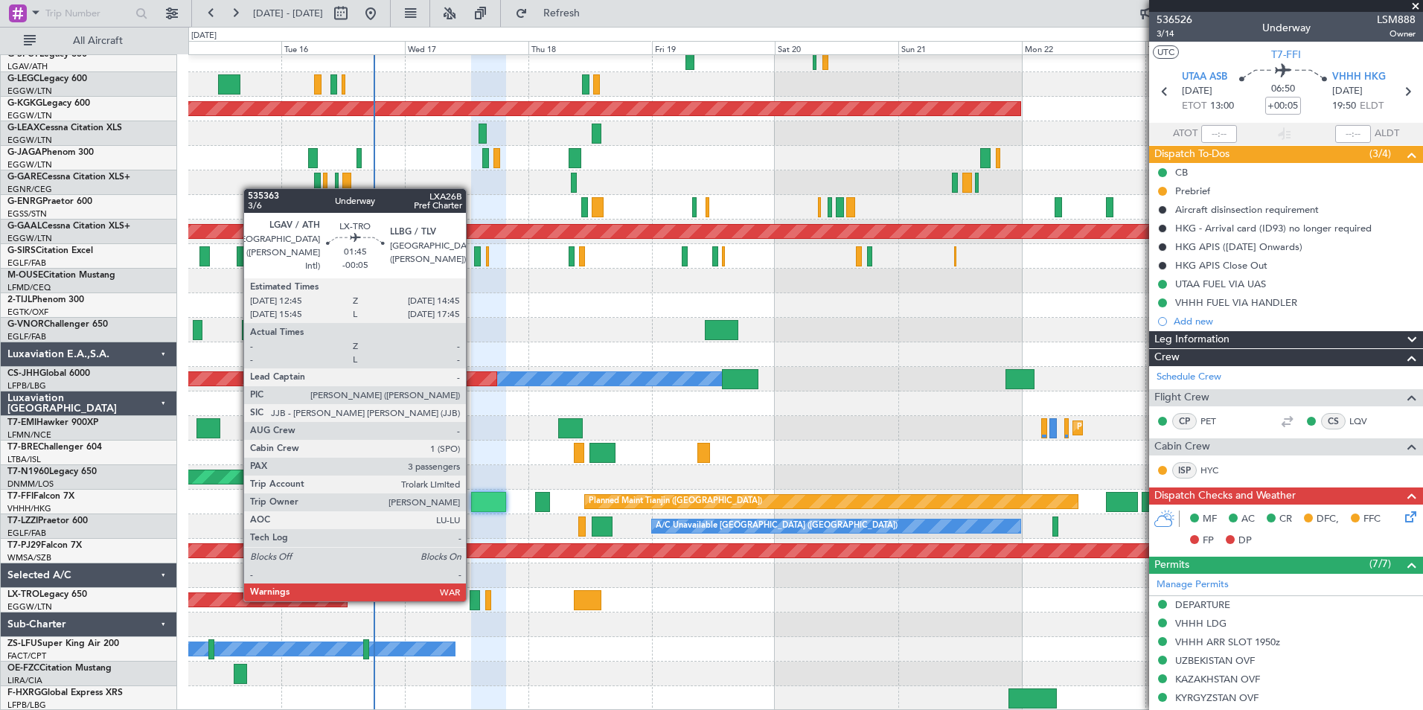
click at [473, 600] on div at bounding box center [475, 600] width 10 height 20
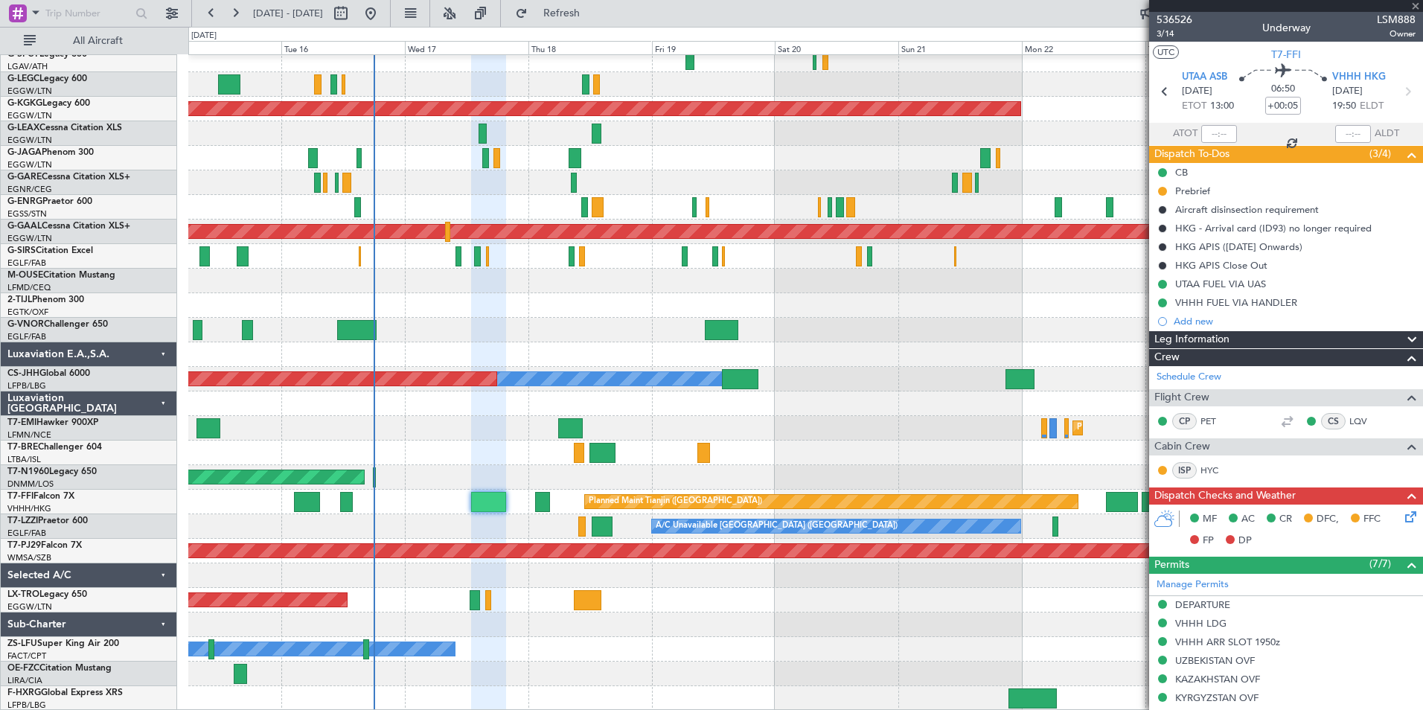
type input "-00:05"
type input "3"
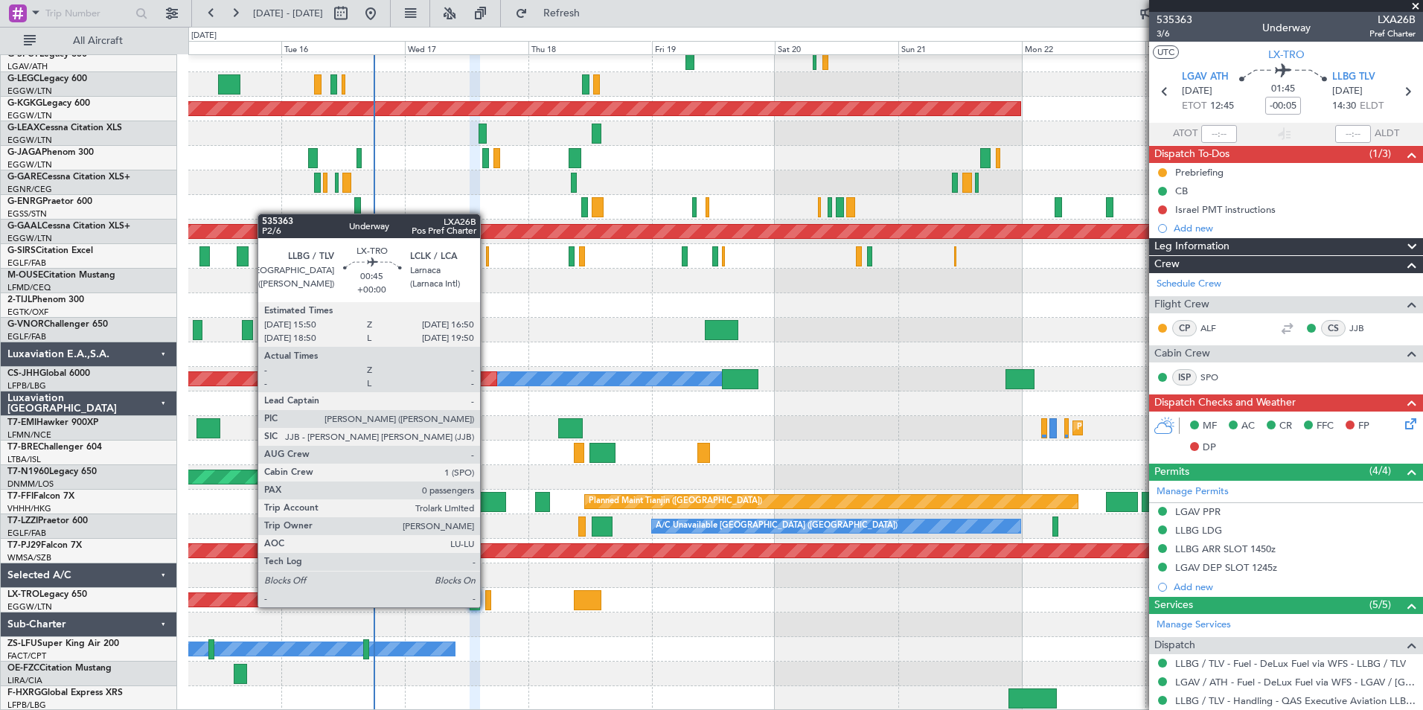
click at [487, 606] on div at bounding box center [487, 600] width 5 height 20
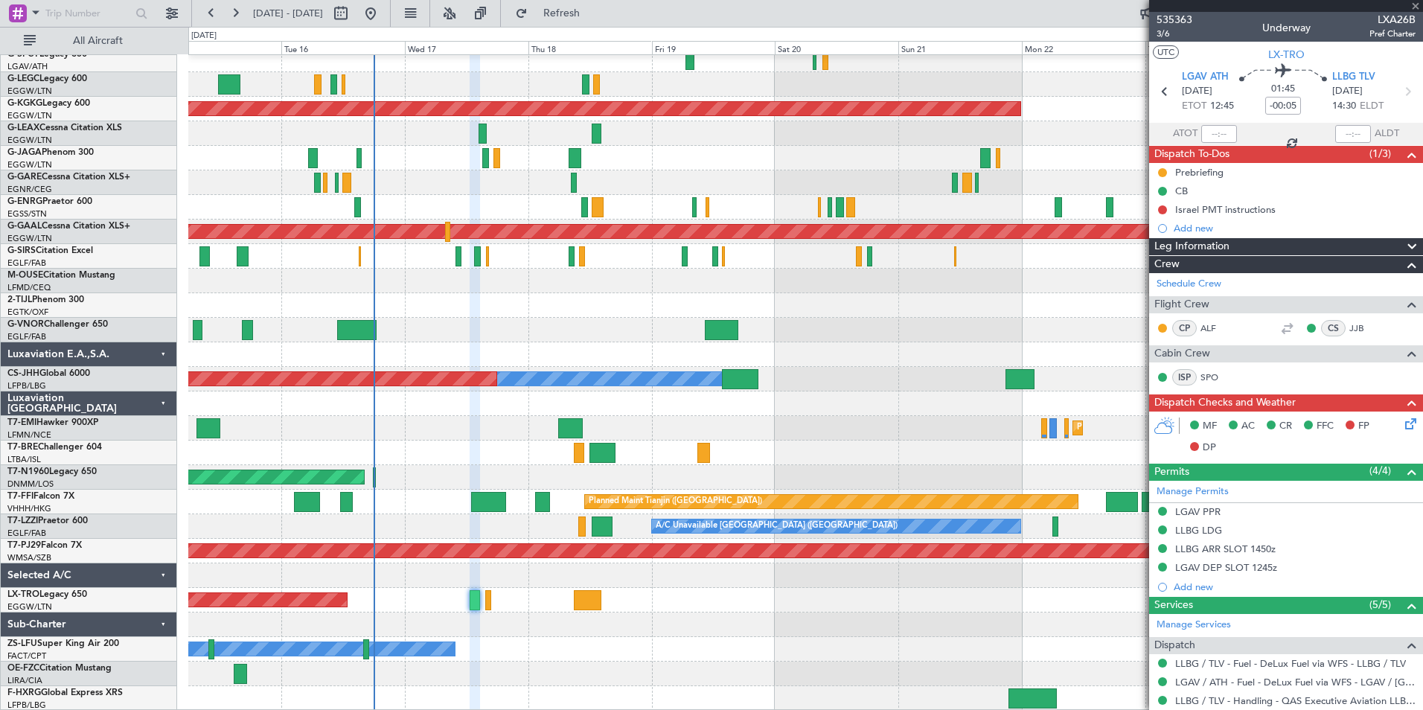
type input "0"
